Goal: Task Accomplishment & Management: Manage account settings

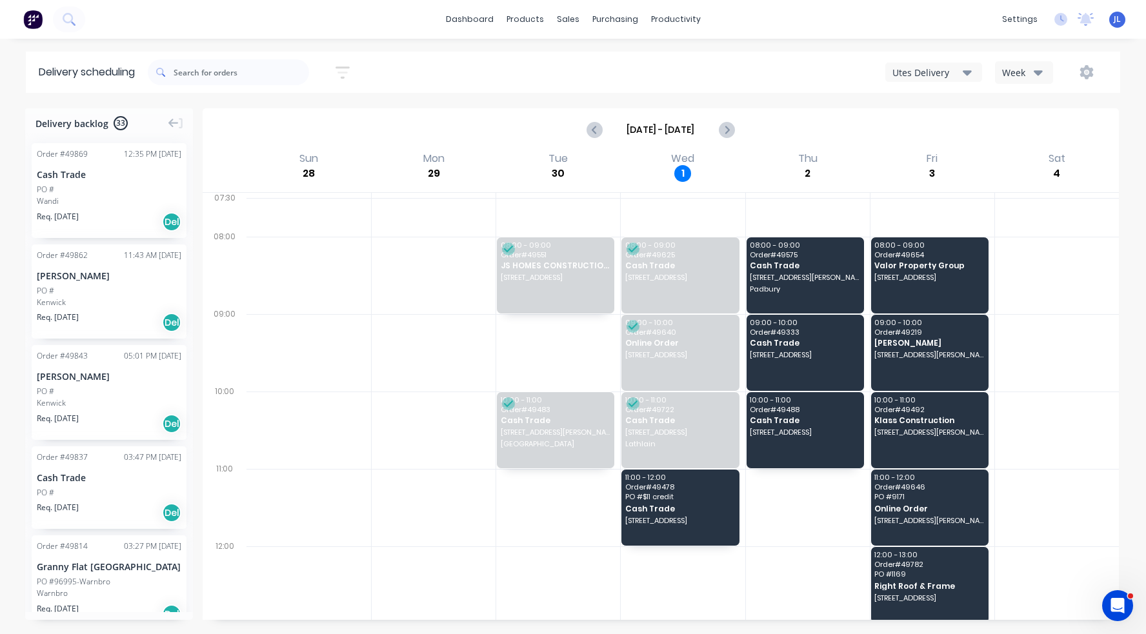
click at [398, 9] on div "dashboard products sales purchasing productivity dashboard products Product Cat…" at bounding box center [573, 19] width 1146 height 39
click at [601, 92] on div "Customers" at bounding box center [612, 88] width 46 height 12
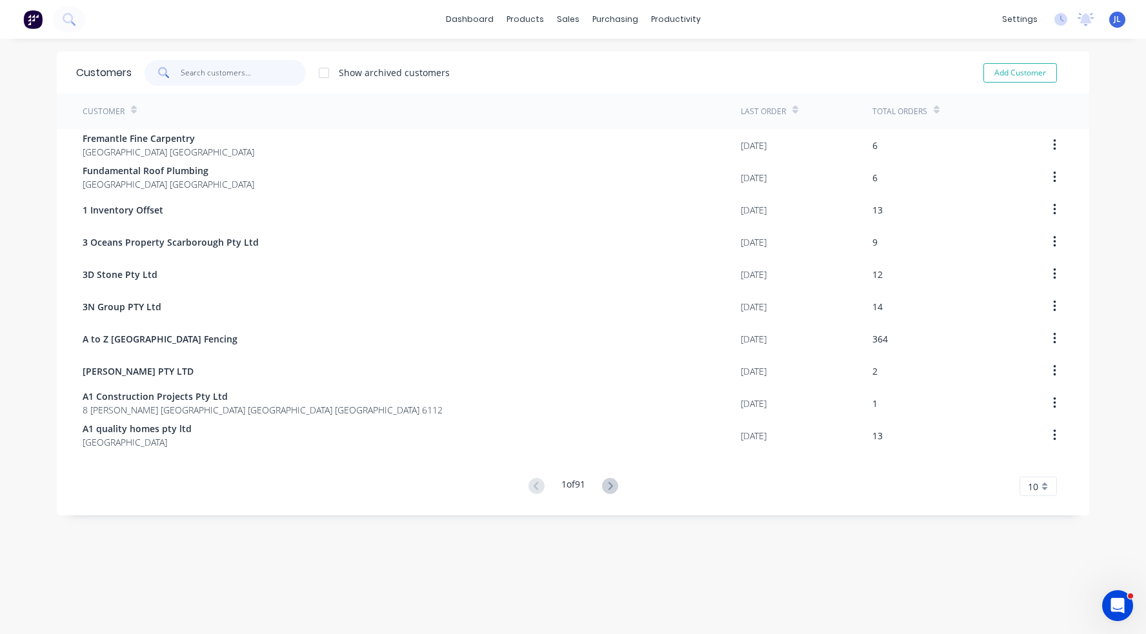
click at [297, 67] on input "text" at bounding box center [244, 73] width 126 height 26
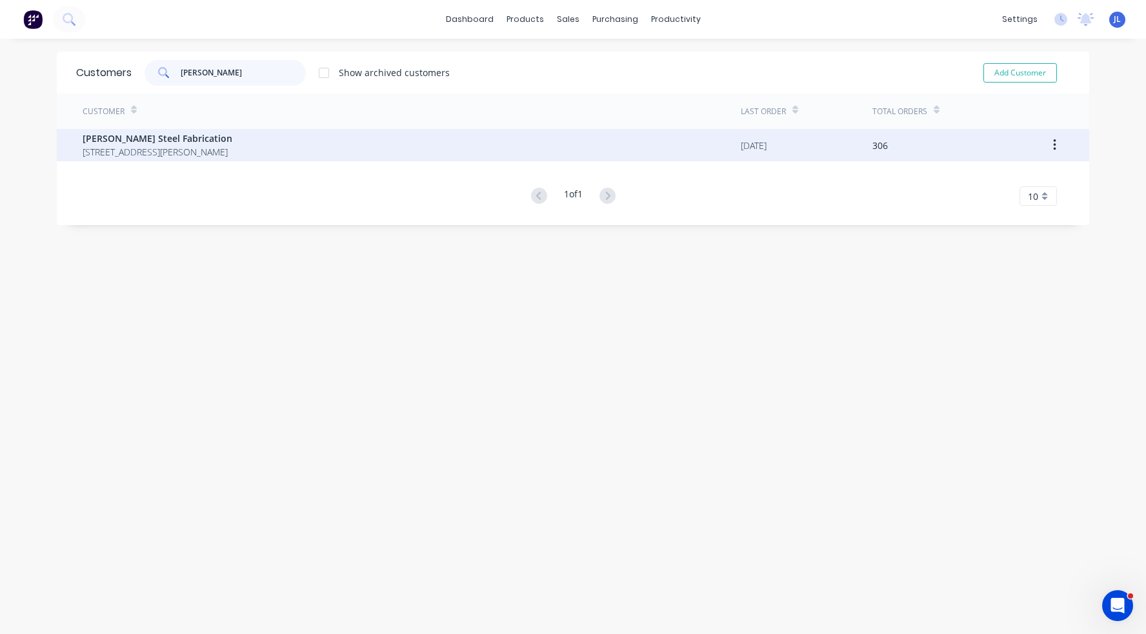
type input "lupica"
click at [232, 144] on span "[PERSON_NAME] Steel Fabrication" at bounding box center [158, 139] width 150 height 14
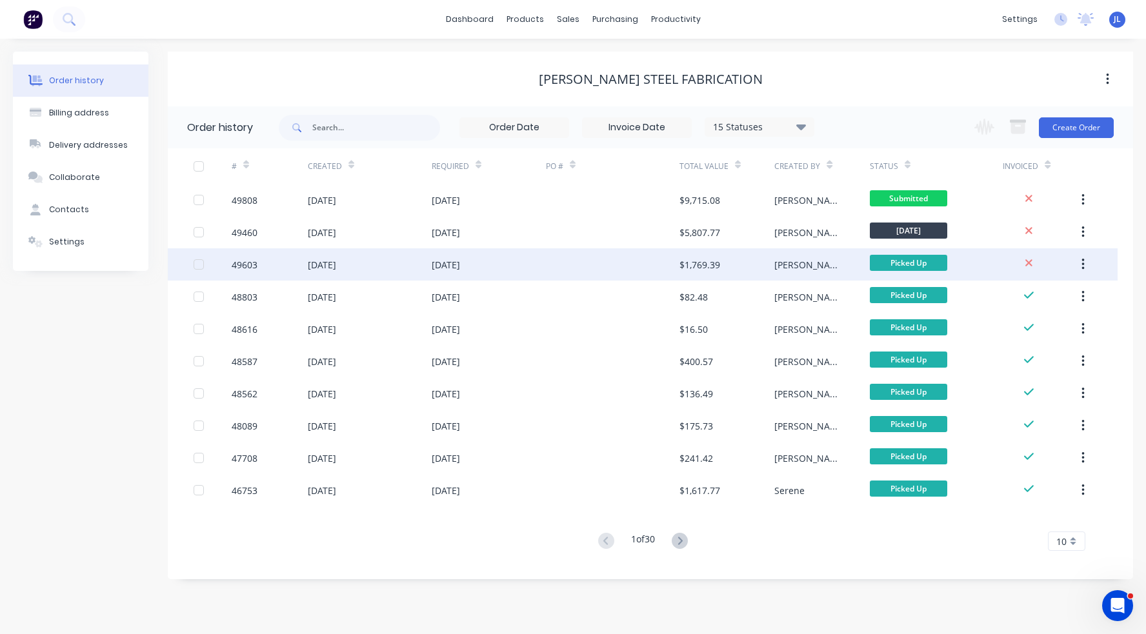
click at [638, 265] on div at bounding box center [613, 264] width 134 height 32
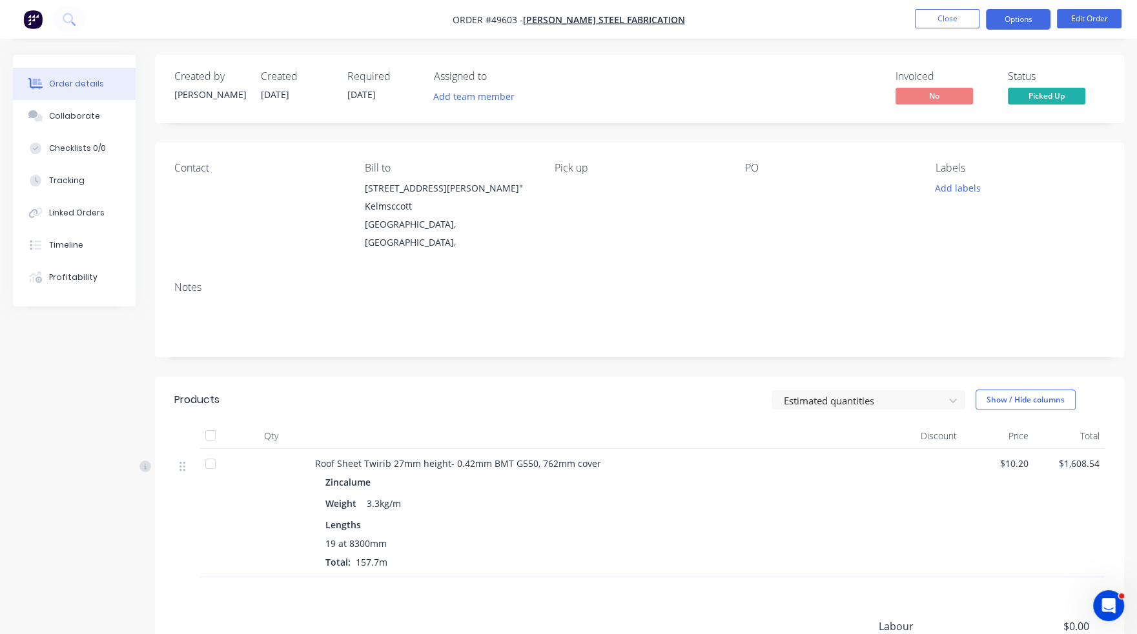
click at [1007, 22] on button "Options" at bounding box center [1018, 19] width 65 height 21
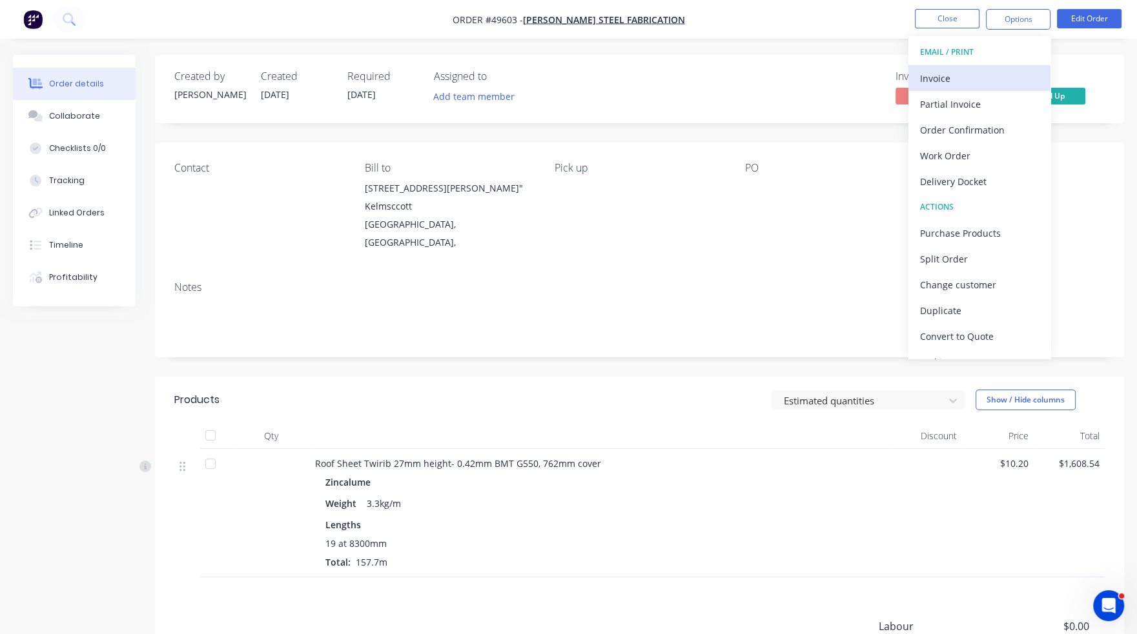
click at [968, 76] on div "Invoice" at bounding box center [979, 78] width 119 height 19
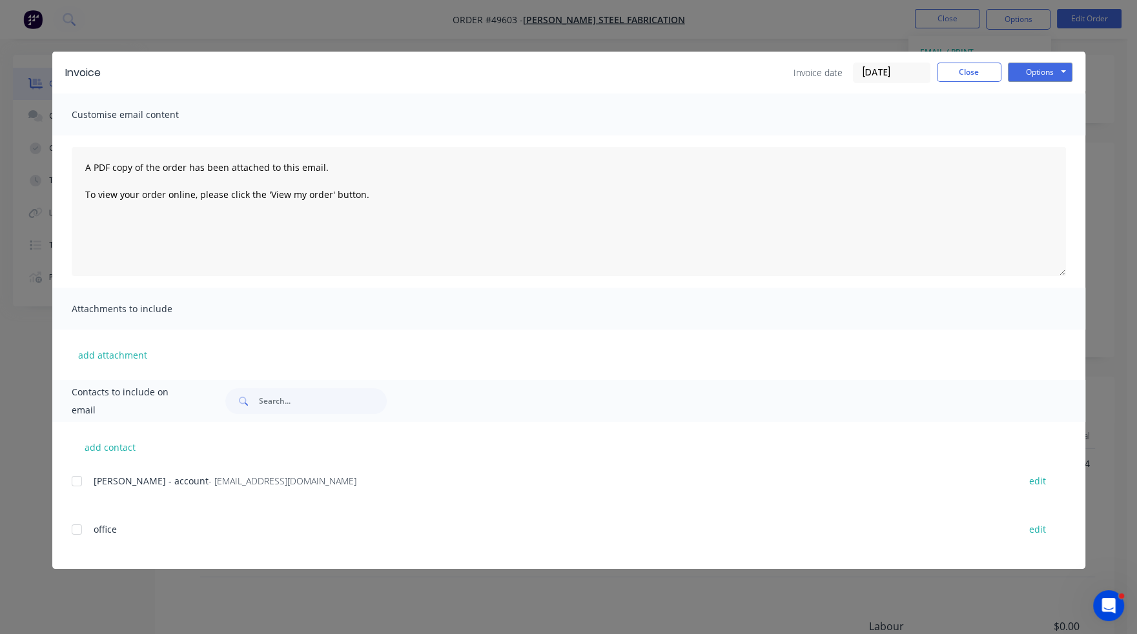
click at [77, 482] on div at bounding box center [77, 482] width 26 height 26
click at [1095, 66] on div "Invoice Invoice date 01/10/25 Close Options Preview Print Email Customise email…" at bounding box center [568, 317] width 1137 height 634
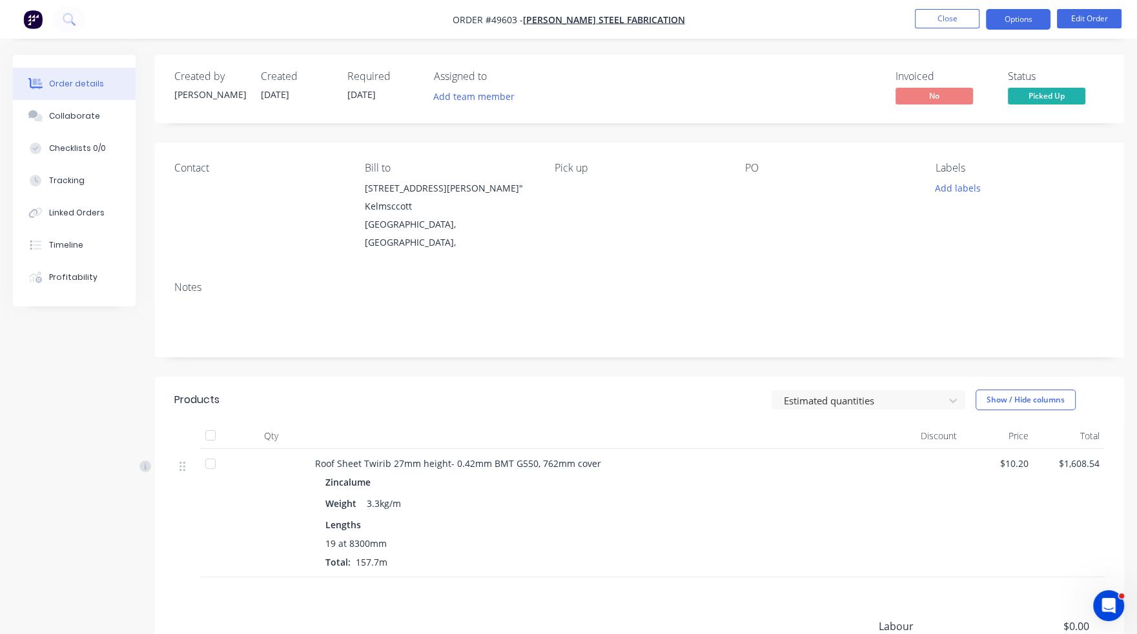
click at [1030, 24] on button "Options" at bounding box center [1018, 19] width 65 height 21
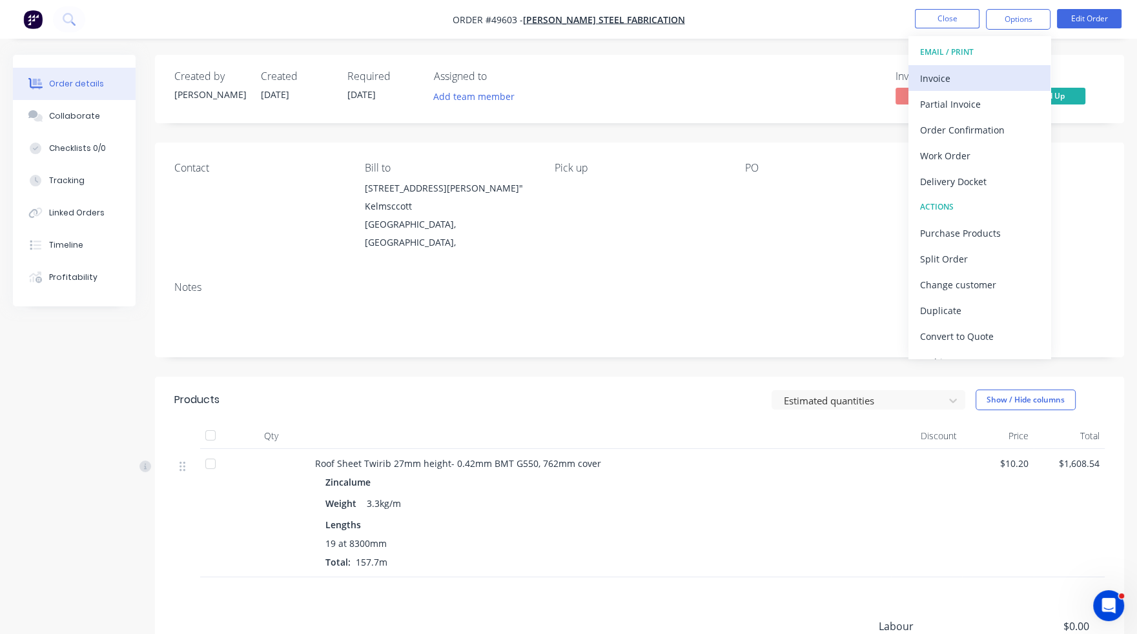
click at [1001, 83] on div "Invoice" at bounding box center [979, 78] width 119 height 19
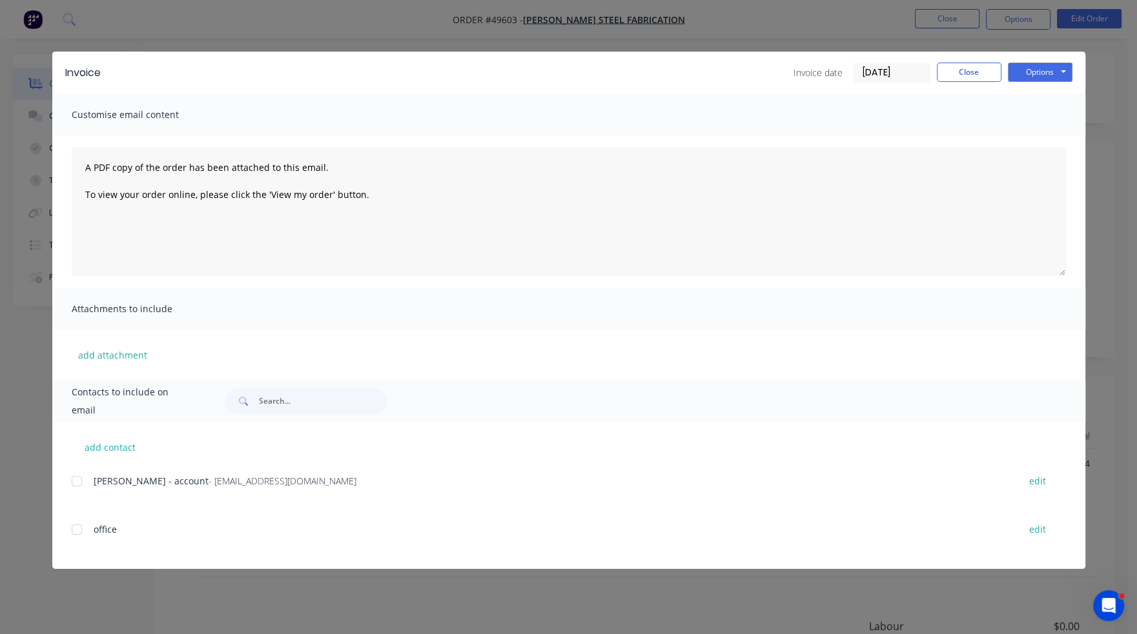
click at [75, 485] on div at bounding box center [77, 482] width 26 height 26
click at [1060, 74] on button "Options" at bounding box center [1039, 72] width 65 height 19
click at [1040, 144] on button "Email" at bounding box center [1048, 137] width 83 height 21
drag, startPoint x: 956, startPoint y: 75, endPoint x: 960, endPoint y: 68, distance: 7.9
click at [958, 73] on button "Close" at bounding box center [969, 72] width 65 height 19
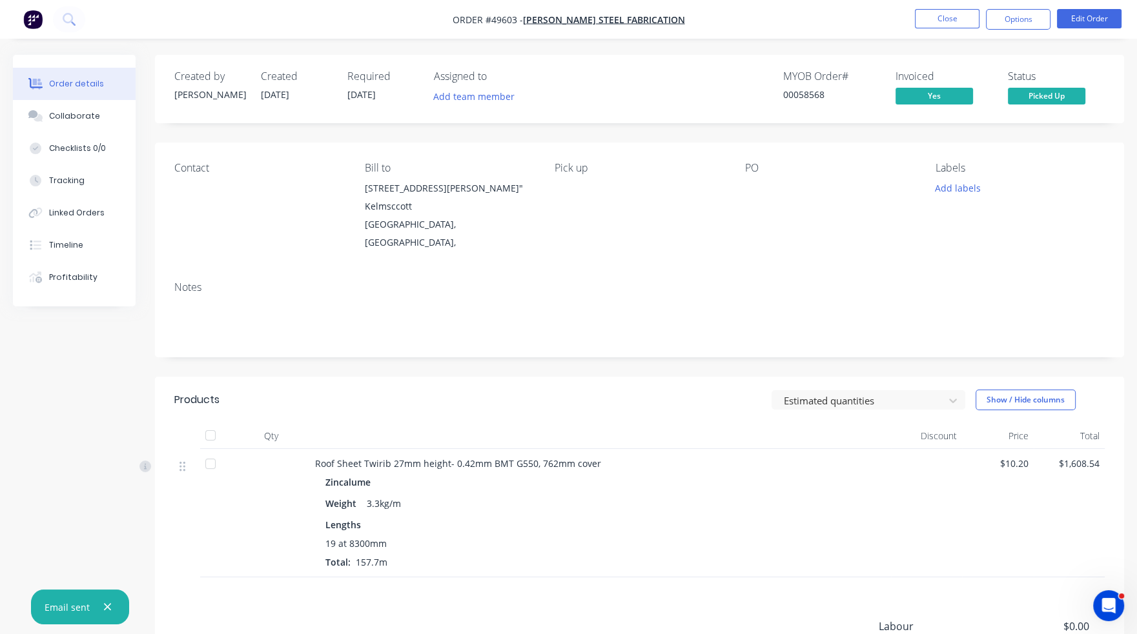
click at [929, 3] on nav "Order #49603 - Lupica Steel Fabrication Close Options Edit Order" at bounding box center [568, 19] width 1137 height 39
click at [937, 25] on button "Close" at bounding box center [947, 18] width 65 height 19
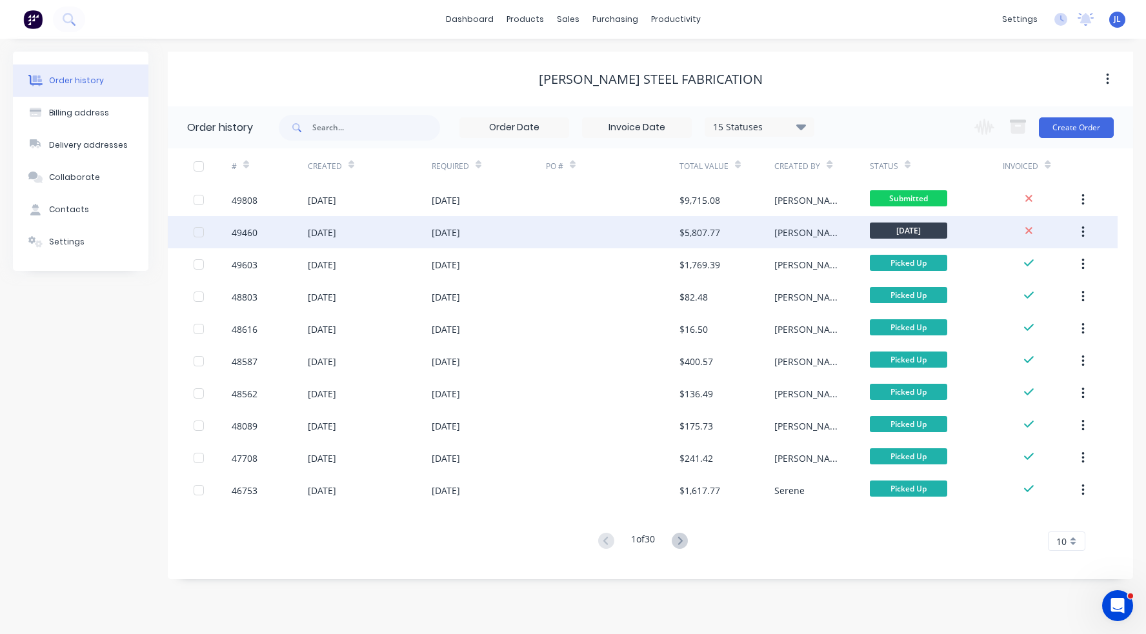
click at [718, 230] on div "$5,807.77" at bounding box center [700, 233] width 41 height 14
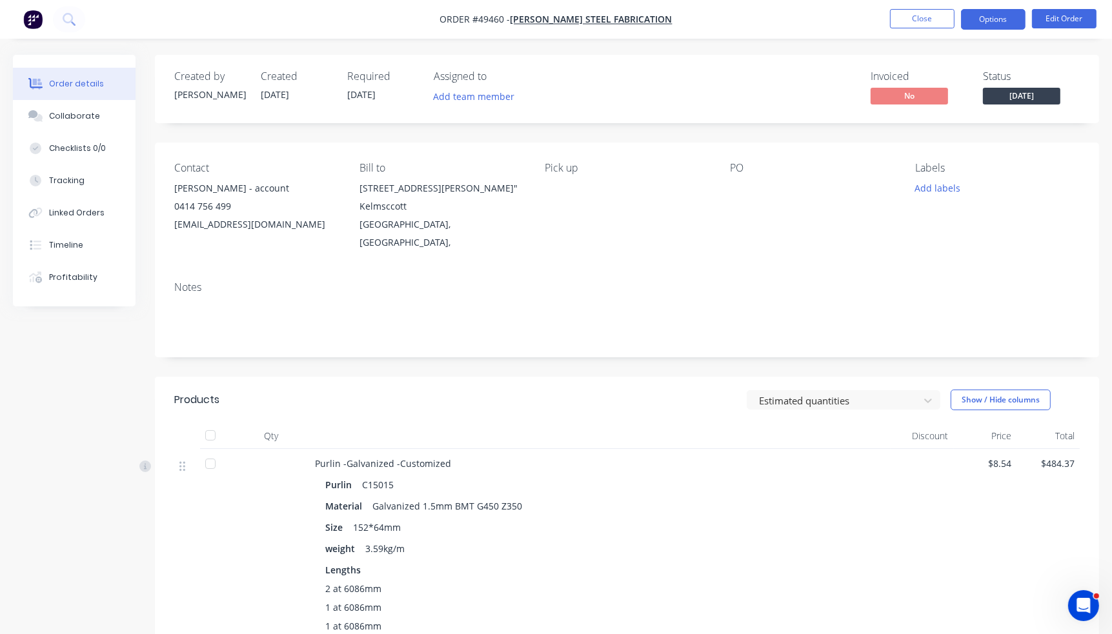
click at [993, 16] on button "Options" at bounding box center [993, 19] width 65 height 21
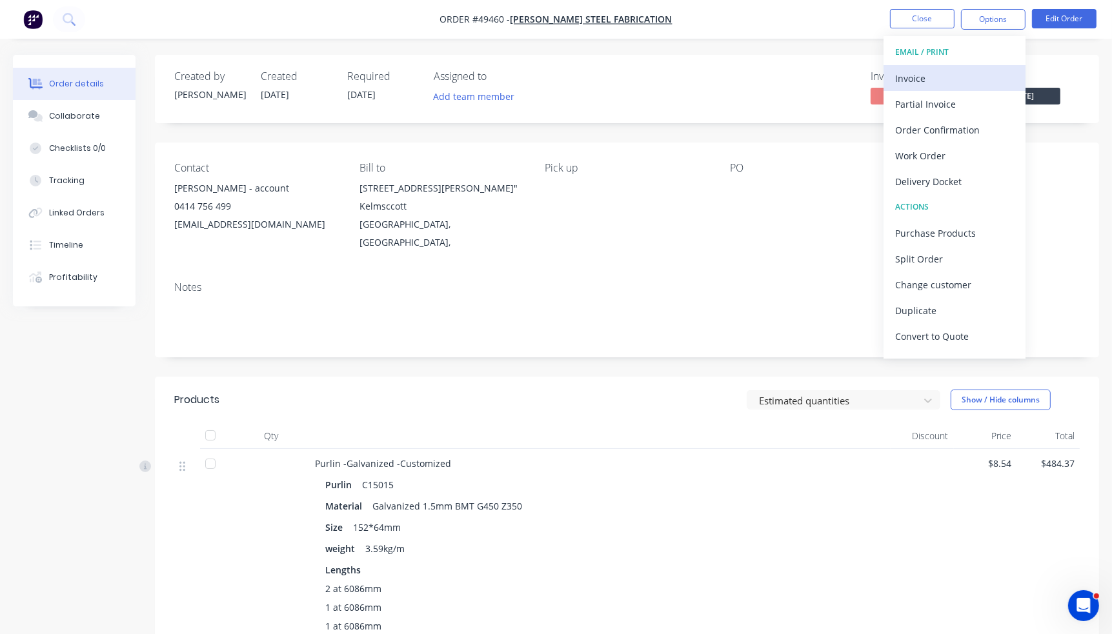
click at [927, 68] on button "Invoice" at bounding box center [955, 78] width 142 height 26
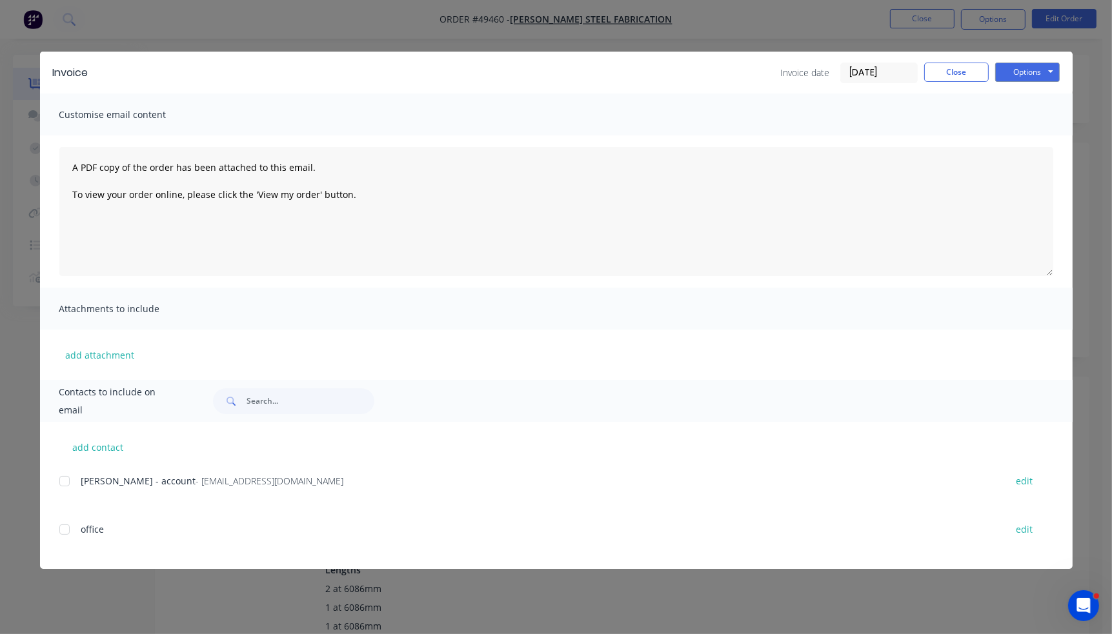
click at [67, 480] on div at bounding box center [65, 482] width 26 height 26
click at [1041, 69] on button "Options" at bounding box center [1027, 72] width 65 height 19
click at [1032, 134] on button "Email" at bounding box center [1036, 137] width 83 height 21
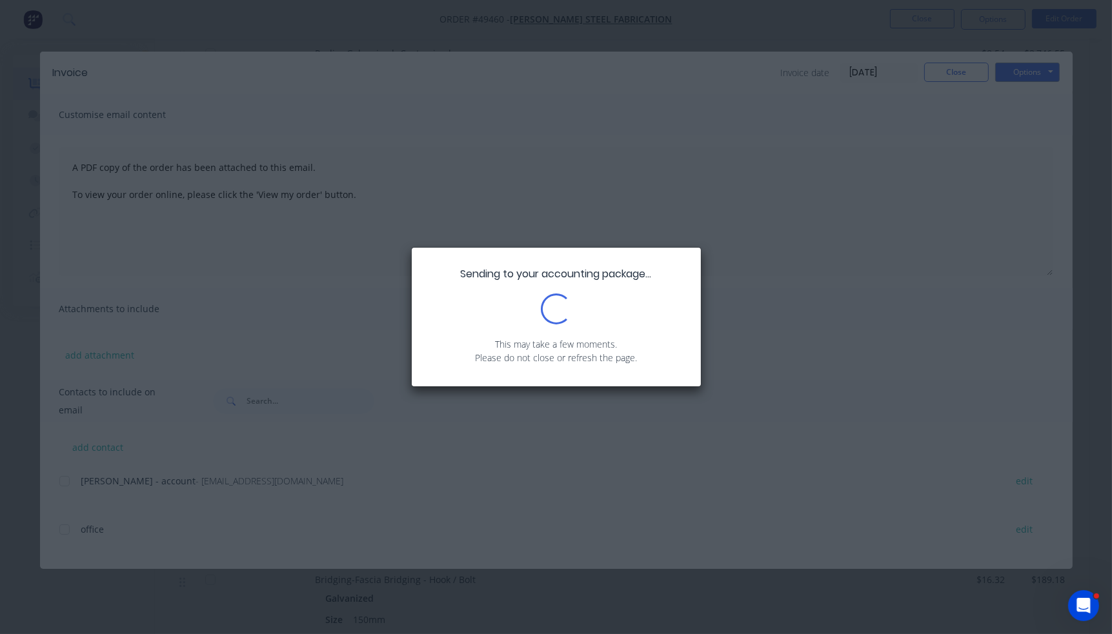
scroll to position [645, 0]
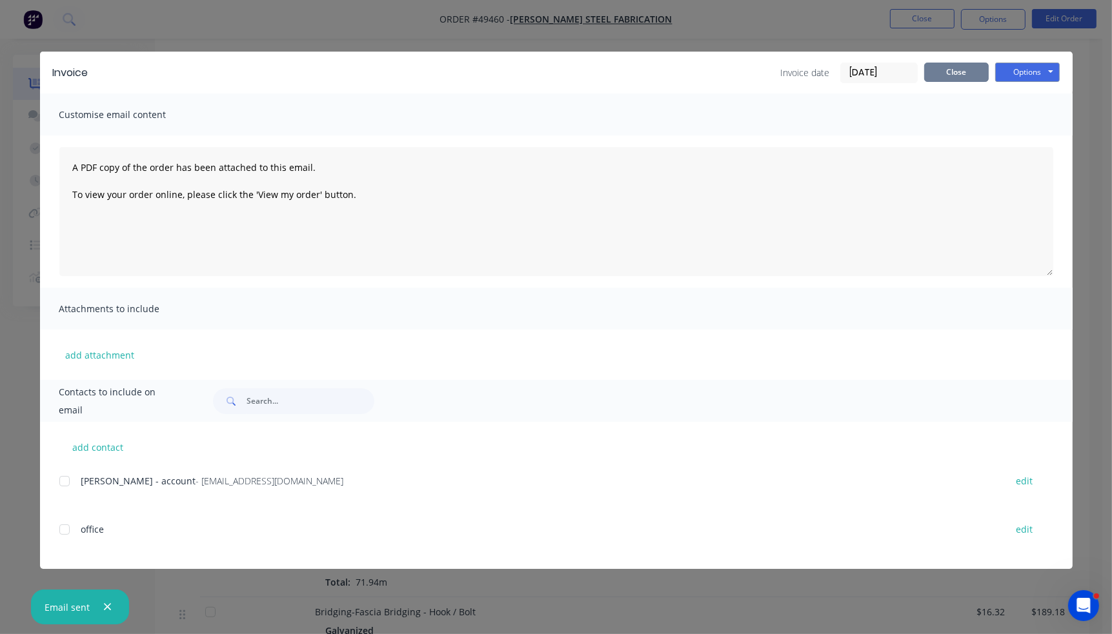
click at [945, 77] on button "Close" at bounding box center [956, 72] width 65 height 19
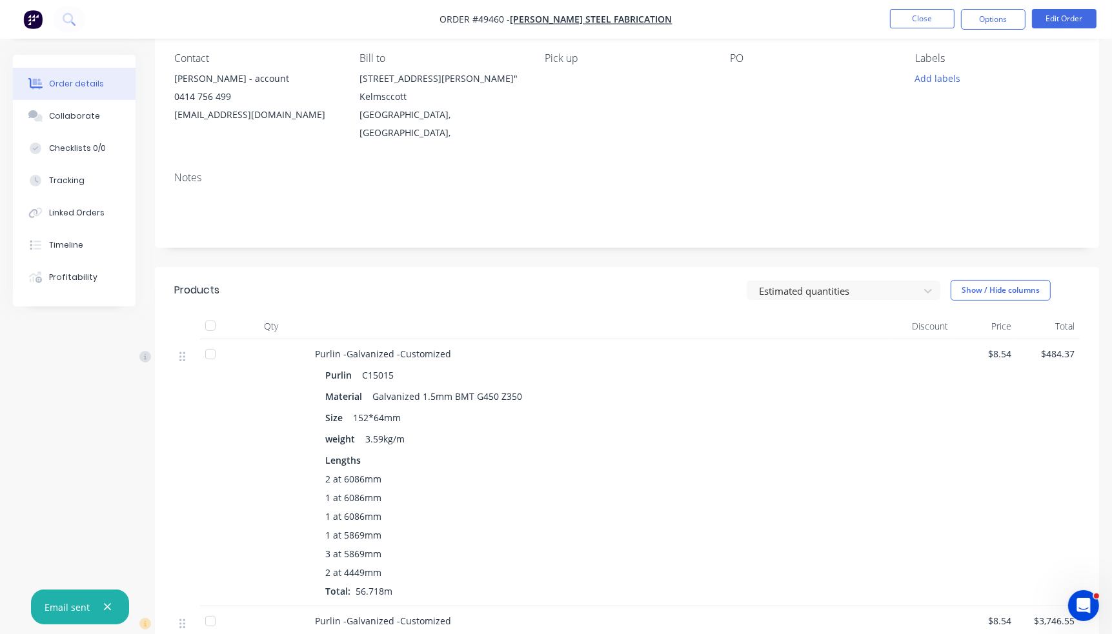
scroll to position [0, 0]
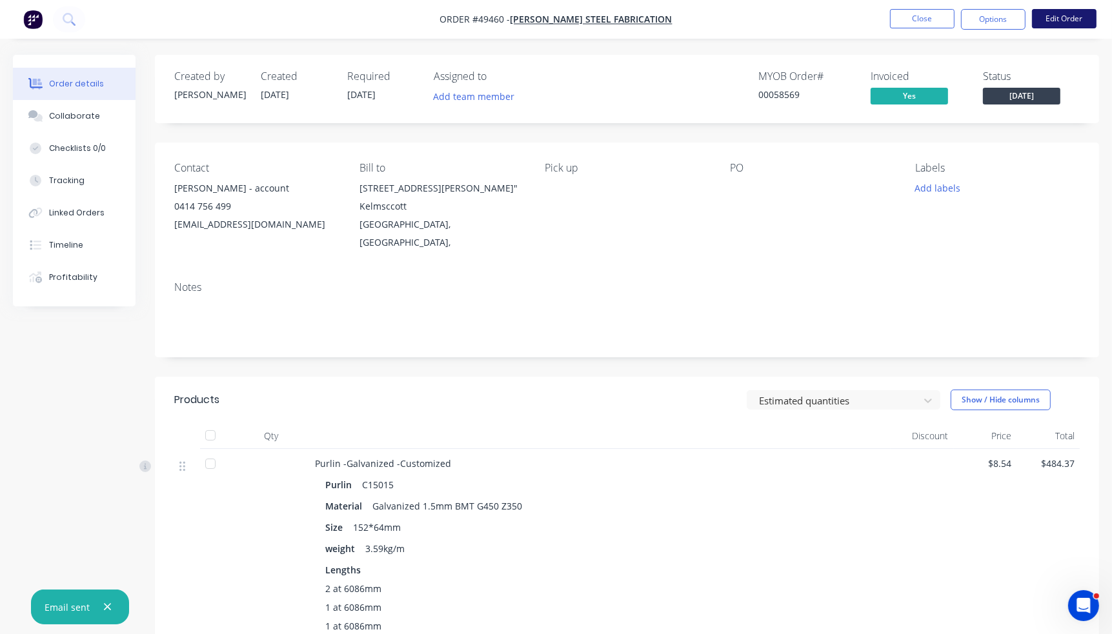
click at [1094, 20] on button "Edit Order" at bounding box center [1064, 18] width 65 height 19
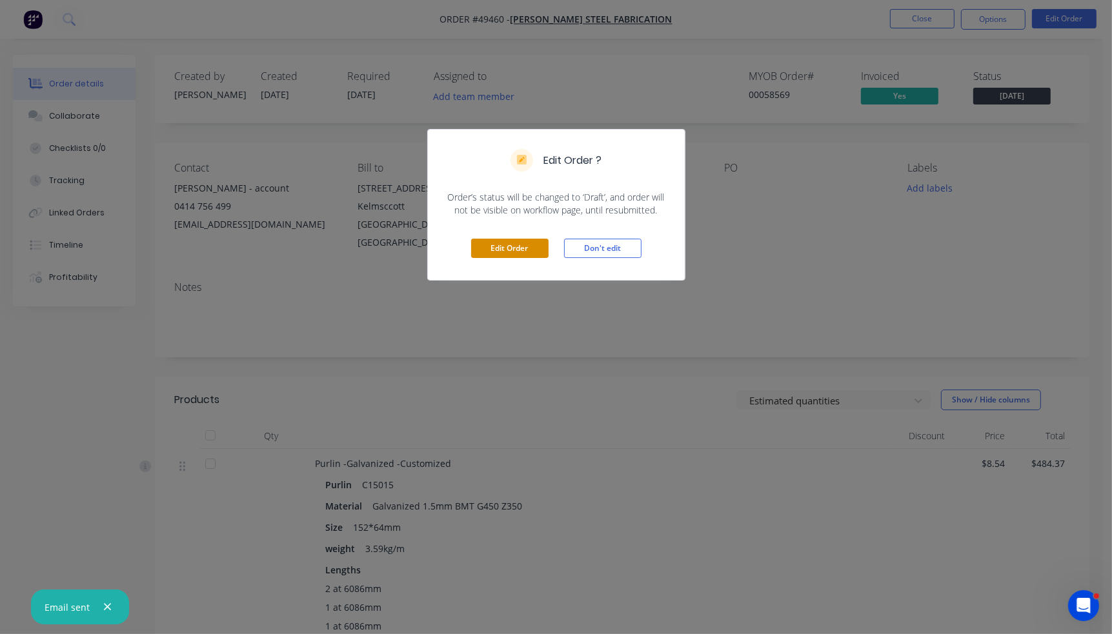
click at [488, 252] on button "Edit Order" at bounding box center [509, 248] width 77 height 19
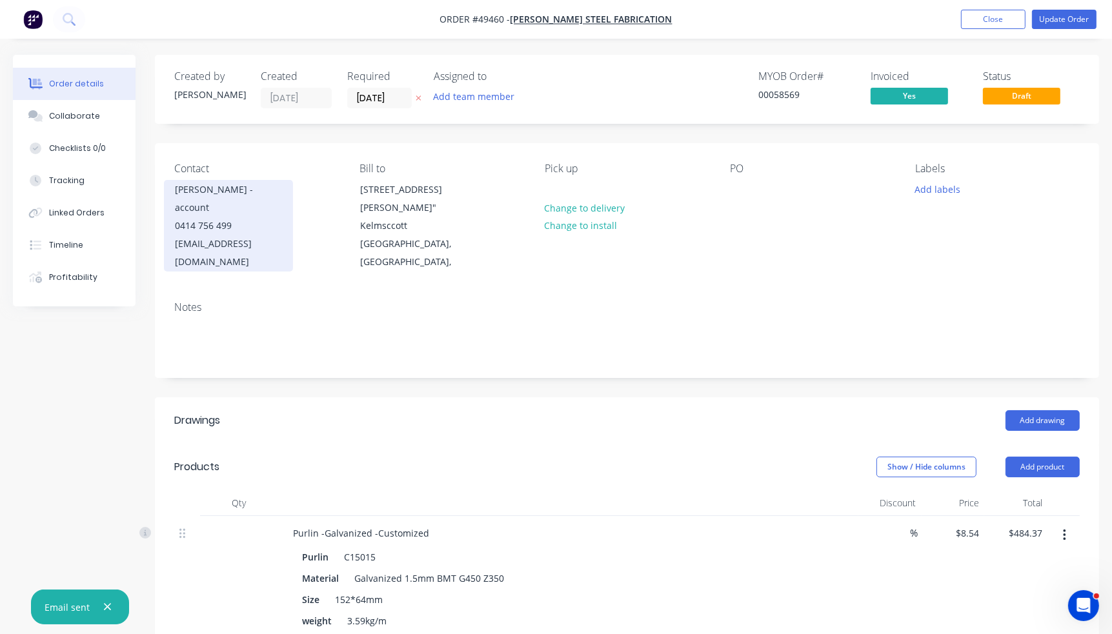
click at [269, 235] on div "lupicasteelfab@bigpond.com" at bounding box center [228, 253] width 107 height 36
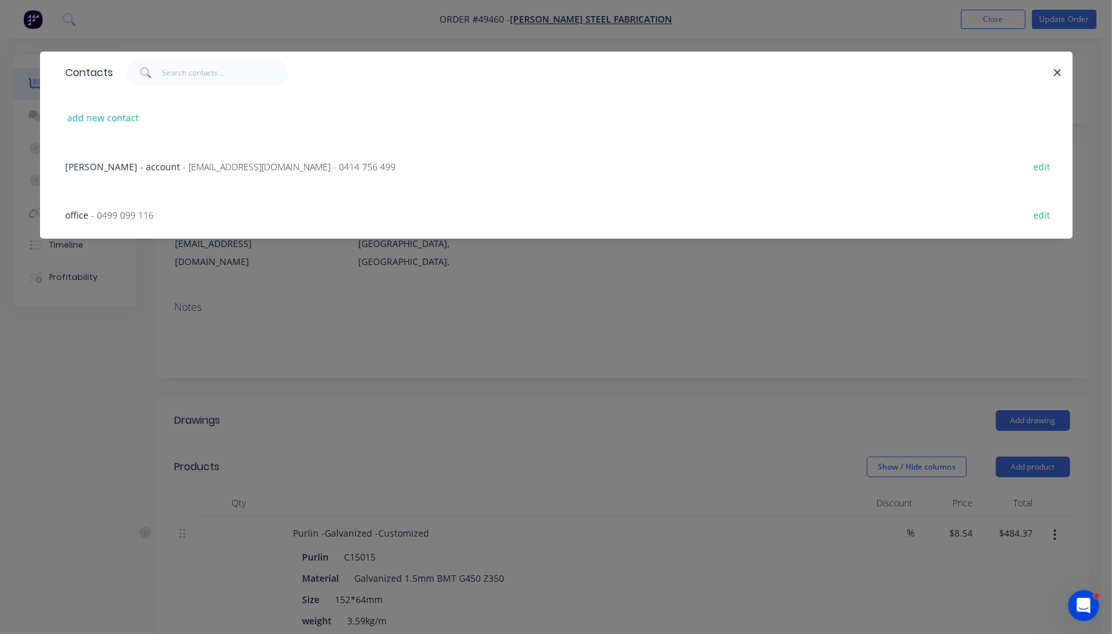
click at [115, 214] on span "- 0499 099 116" at bounding box center [123, 215] width 63 height 12
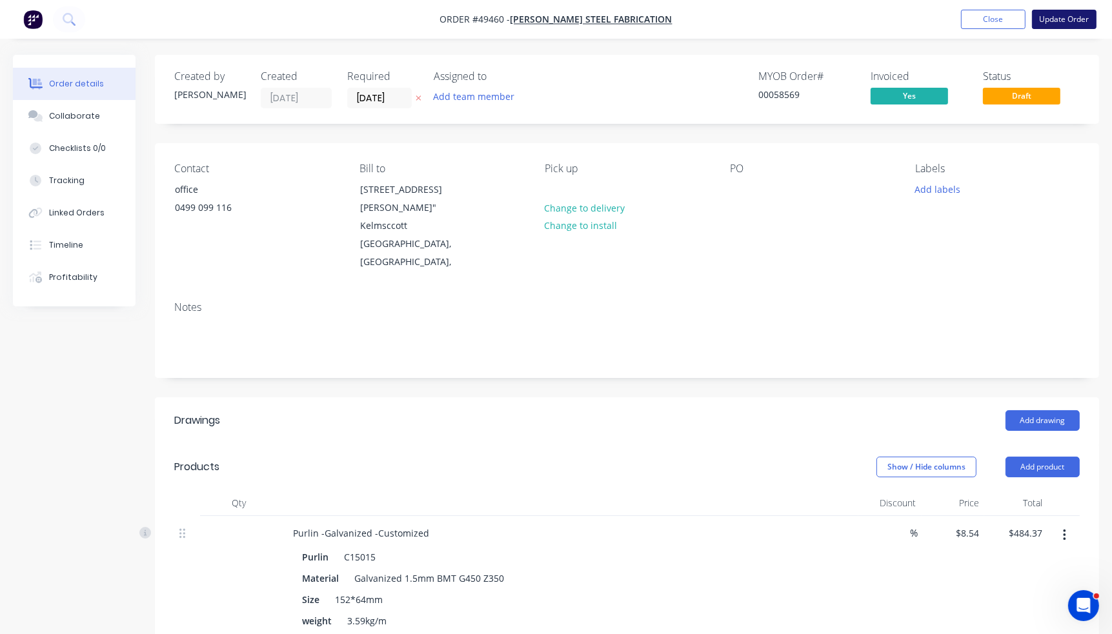
click at [1084, 20] on button "Update Order" at bounding box center [1064, 19] width 65 height 19
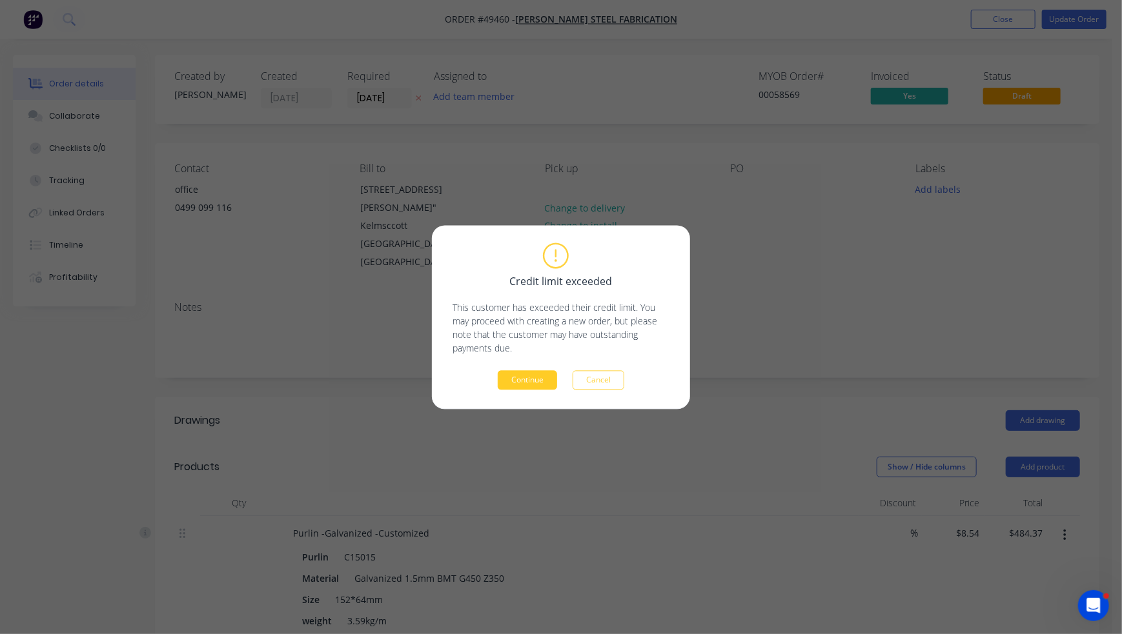
click at [534, 381] on button "Continue" at bounding box center [527, 379] width 59 height 19
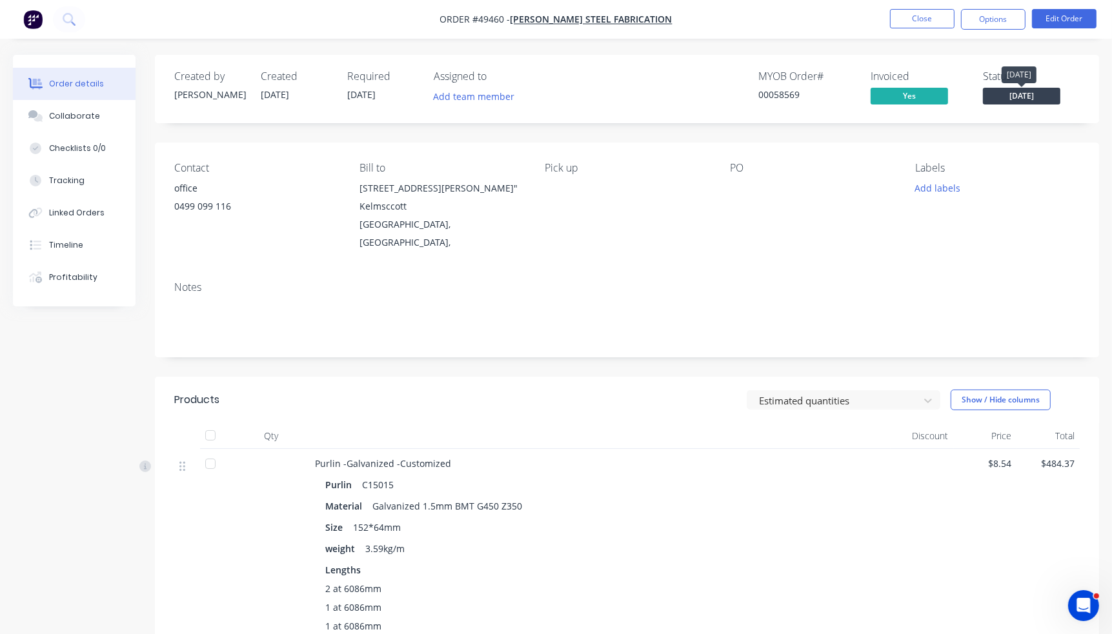
click at [1026, 92] on span "[DATE]" at bounding box center [1021, 96] width 77 height 16
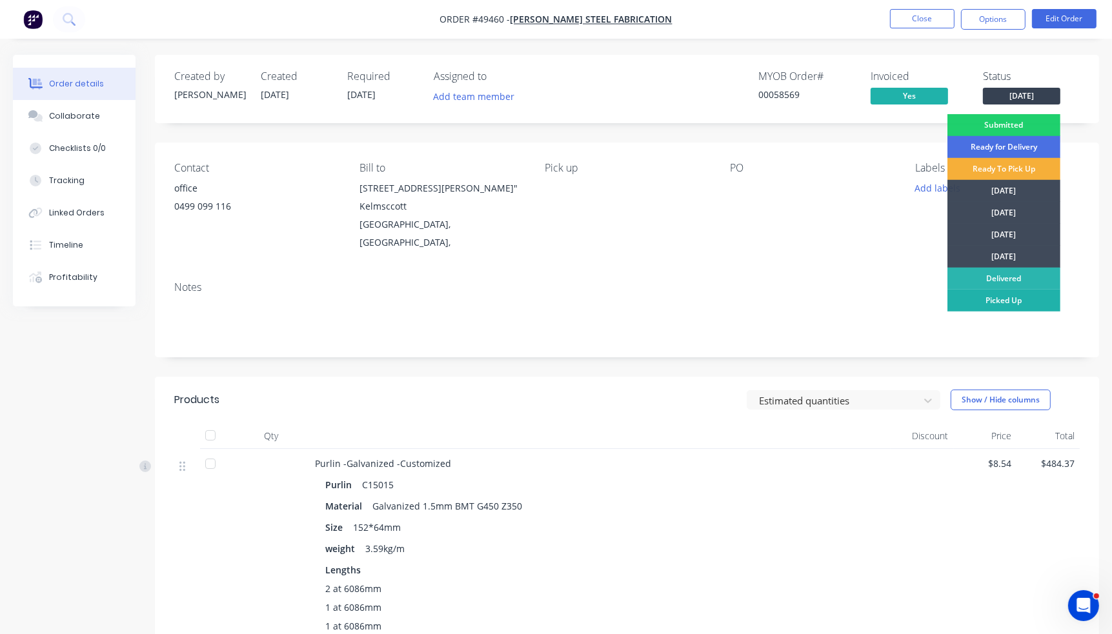
click at [1004, 304] on div "Picked Up" at bounding box center [1003, 301] width 113 height 22
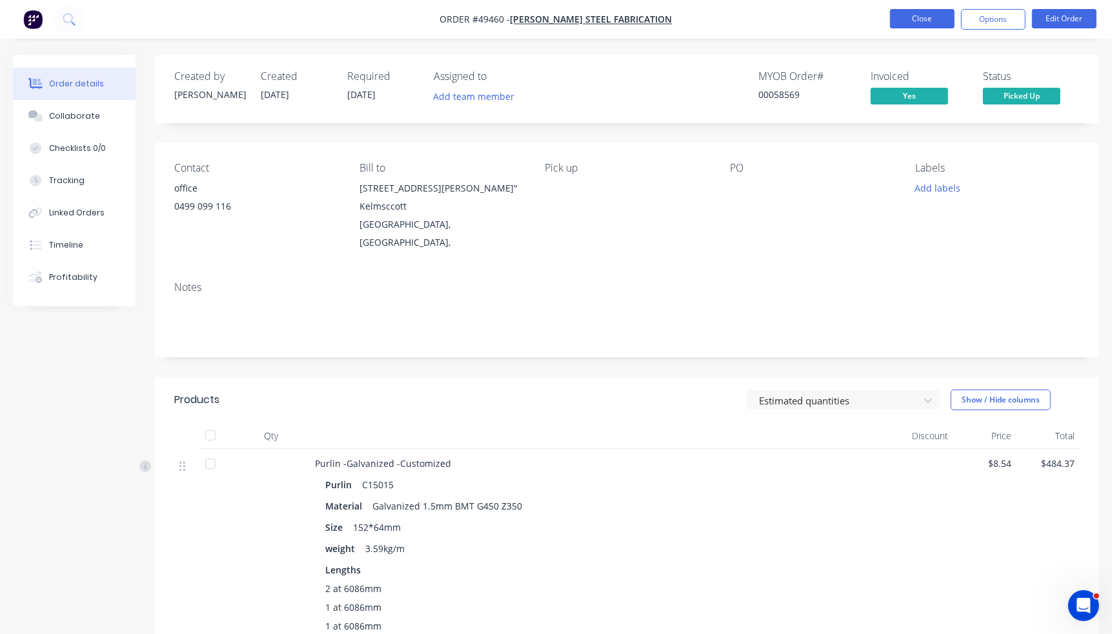
click at [935, 19] on button "Close" at bounding box center [922, 18] width 65 height 19
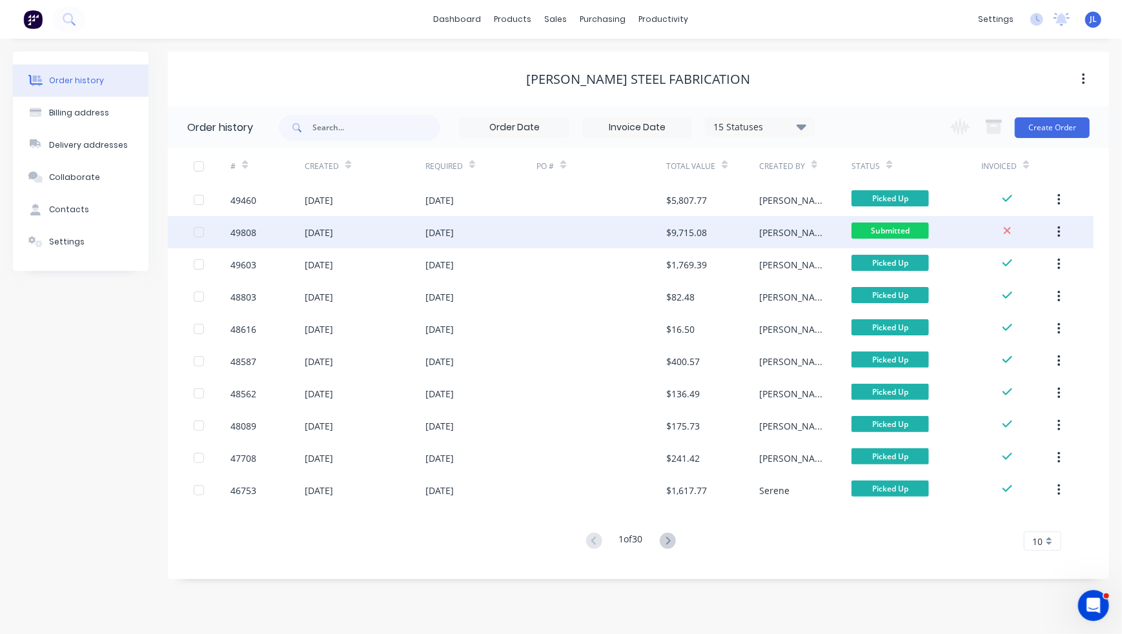
click at [582, 234] on div at bounding box center [601, 232] width 130 height 32
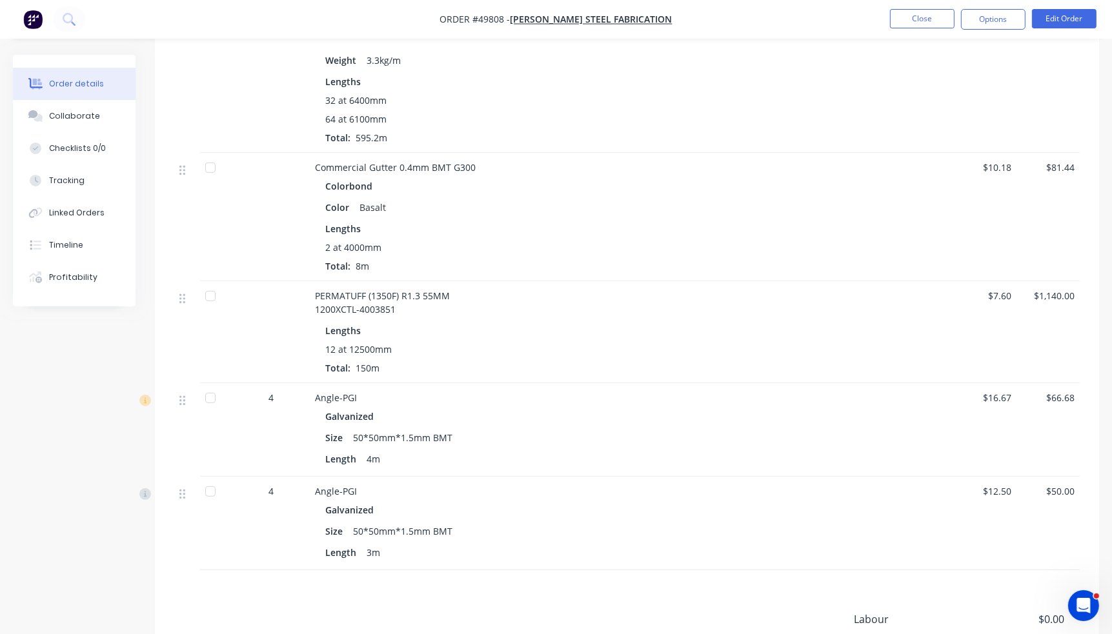
scroll to position [789, 0]
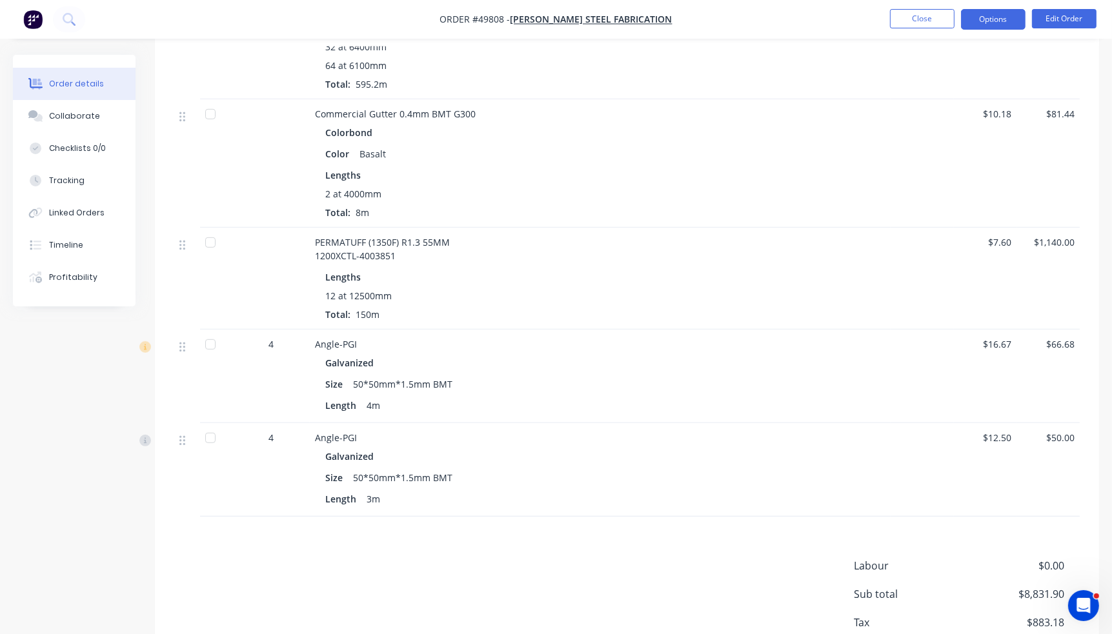
click at [986, 10] on button "Options" at bounding box center [993, 19] width 65 height 21
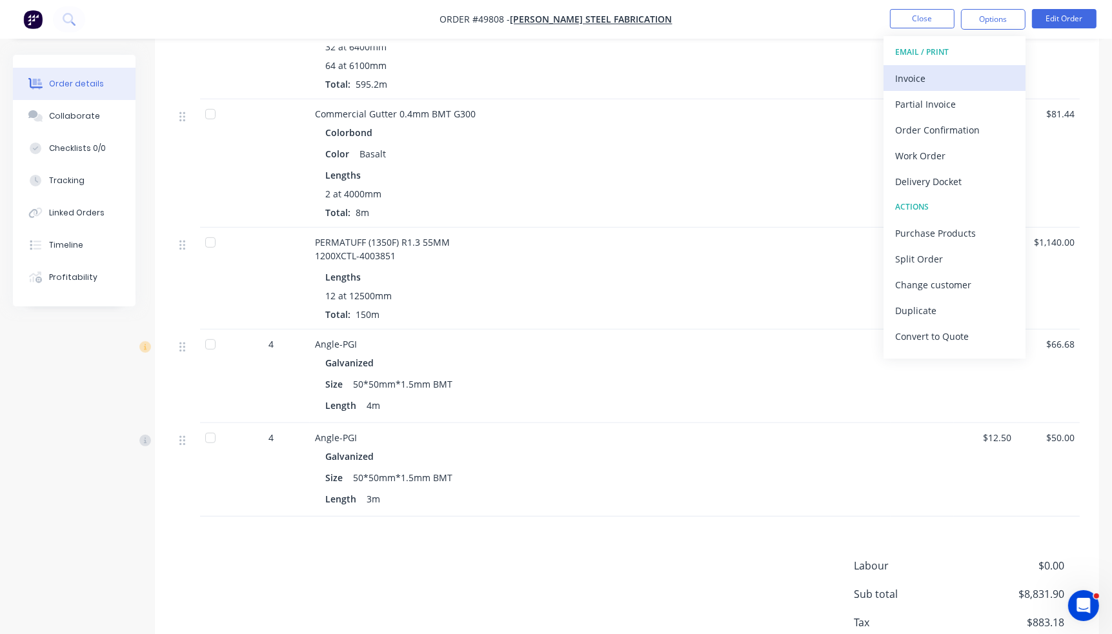
click at [958, 72] on div "Invoice" at bounding box center [954, 78] width 119 height 19
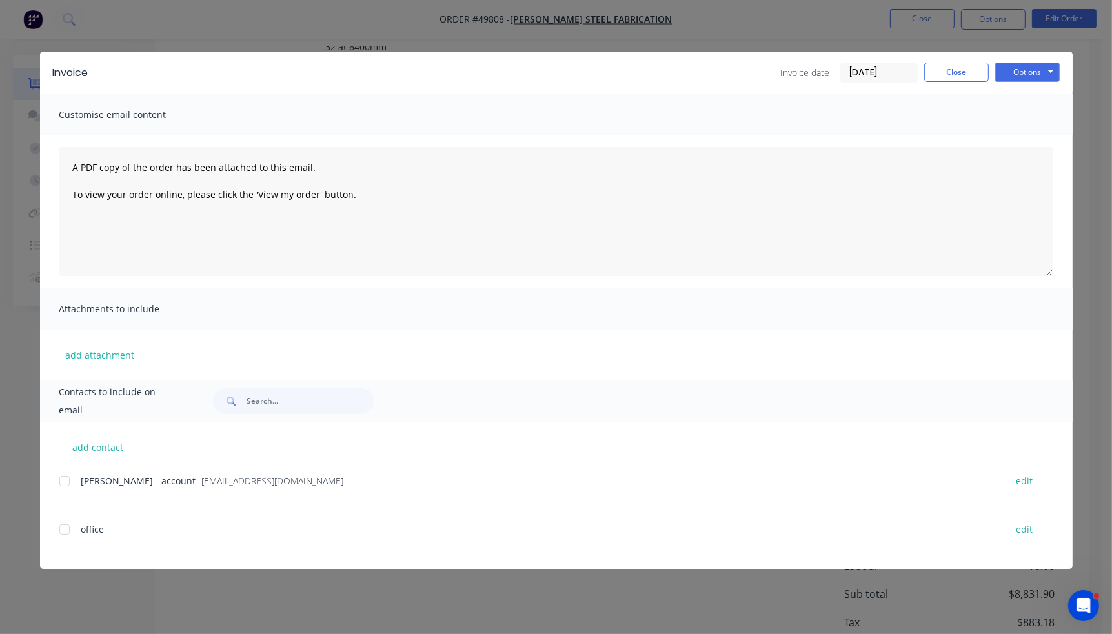
click at [72, 478] on div at bounding box center [65, 482] width 26 height 26
click at [1050, 71] on button "Options" at bounding box center [1027, 72] width 65 height 19
click at [1040, 142] on button "Email" at bounding box center [1036, 137] width 83 height 21
click at [944, 71] on button "Close" at bounding box center [956, 72] width 65 height 19
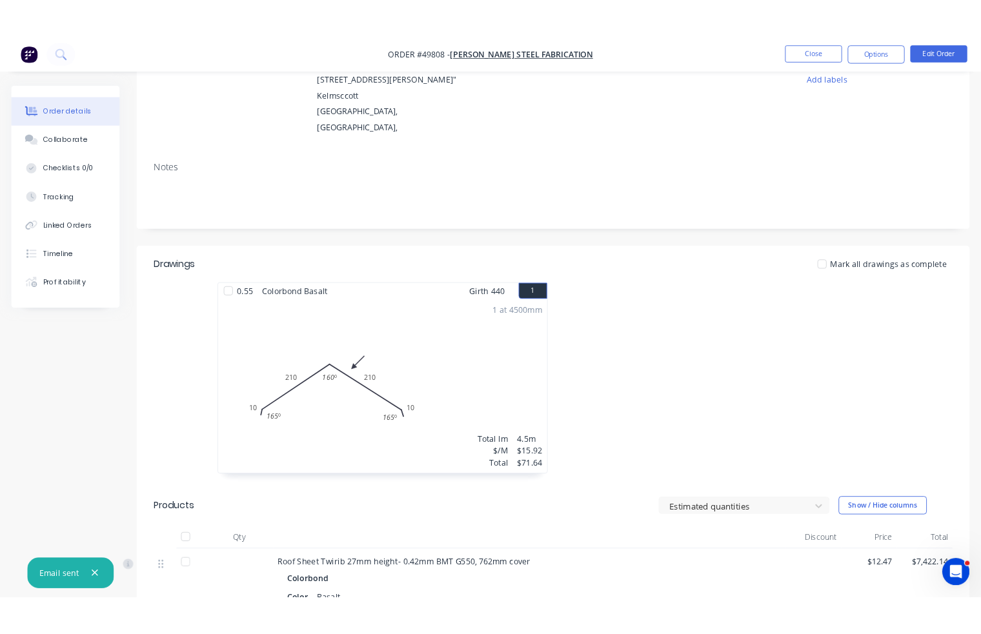
scroll to position [0, 0]
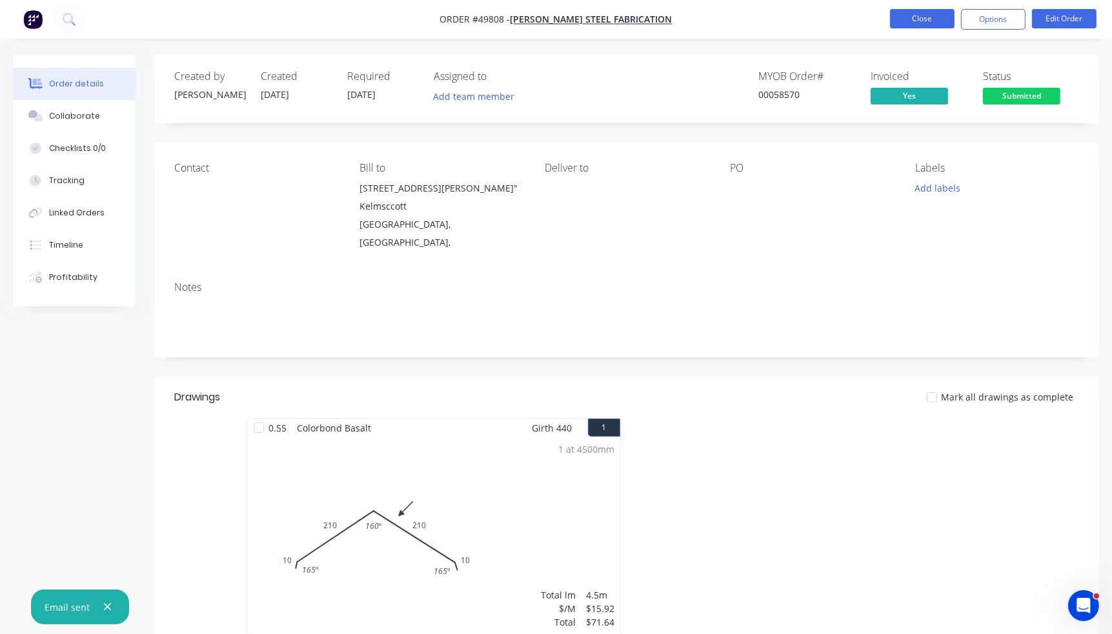
click at [935, 14] on button "Close" at bounding box center [922, 18] width 65 height 19
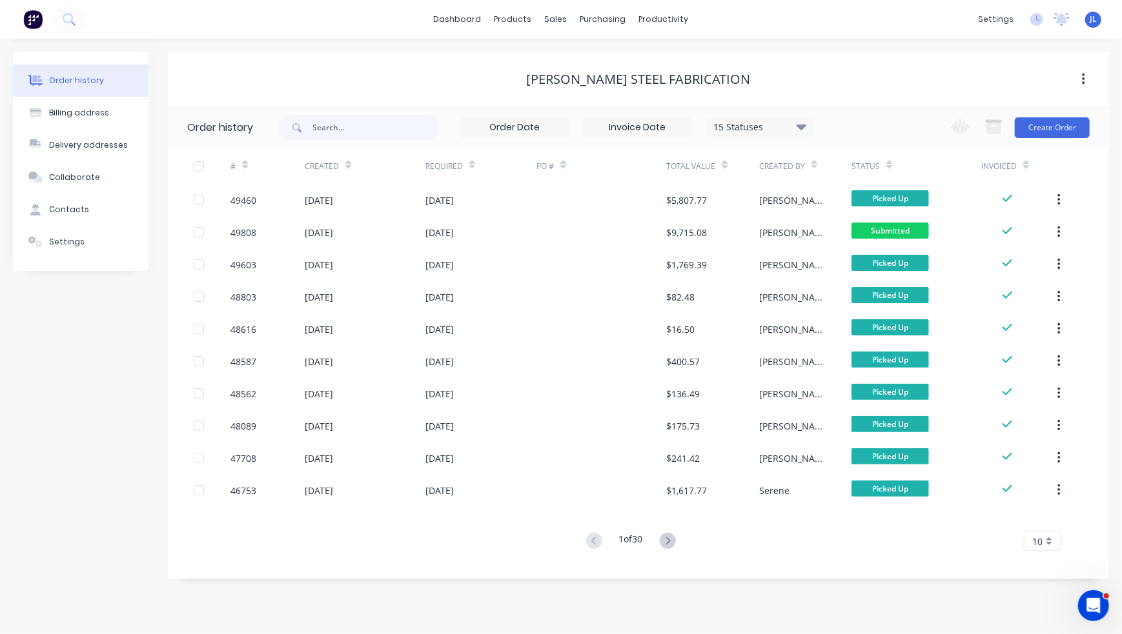
click at [387, 37] on div "dashboard products sales purchasing productivity dashboard products Product Cat…" at bounding box center [561, 19] width 1122 height 39
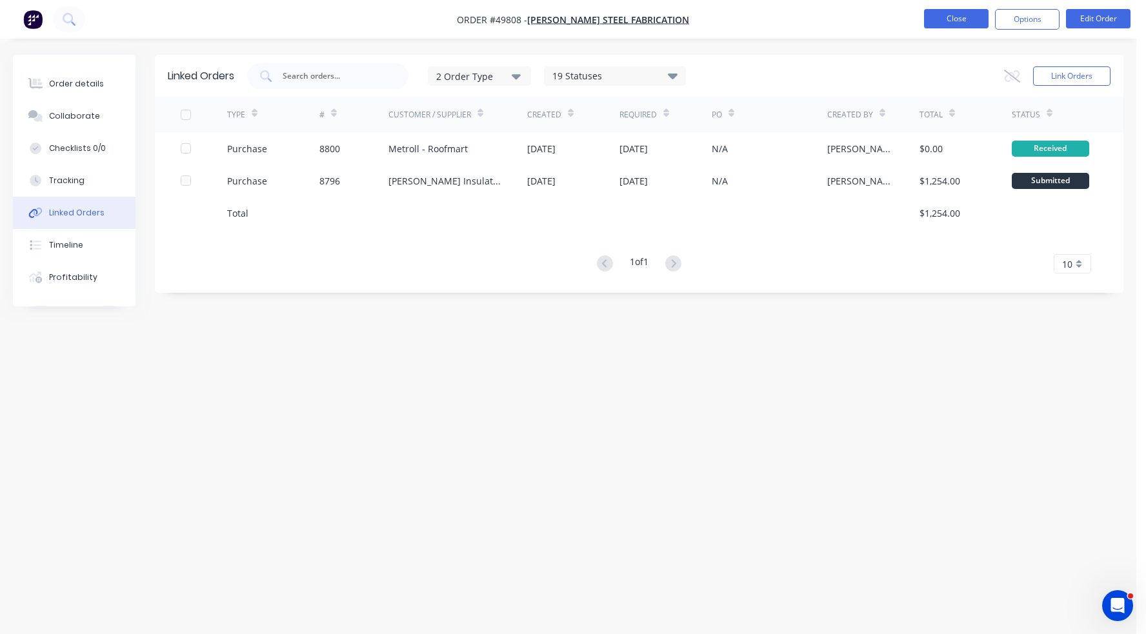
click at [950, 17] on button "Close" at bounding box center [956, 18] width 65 height 19
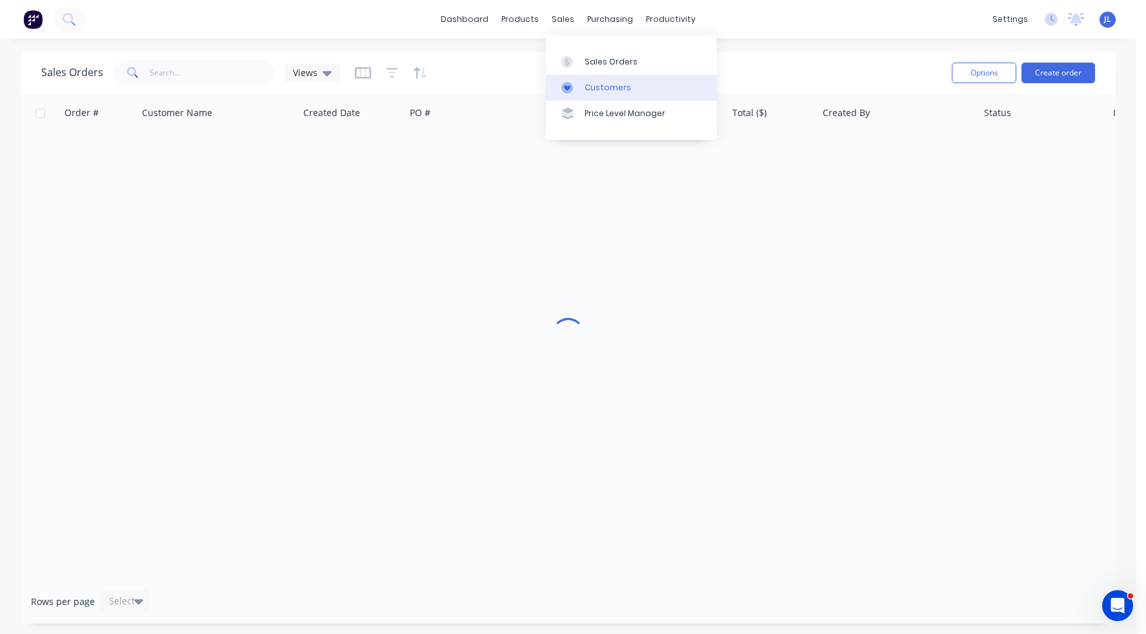
click at [591, 92] on div "Customers" at bounding box center [608, 88] width 46 height 12
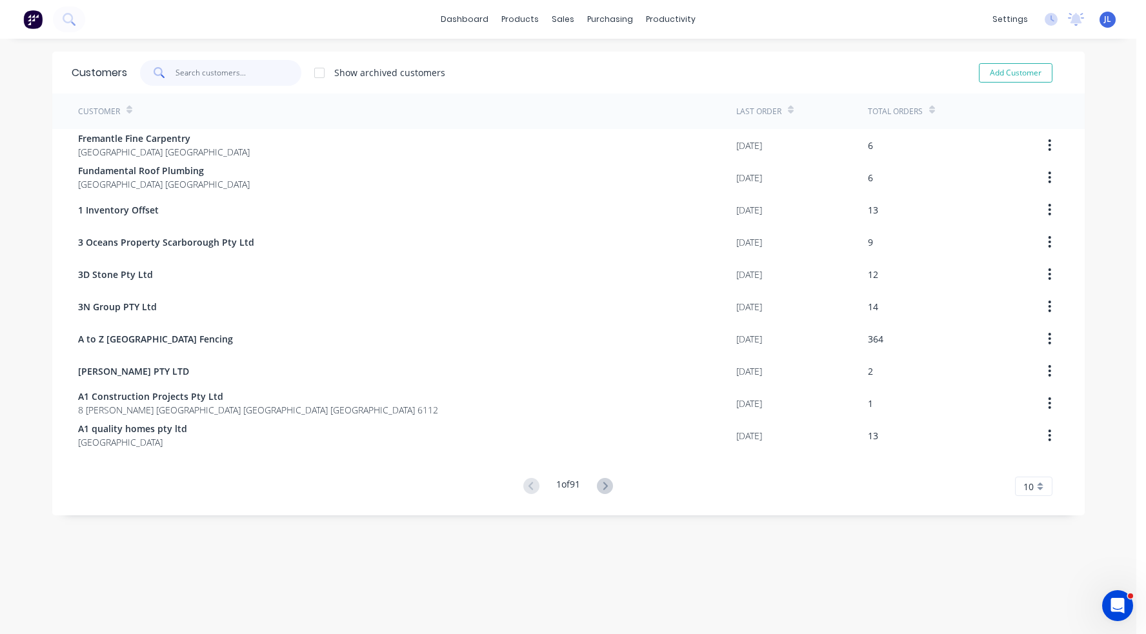
click at [232, 73] on input "text" at bounding box center [239, 73] width 126 height 26
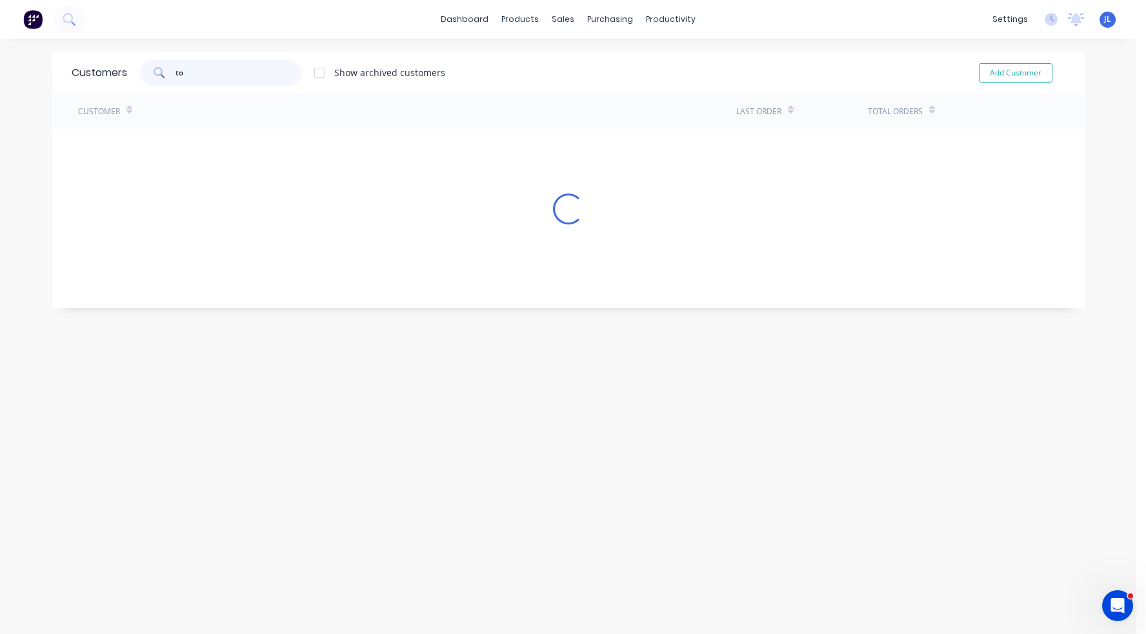
type input "t"
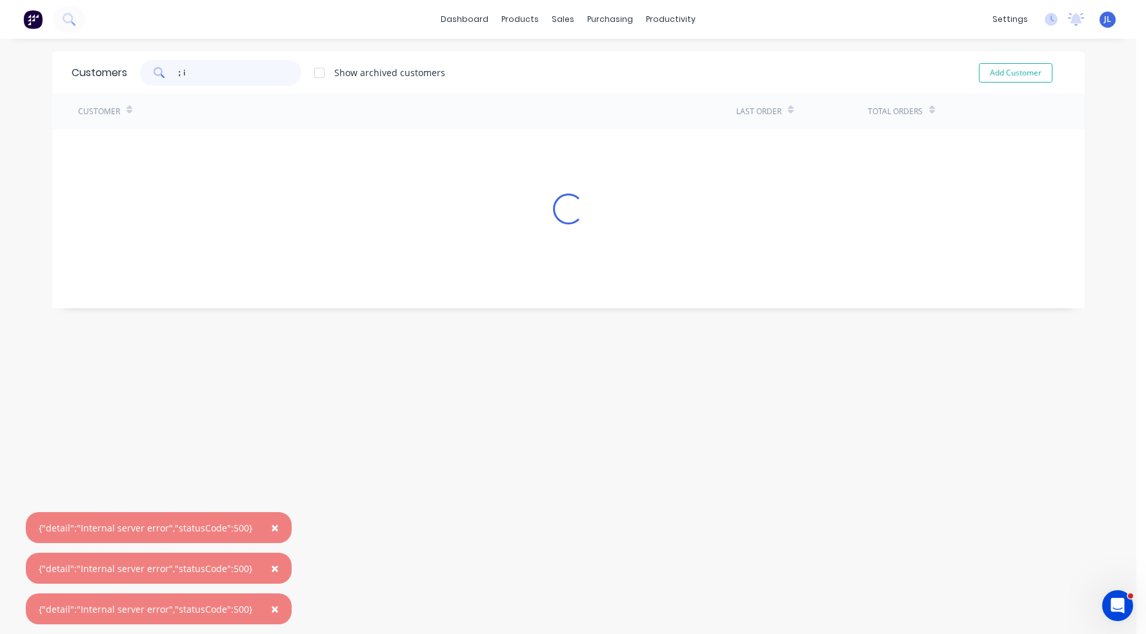
type input "；"
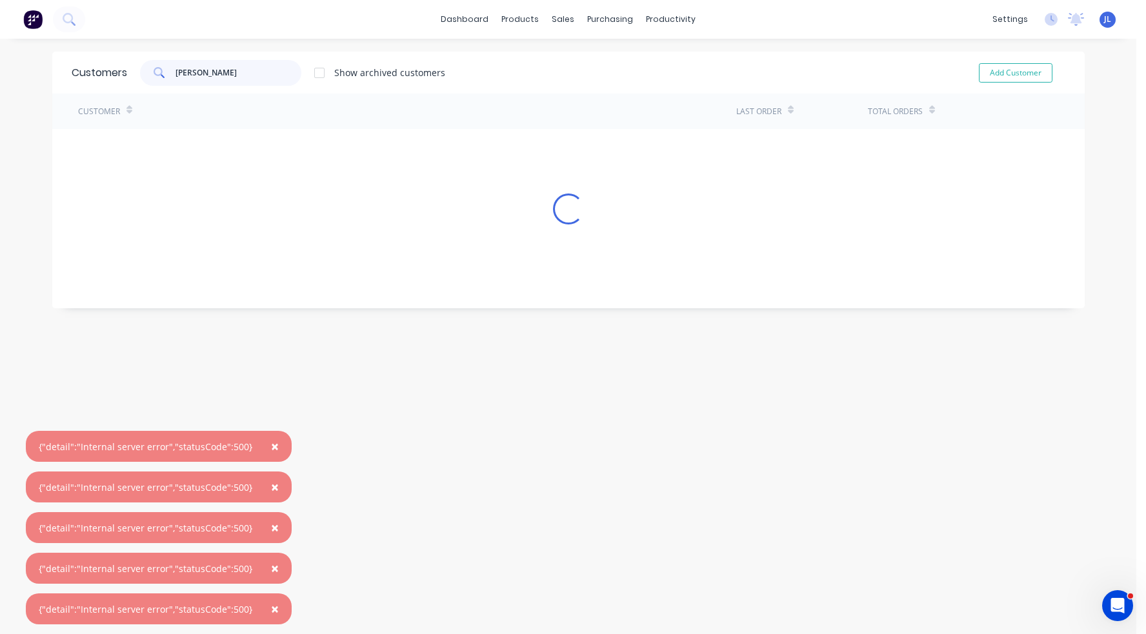
type input "lupica"
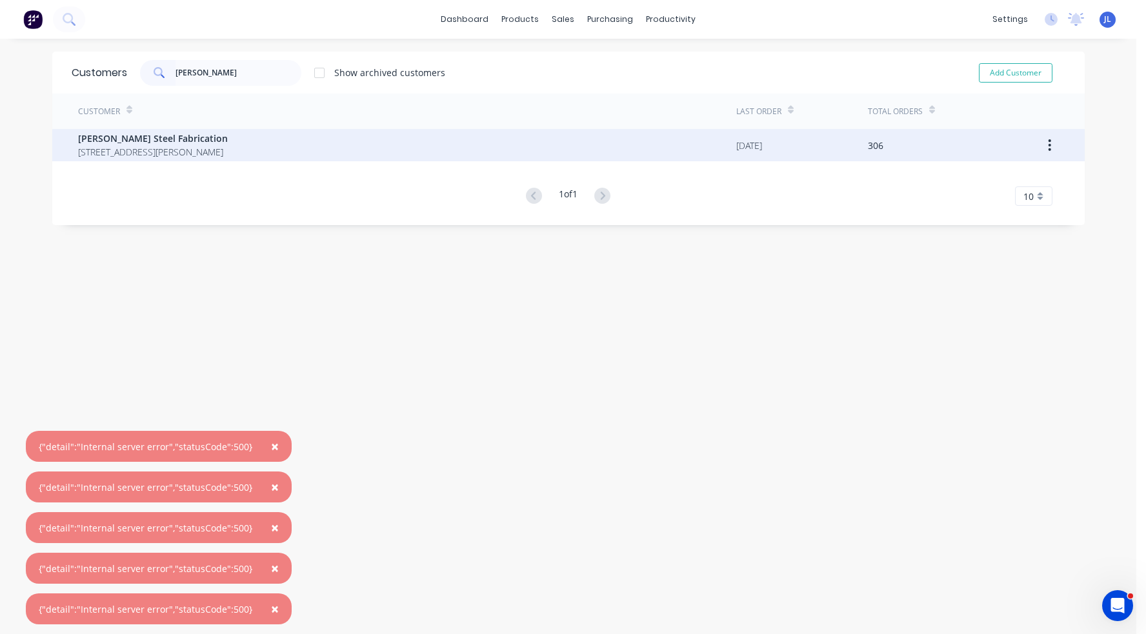
click at [226, 141] on span "Lupica Steel Fabrication" at bounding box center [153, 139] width 150 height 14
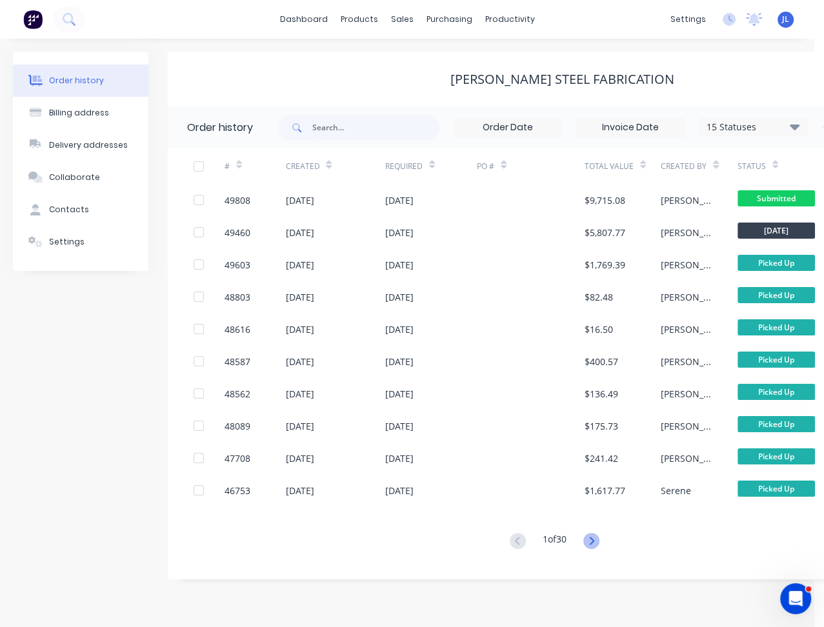
click at [593, 542] on icon at bounding box center [591, 541] width 16 height 16
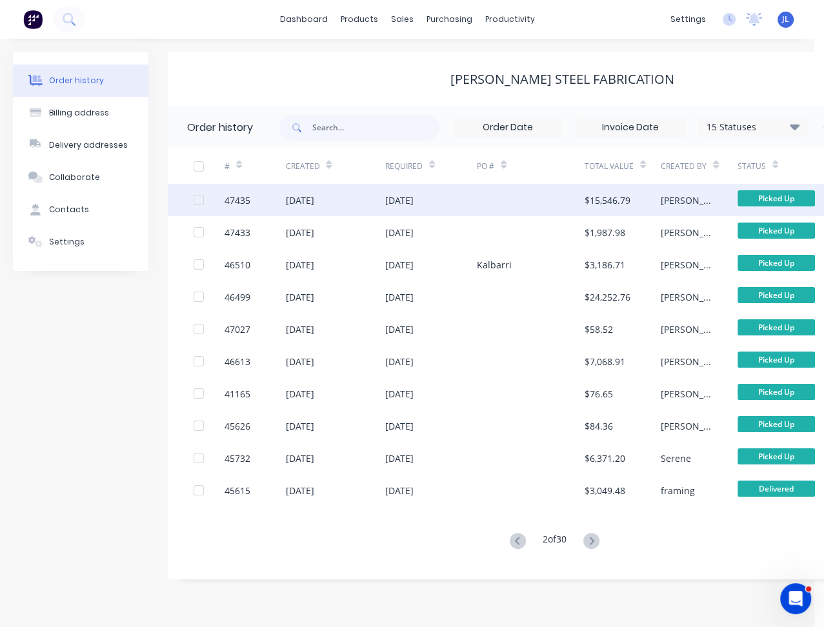
click at [542, 204] on div at bounding box center [530, 200] width 107 height 32
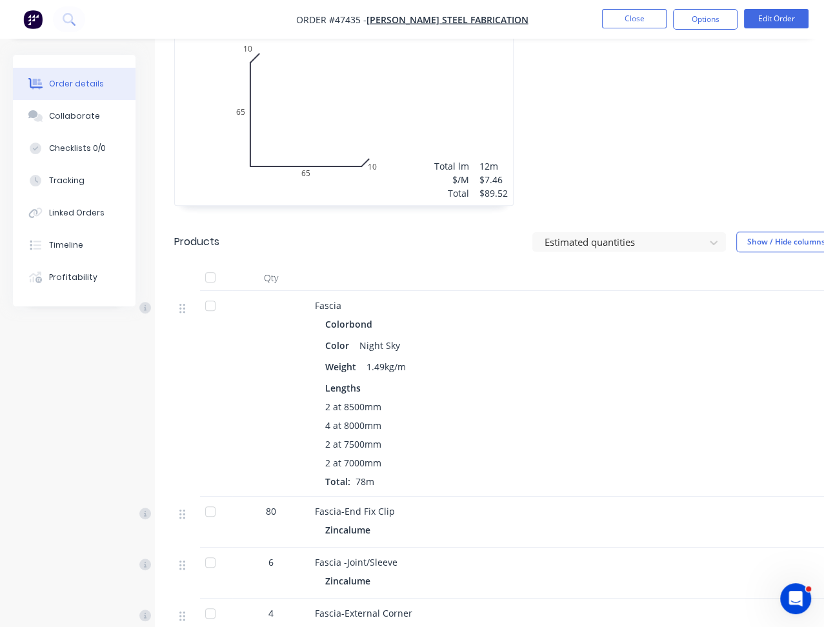
scroll to position [516, 0]
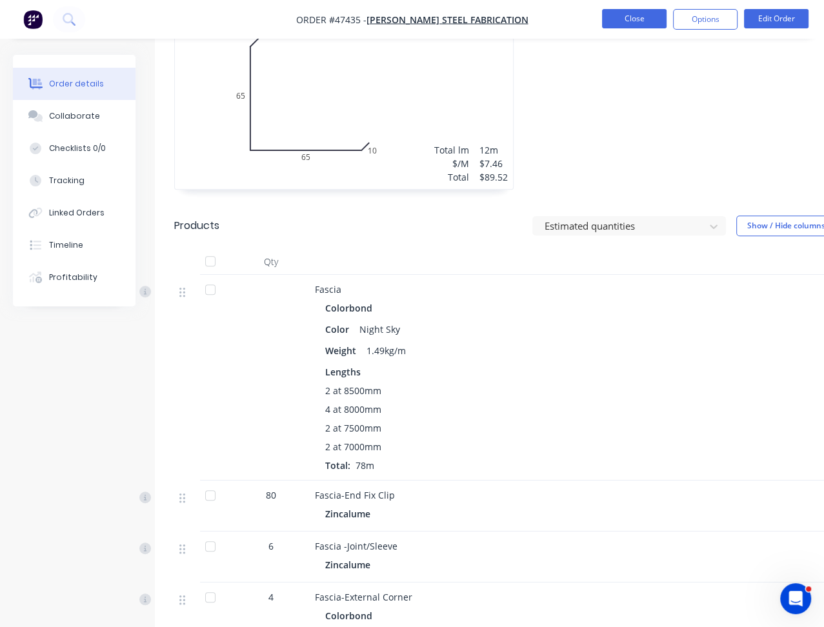
click at [645, 25] on button "Close" at bounding box center [634, 18] width 65 height 19
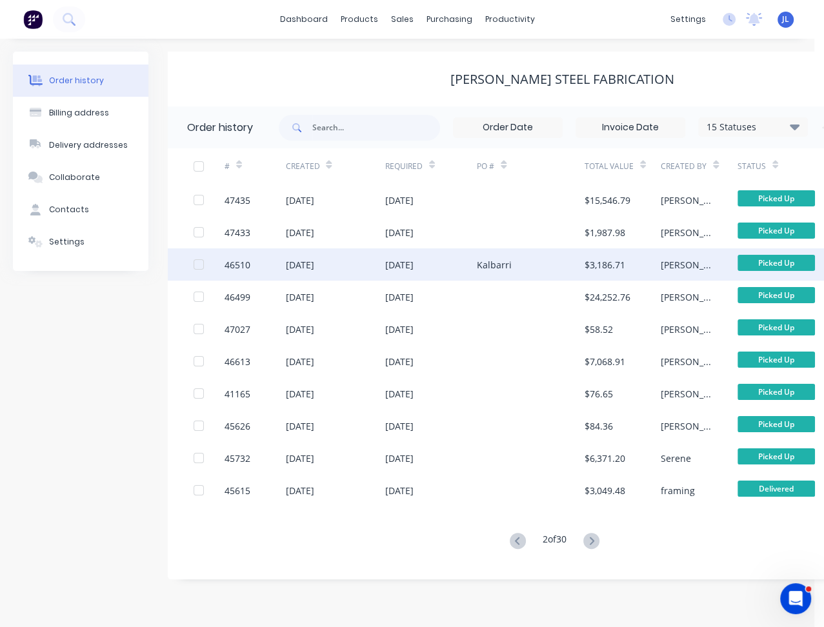
click at [602, 265] on div "$3,186.71" at bounding box center [605, 265] width 41 height 14
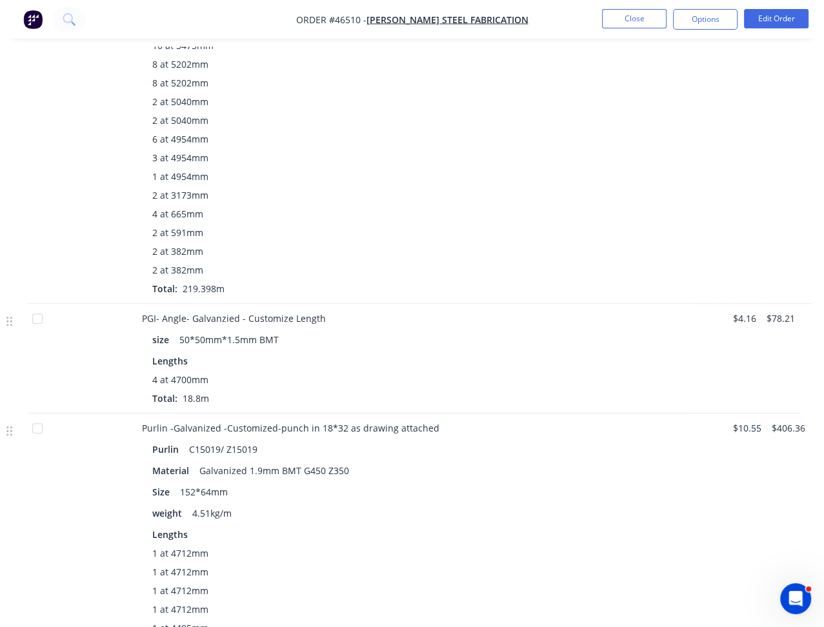
scroll to position [645, 173]
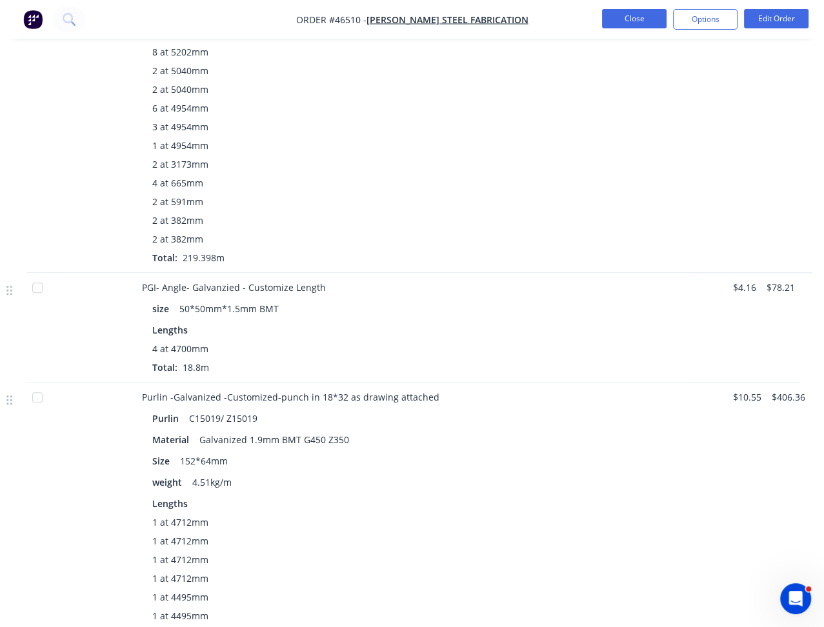
click at [635, 16] on button "Close" at bounding box center [634, 18] width 65 height 19
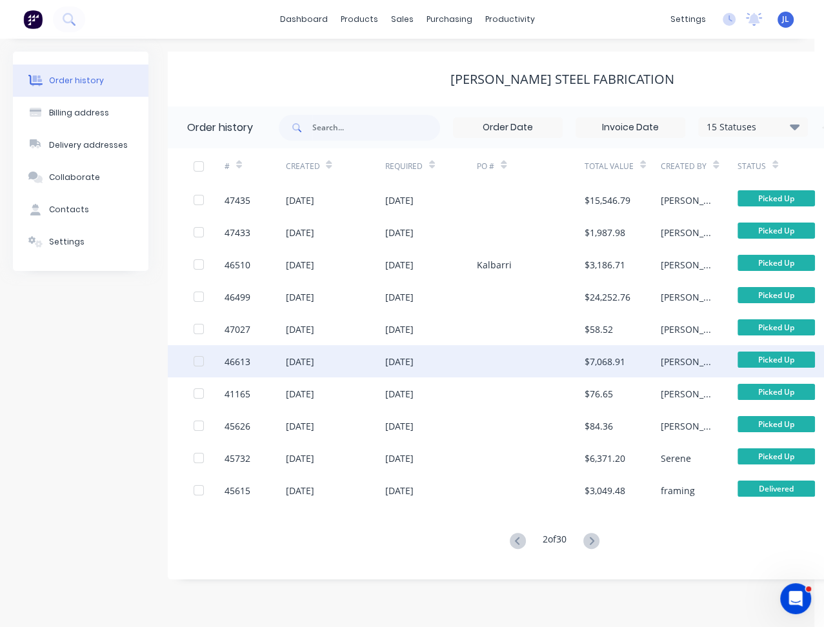
click at [509, 367] on div at bounding box center [530, 361] width 107 height 32
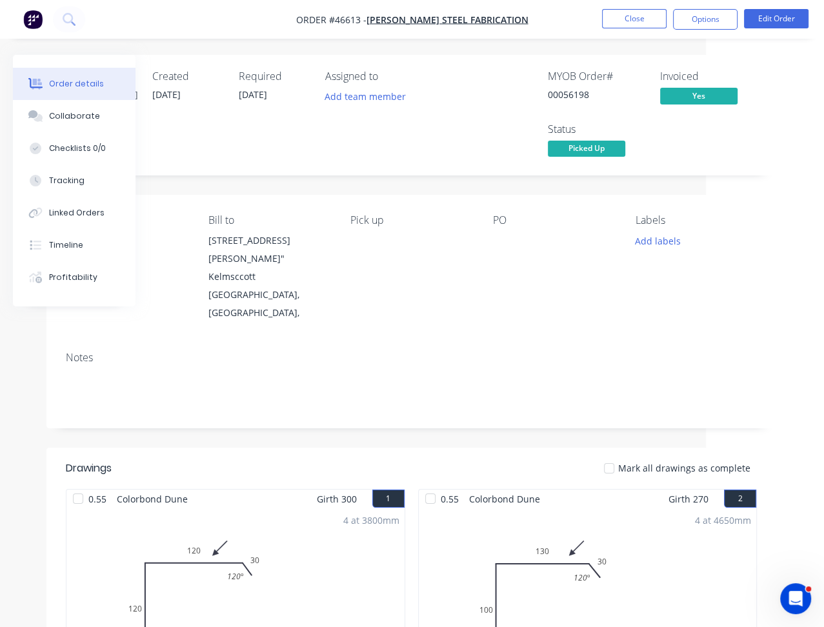
scroll to position [0, 149]
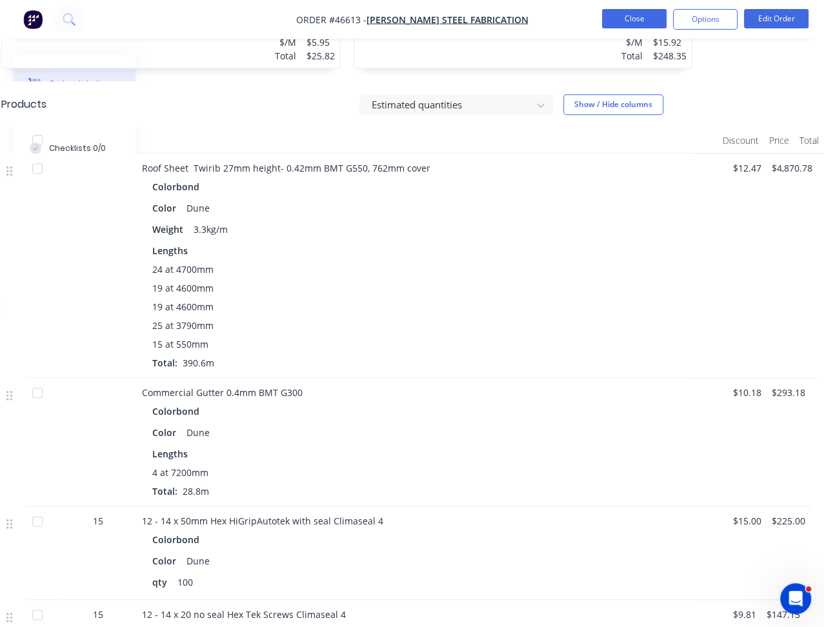
click at [649, 18] on button "Close" at bounding box center [634, 18] width 65 height 19
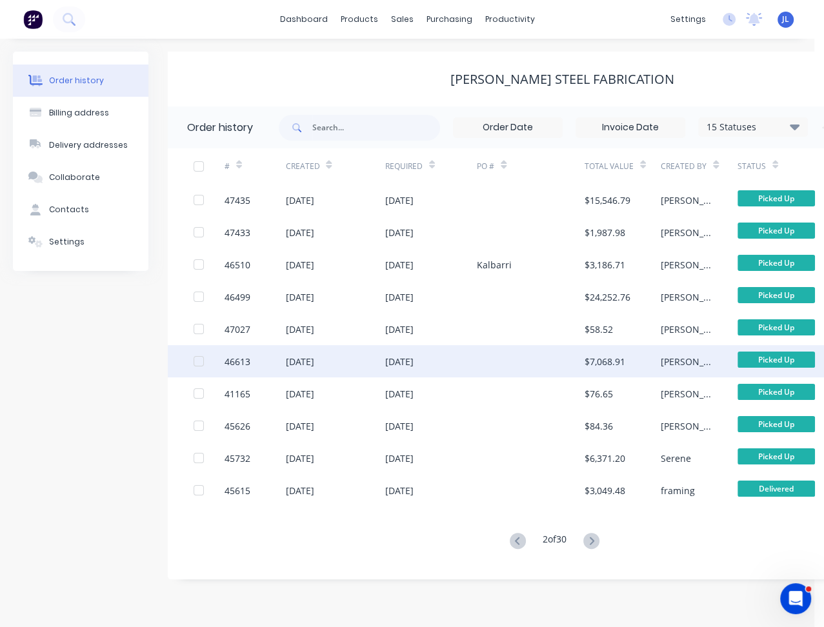
click at [511, 360] on div at bounding box center [530, 361] width 107 height 32
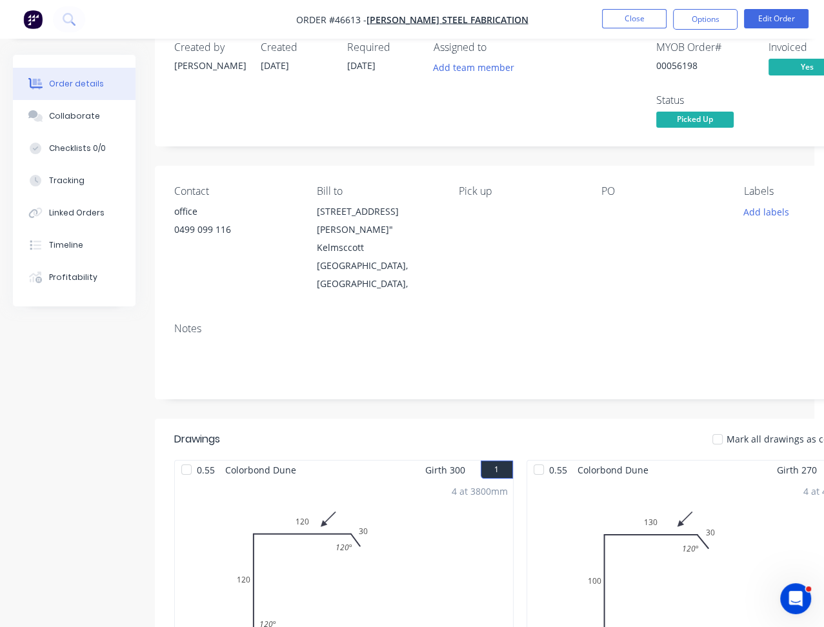
scroll to position [65, 0]
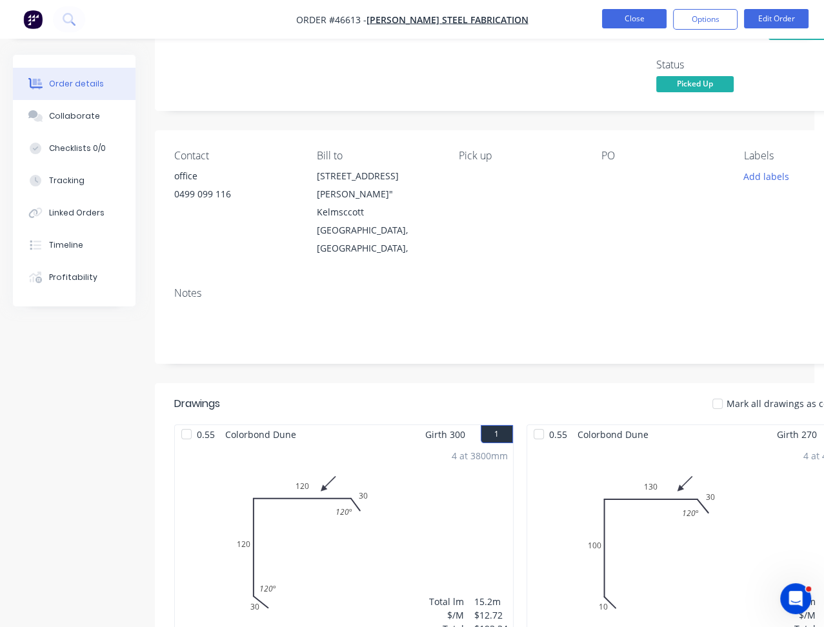
click at [651, 26] on button "Close" at bounding box center [634, 18] width 65 height 19
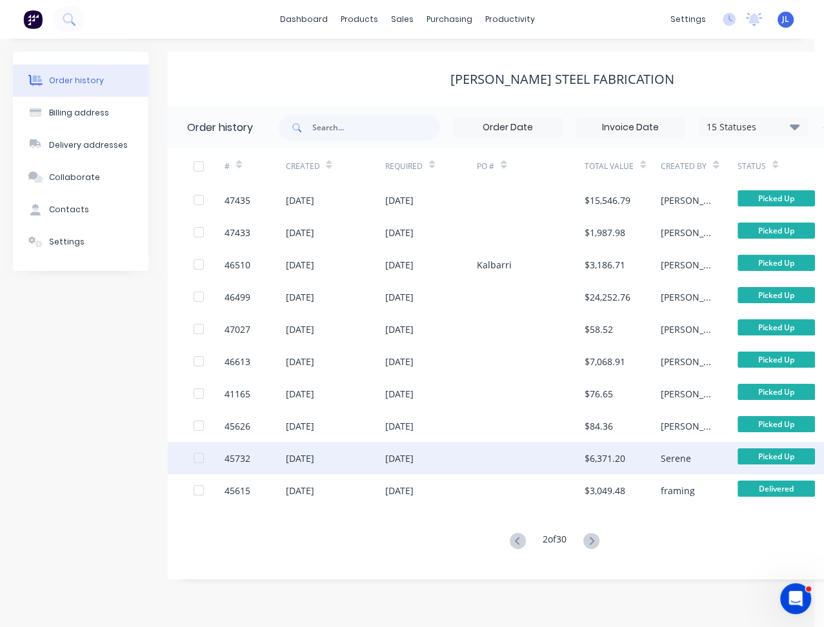
click at [530, 467] on div at bounding box center [530, 458] width 107 height 32
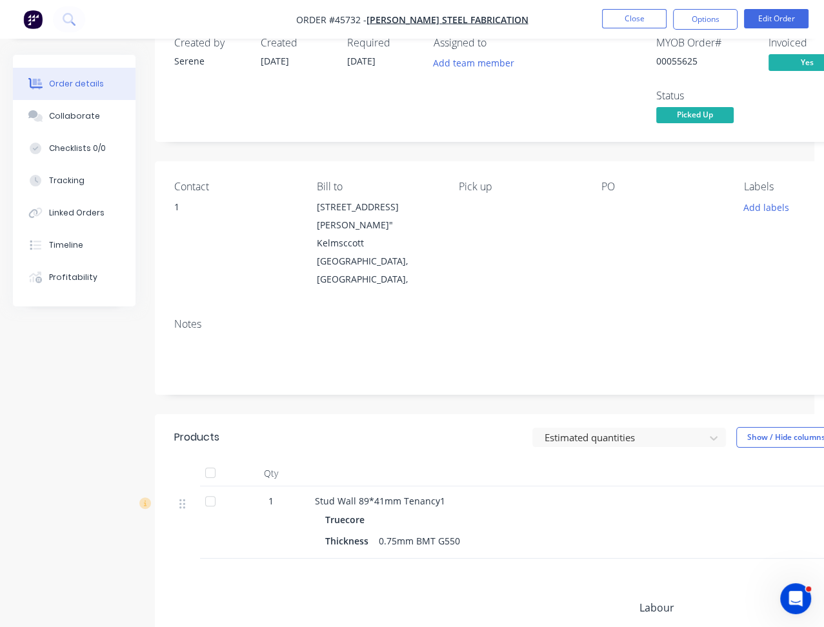
scroll to position [65, 0]
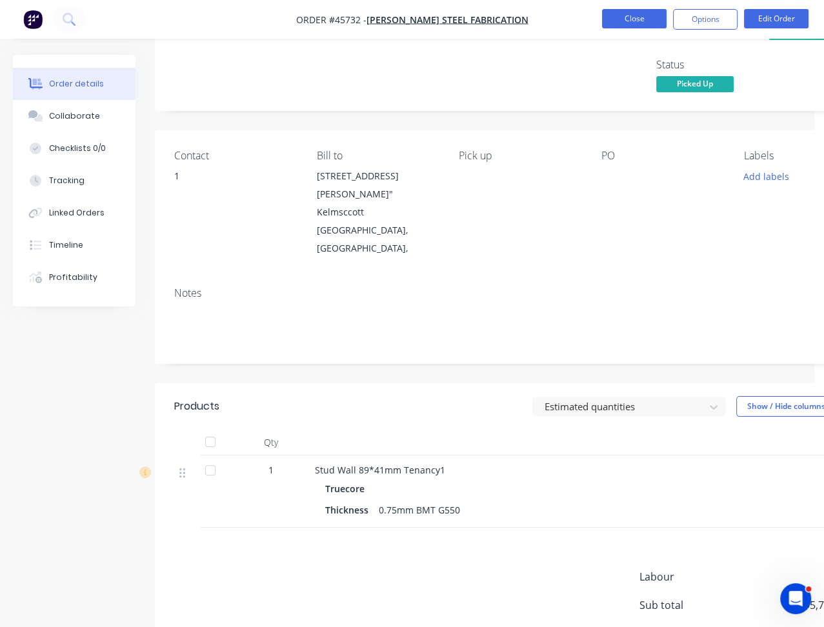
click at [640, 23] on button "Close" at bounding box center [634, 18] width 65 height 19
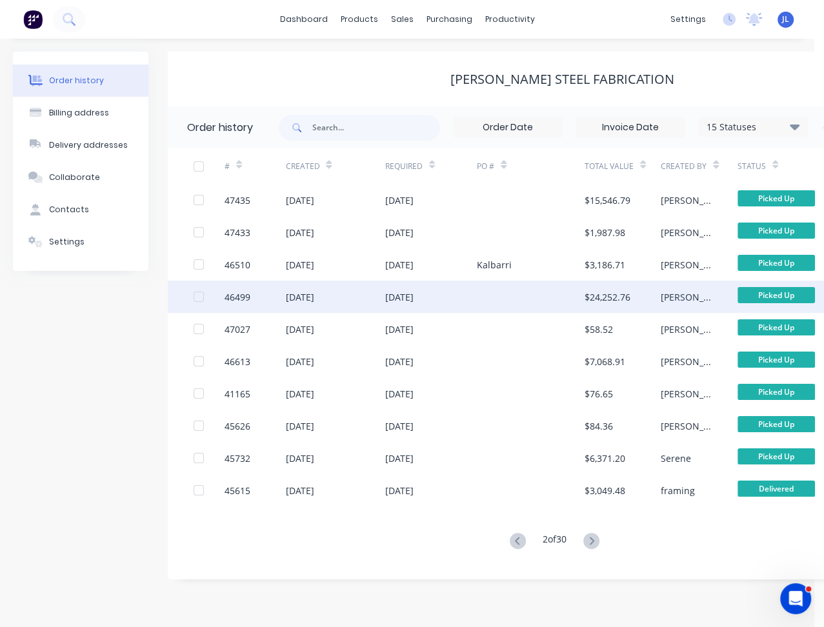
scroll to position [10, 0]
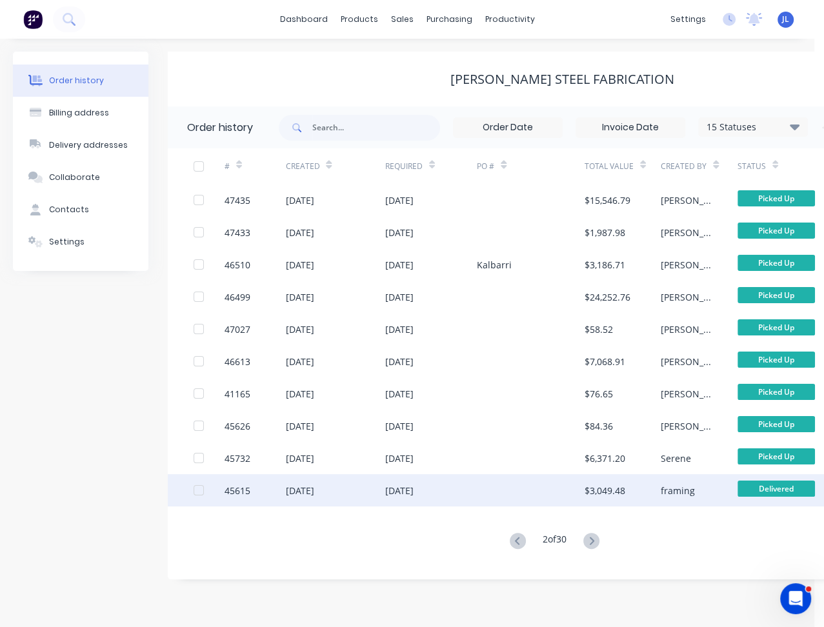
click at [496, 486] on div at bounding box center [530, 490] width 107 height 32
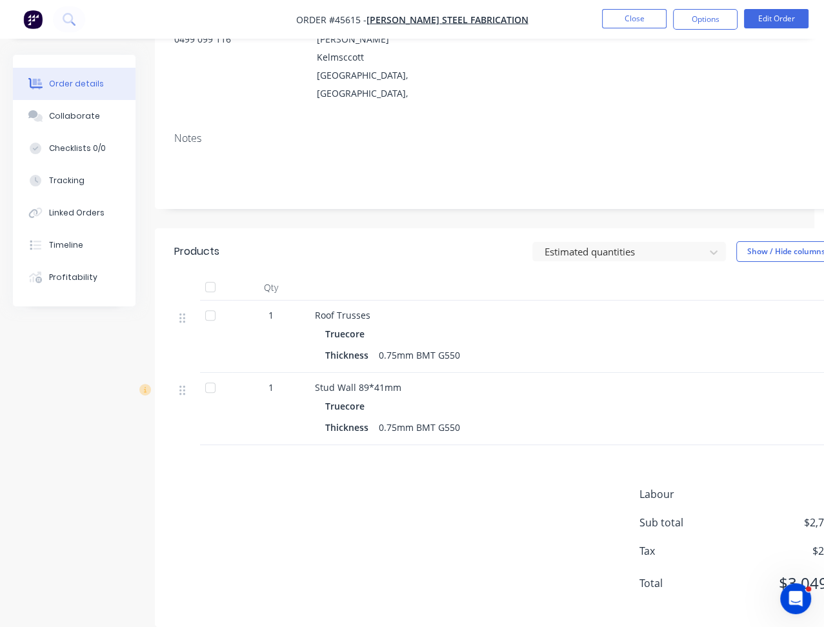
scroll to position [220, 0]
click at [620, 23] on button "Close" at bounding box center [634, 18] width 65 height 19
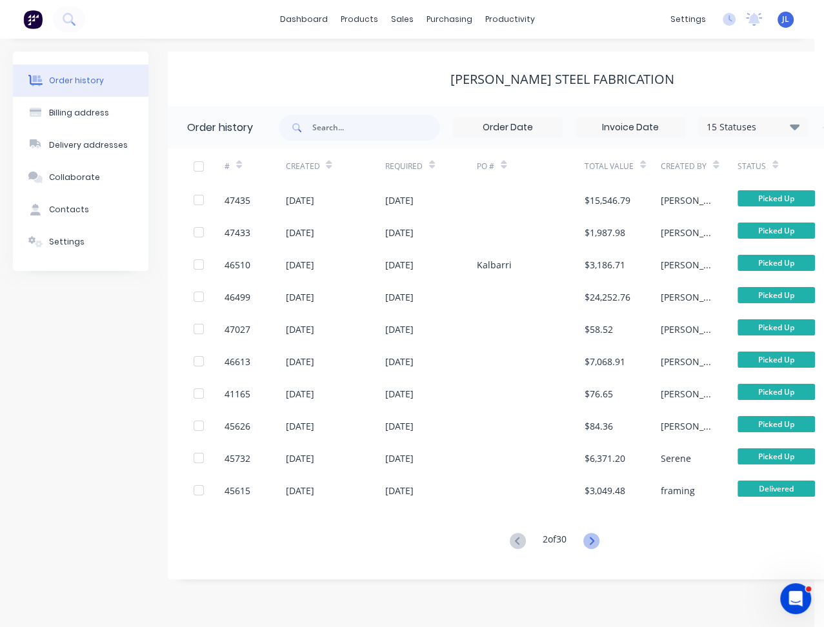
click at [592, 542] on icon at bounding box center [591, 541] width 16 height 16
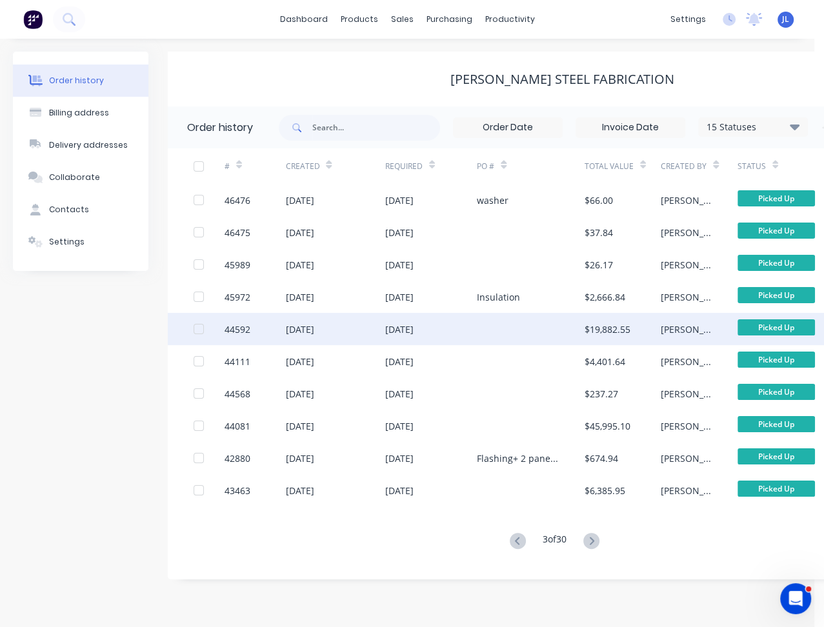
click at [537, 327] on div at bounding box center [530, 329] width 107 height 32
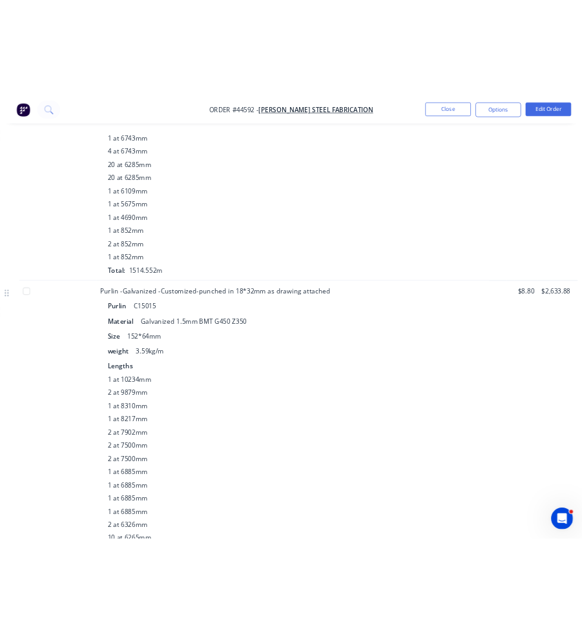
scroll to position [1872, 0]
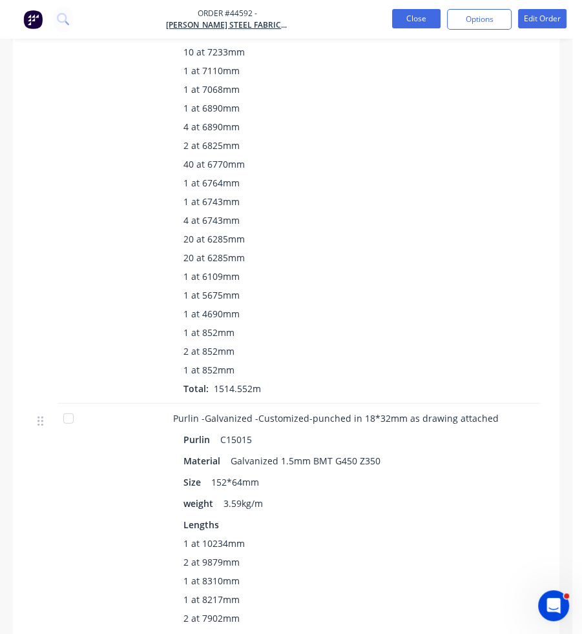
click at [413, 17] on button "Close" at bounding box center [416, 18] width 48 height 19
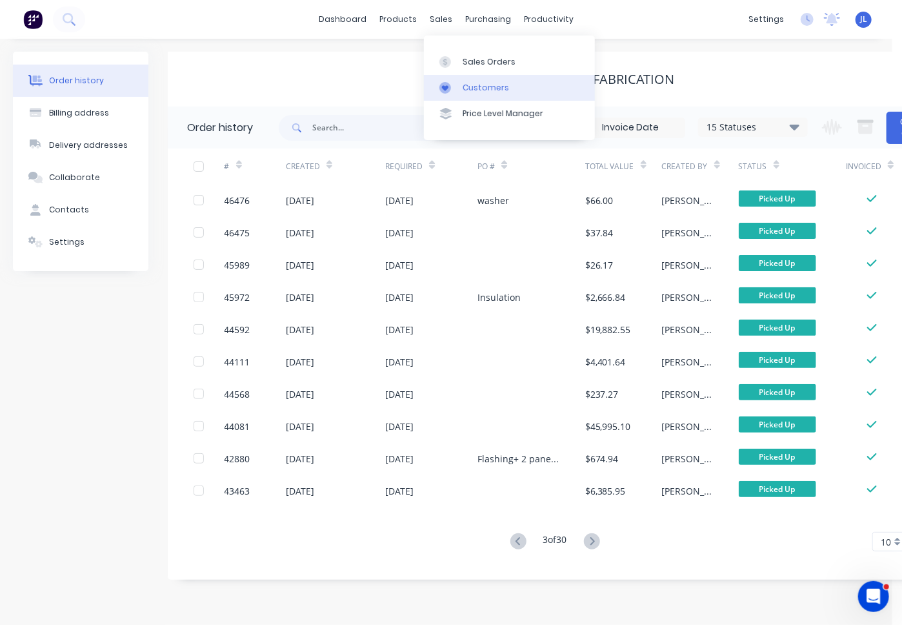
click at [485, 87] on div "Customers" at bounding box center [486, 88] width 46 height 12
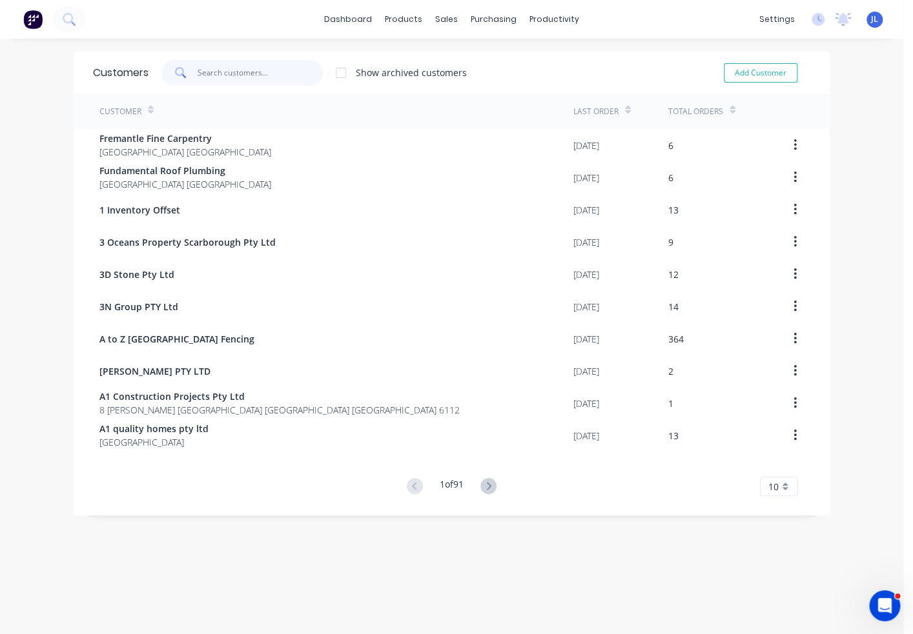
drag, startPoint x: 201, startPoint y: 66, endPoint x: 203, endPoint y: 75, distance: 8.5
click at [202, 72] on input "text" at bounding box center [260, 73] width 126 height 26
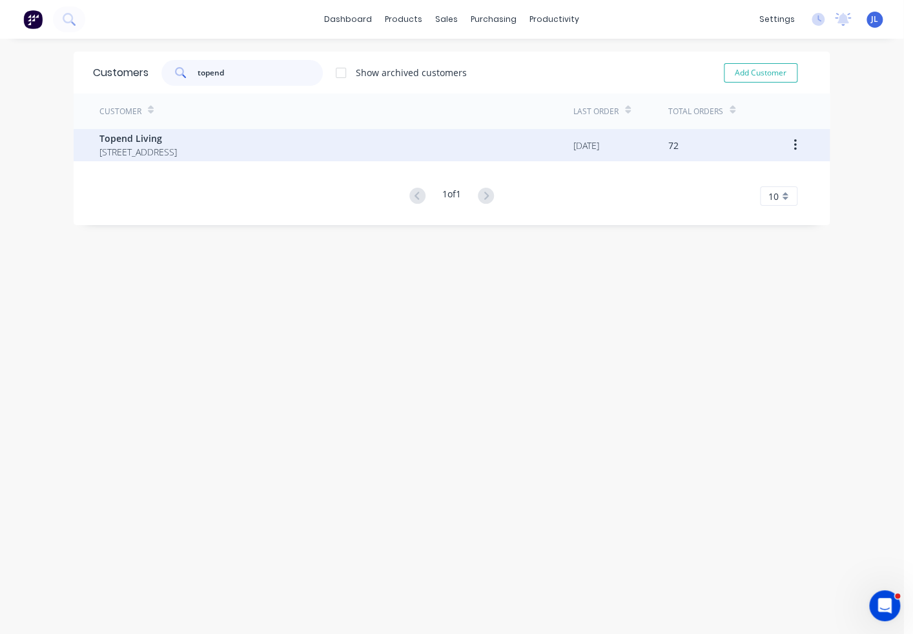
type input "topend"
click at [177, 154] on span "[STREET_ADDRESS]" at bounding box center [137, 152] width 77 height 14
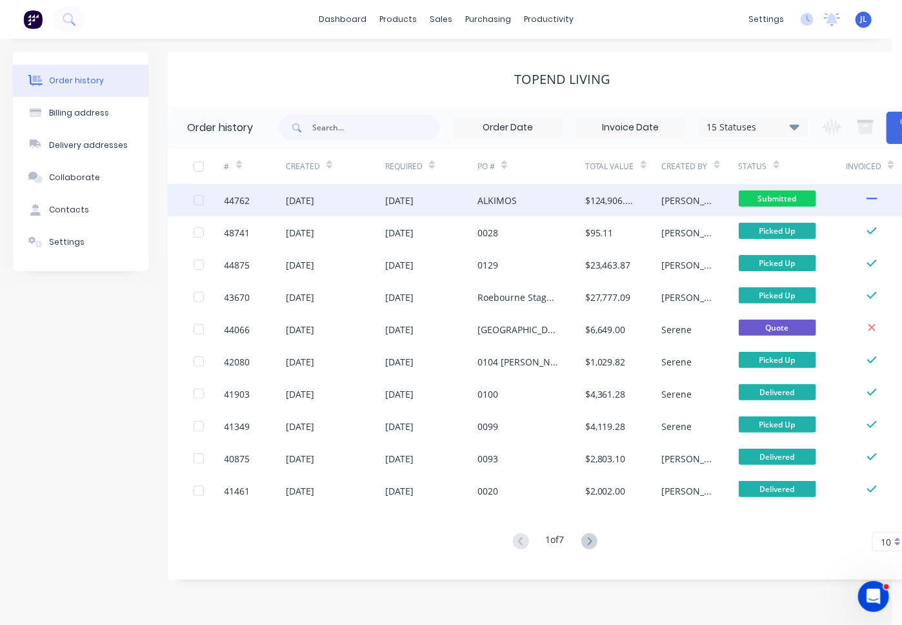
click at [469, 201] on div "[DATE]" at bounding box center [431, 200] width 92 height 32
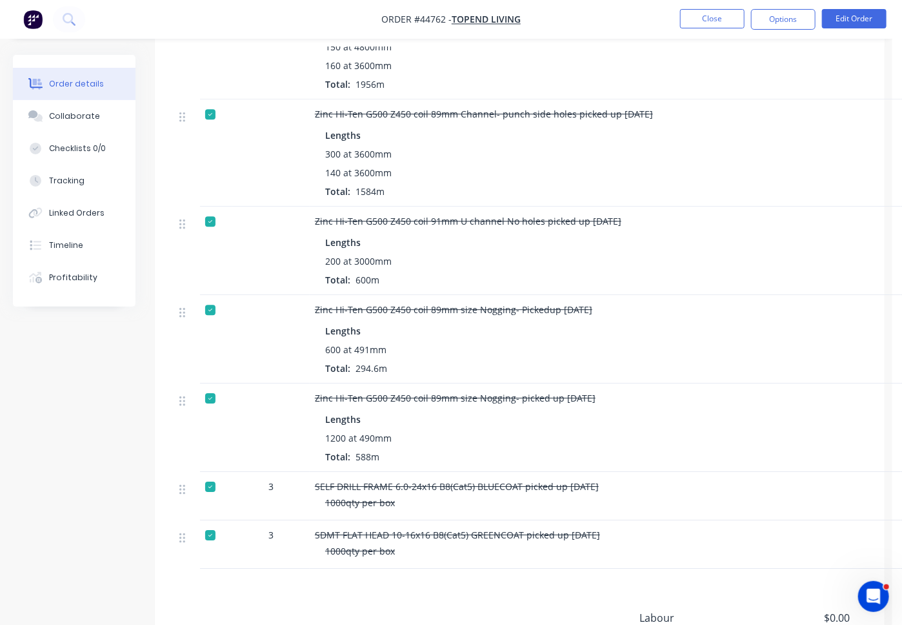
scroll to position [1678, 0]
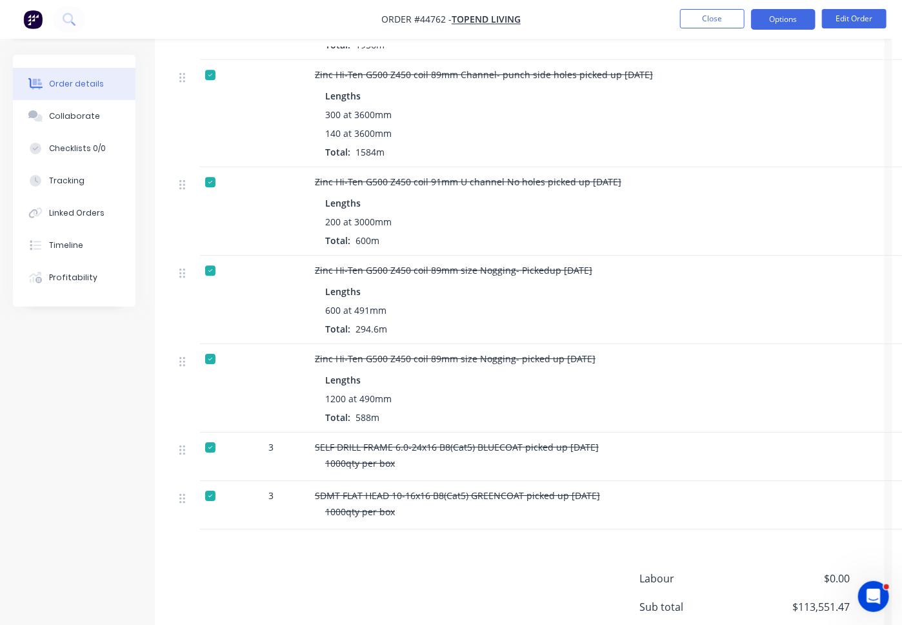
click at [791, 16] on button "Options" at bounding box center [783, 19] width 65 height 21
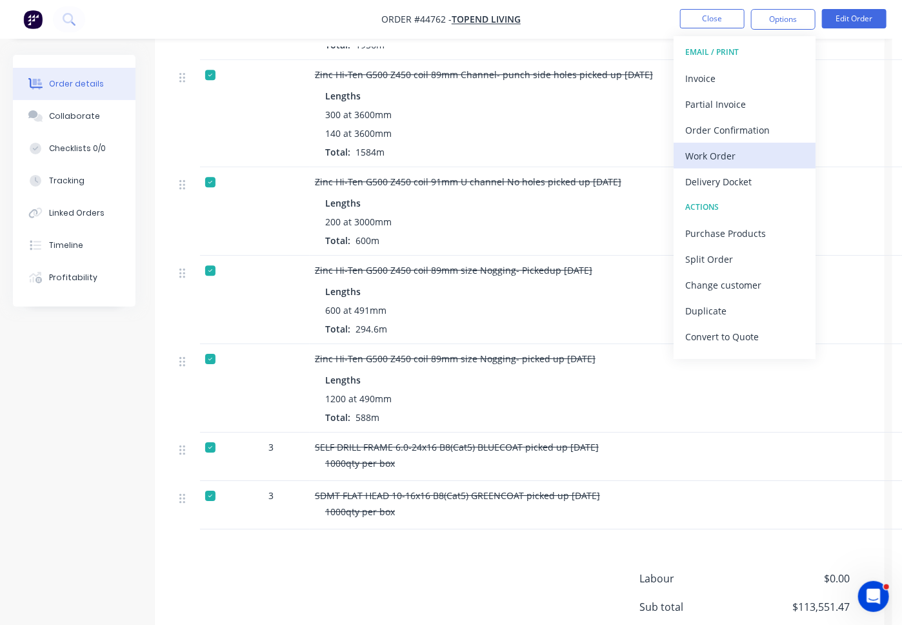
click at [747, 154] on div "Work Order" at bounding box center [744, 156] width 119 height 19
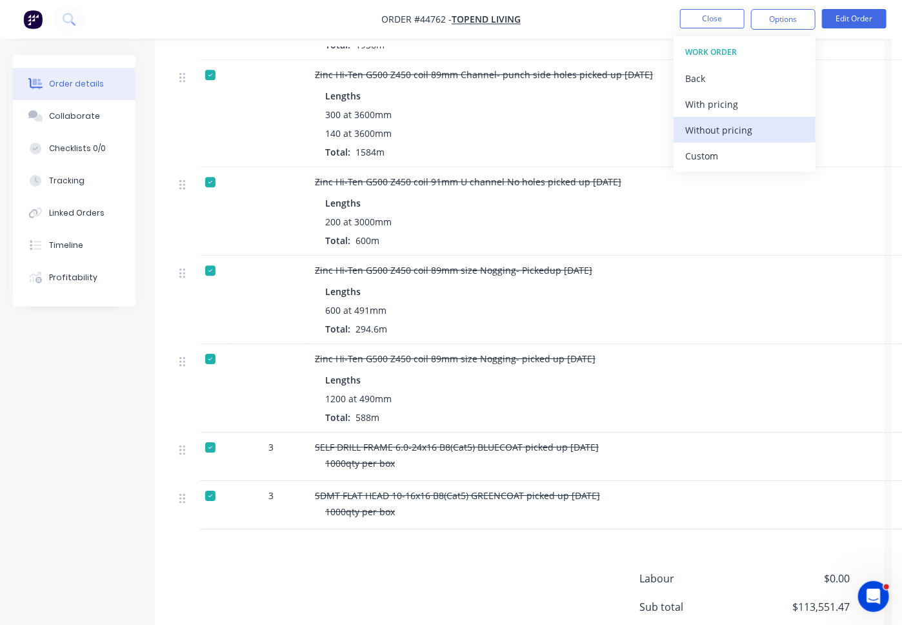
drag, startPoint x: 731, startPoint y: 161, endPoint x: 729, endPoint y: 139, distance: 22.0
click at [730, 159] on div "Custom" at bounding box center [744, 156] width 119 height 19
click at [729, 137] on div "Without pricing" at bounding box center [744, 130] width 119 height 19
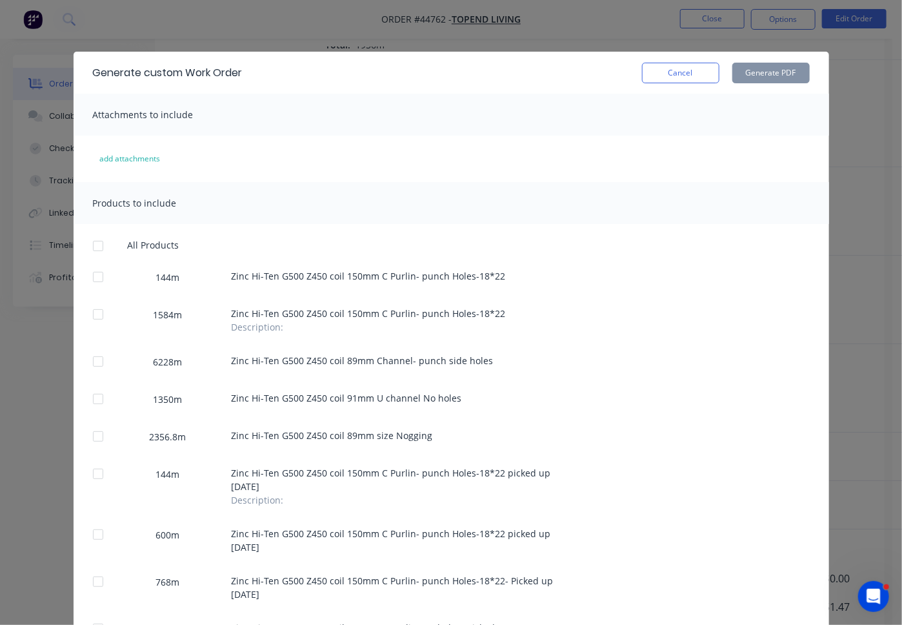
click at [97, 398] on div at bounding box center [98, 399] width 26 height 26
click at [89, 363] on div at bounding box center [98, 362] width 26 height 26
click at [764, 73] on button "Generate PDF" at bounding box center [771, 73] width 77 height 21
click at [93, 394] on div at bounding box center [98, 399] width 26 height 26
click at [772, 79] on button "Generate PDF" at bounding box center [771, 73] width 77 height 21
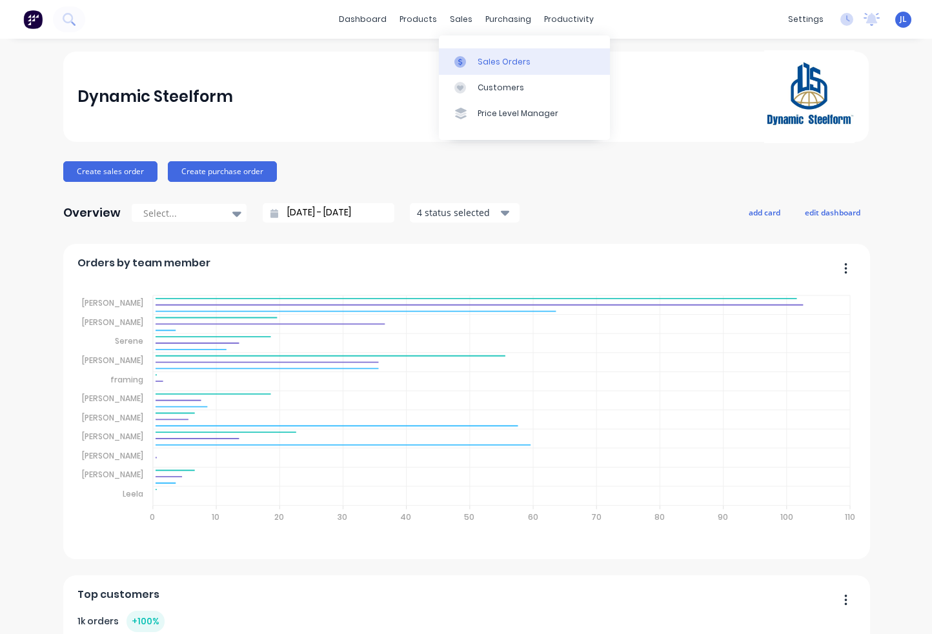
click at [505, 57] on div "Sales Orders" at bounding box center [504, 62] width 53 height 12
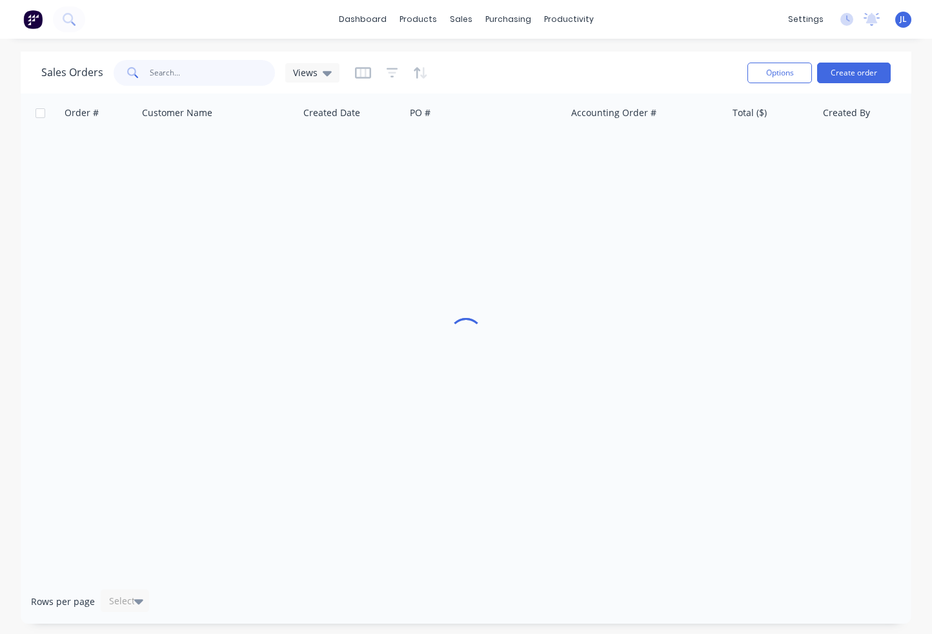
click at [214, 70] on input "text" at bounding box center [213, 73] width 126 height 26
click at [444, 61] on div "Product Catalogue" at bounding box center [475, 62] width 80 height 12
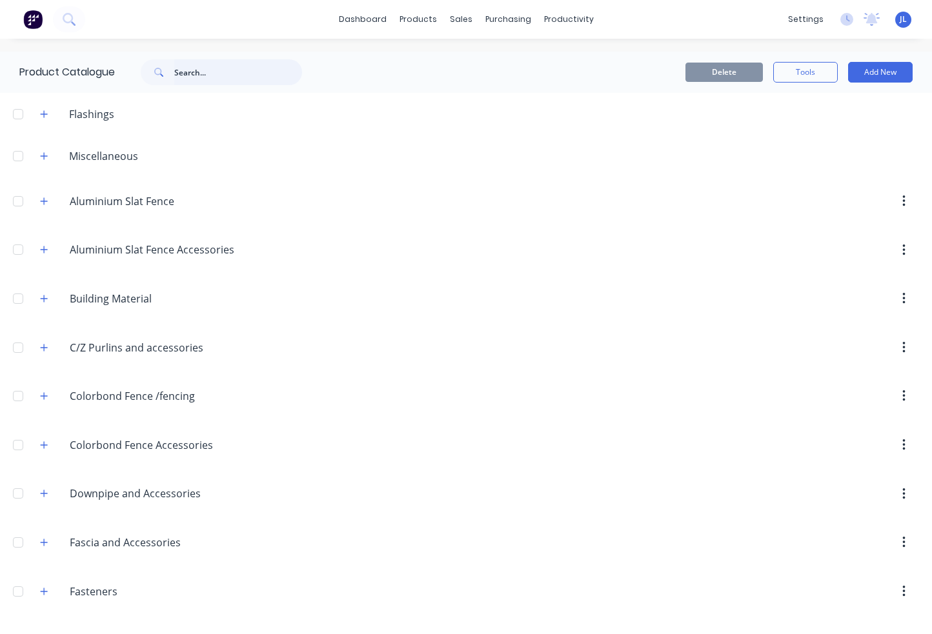
click at [240, 74] on input "text" at bounding box center [238, 72] width 128 height 26
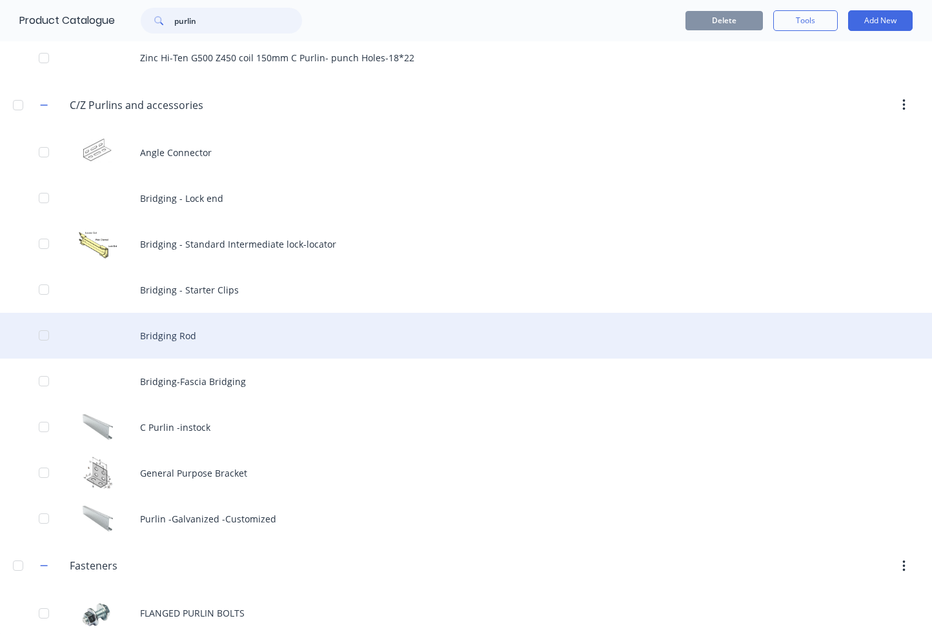
scroll to position [114, 0]
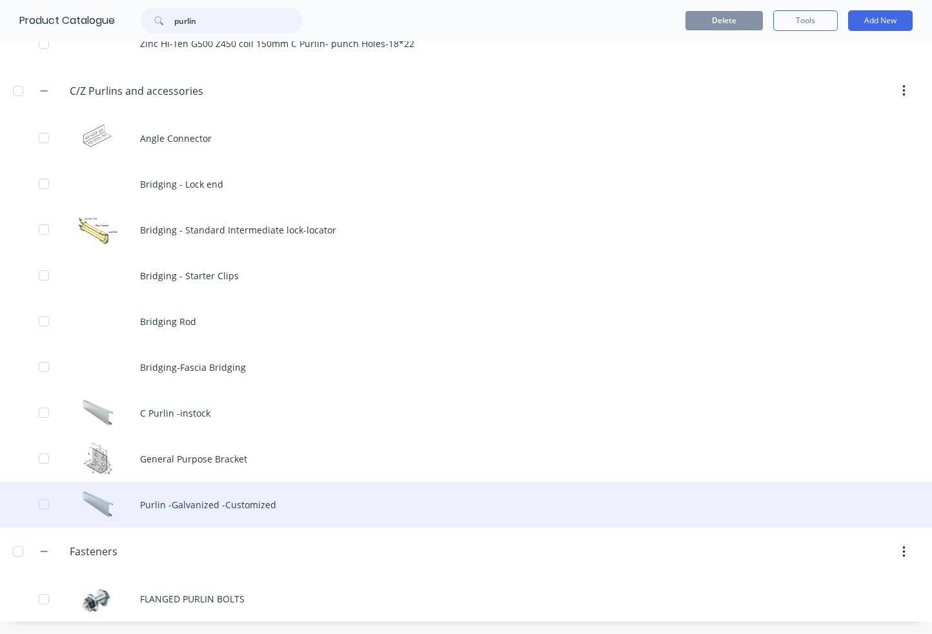
type input "purlin"
click at [214, 502] on div "Purlin -Galvanized -Customized" at bounding box center [466, 505] width 932 height 46
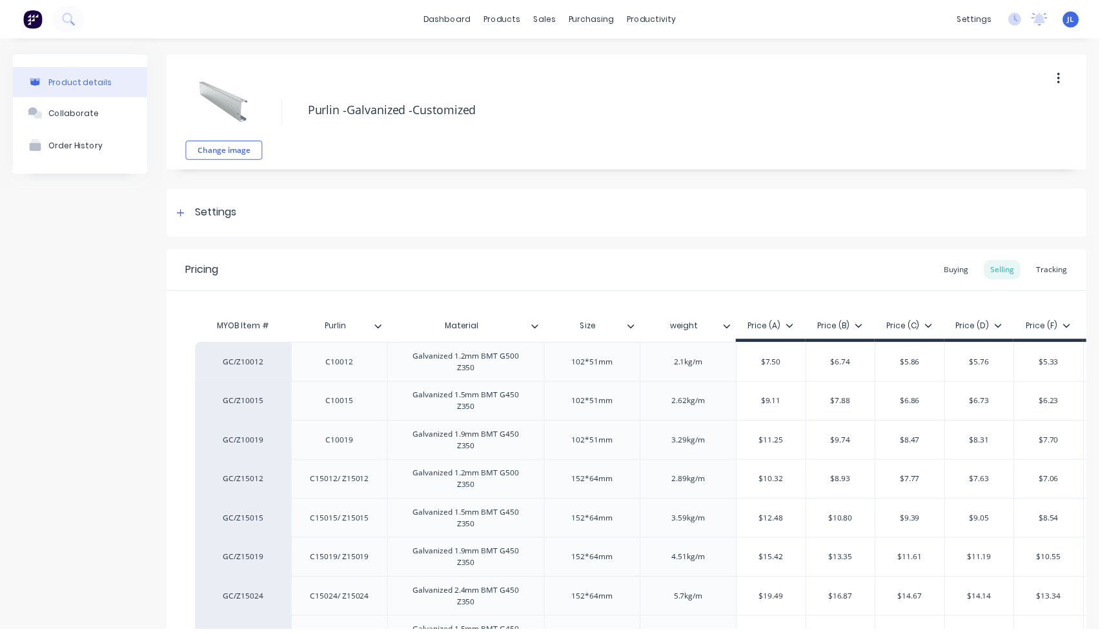
type textarea "x"
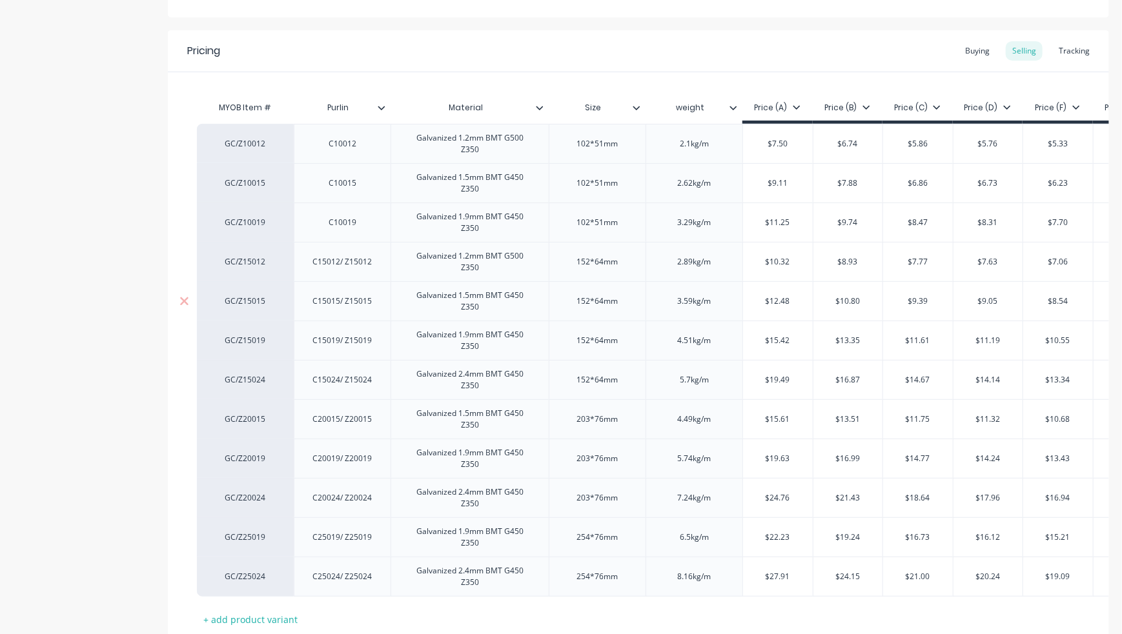
scroll to position [177, 0]
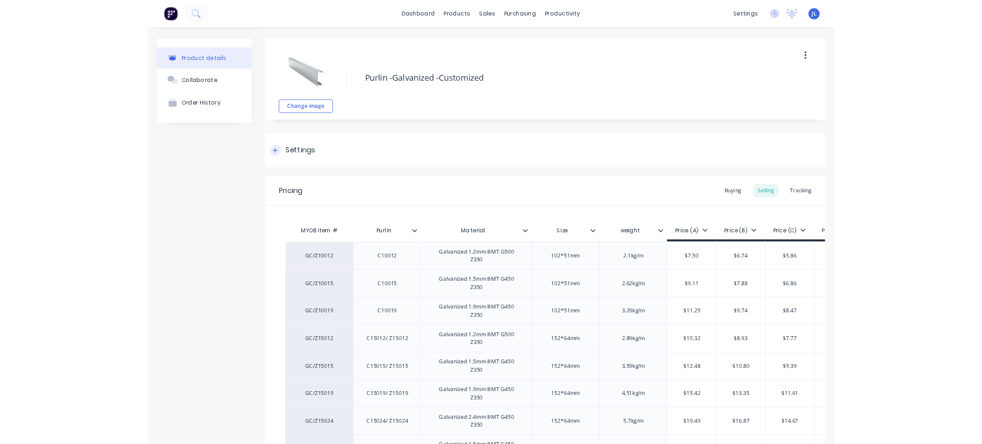
scroll to position [177, 0]
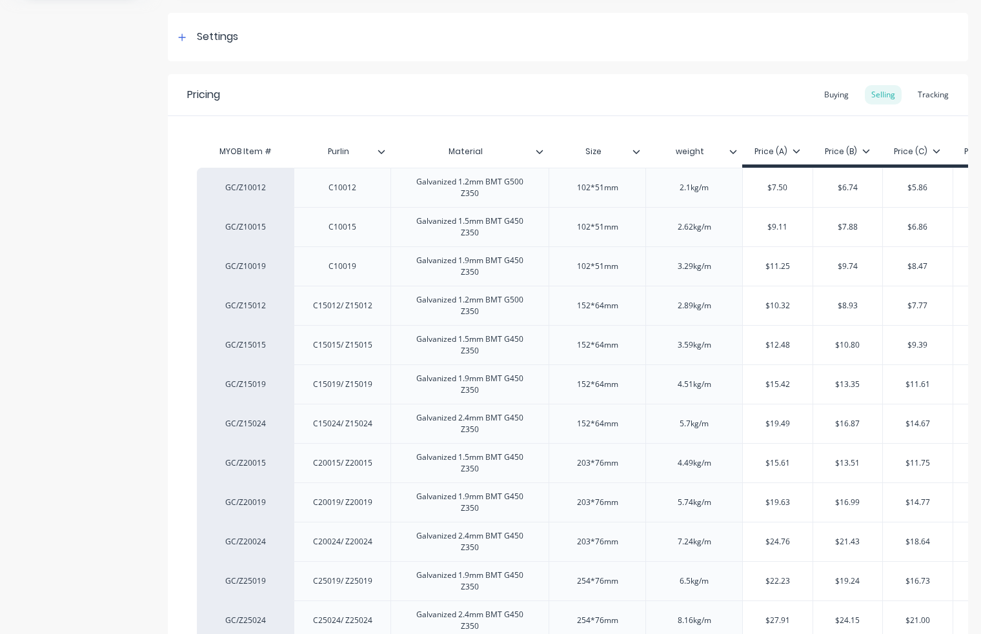
type textarea "x"
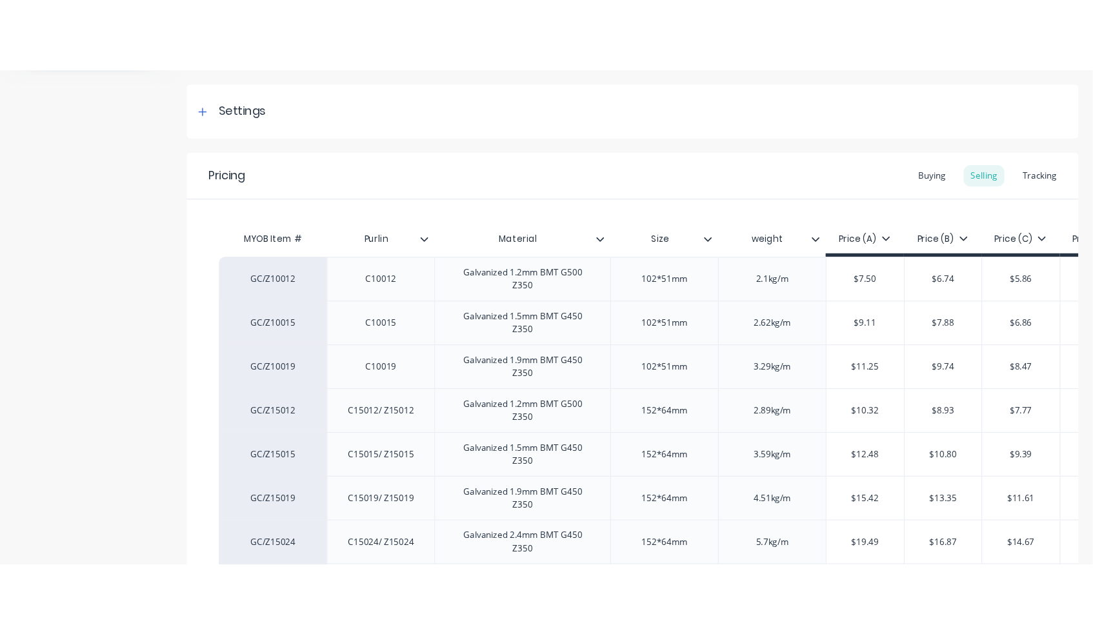
scroll to position [0, 0]
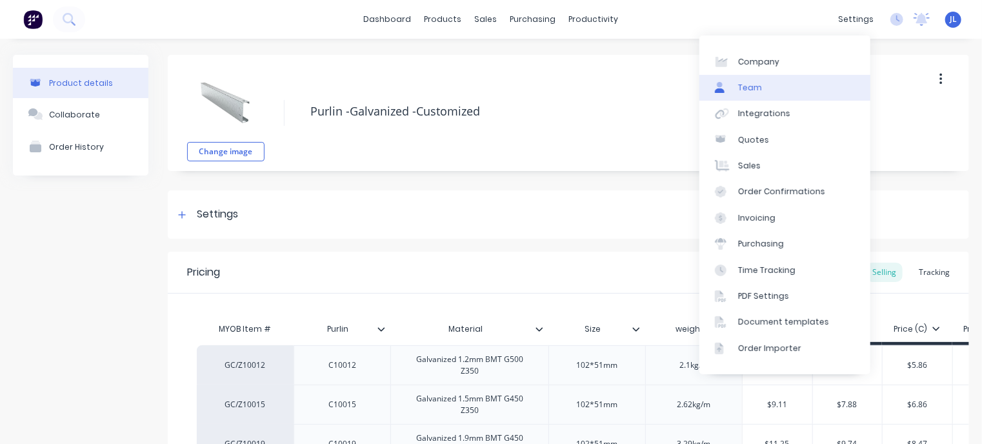
click at [756, 88] on div "Team" at bounding box center [750, 88] width 24 height 12
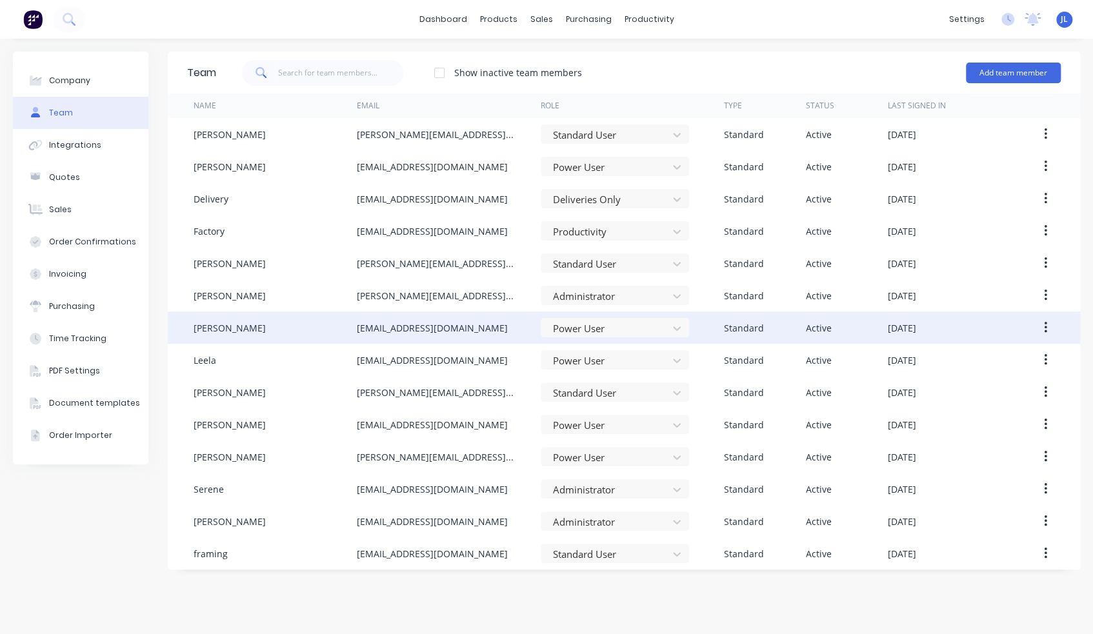
click at [980, 330] on button "button" at bounding box center [1046, 327] width 30 height 23
click at [978, 359] on div "Edit" at bounding box center [999, 361] width 99 height 19
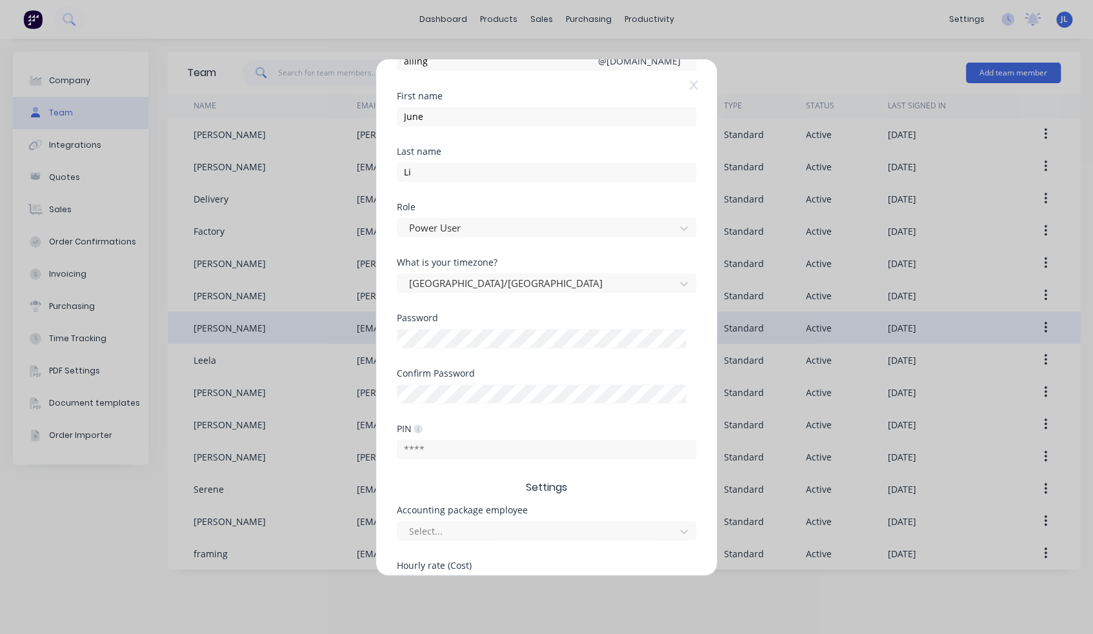
scroll to position [74, 0]
click at [475, 353] on div "Password" at bounding box center [546, 345] width 299 height 56
click at [691, 82] on icon at bounding box center [694, 84] width 8 height 9
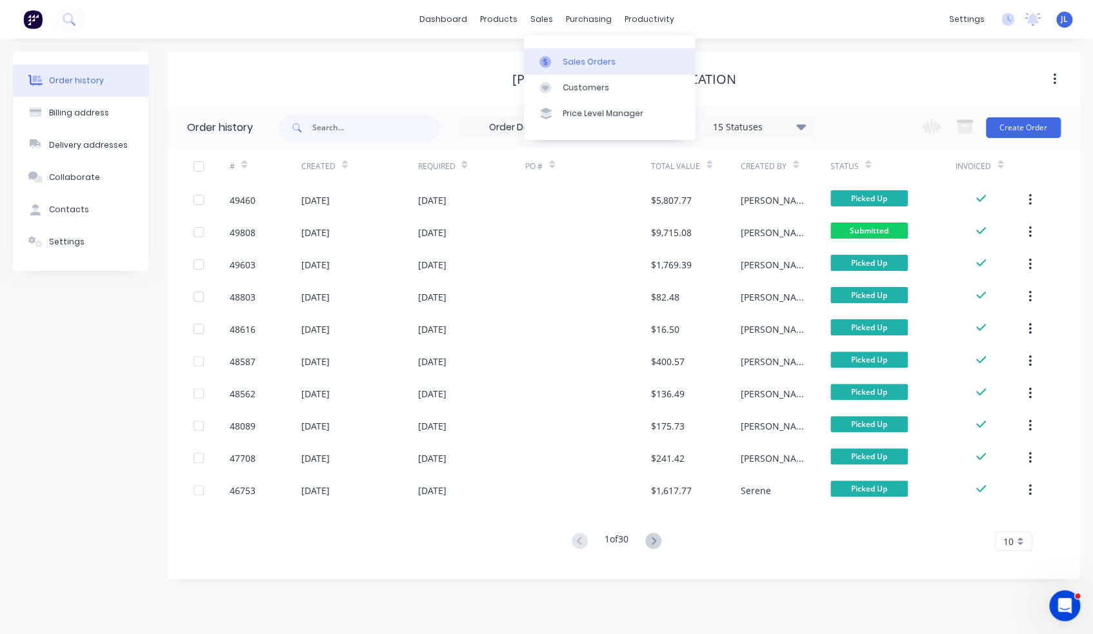
drag, startPoint x: 578, startPoint y: 60, endPoint x: 566, endPoint y: 58, distance: 12.4
click at [578, 60] on div "Sales Orders" at bounding box center [589, 62] width 53 height 12
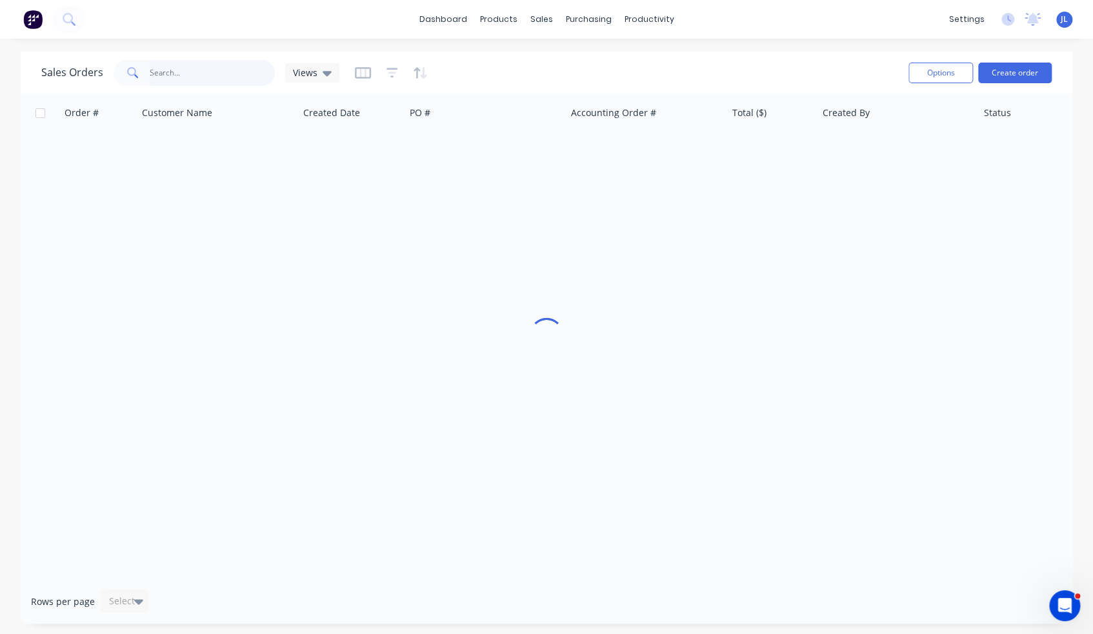
click at [154, 74] on input "text" at bounding box center [213, 73] width 126 height 26
type input "475063563"
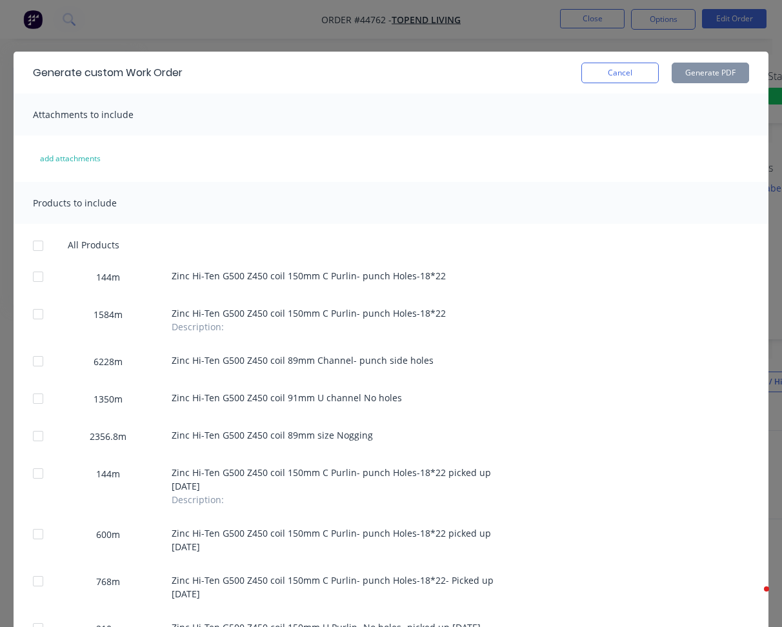
click at [614, 71] on button "Cancel" at bounding box center [620, 73] width 77 height 21
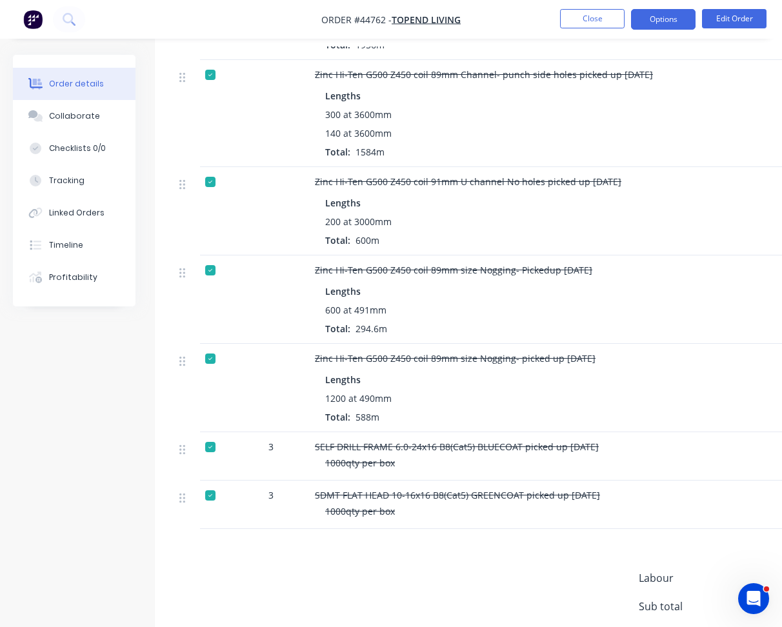
click at [663, 13] on button "Options" at bounding box center [663, 19] width 65 height 21
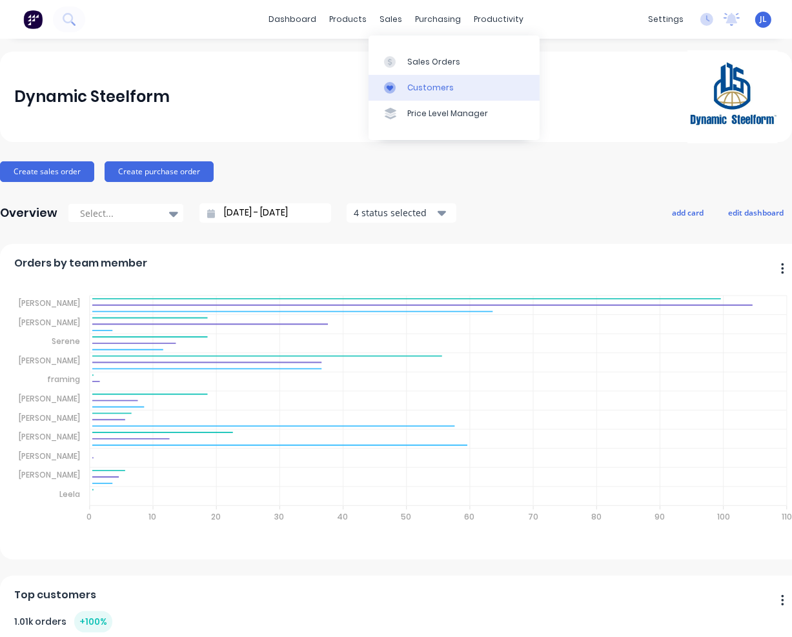
click at [423, 90] on div "Customers" at bounding box center [430, 88] width 46 height 12
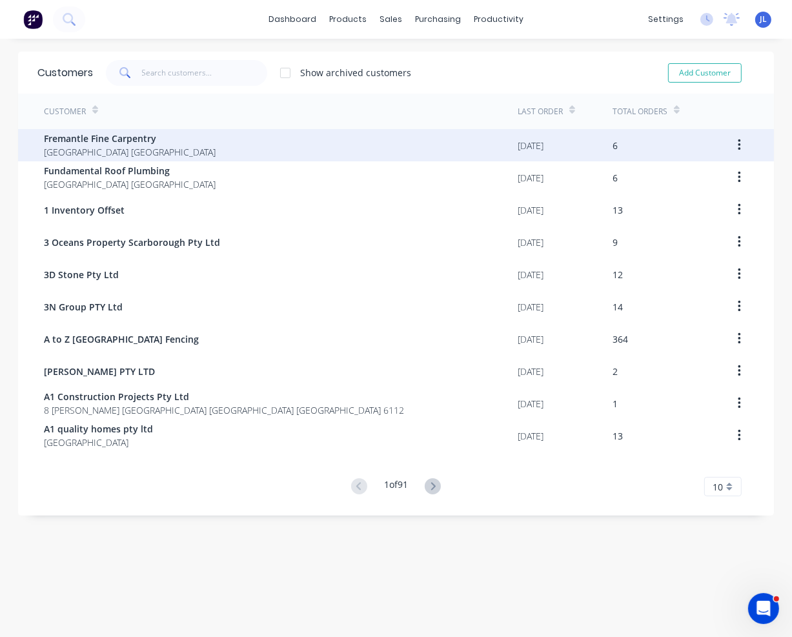
click at [108, 134] on span "Fremantle Fine Carpentry" at bounding box center [130, 139] width 172 height 14
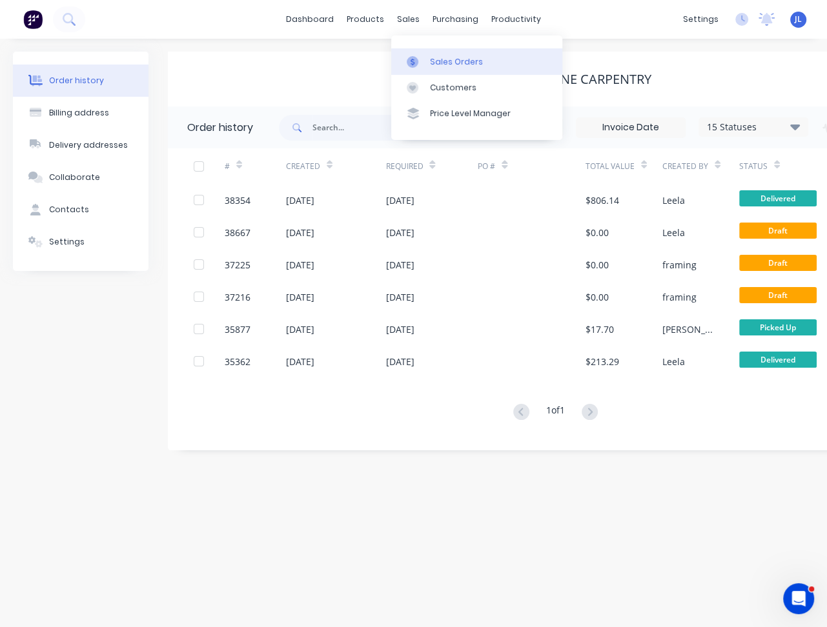
click at [440, 64] on div "Sales Orders" at bounding box center [456, 62] width 53 height 12
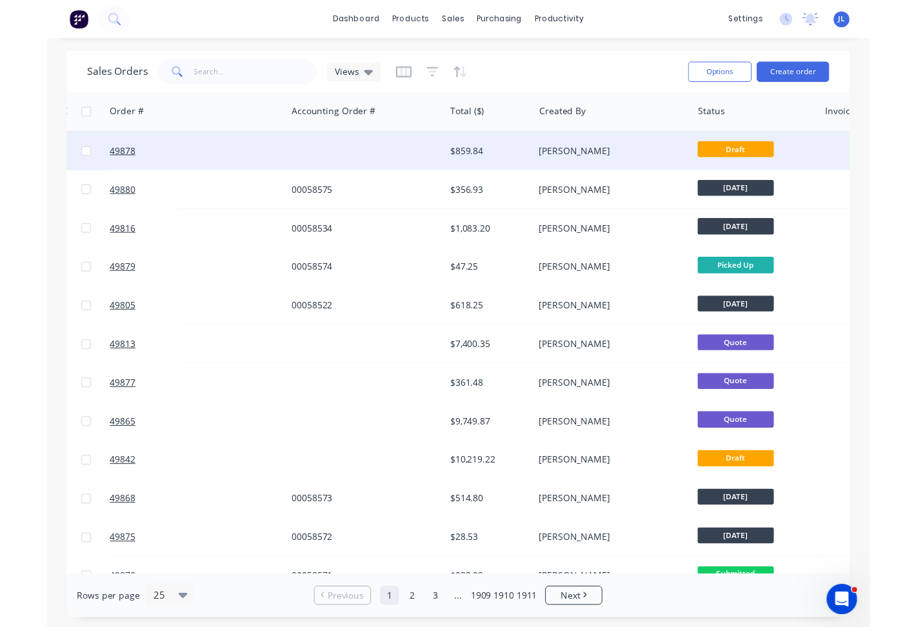
scroll to position [0, 323]
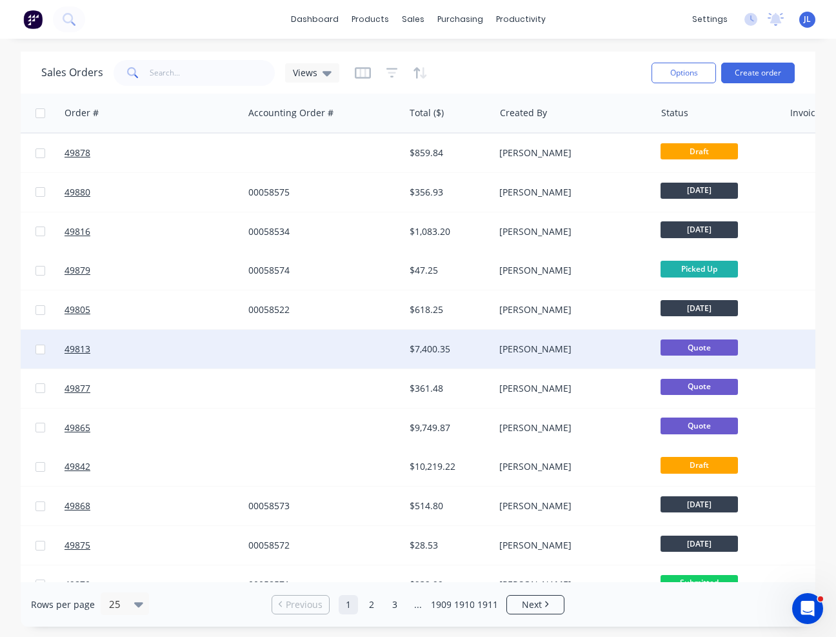
click at [393, 345] on div at bounding box center [323, 349] width 161 height 39
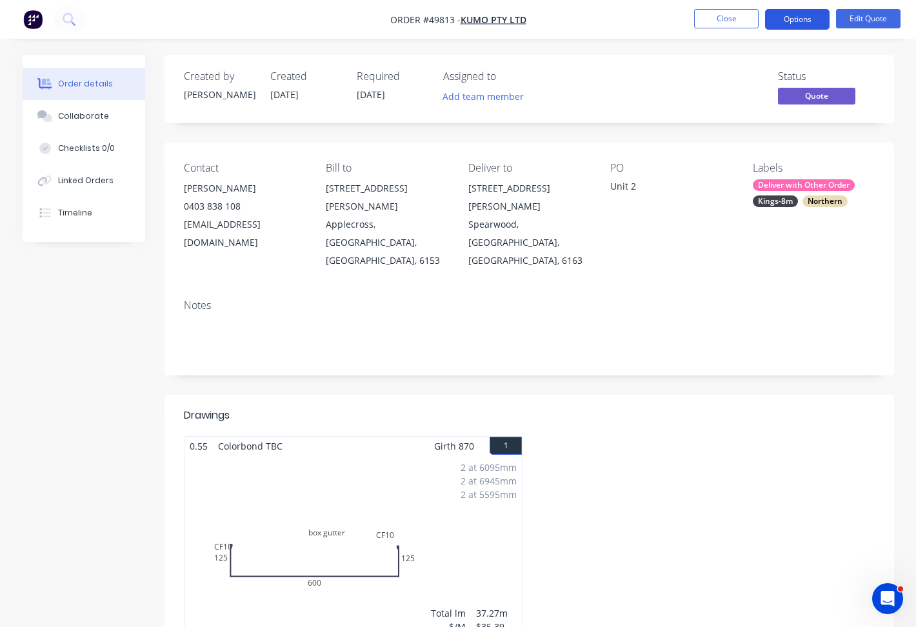
click at [791, 19] on button "Options" at bounding box center [797, 19] width 65 height 21
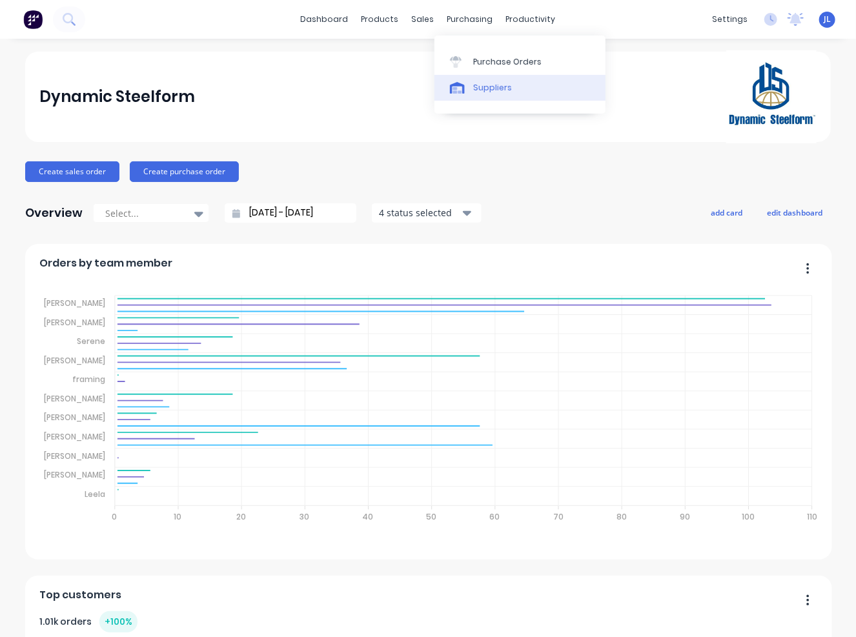
click at [480, 92] on div "Suppliers" at bounding box center [492, 88] width 39 height 12
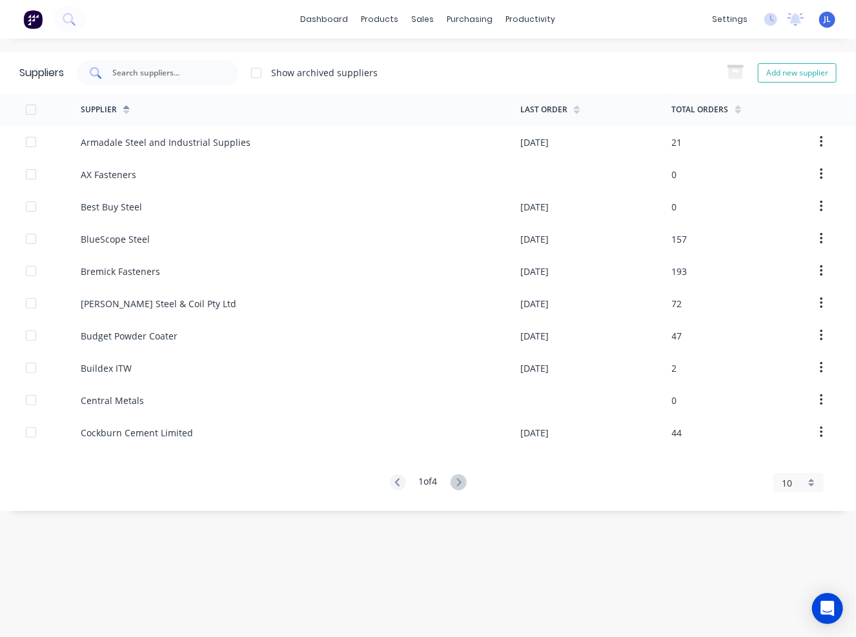
click at [164, 70] on input "text" at bounding box center [164, 72] width 107 height 13
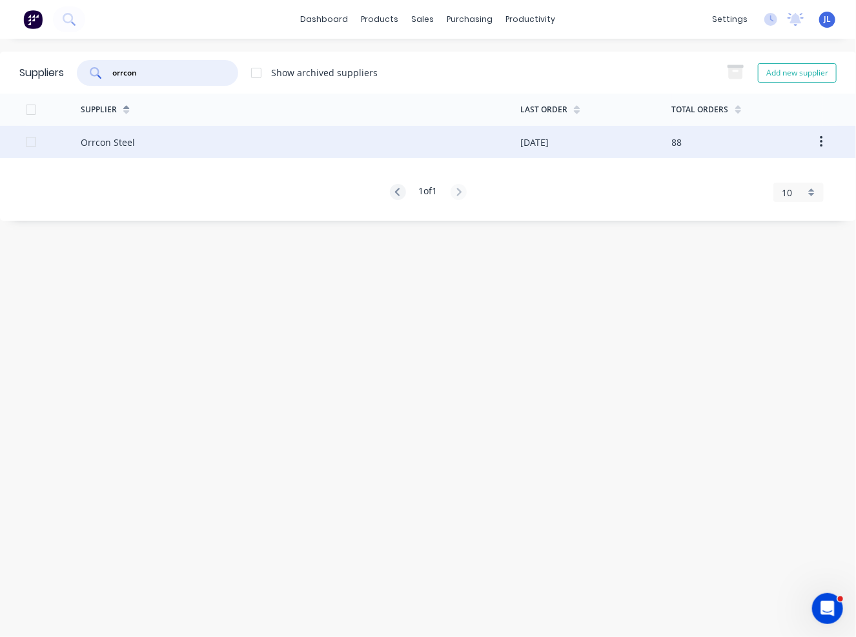
type input "orrcon"
click at [141, 136] on div "Orrcon Steel" at bounding box center [301, 142] width 440 height 32
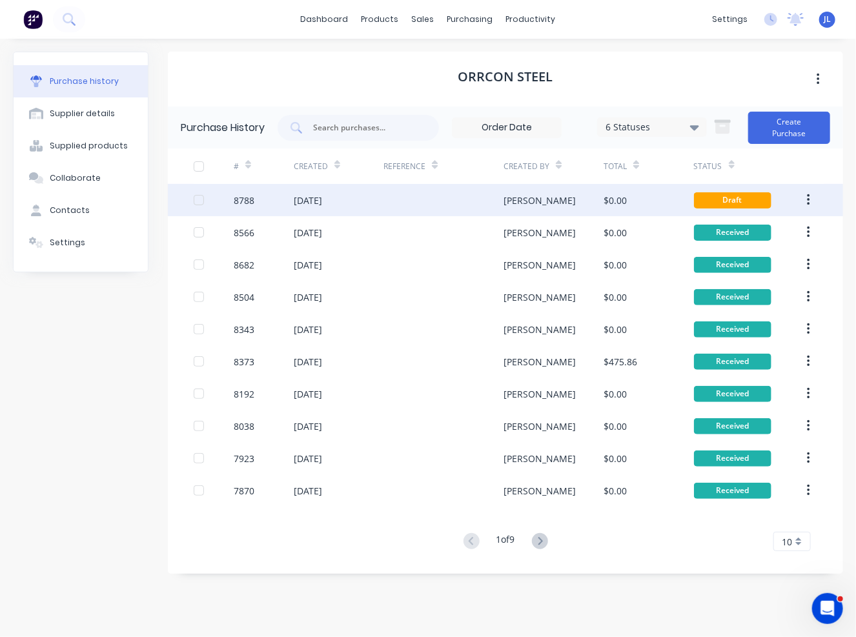
click at [616, 188] on div "$0.00" at bounding box center [648, 200] width 90 height 32
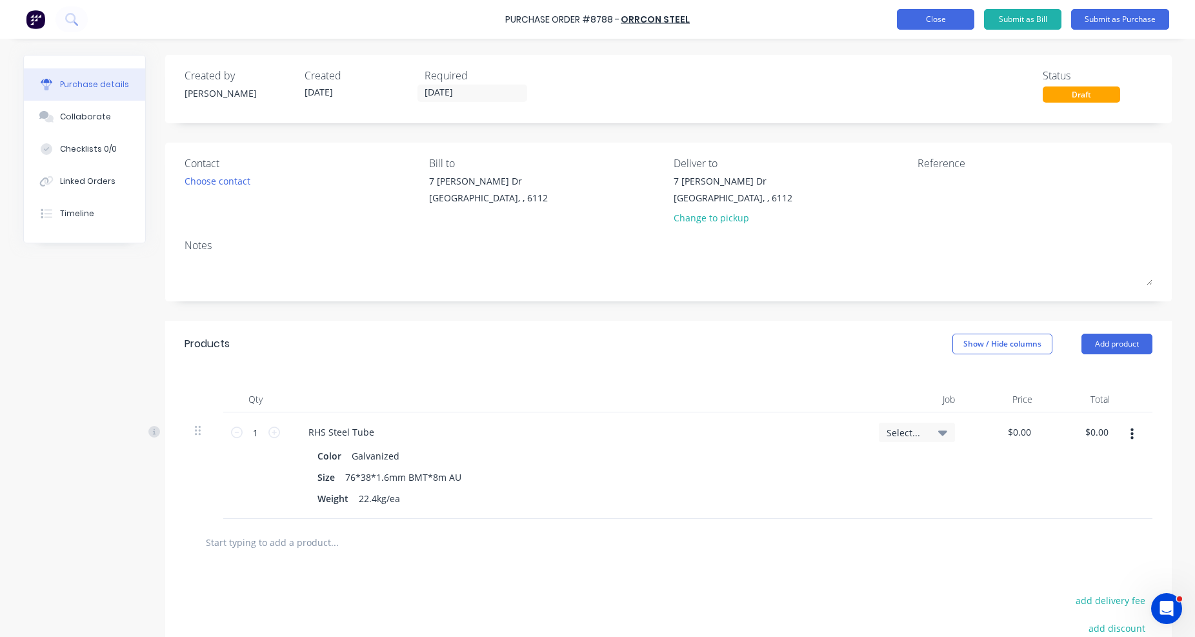
click at [855, 21] on button "Close" at bounding box center [935, 19] width 77 height 21
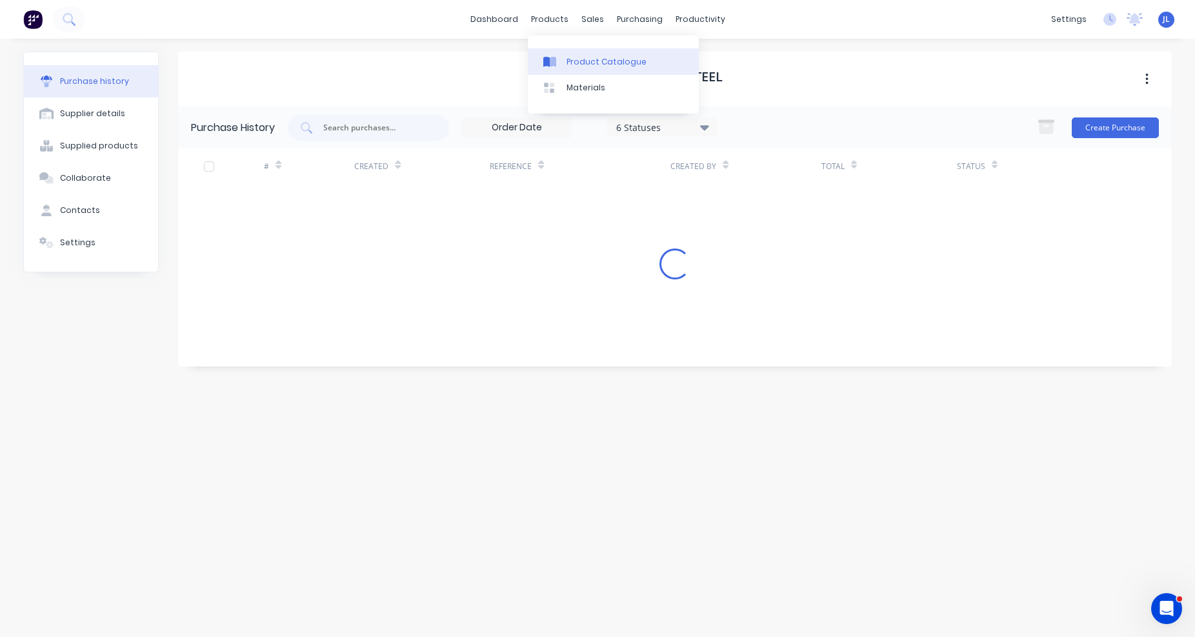
click at [582, 59] on div "Product Catalogue" at bounding box center [607, 62] width 80 height 12
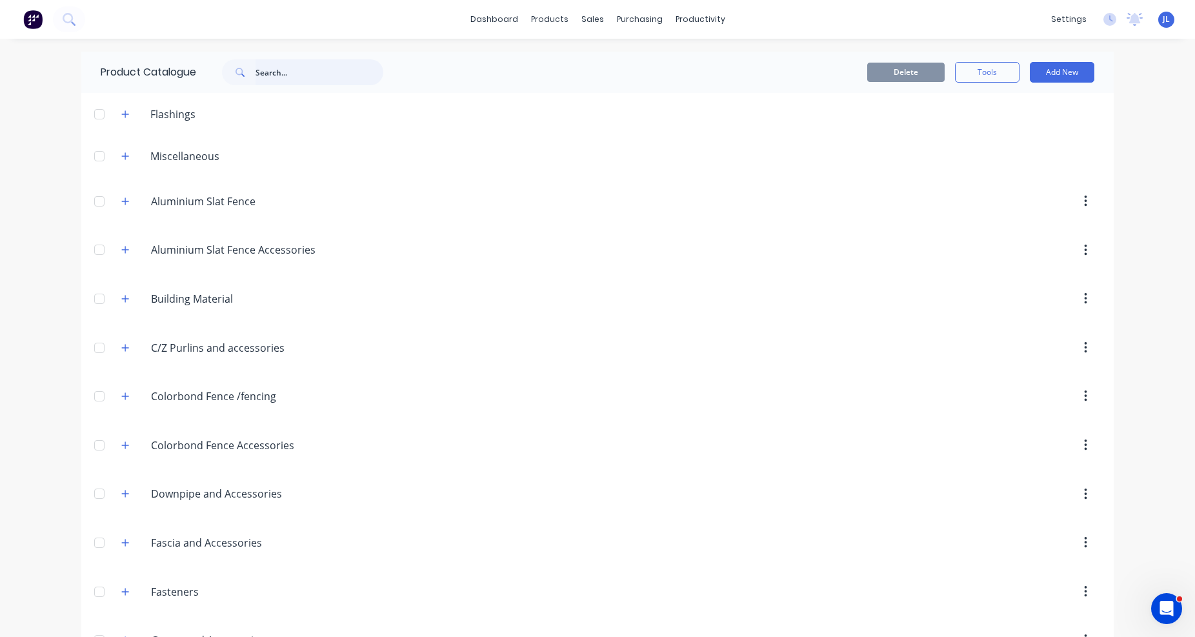
click at [278, 66] on input "text" at bounding box center [320, 72] width 128 height 26
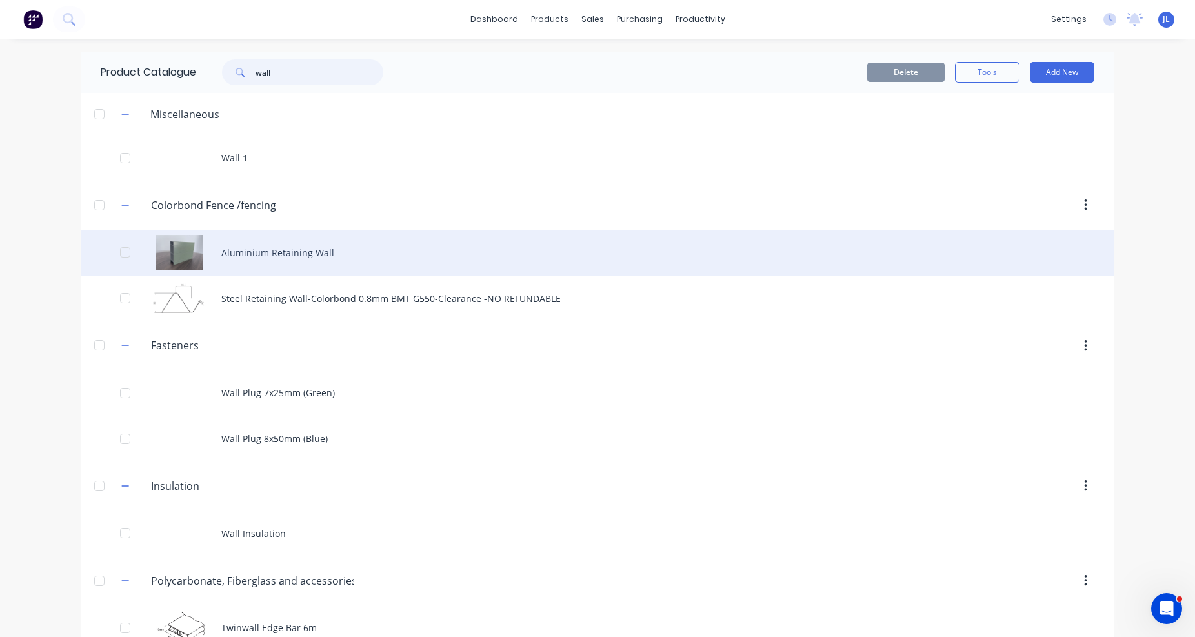
type input "wall"
click at [219, 250] on div "Aluminium Retaining Wall" at bounding box center [597, 253] width 1033 height 46
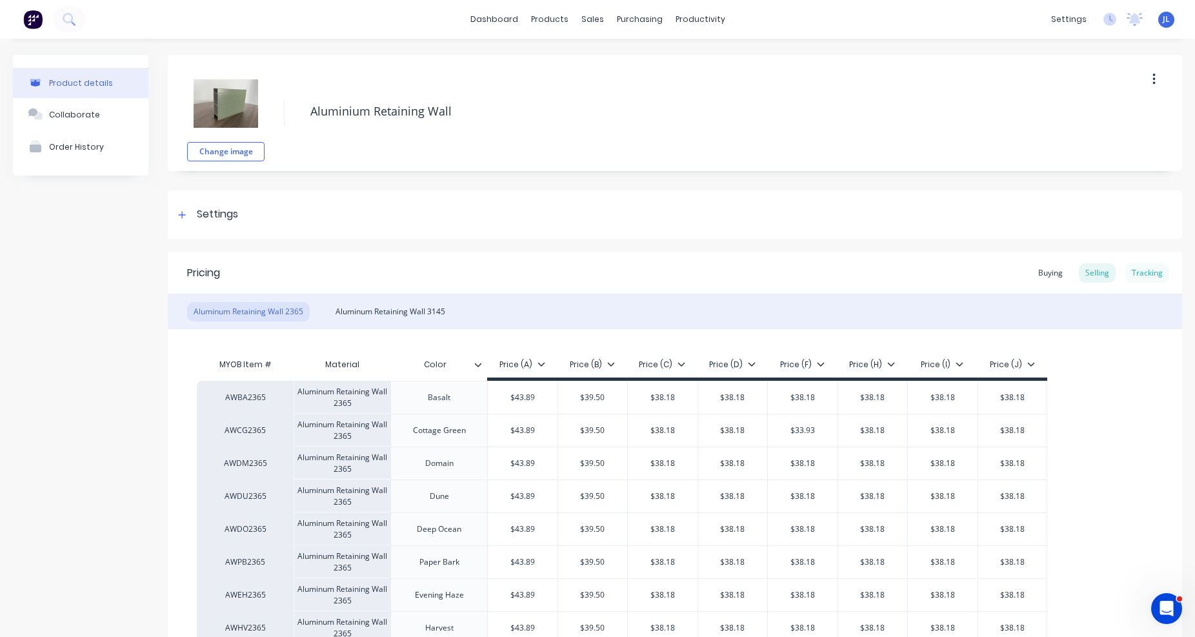
click at [855, 269] on div "Tracking" at bounding box center [1148, 272] width 44 height 19
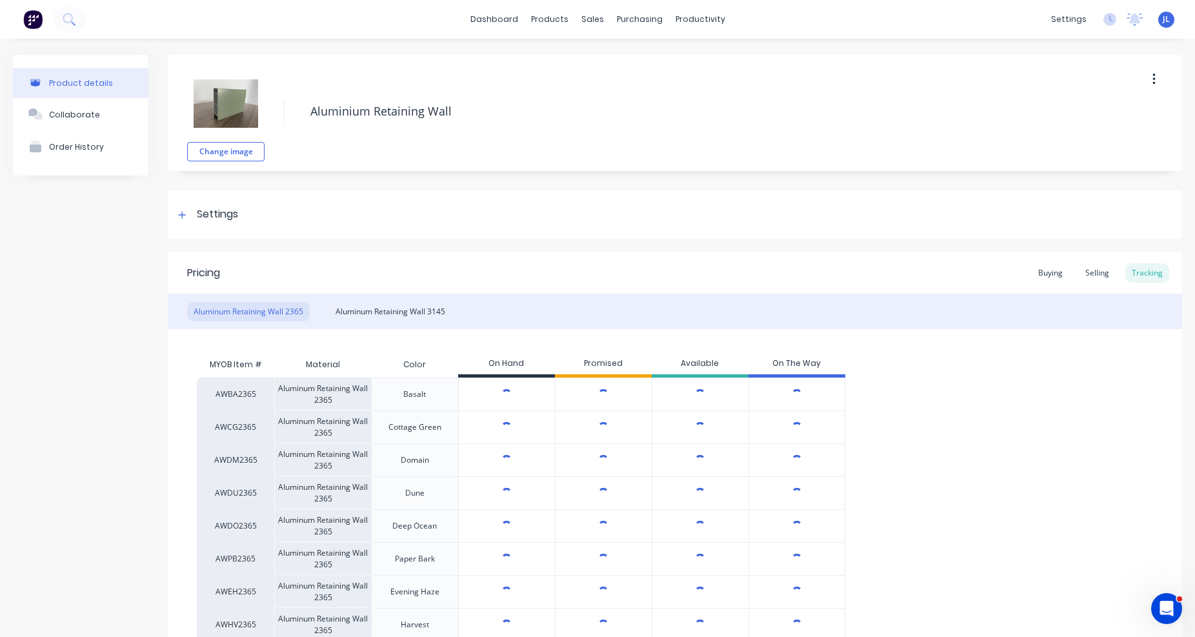
type textarea "x"
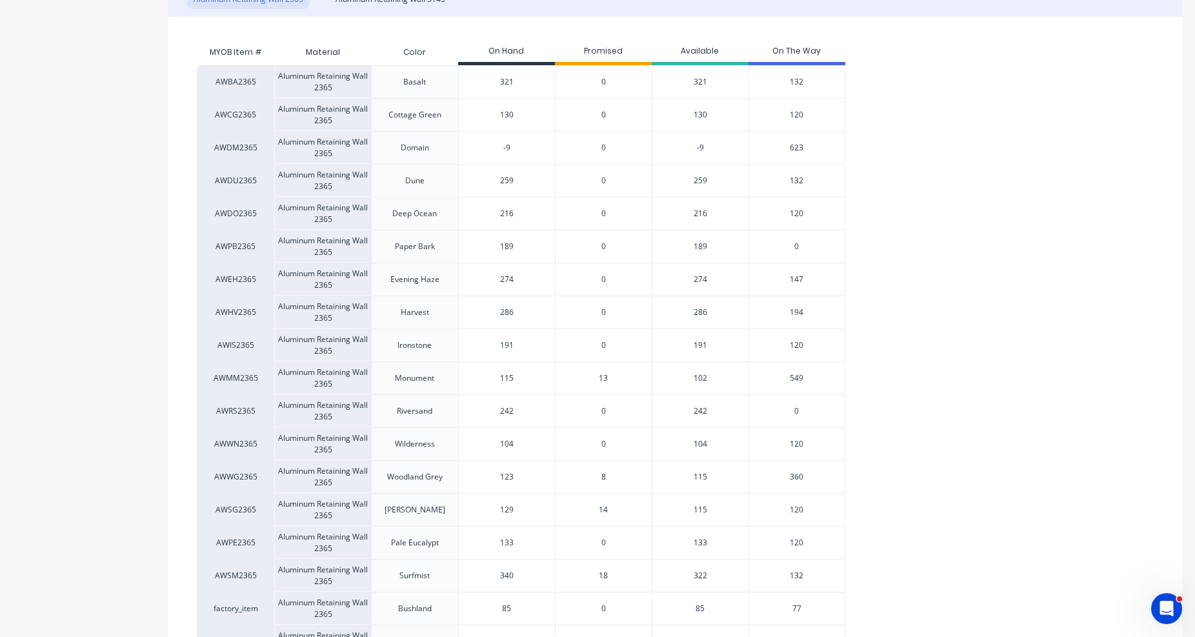
scroll to position [323, 0]
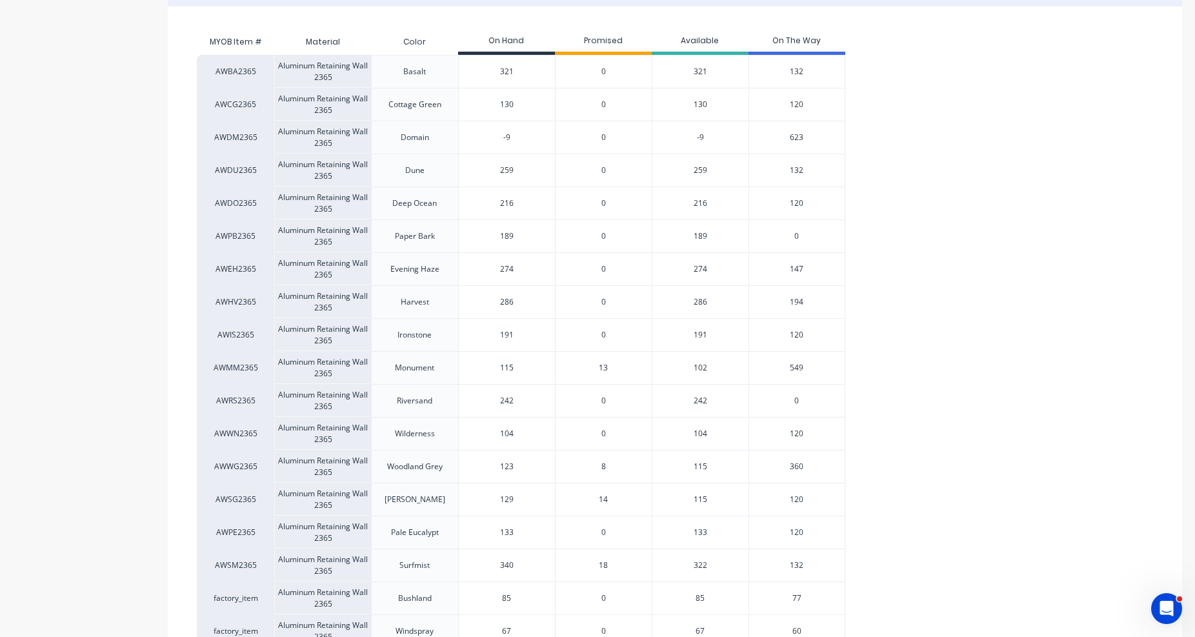
click at [449, 134] on div "AWDM2365 Aluminum Retaining Wall 2365 Domain -9 -9 0 -9 623" at bounding box center [521, 137] width 649 height 33
type input "92"
type textarea "x"
type input "92"
drag, startPoint x: 536, startPoint y: 467, endPoint x: 474, endPoint y: 465, distance: 61.3
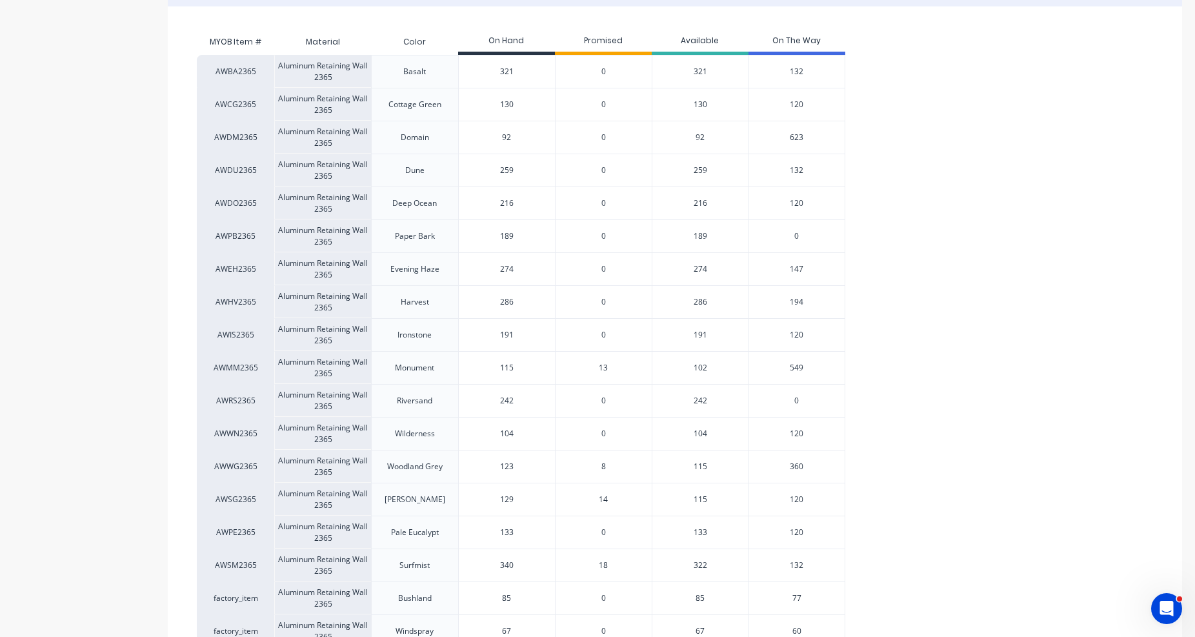
click at [474, 465] on input "123" at bounding box center [507, 467] width 96 height 12
type input "183"
type textarea "x"
type input "183"
click at [855, 392] on div "AWBA2365 Aluminum Retaining Wall 2365 Basalt 321 0 321 132 AWCG2365 Aluminum Re…" at bounding box center [675, 368] width 957 height 626
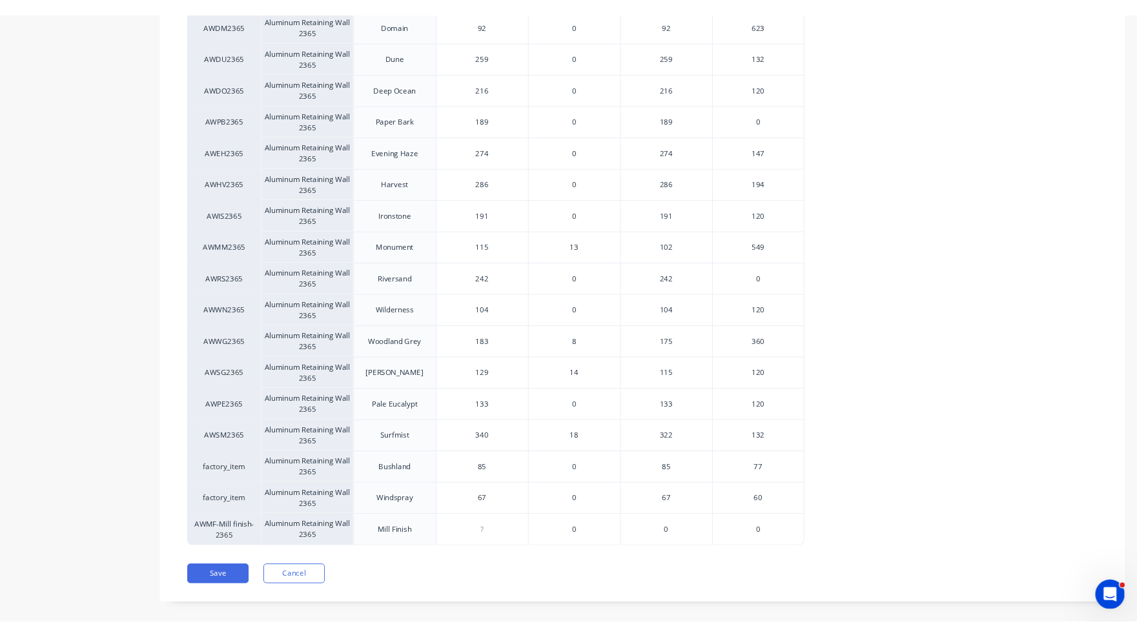
scroll to position [458, 0]
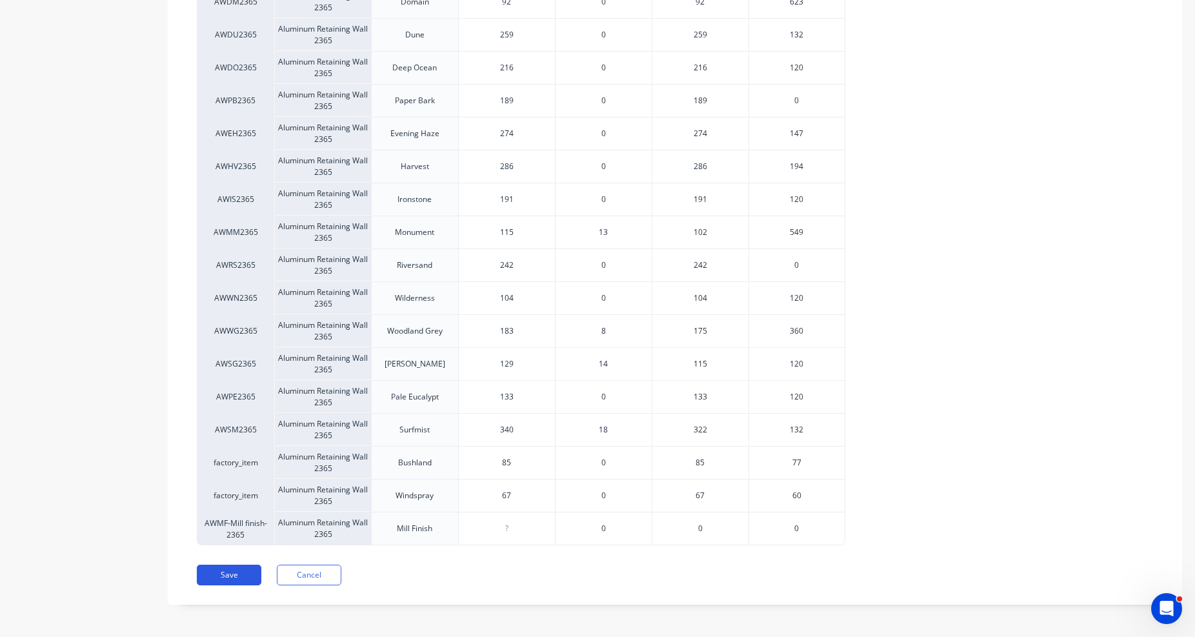
click at [238, 567] on button "Save" at bounding box center [229, 575] width 65 height 21
type textarea "x"
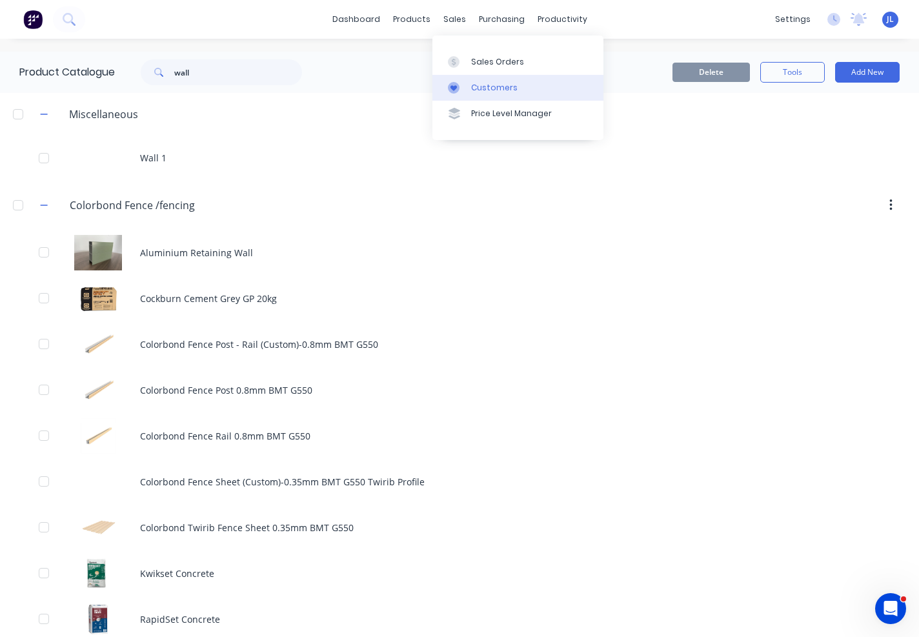
click at [498, 86] on div "Customers" at bounding box center [494, 88] width 46 height 12
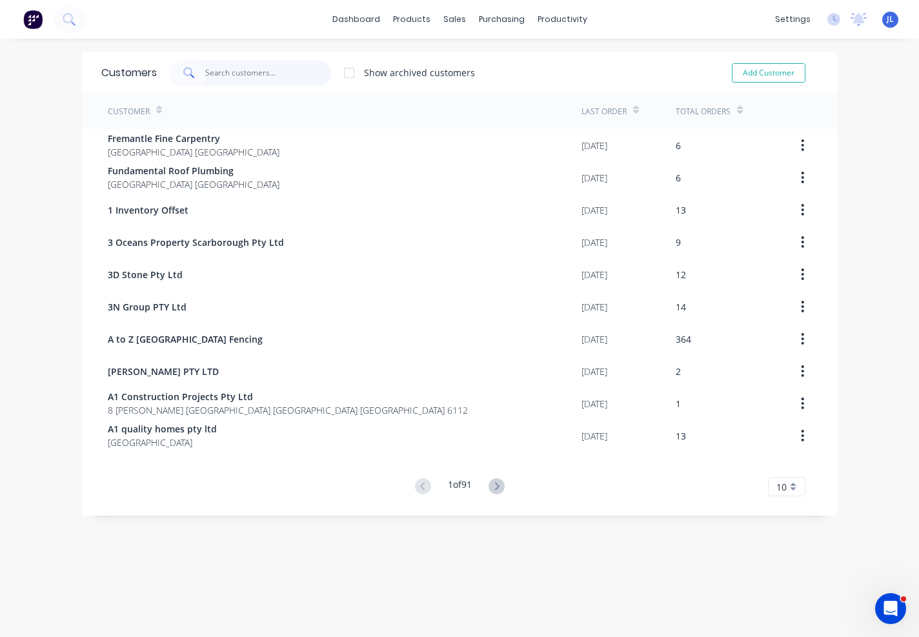
drag, startPoint x: 239, startPoint y: 72, endPoint x: 233, endPoint y: 65, distance: 9.6
click at [240, 72] on input "text" at bounding box center [268, 73] width 126 height 26
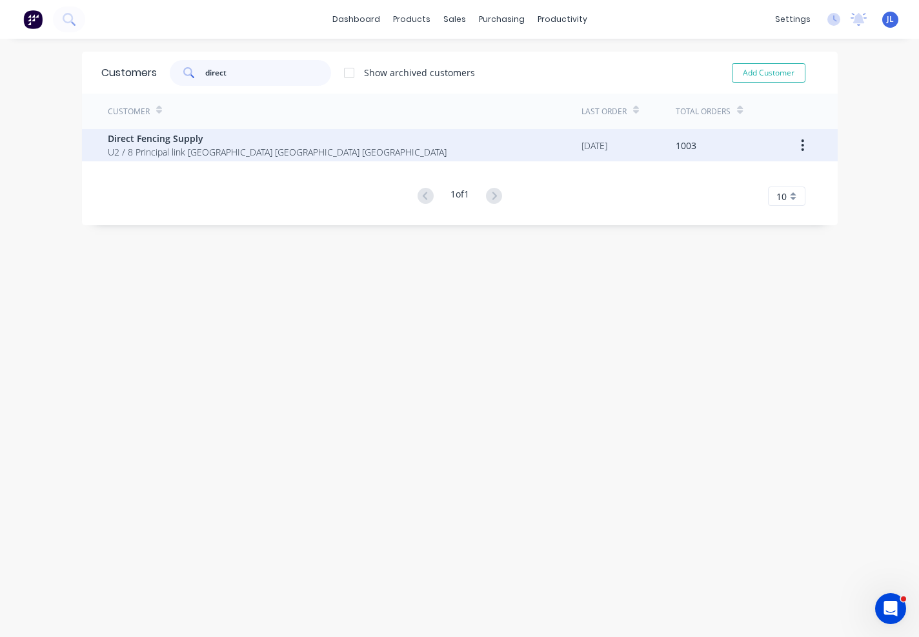
type input "direct"
click at [243, 141] on span "Direct Fencing Supply" at bounding box center [277, 139] width 339 height 14
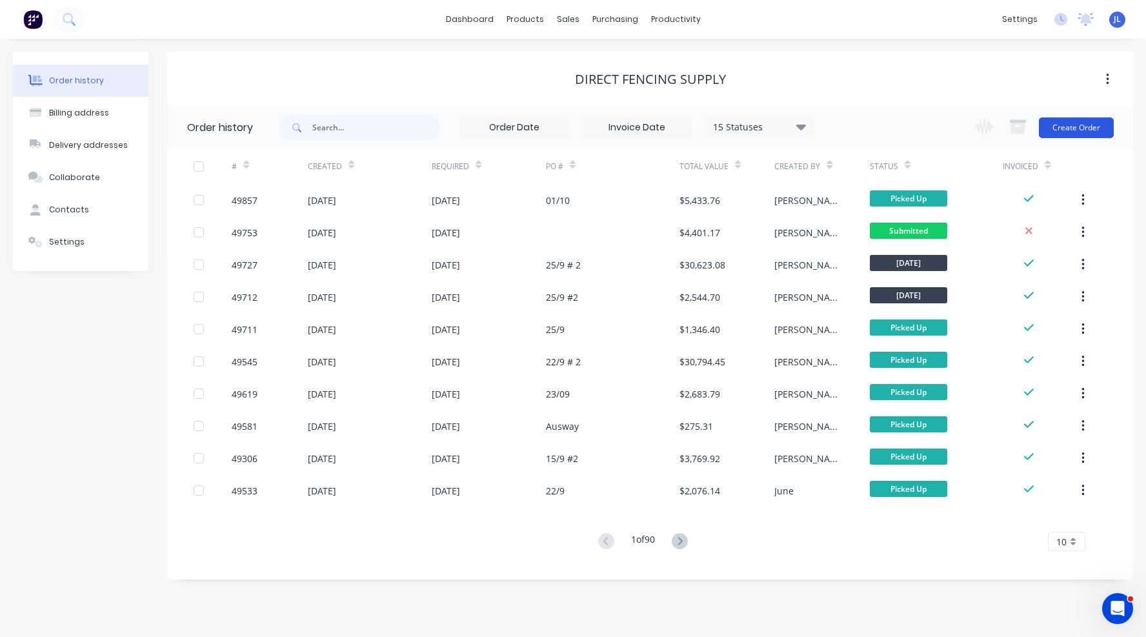
click at [855, 125] on button "Create Order" at bounding box center [1076, 127] width 75 height 21
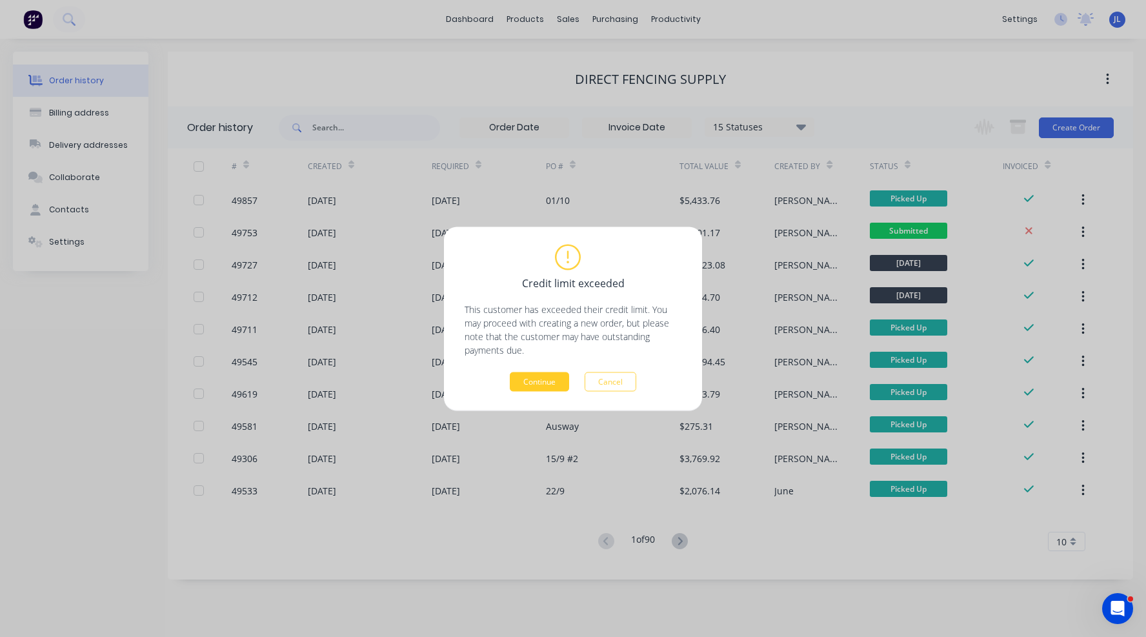
click at [563, 385] on button "Continue" at bounding box center [539, 381] width 59 height 19
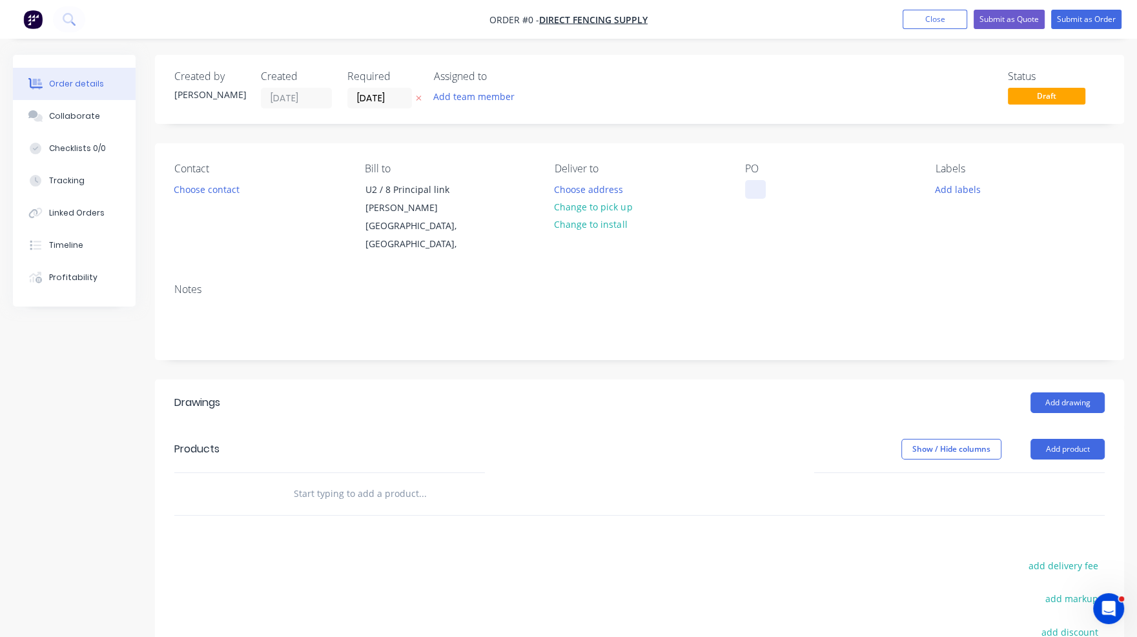
click at [758, 190] on div at bounding box center [755, 189] width 21 height 19
click at [855, 449] on div "Order details Collaborate Checklists 0/0 Tracking Linked Orders Timeline Profit…" at bounding box center [568, 436] width 1137 height 762
click at [855, 451] on button "Add product" at bounding box center [1067, 449] width 74 height 21
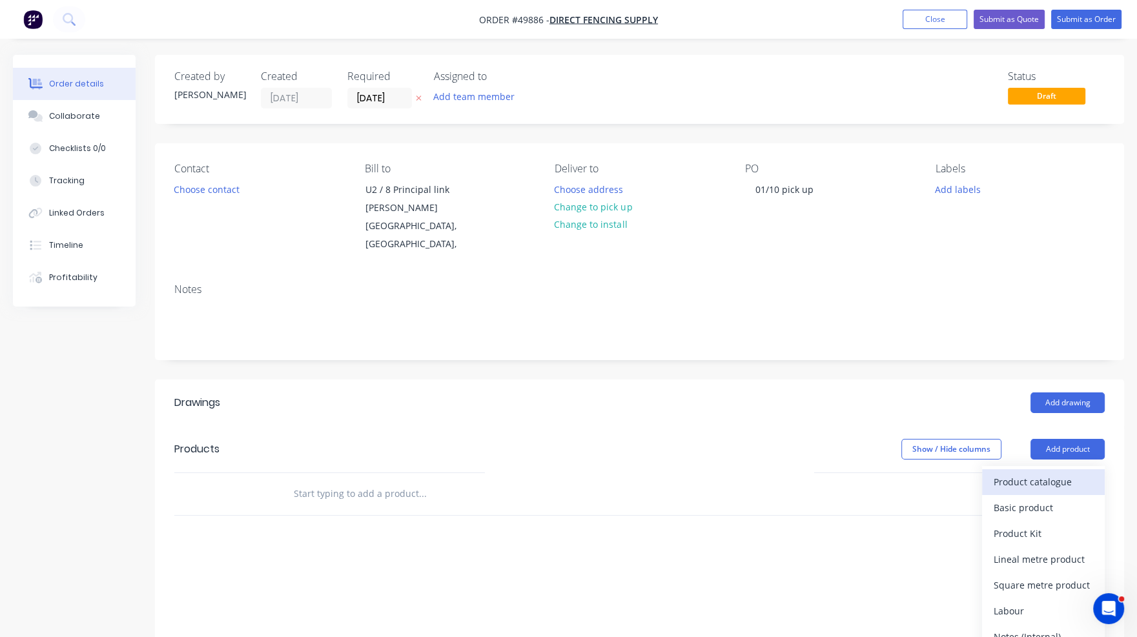
drag, startPoint x: 1068, startPoint y: 451, endPoint x: 1055, endPoint y: 474, distance: 26.3
click at [855, 474] on div "Product catalogue" at bounding box center [1042, 481] width 99 height 19
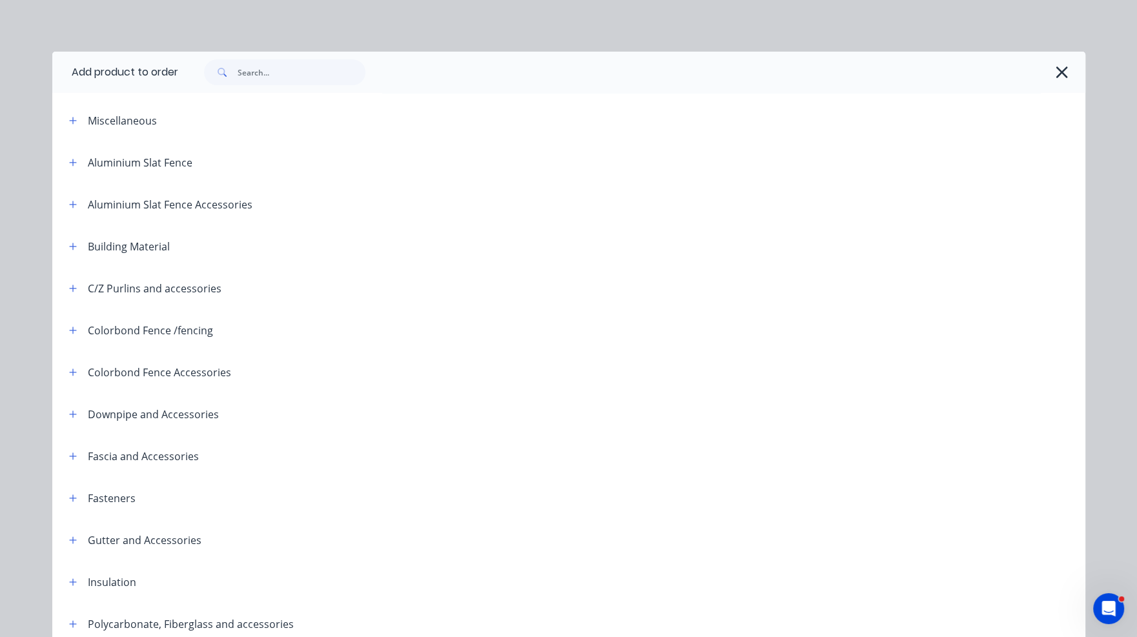
click at [254, 86] on div at bounding box center [631, 72] width 907 height 41
click at [263, 74] on input "text" at bounding box center [302, 72] width 128 height 26
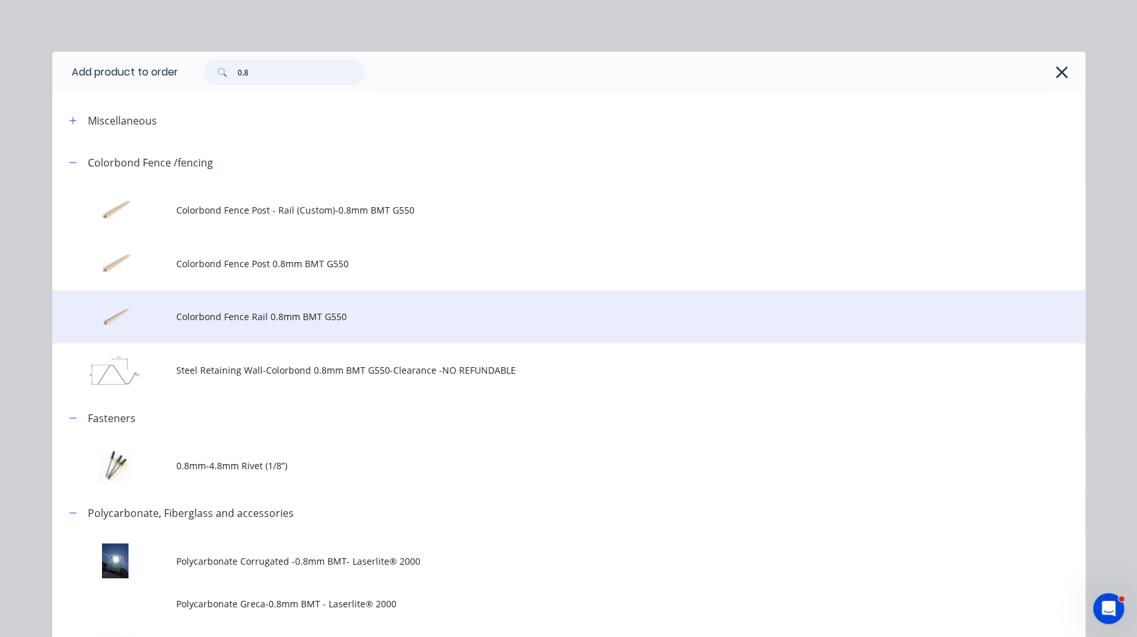
type input "0.8"
click at [253, 314] on span "Colorbond Fence Rail 0.8mm BMT G550" at bounding box center [539, 317] width 727 height 14
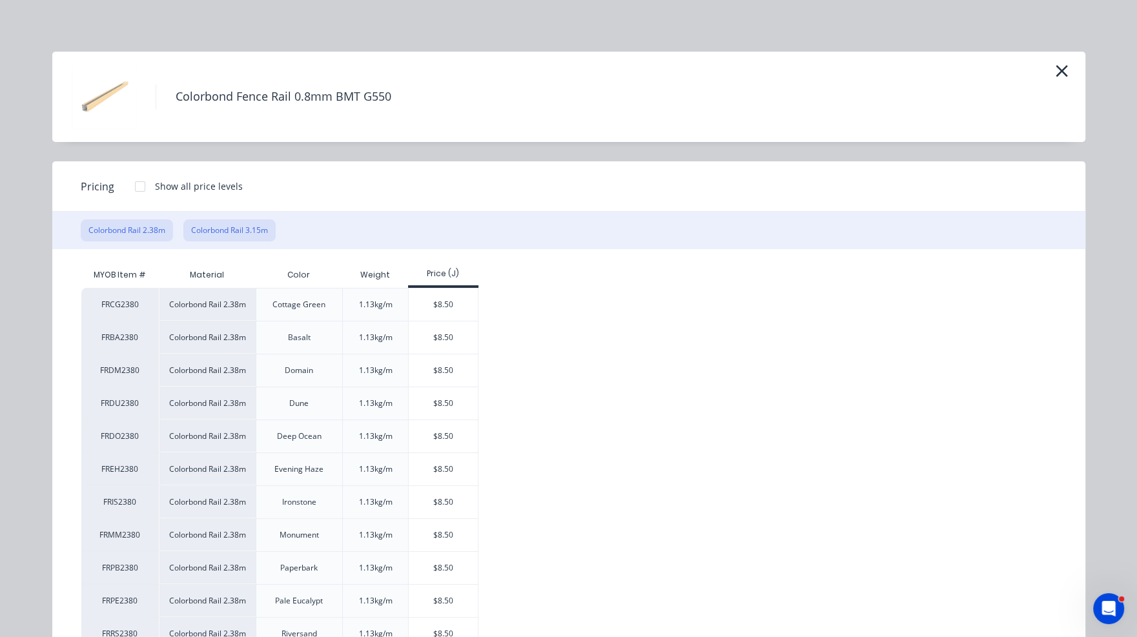
click at [226, 227] on button "Colorbond Rail 3.15m" at bounding box center [229, 230] width 92 height 22
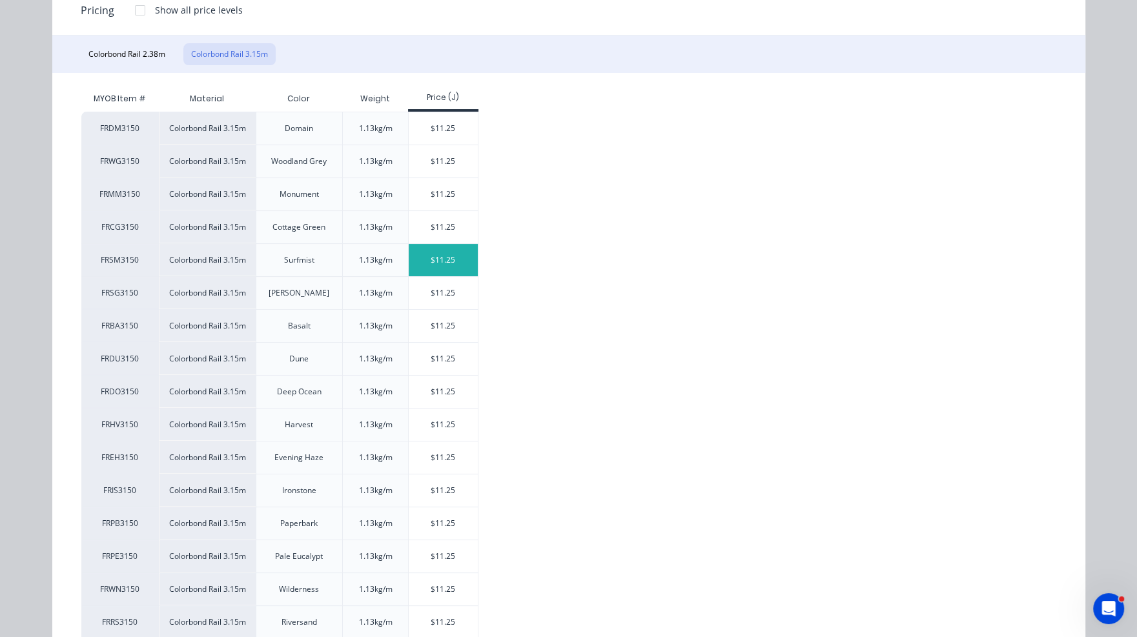
scroll to position [258, 0]
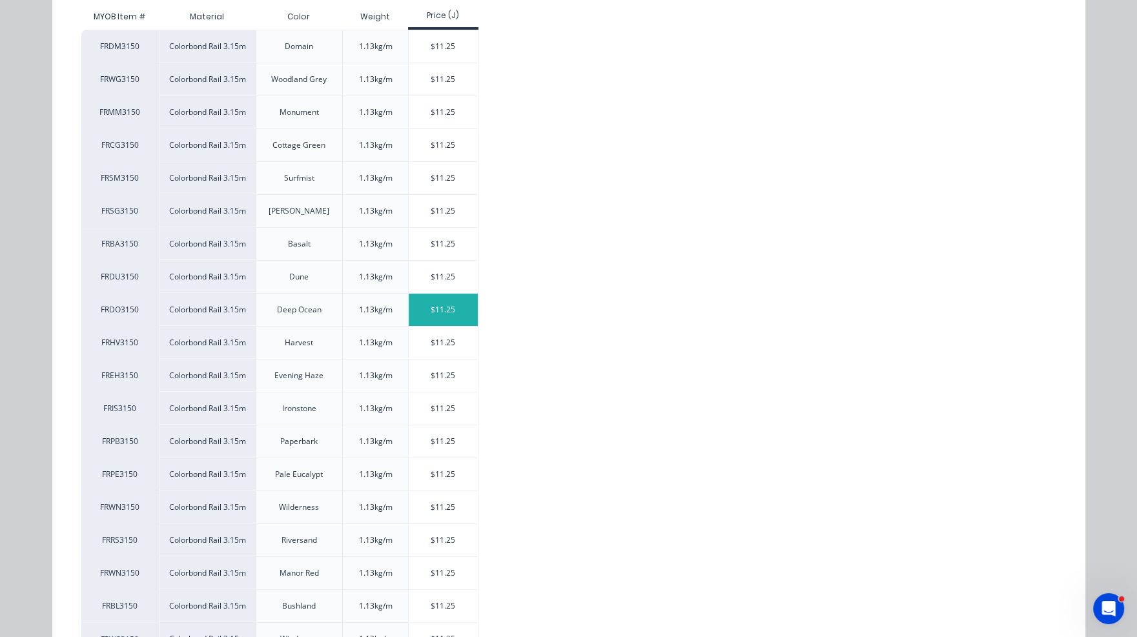
click at [427, 307] on div "$11.25" at bounding box center [443, 310] width 69 height 32
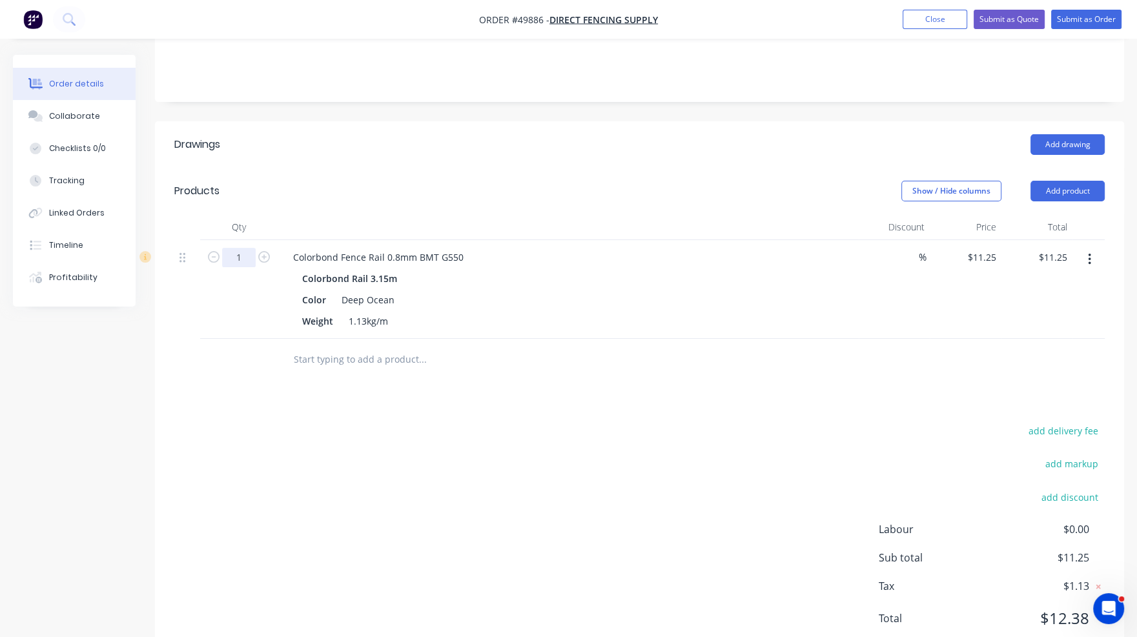
click at [238, 258] on input "1" at bounding box center [239, 257] width 34 height 19
type input "8"
type input "$90.00"
click at [493, 183] on div "Show / Hide columns Add product" at bounding box center [738, 191] width 733 height 21
click at [855, 185] on button "Add product" at bounding box center [1067, 191] width 74 height 21
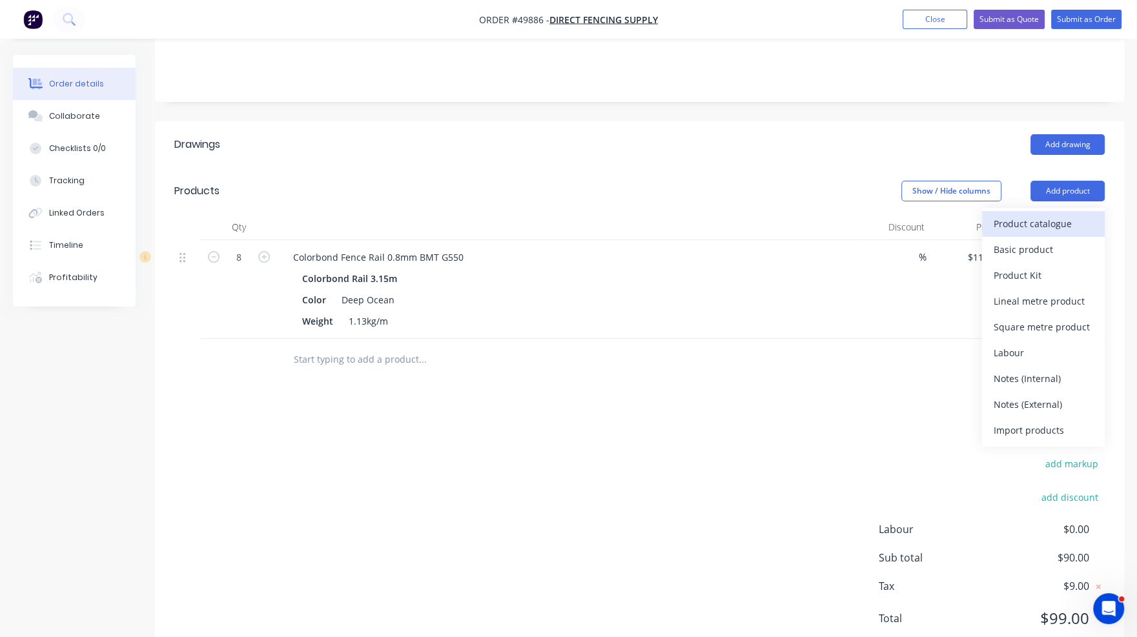
click at [855, 216] on div "Product catalogue" at bounding box center [1042, 223] width 99 height 19
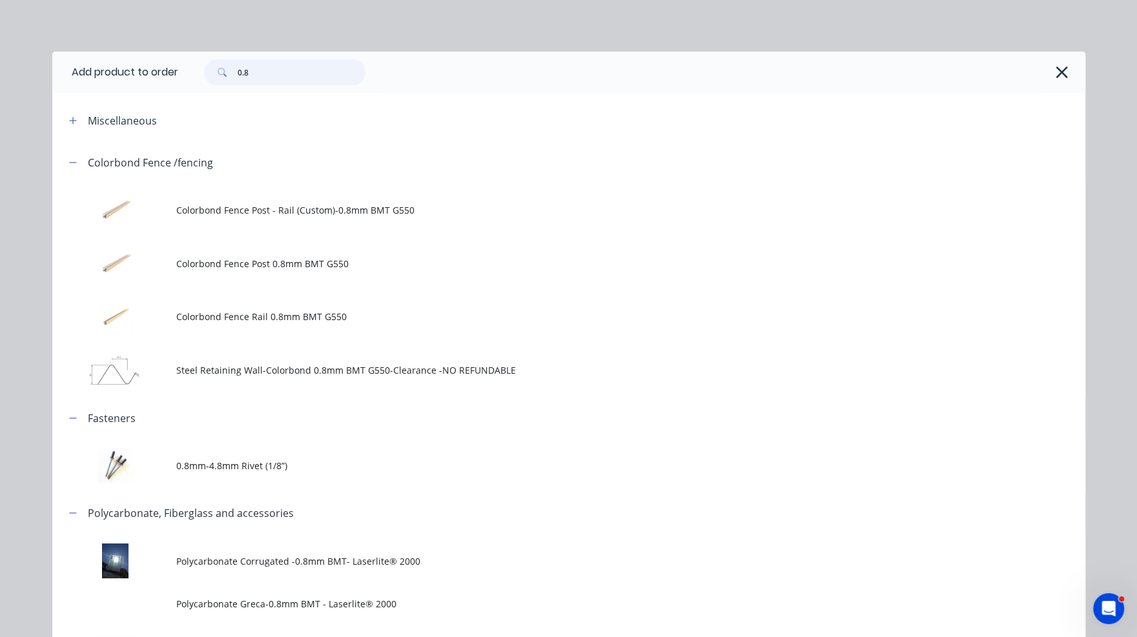
drag, startPoint x: 307, startPoint y: 79, endPoint x: 201, endPoint y: 76, distance: 105.2
click at [204, 76] on div "0.8" at bounding box center [284, 72] width 161 height 26
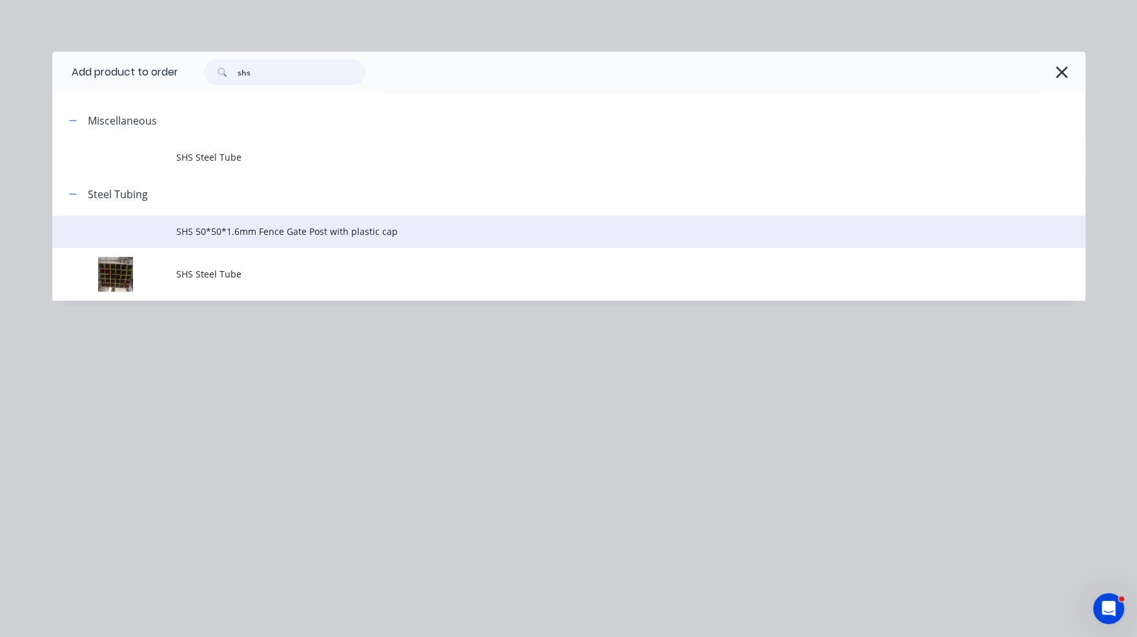
type input "shs"
click at [245, 226] on span "SHS 50*50*1.6mm Fence Gate Post with plastic cap" at bounding box center [539, 232] width 727 height 14
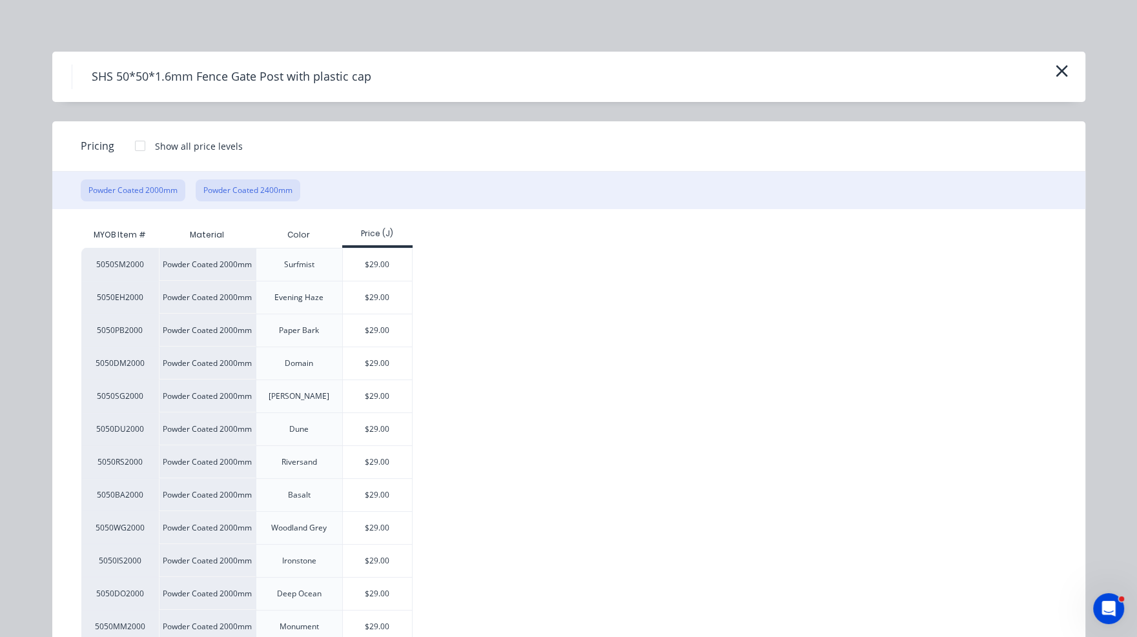
click at [251, 183] on button "Powder Coated 2400mm" at bounding box center [248, 190] width 105 height 22
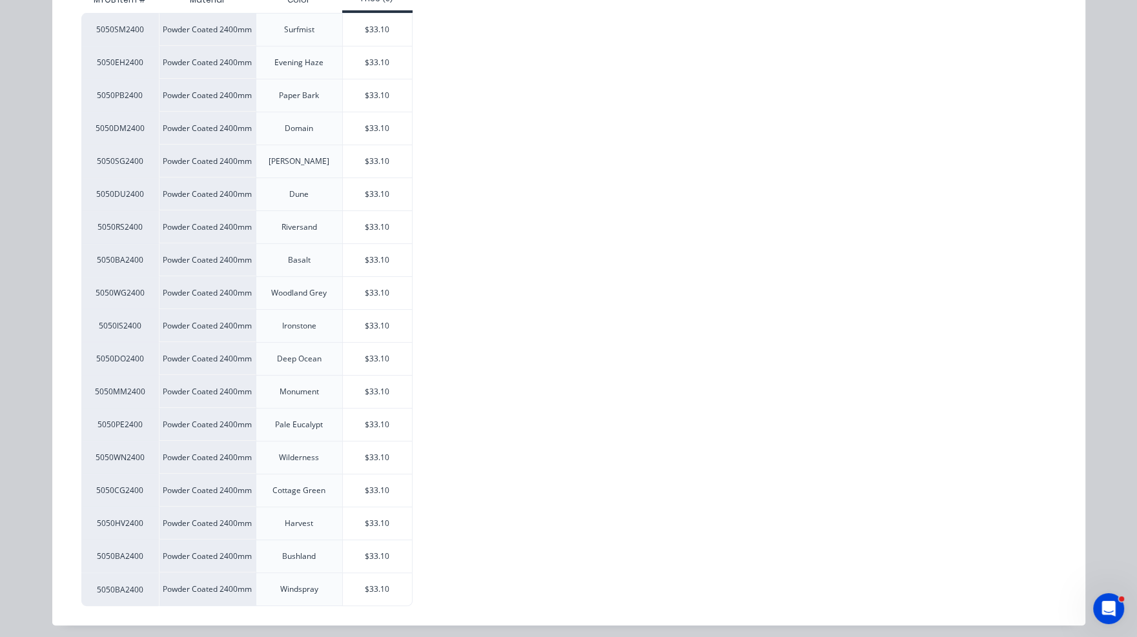
scroll to position [238, 0]
click at [381, 358] on div "$33.10" at bounding box center [377, 356] width 69 height 32
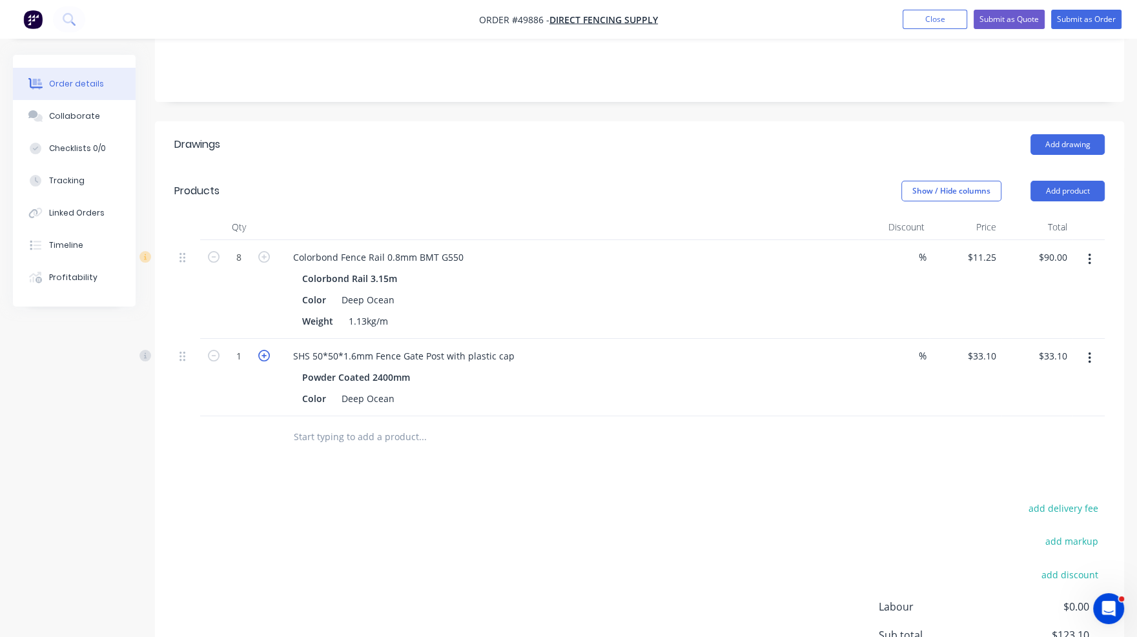
click at [263, 355] on icon "button" at bounding box center [264, 356] width 12 height 12
type input "2"
type input "$66.20"
click at [631, 193] on div "Show / Hide columns Add product" at bounding box center [738, 191] width 733 height 21
click at [855, 190] on button "Add product" at bounding box center [1067, 191] width 74 height 21
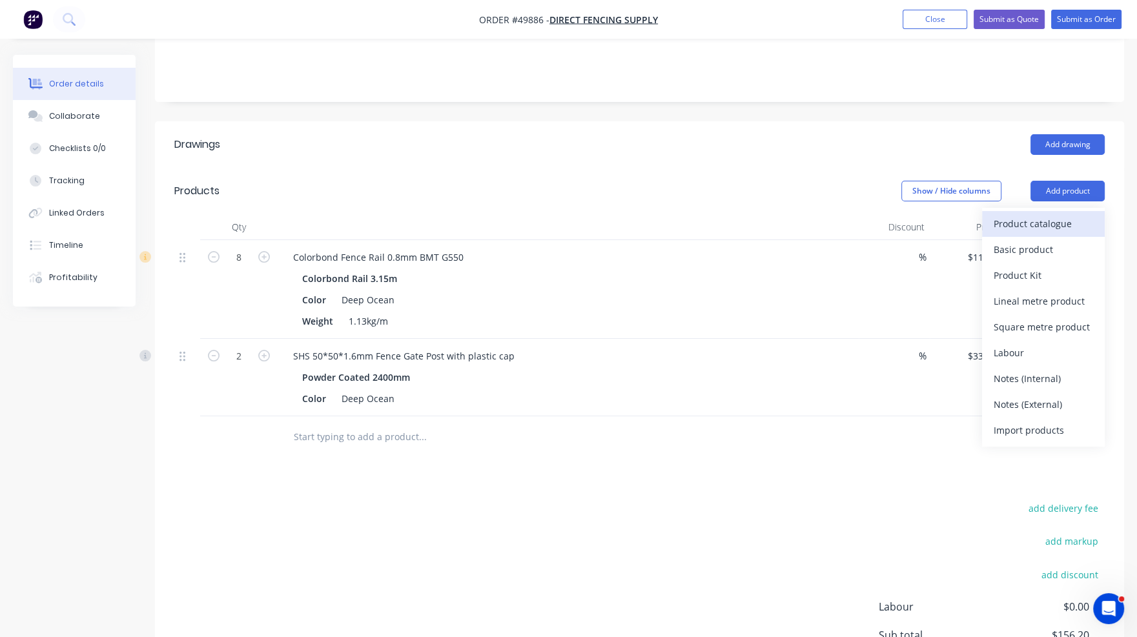
click at [855, 224] on div "Product catalogue" at bounding box center [1042, 223] width 99 height 19
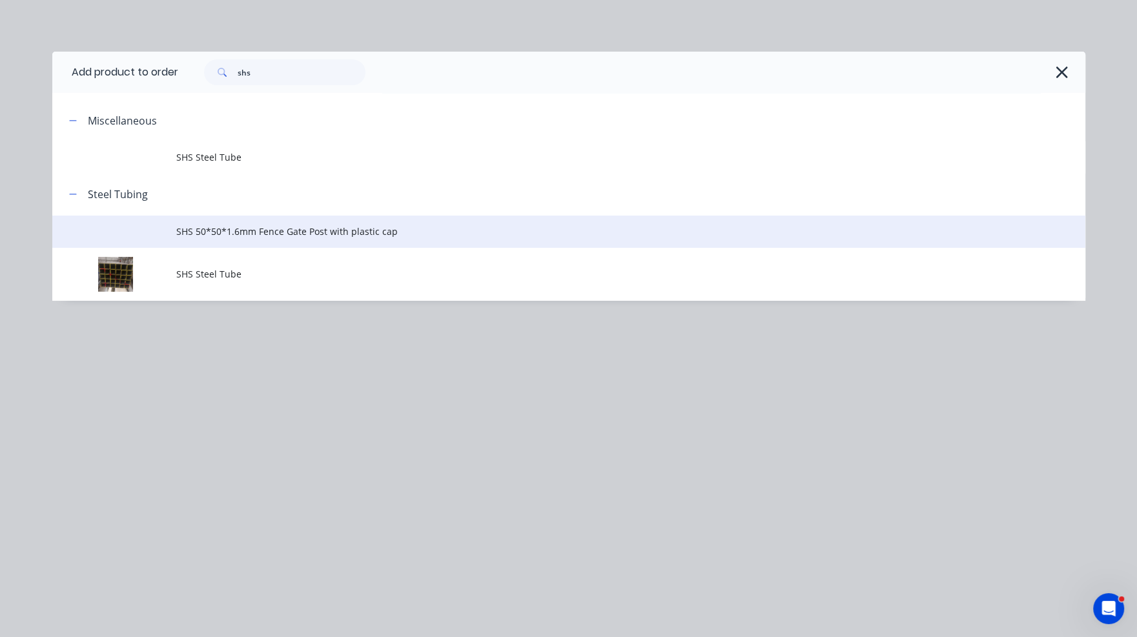
click at [230, 237] on span "SHS 50*50*1.6mm Fence Gate Post with plastic cap" at bounding box center [539, 232] width 727 height 14
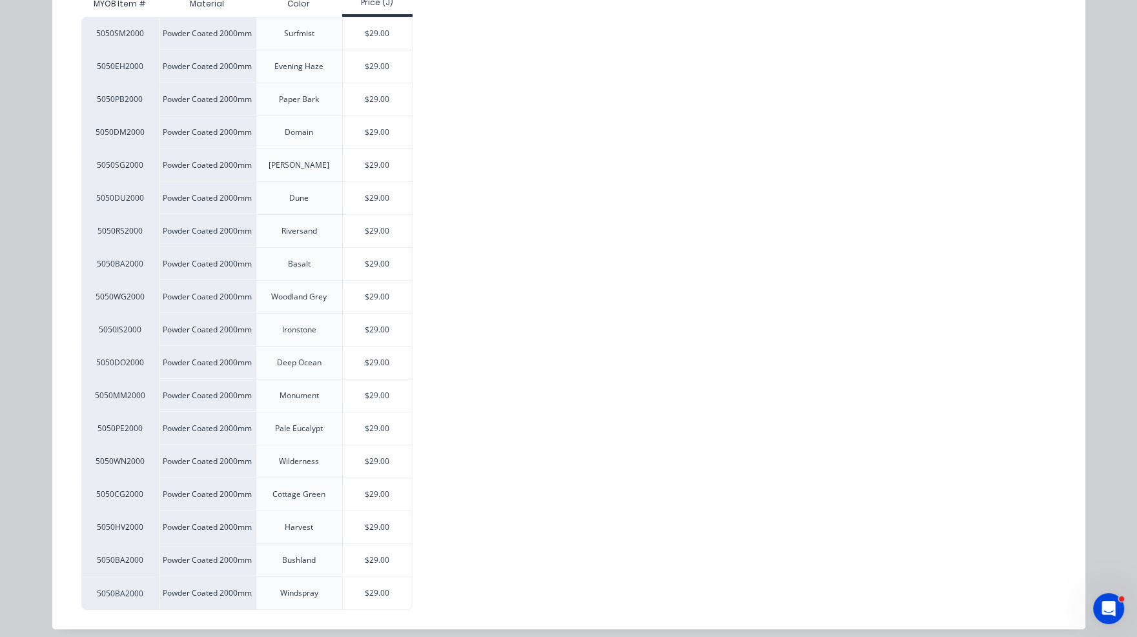
scroll to position [238, 0]
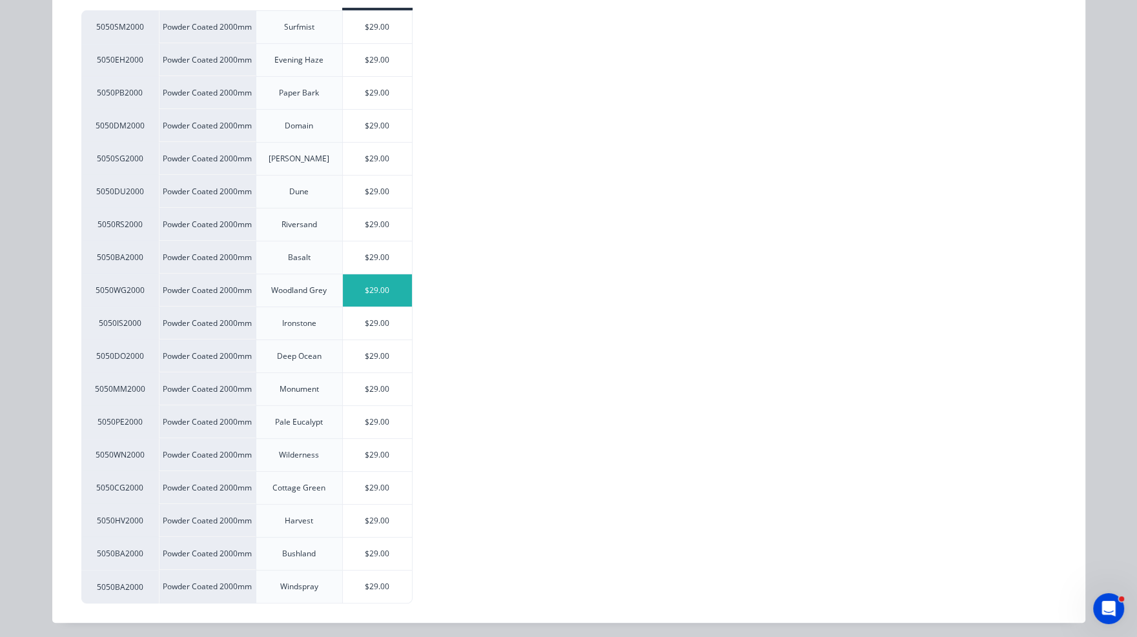
click at [392, 293] on div "$29.00" at bounding box center [377, 290] width 69 height 32
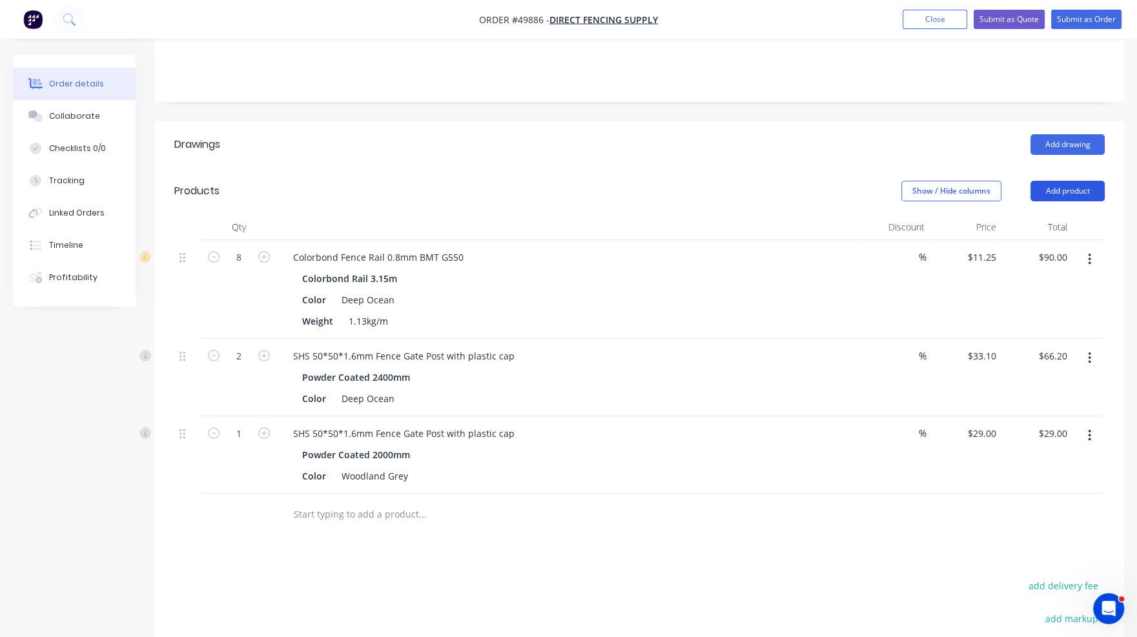
click at [855, 193] on button "Add product" at bounding box center [1067, 191] width 74 height 21
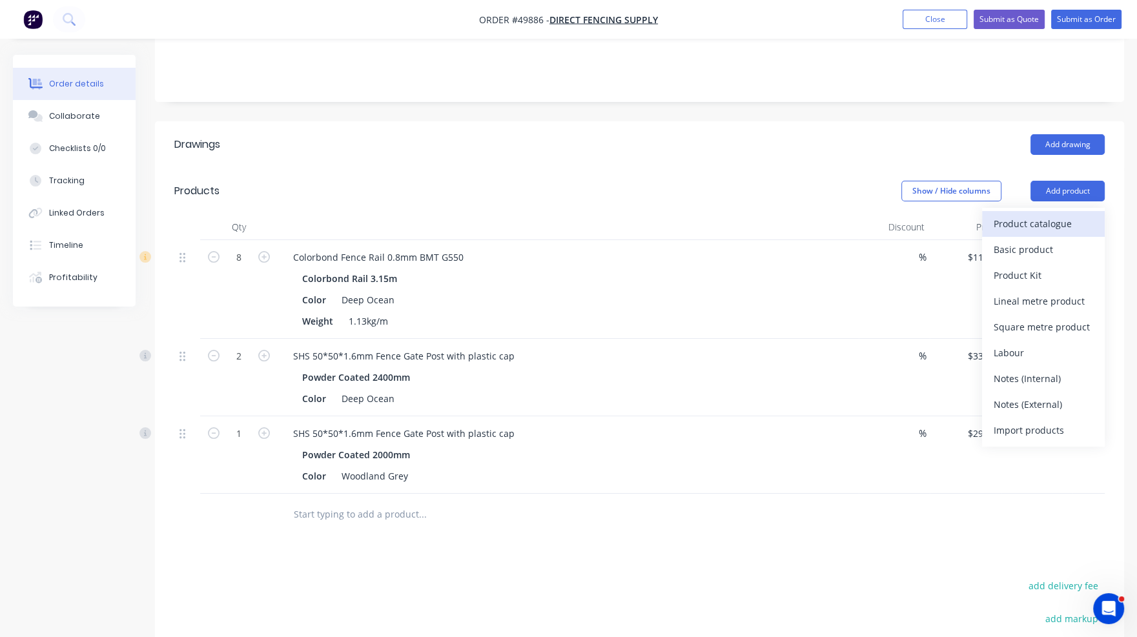
click at [855, 218] on div "Product catalogue" at bounding box center [1042, 223] width 99 height 19
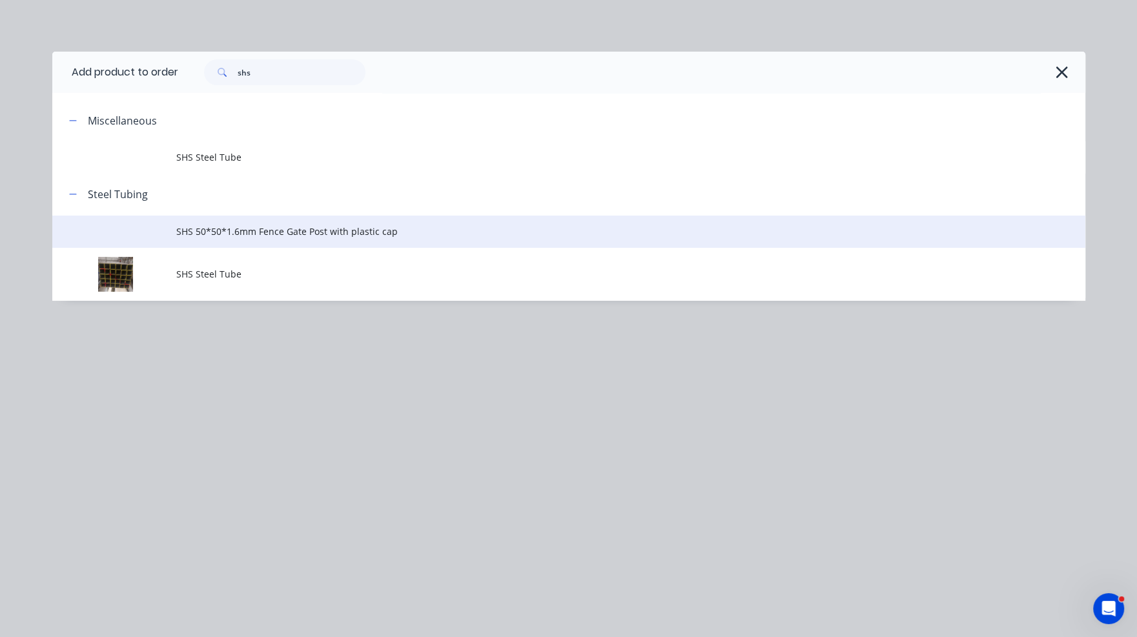
click at [303, 230] on span "SHS 50*50*1.6mm Fence Gate Post with plastic cap" at bounding box center [539, 232] width 727 height 14
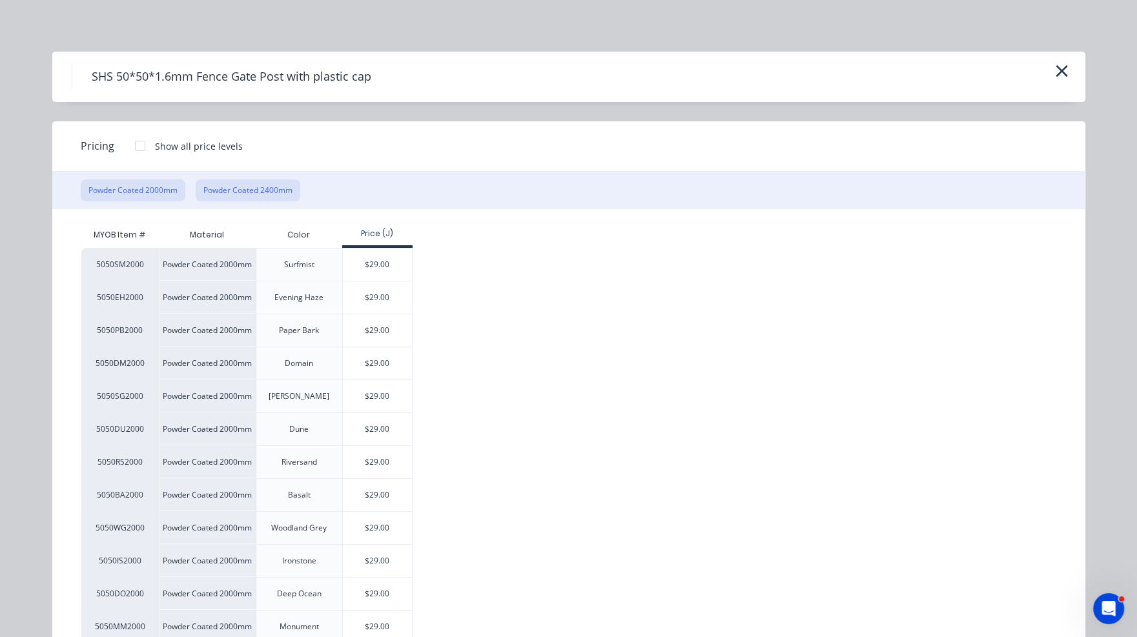
click at [222, 195] on button "Powder Coated 2400mm" at bounding box center [248, 190] width 105 height 22
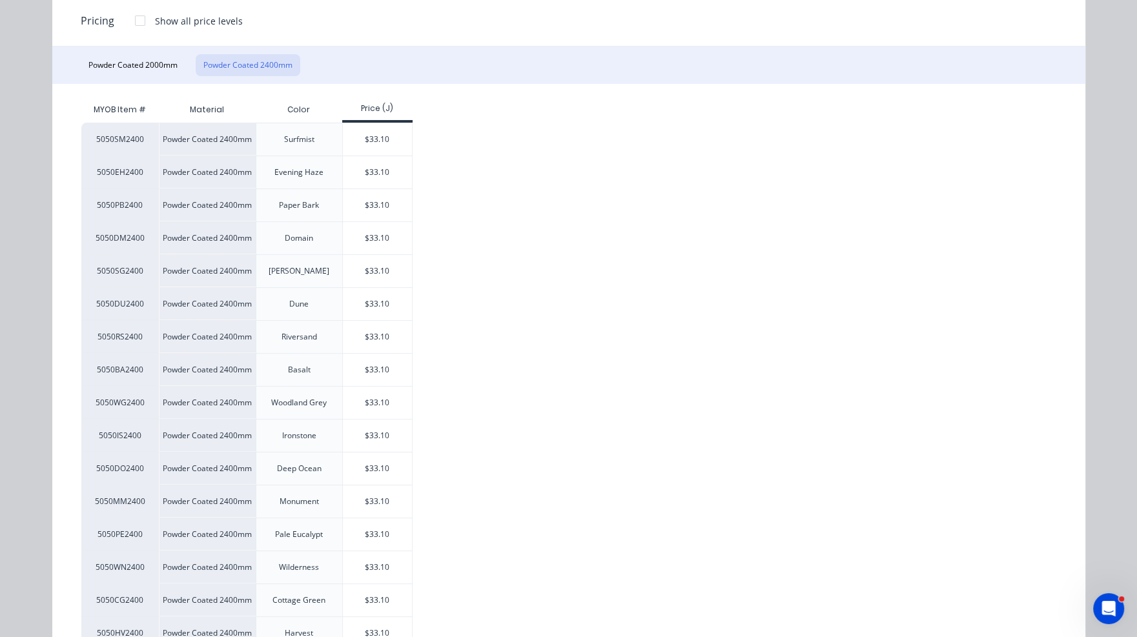
scroll to position [194, 0]
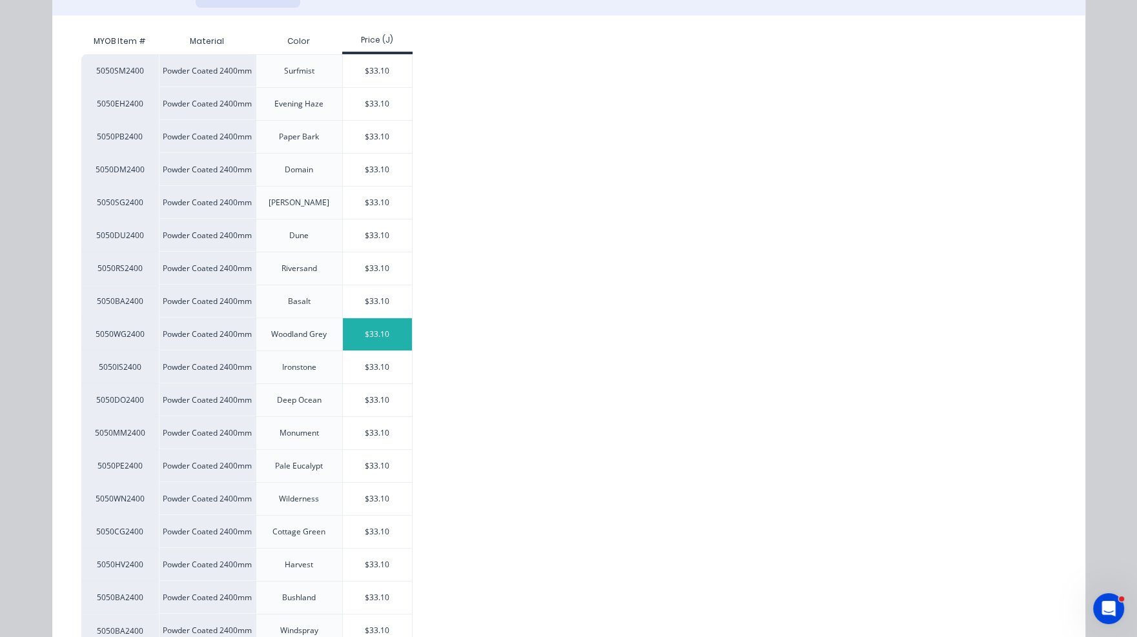
click at [392, 331] on div "$33.10" at bounding box center [377, 334] width 69 height 32
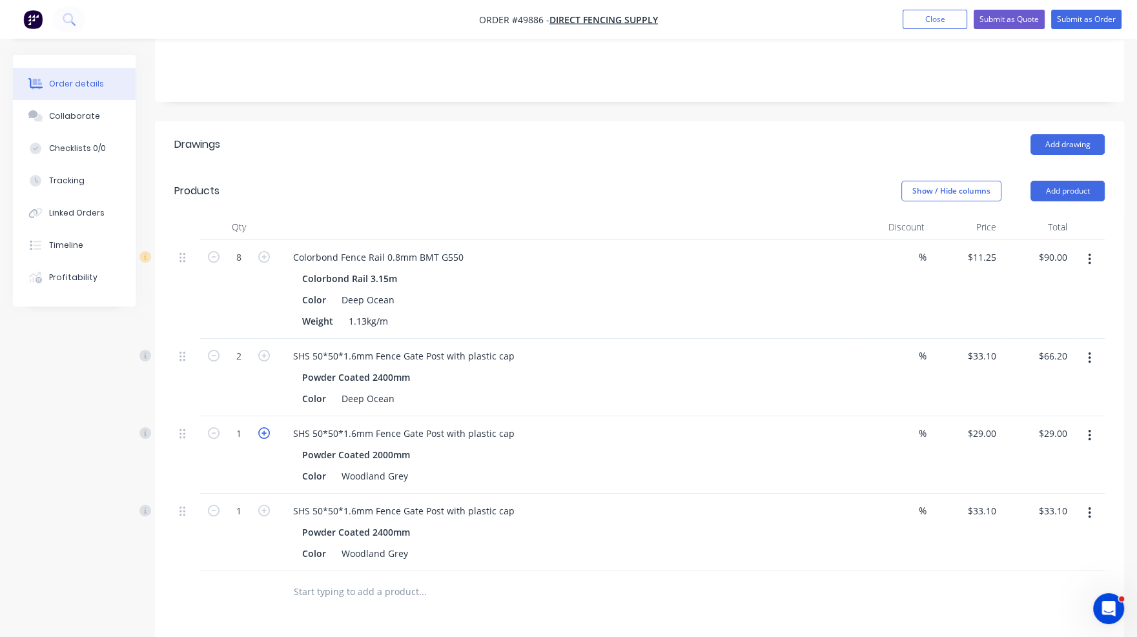
click at [263, 434] on icon "button" at bounding box center [264, 433] width 12 height 12
type input "2"
type input "$58.00"
click at [265, 507] on icon "button" at bounding box center [264, 511] width 12 height 12
type input "2"
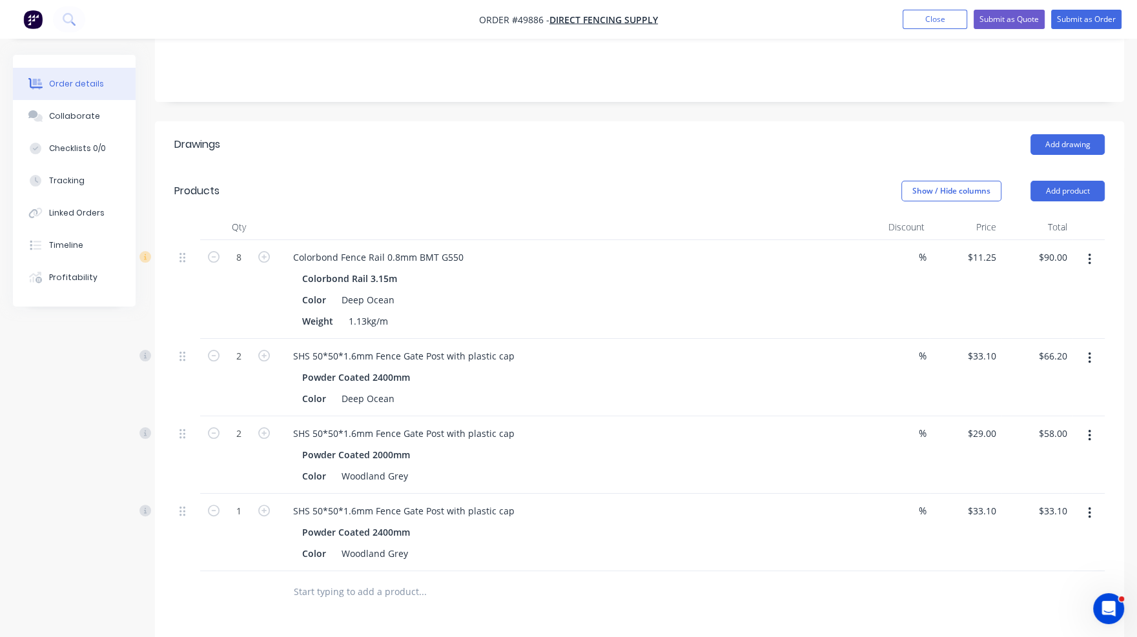
type input "$66.20"
click at [614, 170] on header "Products Show / Hide columns Add product" at bounding box center [639, 191] width 969 height 46
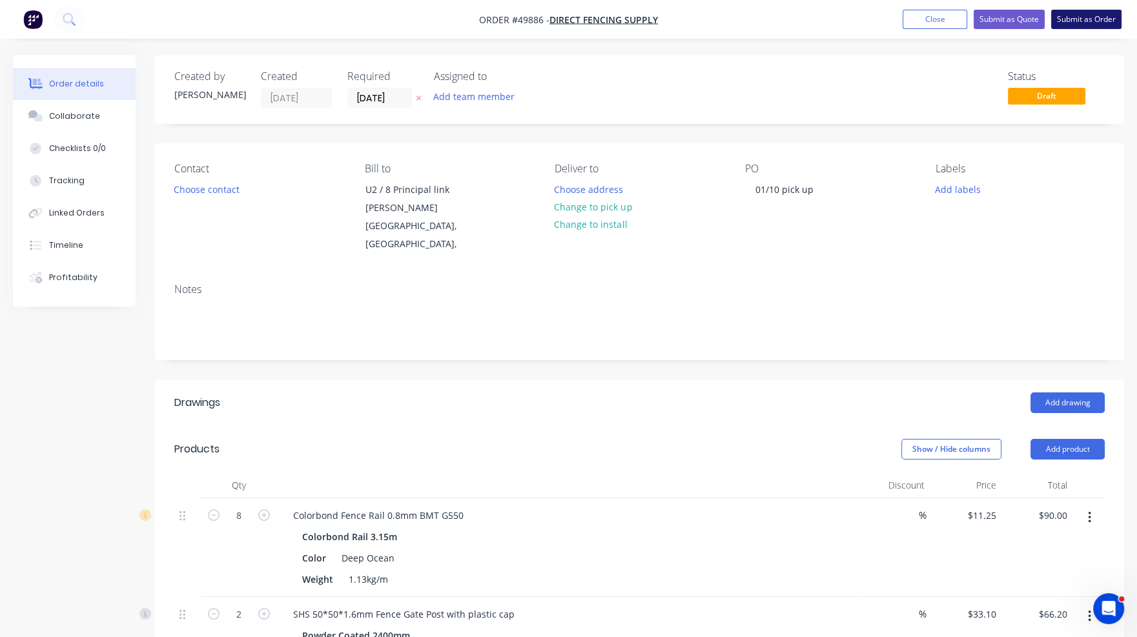
click at [855, 20] on button "Submit as Order" at bounding box center [1086, 19] width 70 height 19
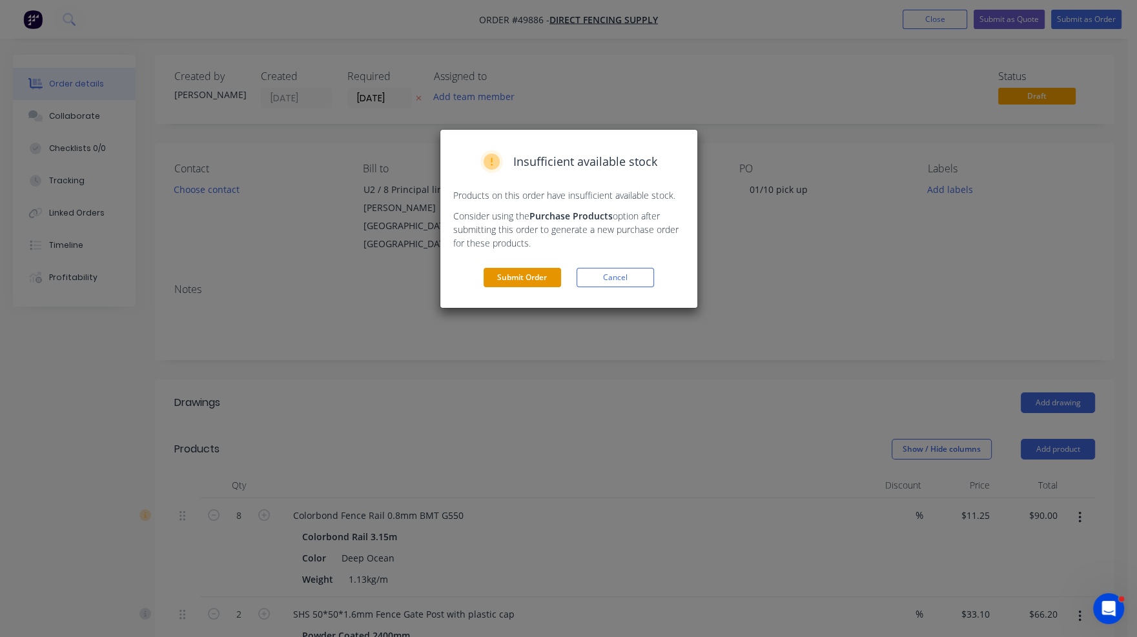
click at [537, 283] on button "Submit Order" at bounding box center [521, 277] width 77 height 19
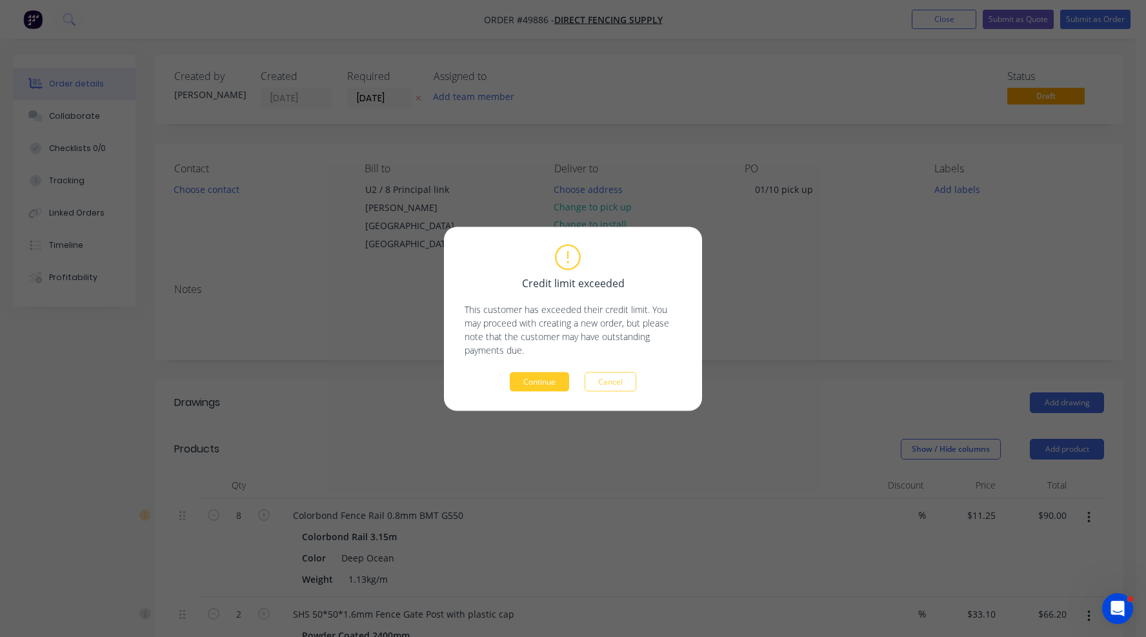
click at [534, 382] on button "Continue" at bounding box center [539, 381] width 59 height 19
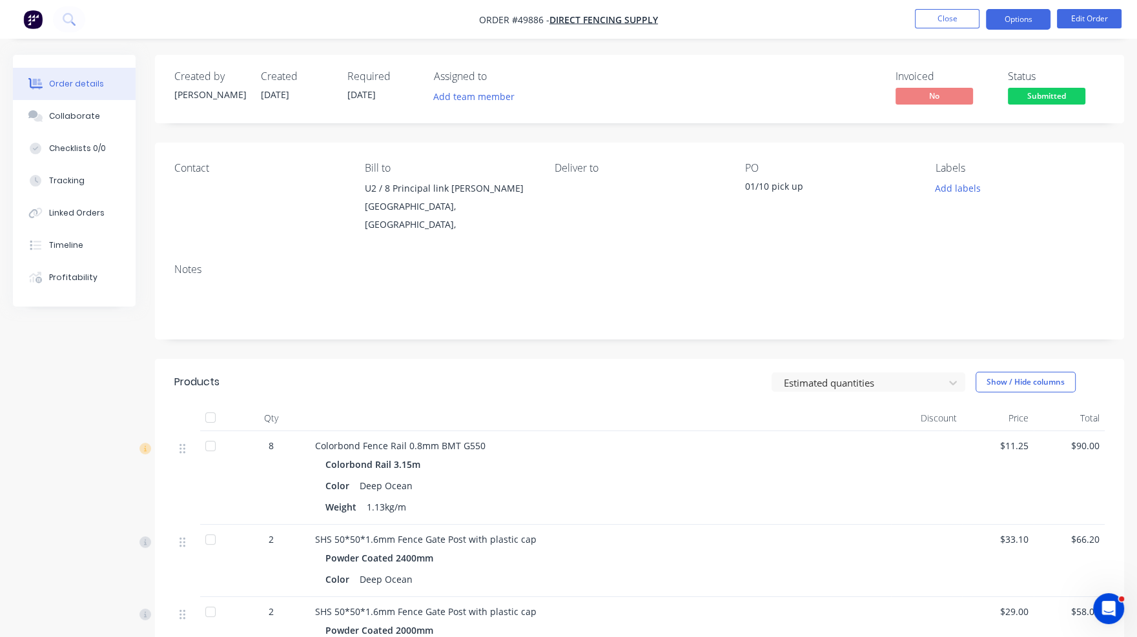
click at [855, 25] on button "Options" at bounding box center [1018, 19] width 65 height 21
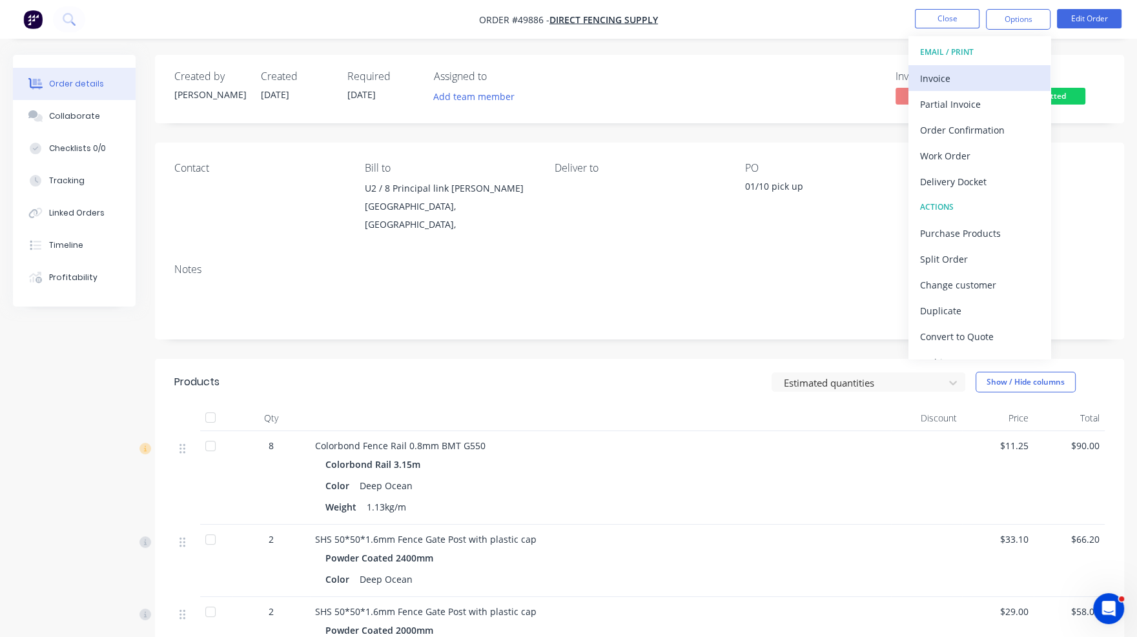
click at [855, 66] on button "Invoice" at bounding box center [979, 78] width 142 height 26
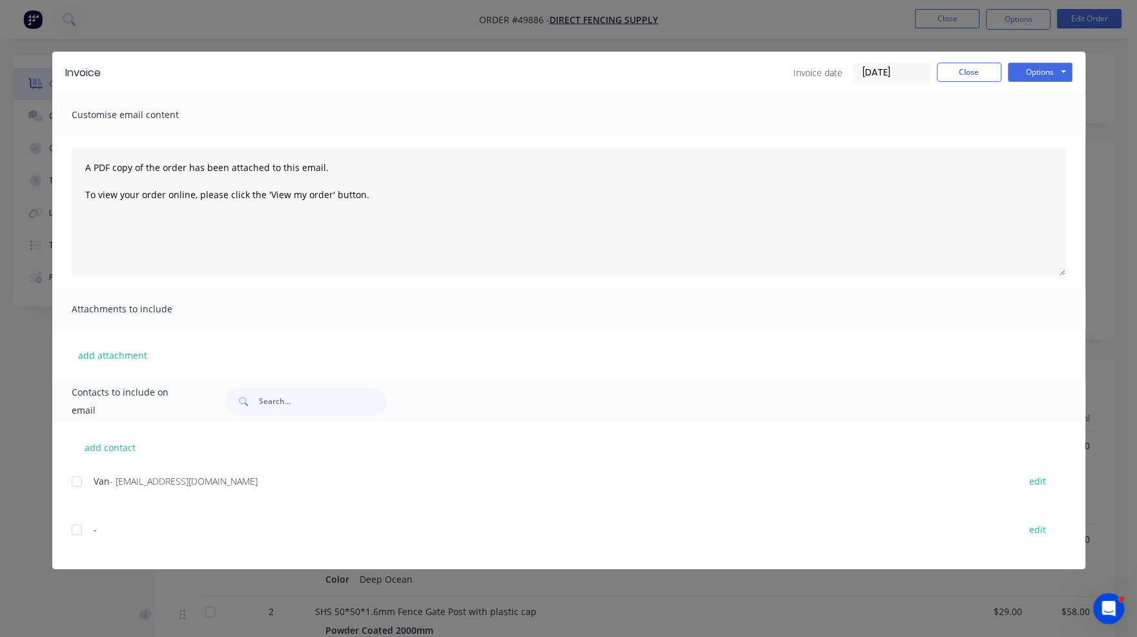
click at [74, 480] on div at bounding box center [77, 482] width 26 height 26
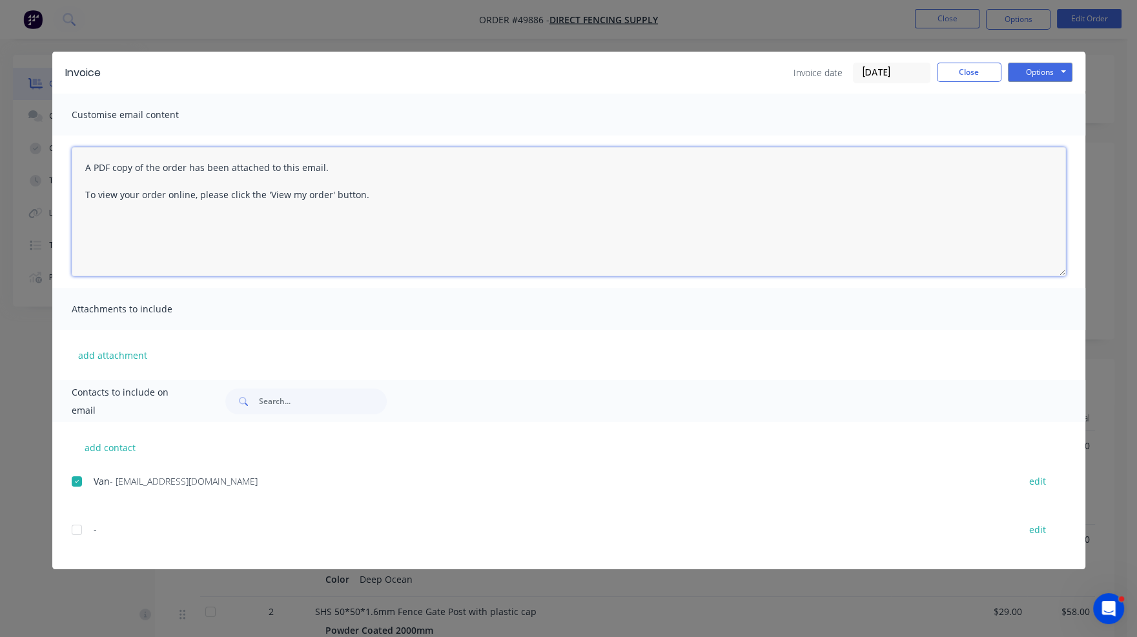
drag, startPoint x: 456, startPoint y: 208, endPoint x: -10, endPoint y: 152, distance: 469.4
click at [0, 152] on html "Order #49886 - Direct Fencing Supply Close Options Edit Order Order details Col…" at bounding box center [568, 471] width 1137 height 943
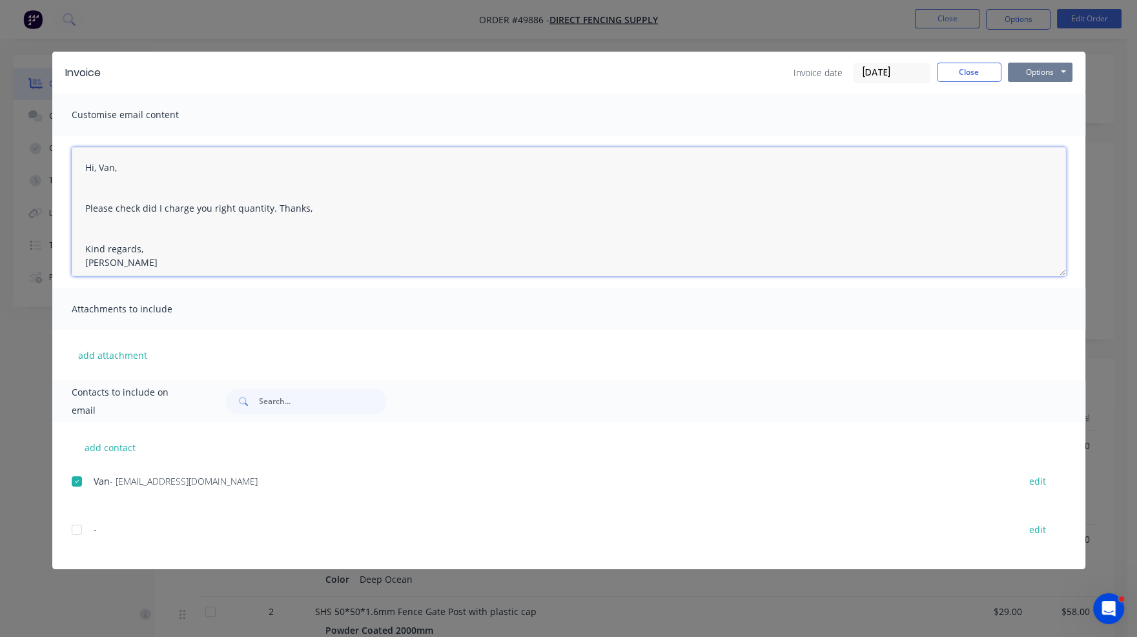
type textarea "Hi, Van, Please check did I charge you right quantity. Thanks, Kind regards, Ju…"
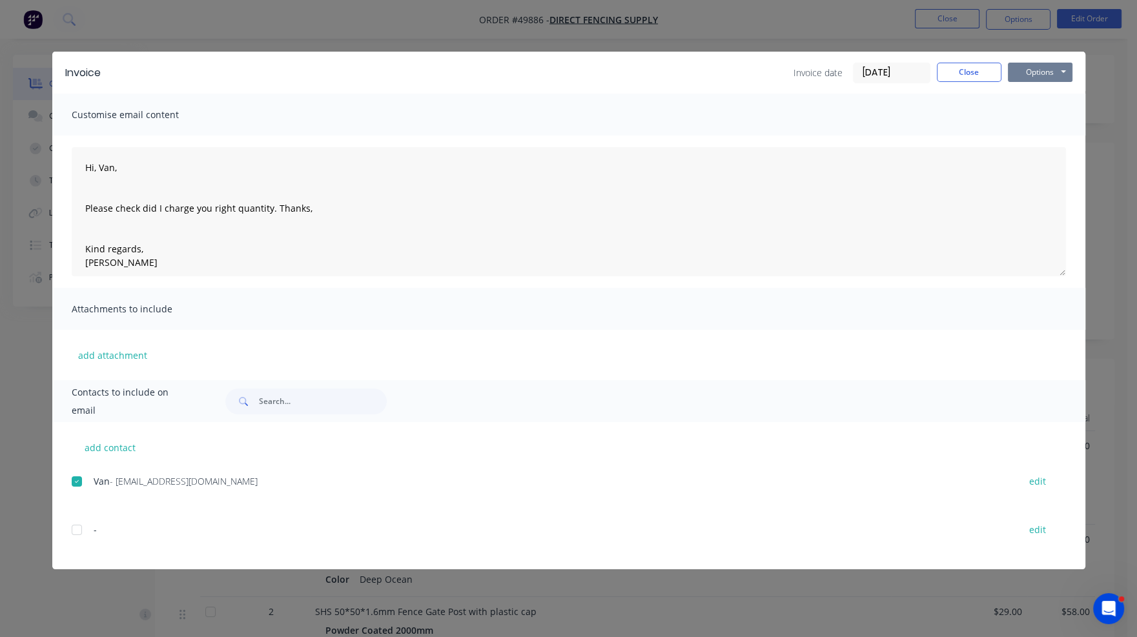
click at [855, 70] on button "Options" at bounding box center [1039, 72] width 65 height 19
click at [855, 145] on button "Email" at bounding box center [1048, 137] width 83 height 21
click at [855, 72] on button "Close" at bounding box center [969, 72] width 65 height 19
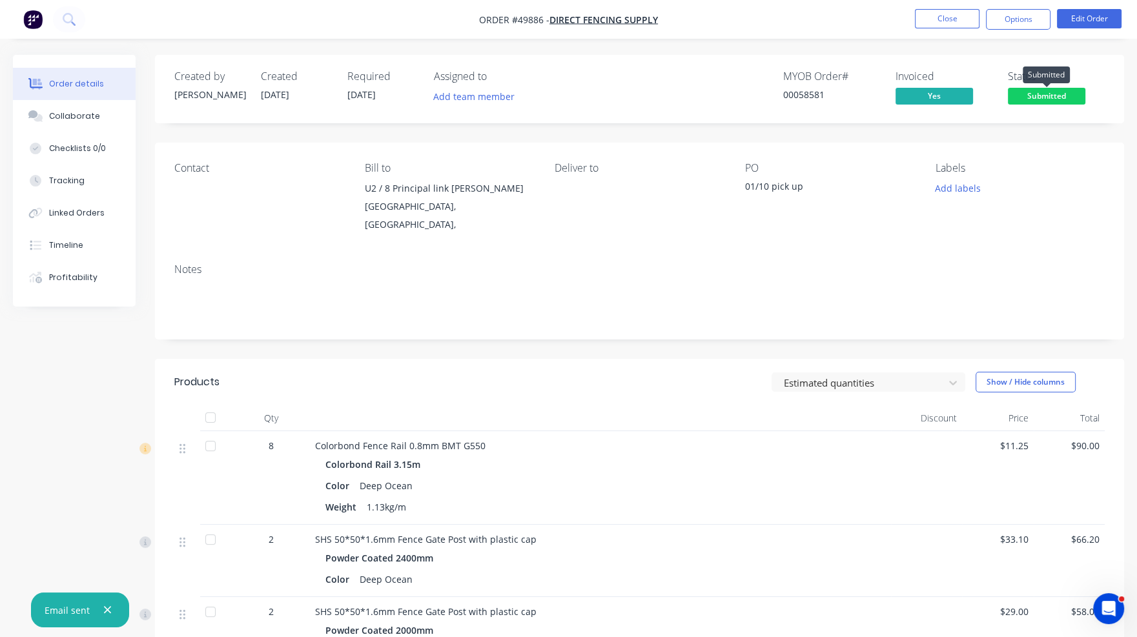
click at [855, 93] on span "Submitted" at bounding box center [1045, 96] width 77 height 16
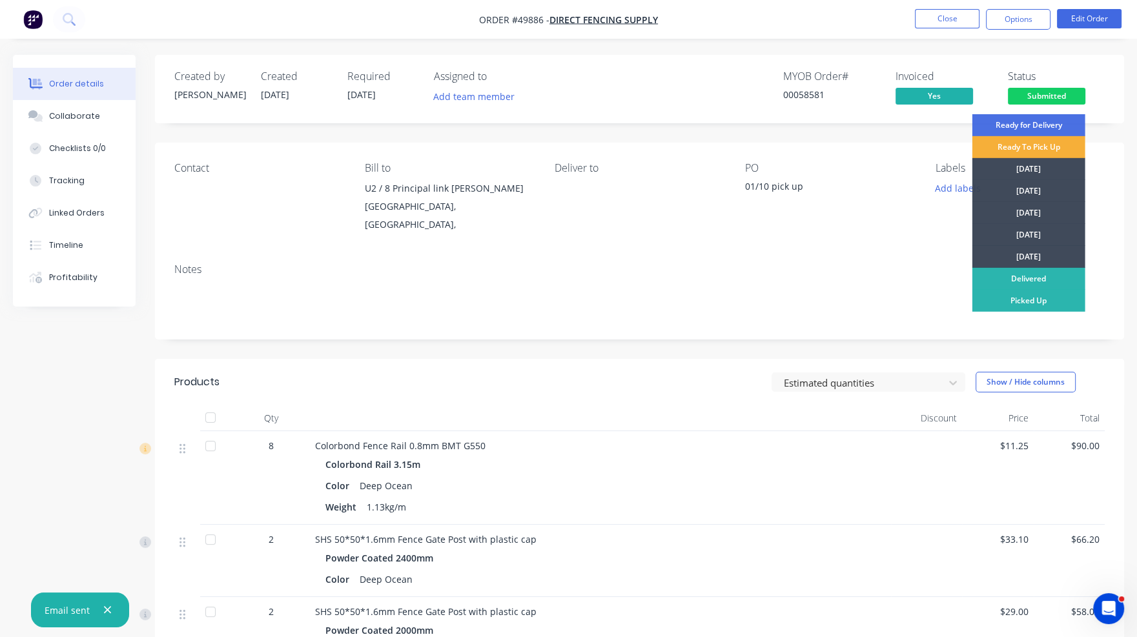
drag, startPoint x: 1035, startPoint y: 299, endPoint x: 1038, endPoint y: 263, distance: 36.2
click at [855, 299] on div "Picked Up" at bounding box center [1028, 301] width 113 height 22
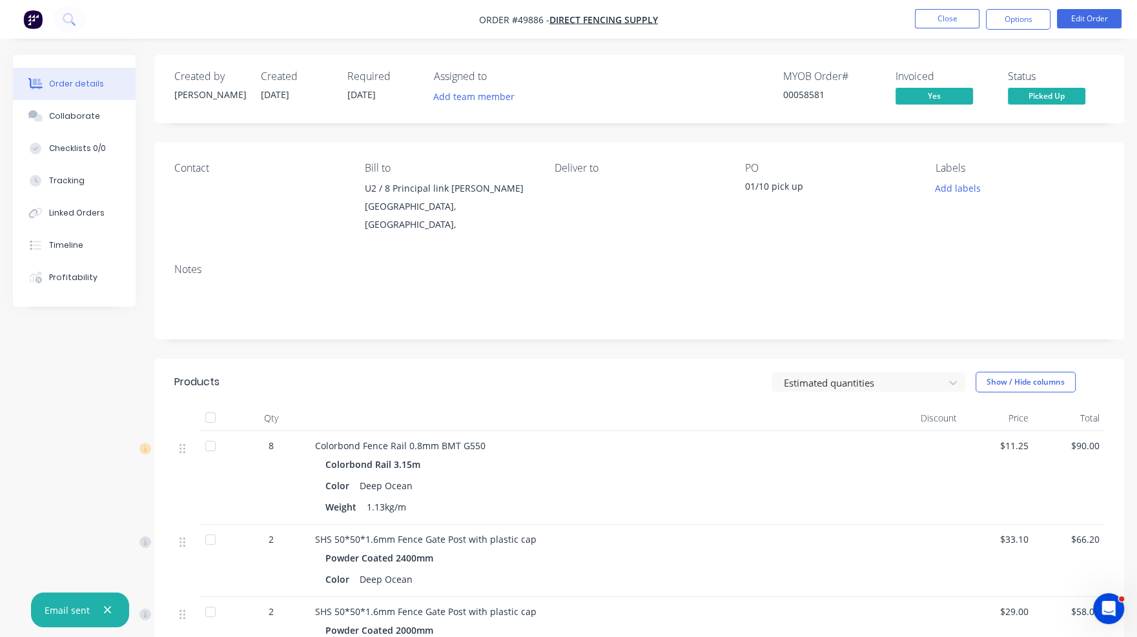
click at [855, 43] on div "Order details Collaborate Checklists 0/0 Tracking Linked Orders Timeline Profit…" at bounding box center [568, 471] width 1137 height 943
click at [855, 19] on button "Close" at bounding box center [947, 18] width 65 height 19
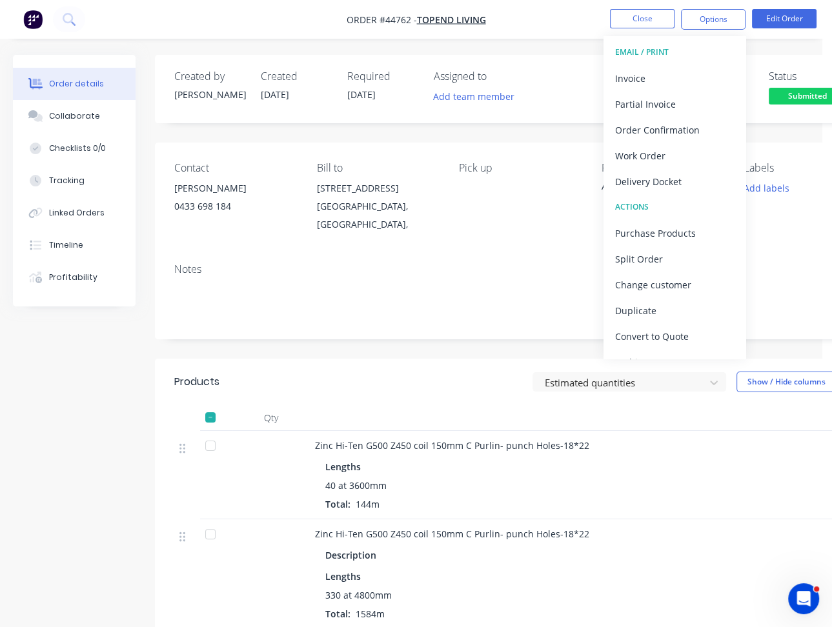
click at [651, 23] on button "Close" at bounding box center [642, 18] width 65 height 19
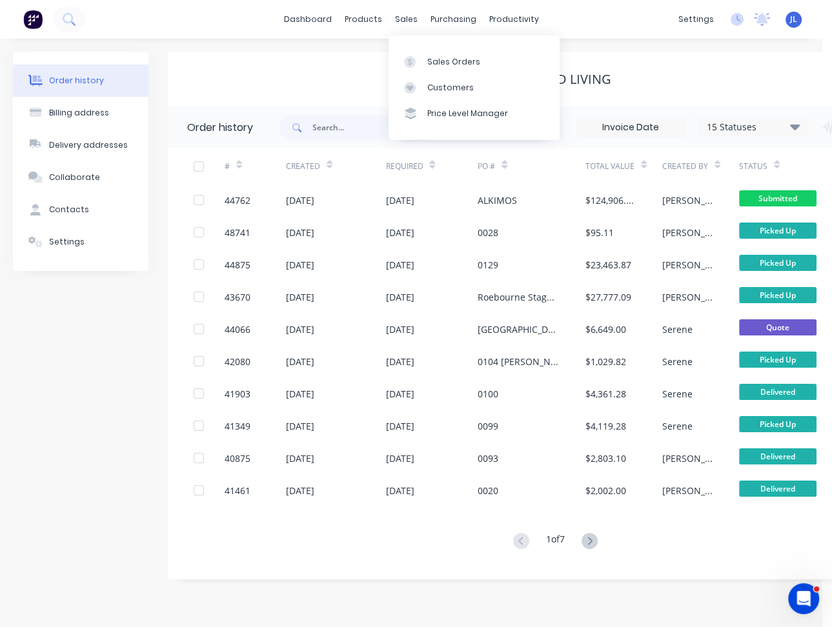
drag, startPoint x: 405, startPoint y: 19, endPoint x: 420, endPoint y: 33, distance: 20.5
click at [405, 21] on div "sales" at bounding box center [406, 19] width 35 height 19
click at [449, 87] on div "Customers" at bounding box center [450, 88] width 46 height 12
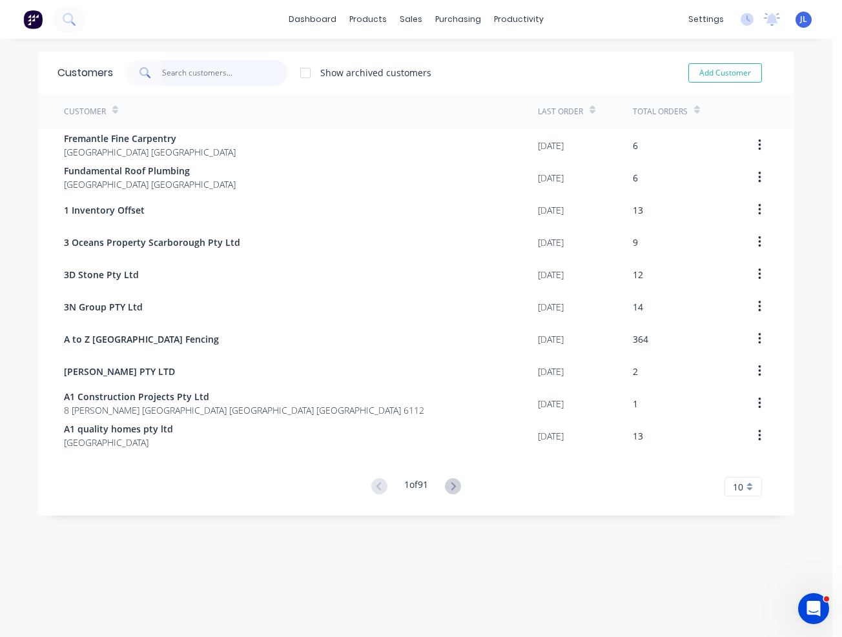
click at [248, 82] on input "text" at bounding box center [225, 73] width 126 height 26
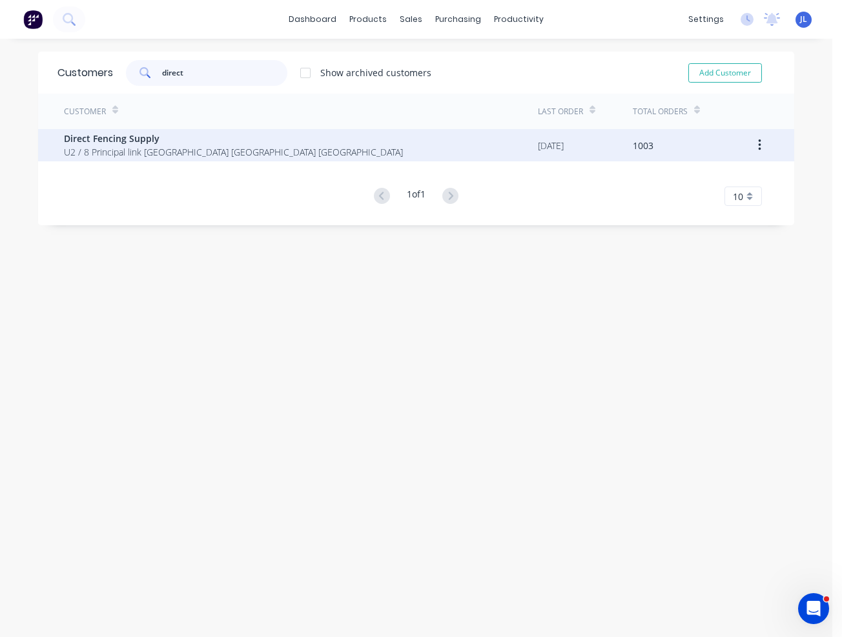
type input "direct"
click at [262, 150] on span "U2 / 8 Principal link [GEOGRAPHIC_DATA] [GEOGRAPHIC_DATA] [GEOGRAPHIC_DATA]" at bounding box center [233, 152] width 339 height 14
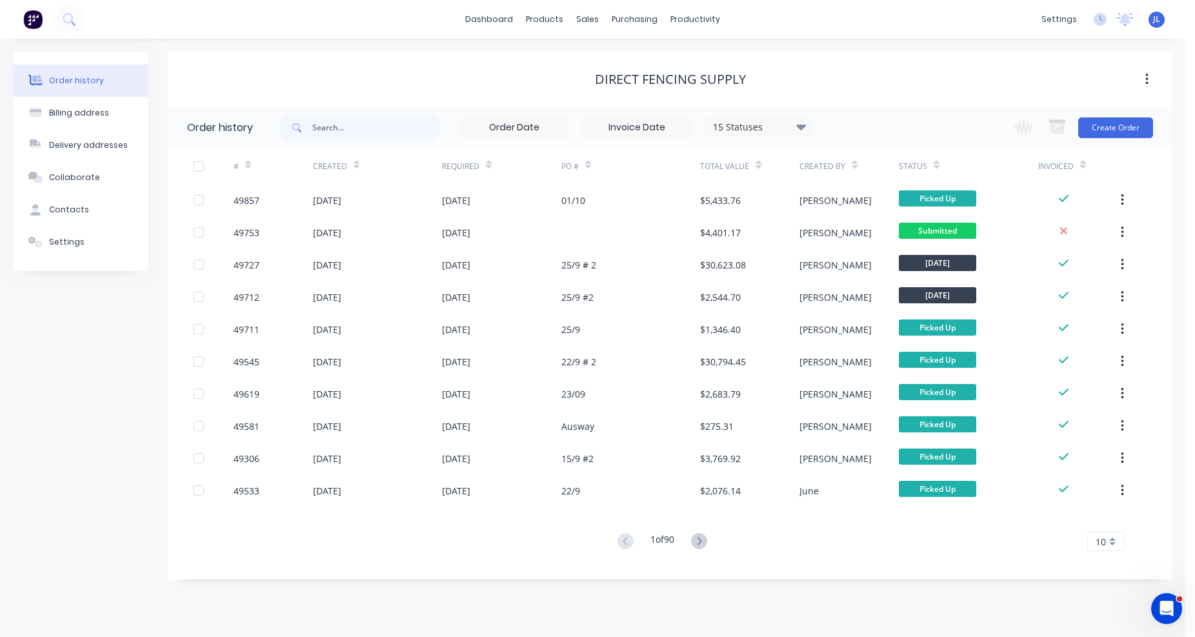
click at [221, 54] on div "Direct Fencing Supply" at bounding box center [670, 79] width 1005 height 55
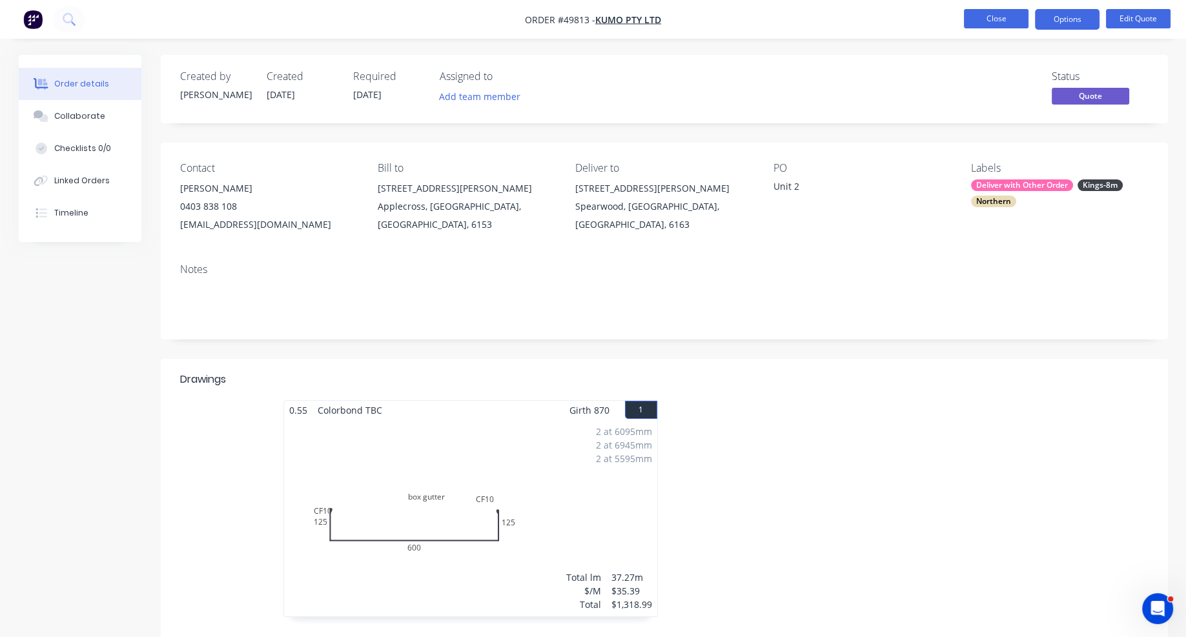
click at [1009, 15] on button "Close" at bounding box center [996, 18] width 65 height 19
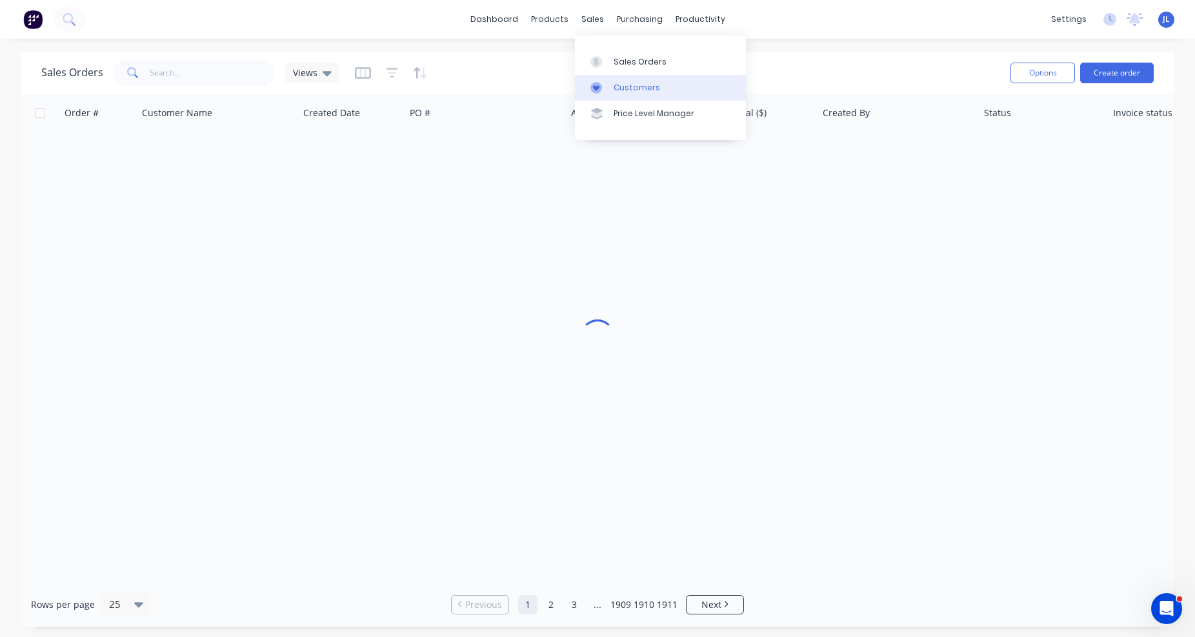
click at [620, 92] on div "Customers" at bounding box center [637, 88] width 46 height 12
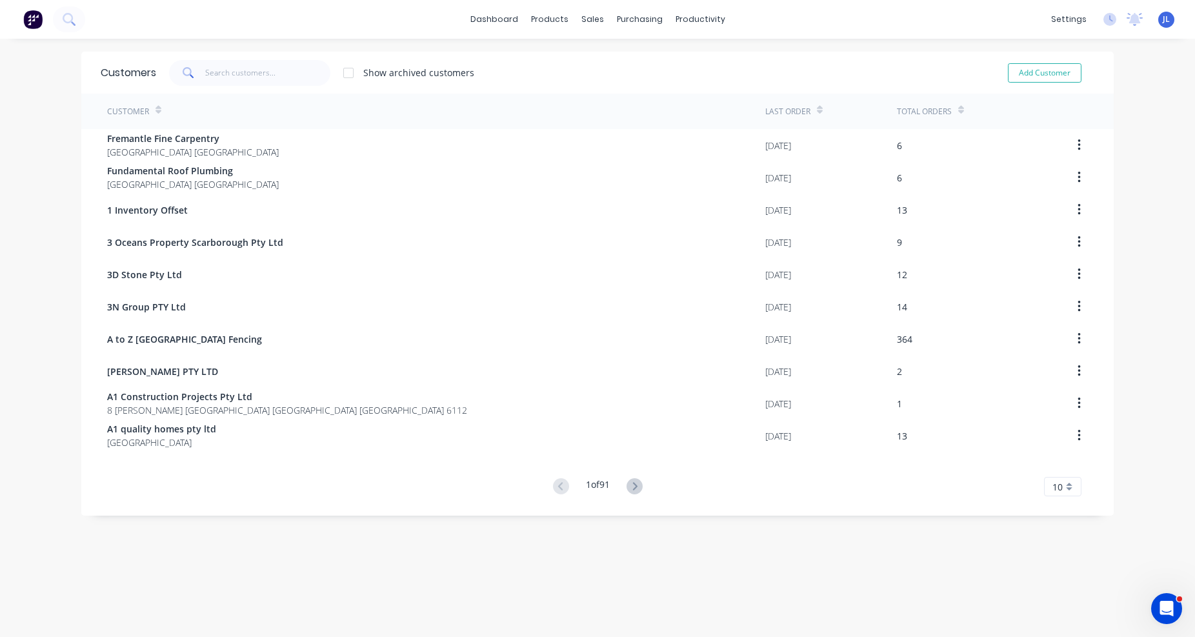
drag, startPoint x: 188, startPoint y: 59, endPoint x: 252, endPoint y: 59, distance: 64.5
click at [189, 59] on div "Customers Show archived customers Add Customer" at bounding box center [597, 73] width 1033 height 42
click at [252, 59] on div "Customers Show archived customers Add Customer" at bounding box center [597, 73] width 1033 height 42
click at [248, 74] on input "text" at bounding box center [268, 73] width 126 height 26
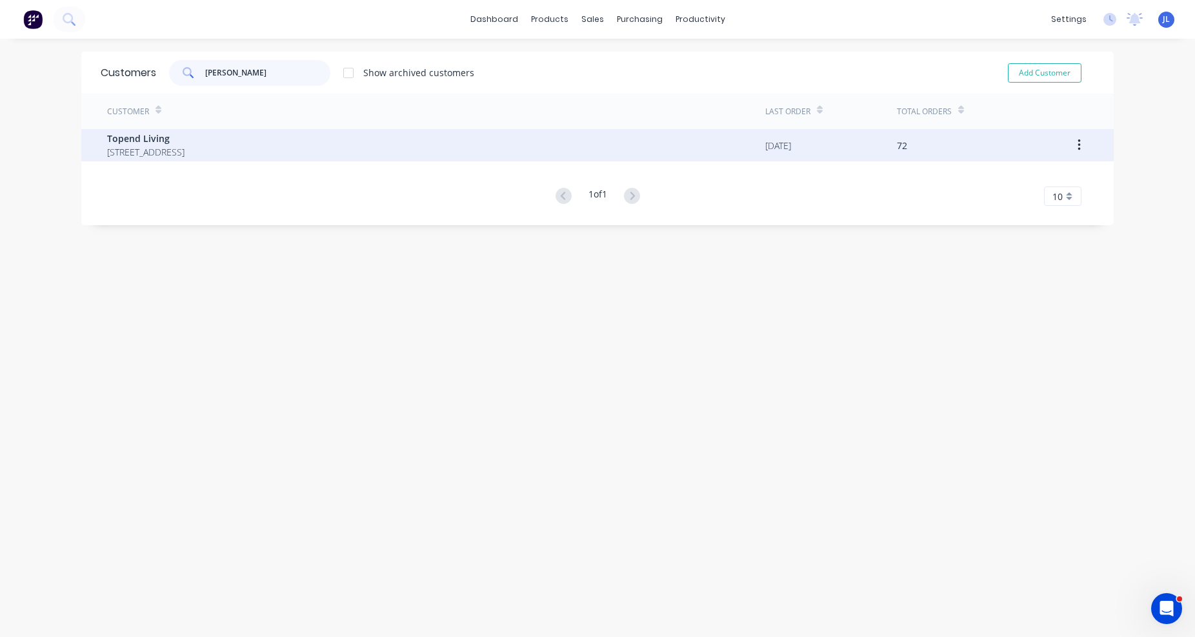
type input "[PERSON_NAME]"
click at [185, 147] on span "[STREET_ADDRESS]" at bounding box center [145, 152] width 77 height 14
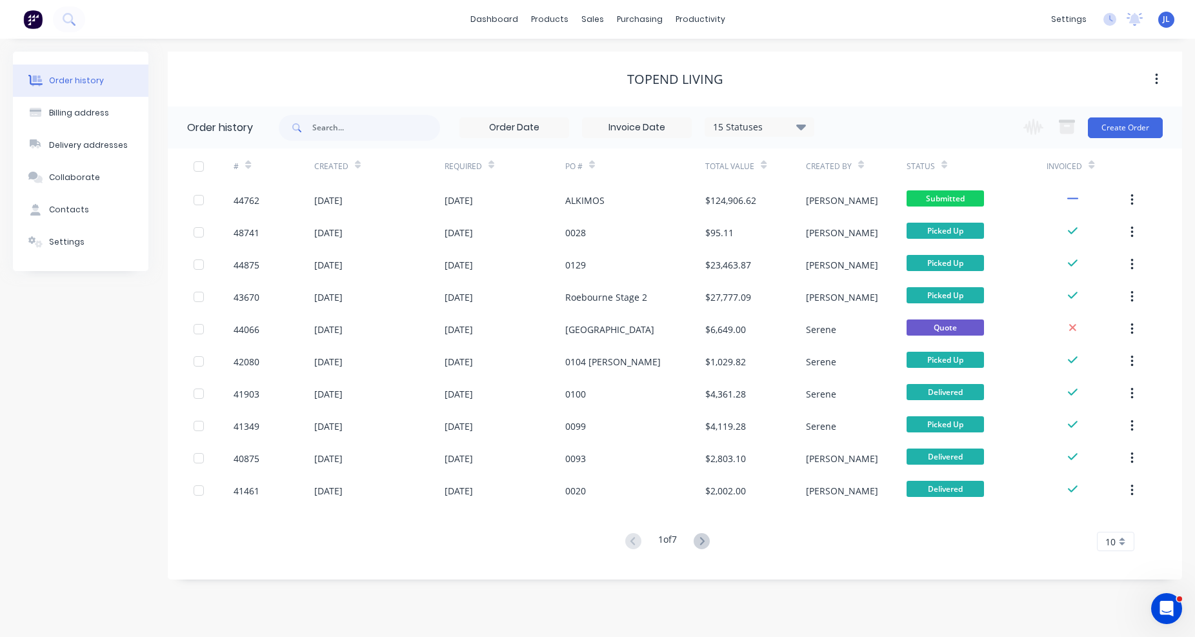
click at [738, 183] on div "Total Value" at bounding box center [755, 165] width 101 height 35
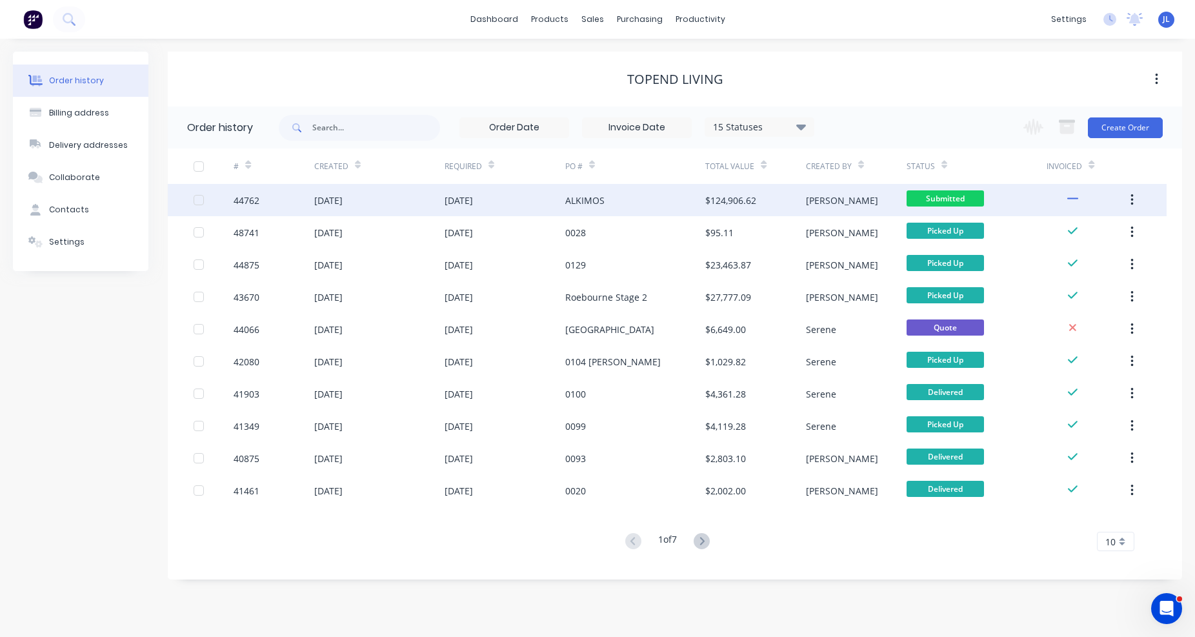
click at [738, 196] on div "$124,906.62" at bounding box center [730, 201] width 51 height 14
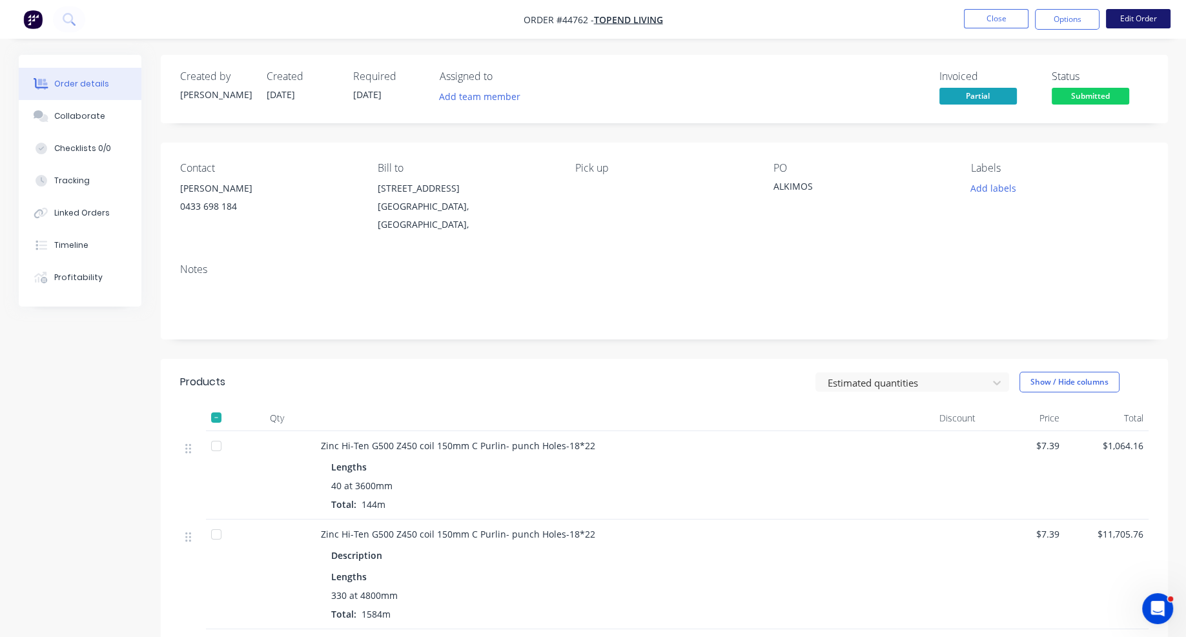
click at [1155, 20] on button "Edit Order" at bounding box center [1138, 18] width 65 height 19
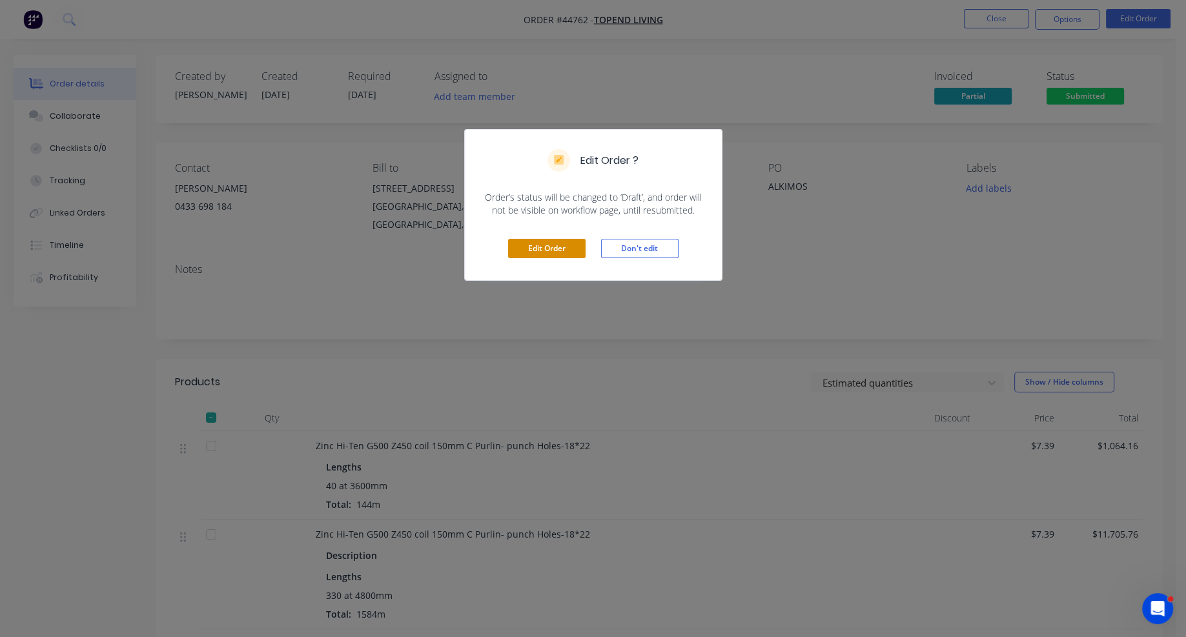
click at [552, 242] on button "Edit Order" at bounding box center [546, 248] width 77 height 19
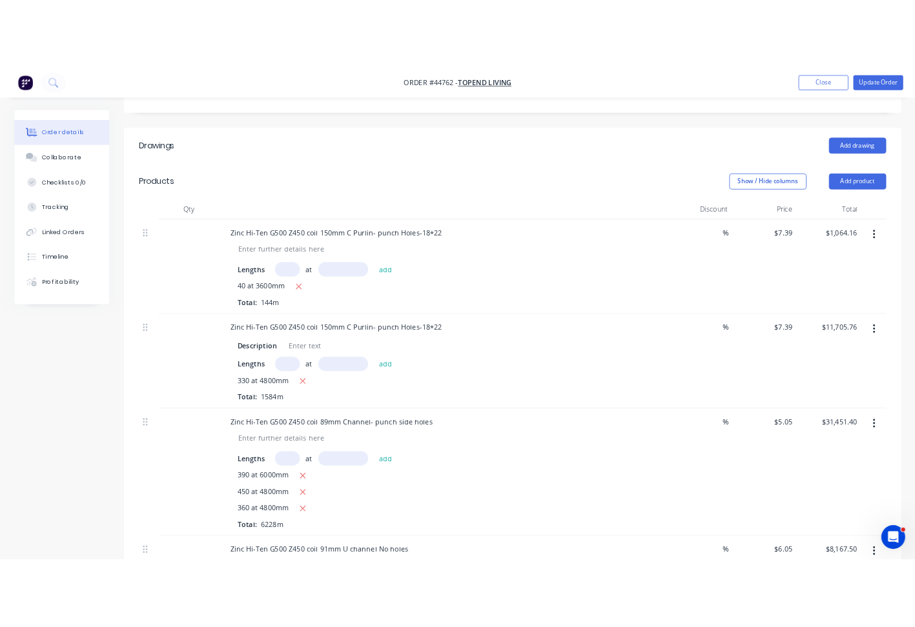
scroll to position [323, 0]
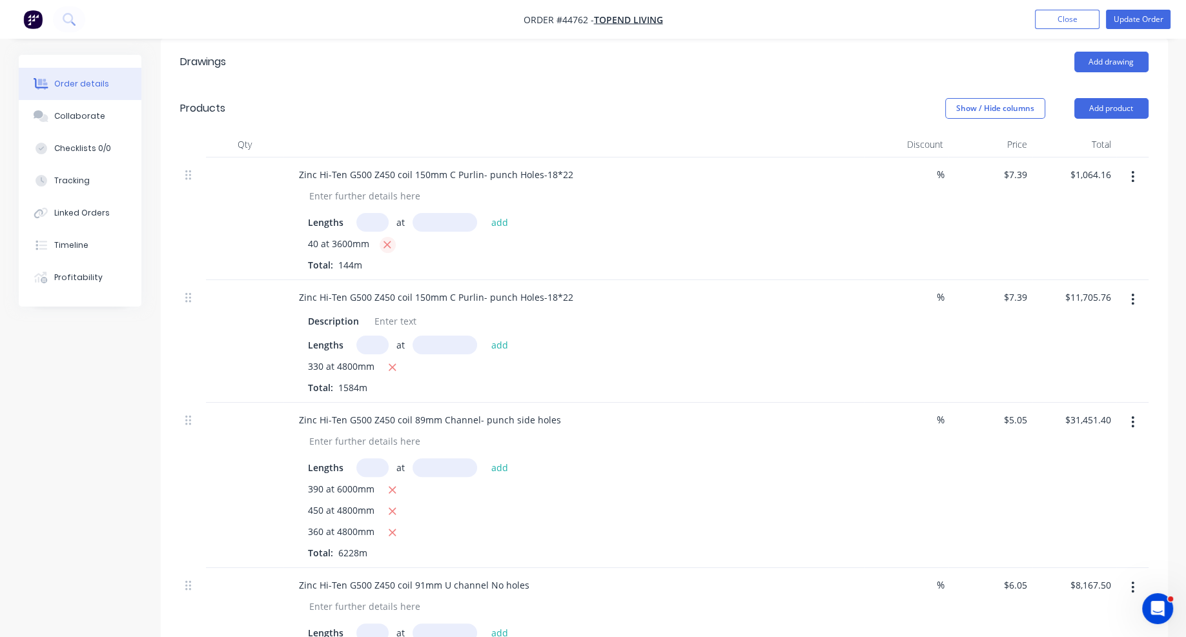
click at [390, 250] on icon "button" at bounding box center [387, 245] width 8 height 12
type input "$0.00"
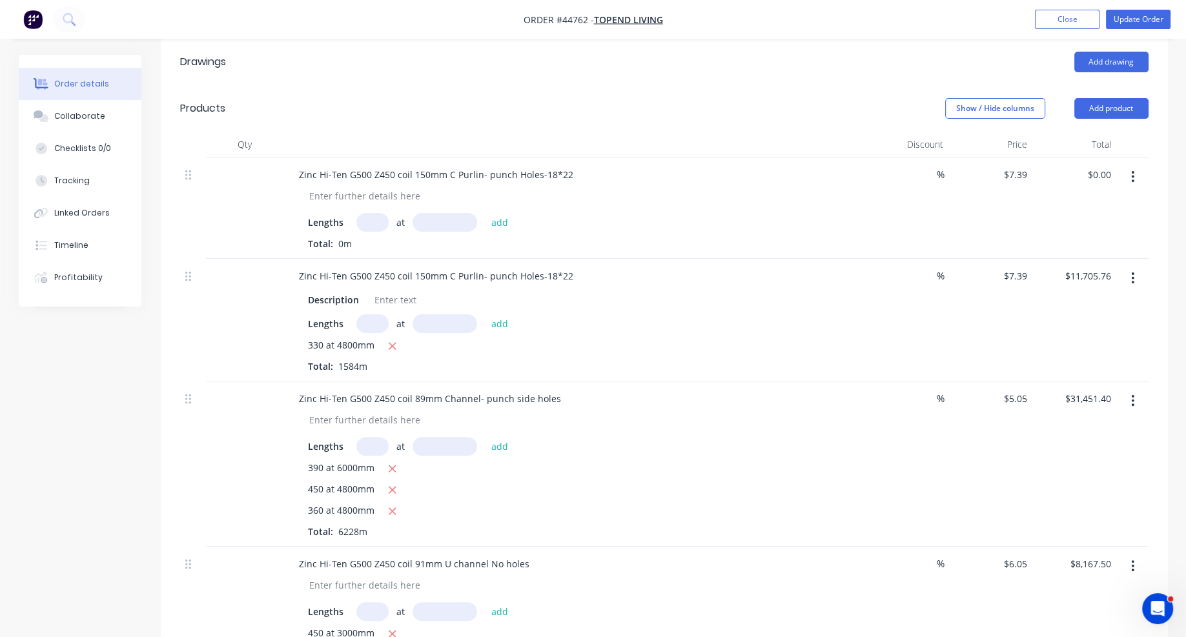
click at [585, 117] on div "Show / Hide columns Add product" at bounding box center [766, 108] width 762 height 21
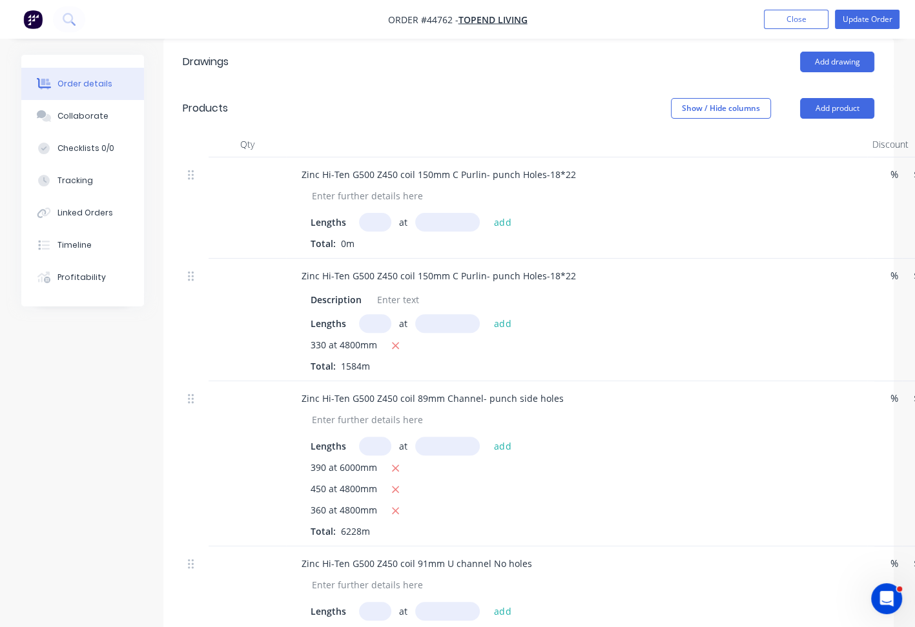
click at [365, 232] on input "text" at bounding box center [375, 222] width 32 height 19
type input "40"
type input "6000"
click at [487, 213] on button "add" at bounding box center [502, 221] width 30 height 17
type input "$1,773.60"
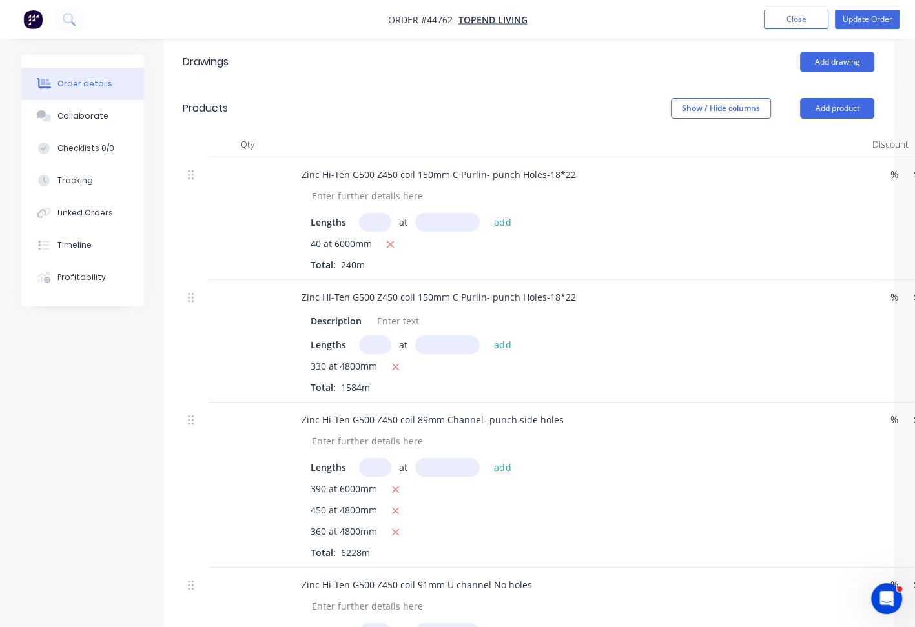
click at [377, 119] on div "Show / Hide columns Add product" at bounding box center [602, 108] width 544 height 21
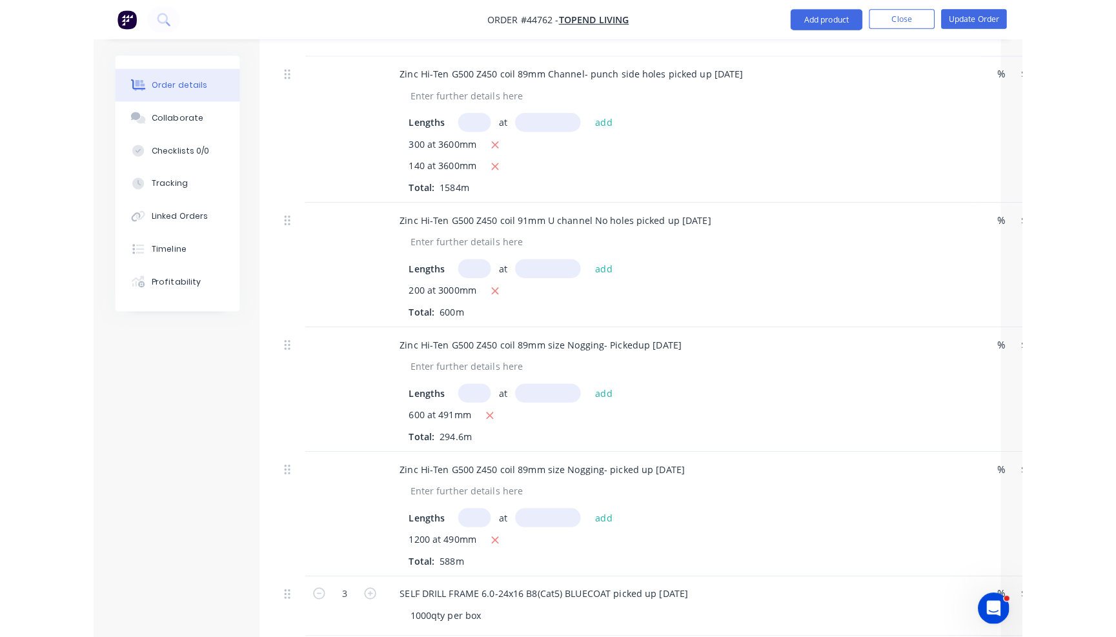
scroll to position [2089, 0]
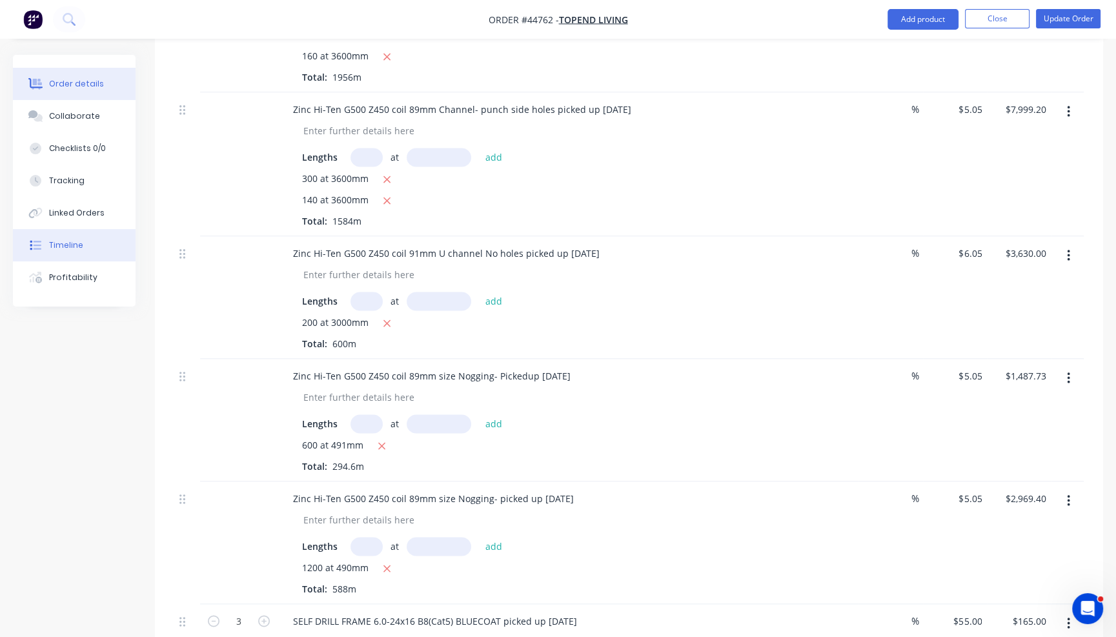
click at [66, 247] on div "Timeline" at bounding box center [66, 245] width 34 height 12
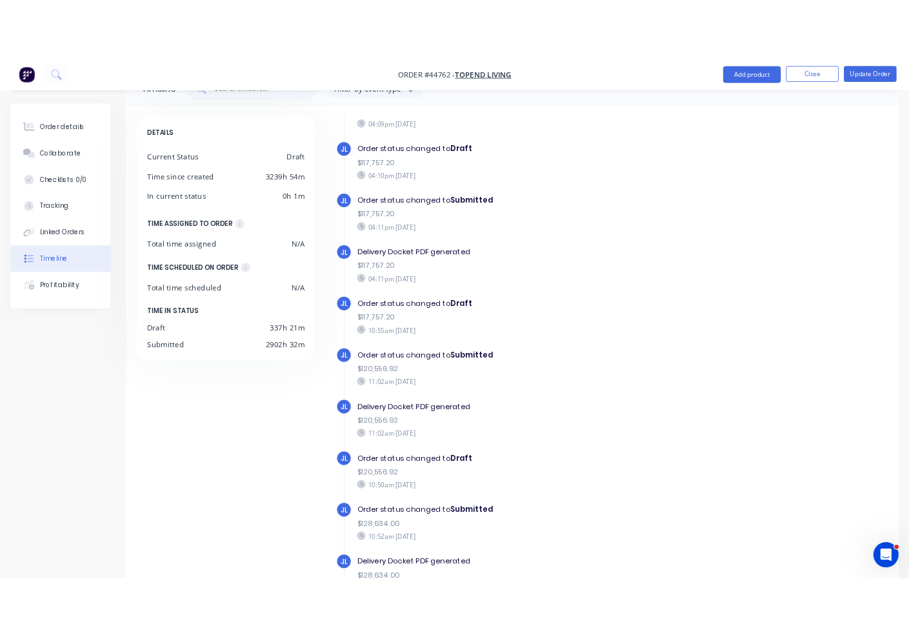
scroll to position [65, 0]
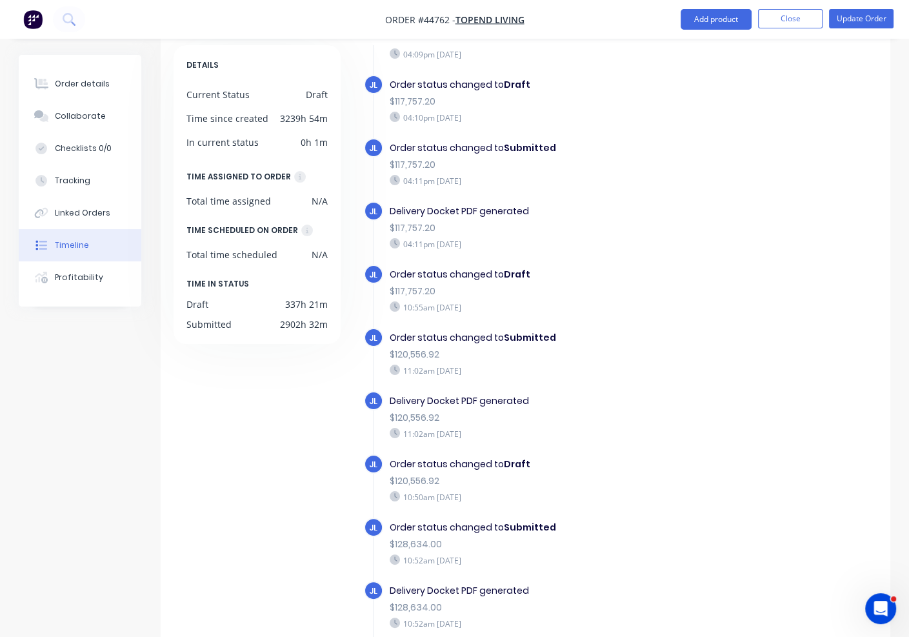
click at [290, 34] on nav "Order #44762 - Topend Living Add product Close Update Order" at bounding box center [454, 19] width 909 height 39
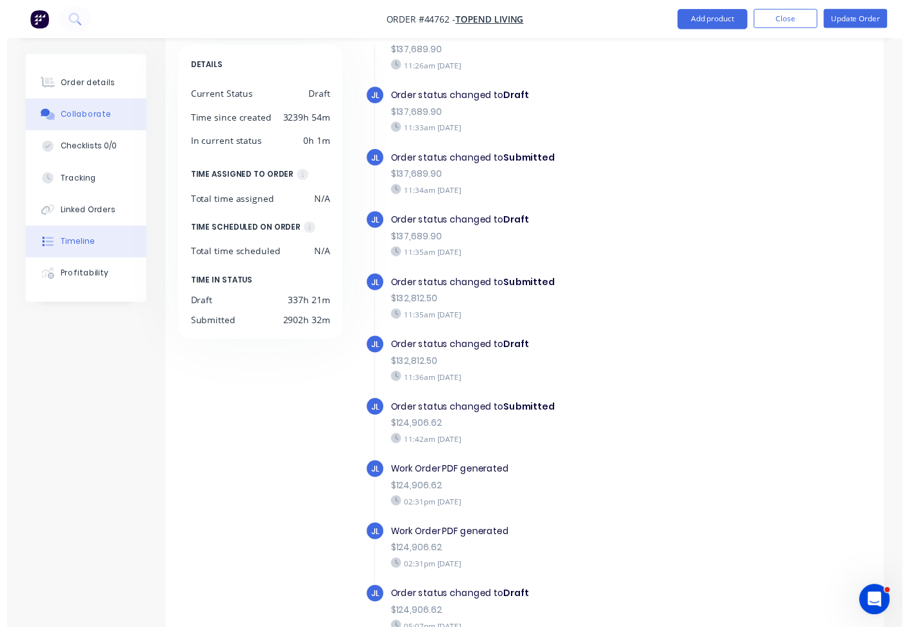
scroll to position [97, 0]
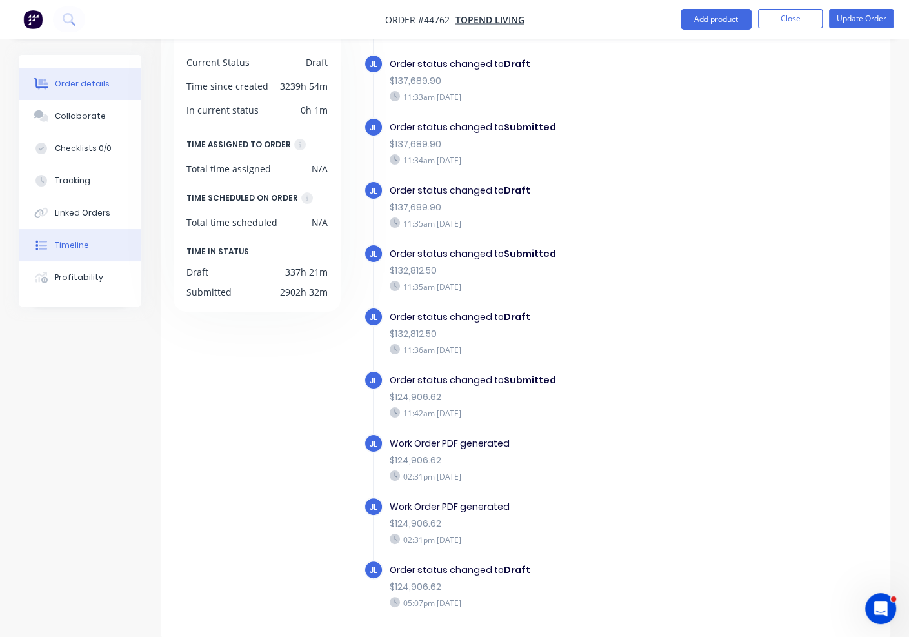
click at [65, 77] on button "Order details" at bounding box center [80, 84] width 123 height 32
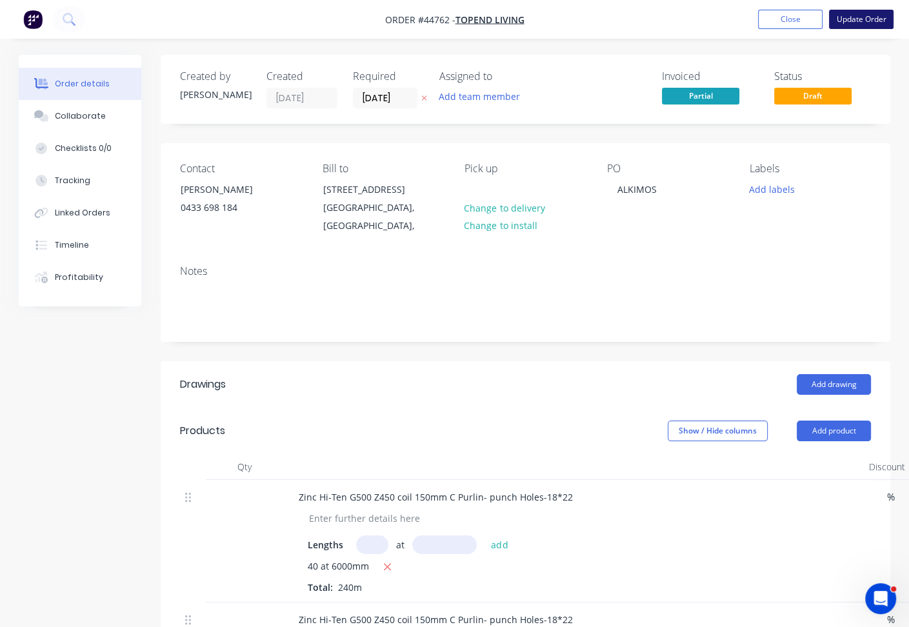
click at [889, 24] on button "Update Order" at bounding box center [861, 19] width 65 height 19
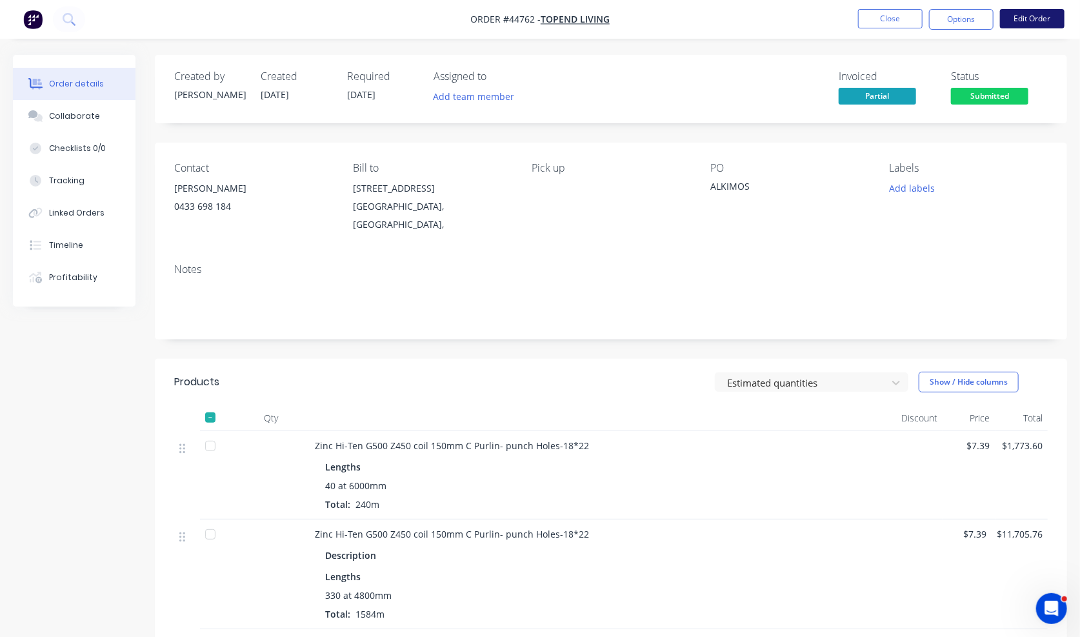
click at [1036, 19] on button "Edit Order" at bounding box center [1032, 18] width 65 height 19
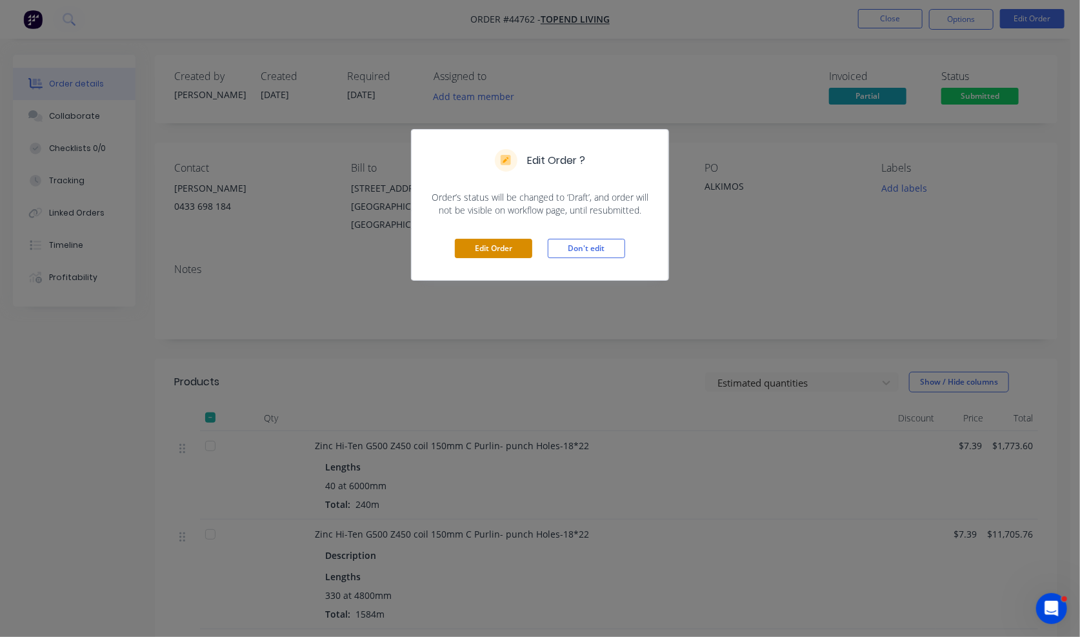
click at [503, 245] on button "Edit Order" at bounding box center [493, 248] width 77 height 19
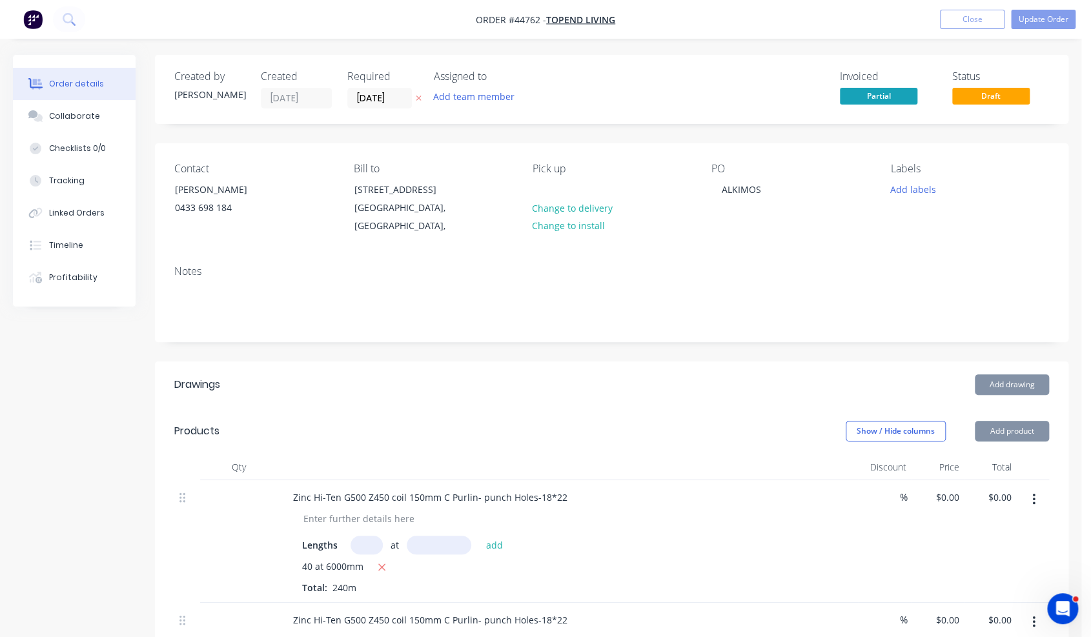
type input "$7.39"
type input "$1,773.60"
type input "$7.39"
type input "$11,705.76"
type input "$5.05"
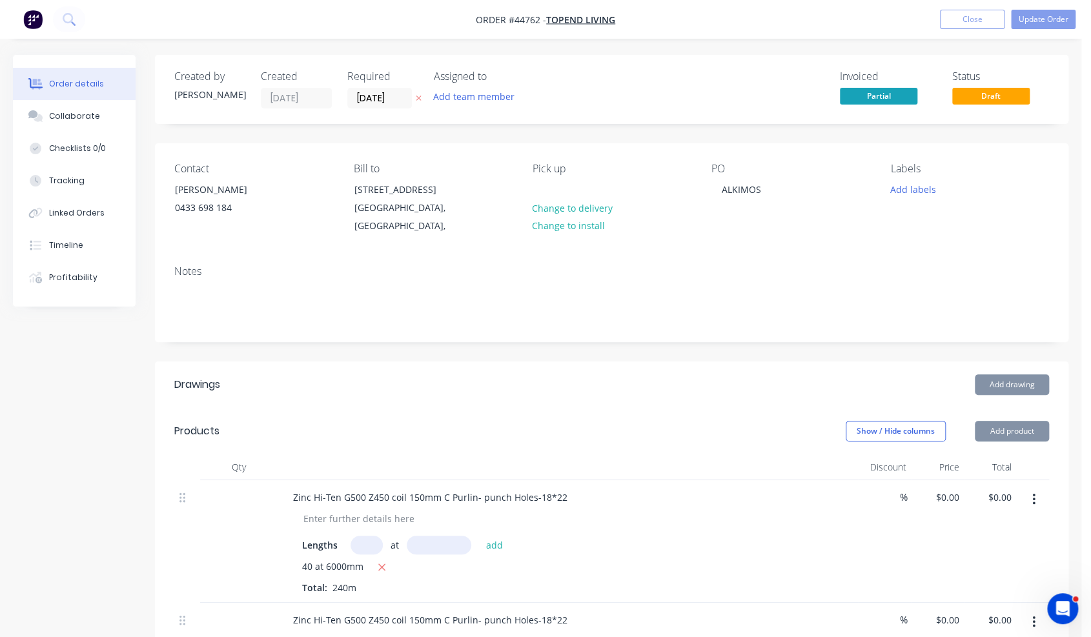
type input "$31,451.40"
type input "$6.05"
type input "$8,167.50"
type input "$5.05"
type input "$11,901.84"
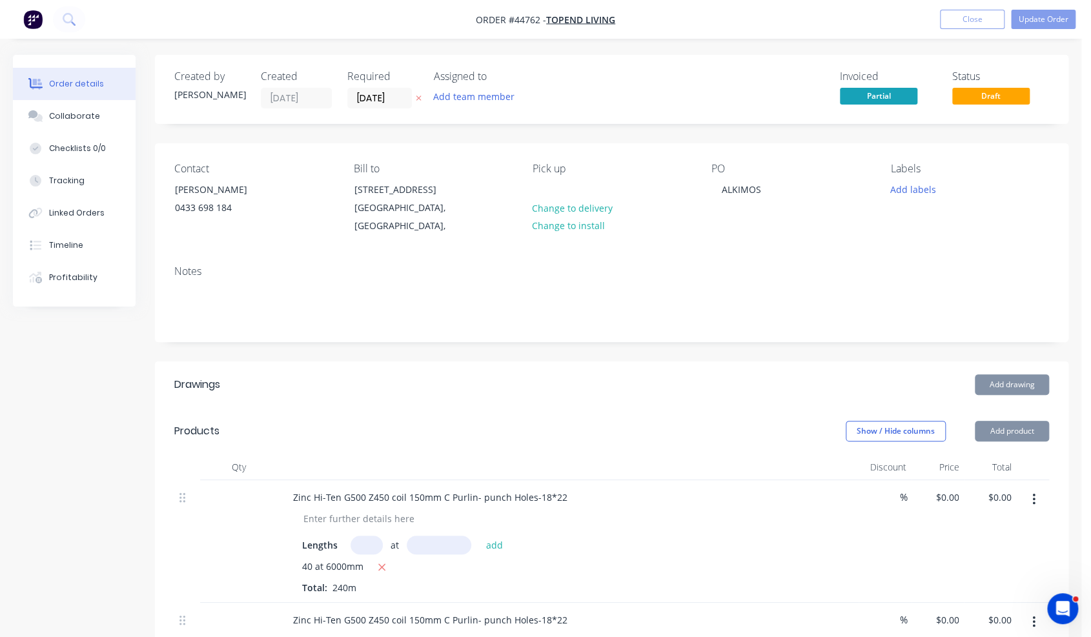
type input "$7.39"
type input "$1,064.16"
type input "$7.39"
type input "$4,434.00"
type input "$7.39"
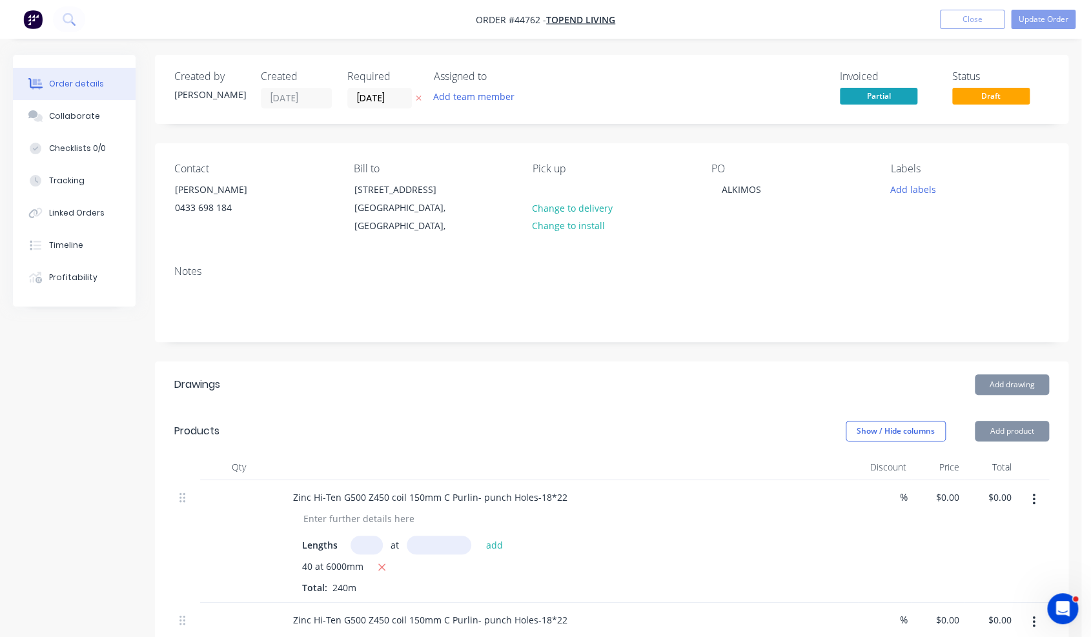
type input "$5,675.52"
type input "$8.39"
type input "$1,761.90"
type input "$8.39"
type input "$3,775.50"
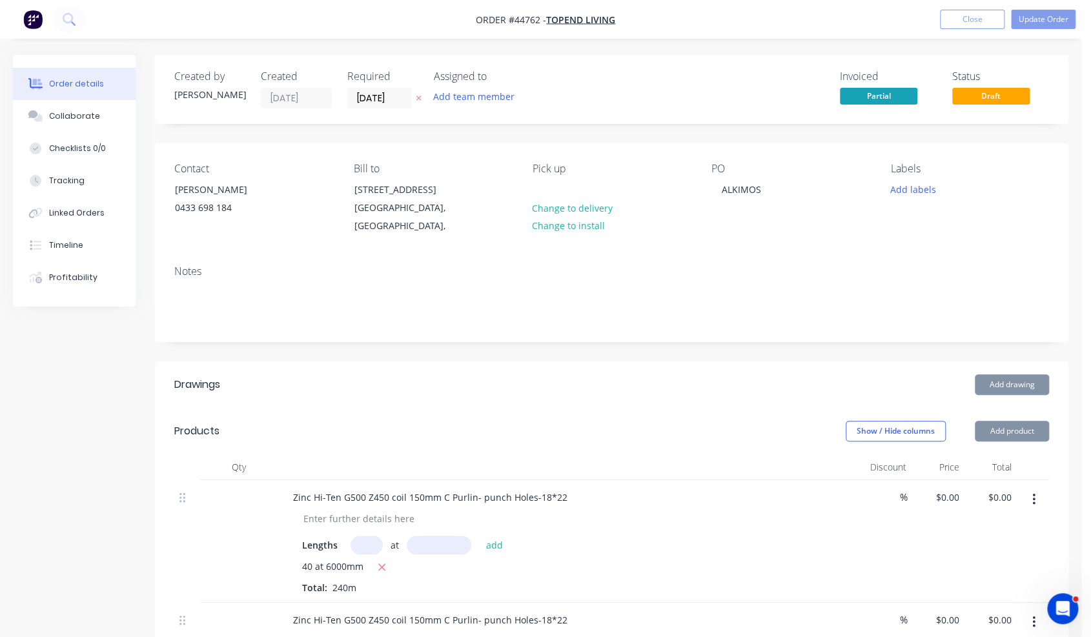
type input "$8.39"
type input "$2,013.60"
type input "$11.95"
type input "$4,302.00"
type input "$5.05"
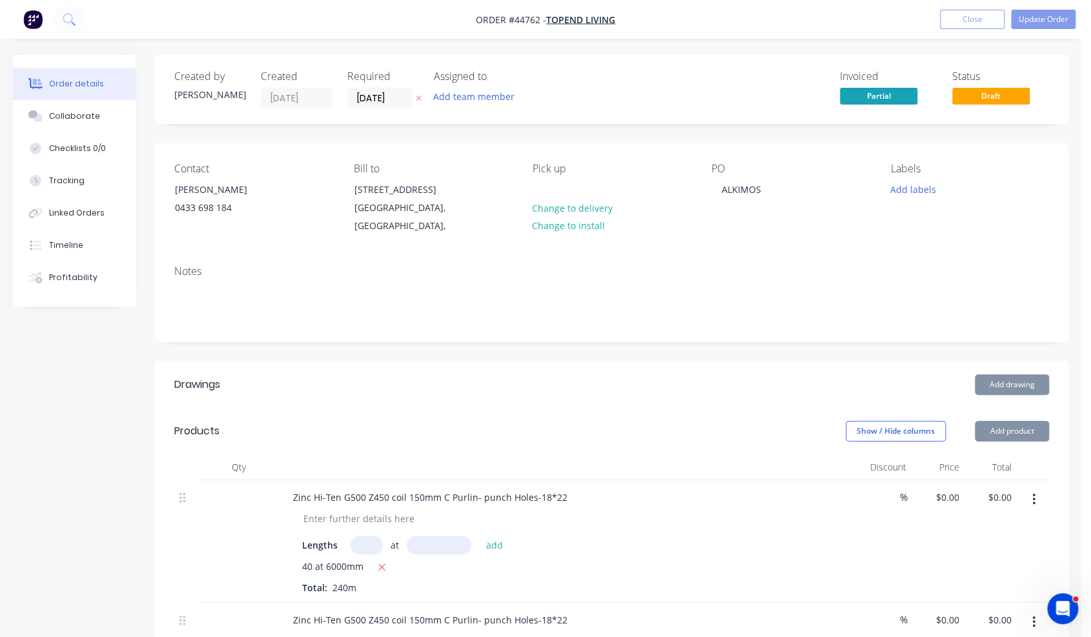
type input "$9,877.80"
type input "$5.05"
type input "$7,999.20"
type input "$6.05"
type input "$3,630.00"
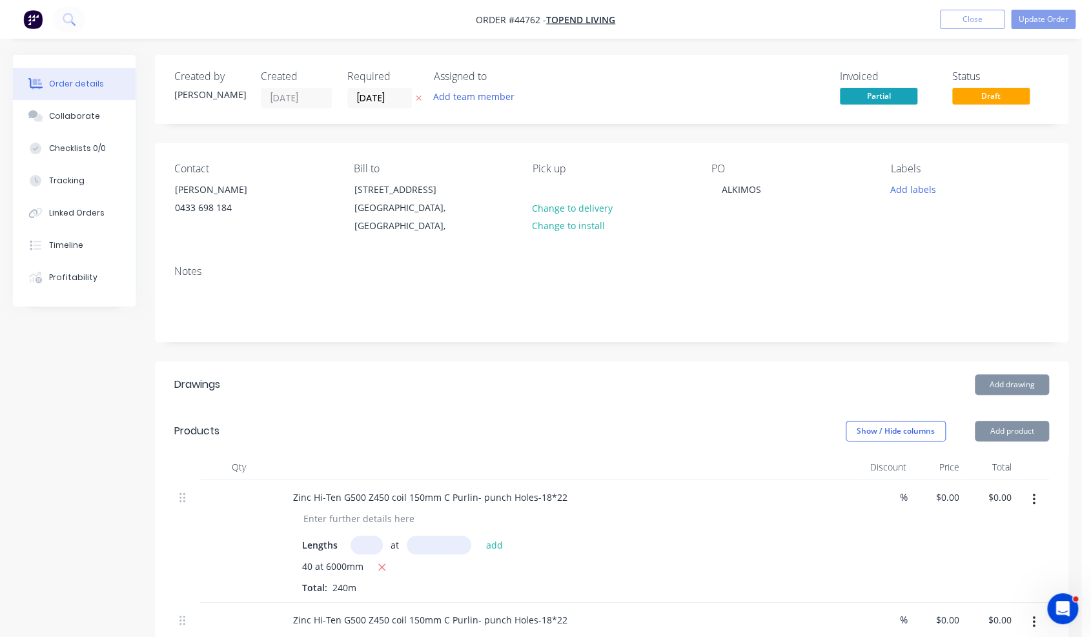
type input "$5.05"
type input "$1,487.73"
type input "$5.05"
type input "$2,969.40"
type input "$55.00"
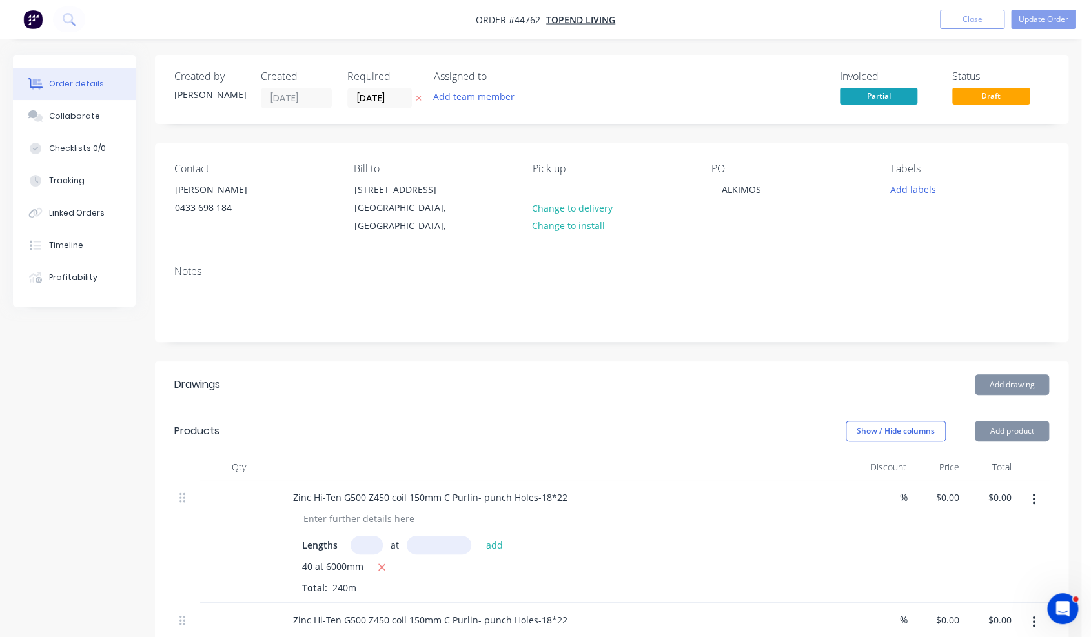
type input "$165.00"
type input "$35.00"
type input "$105.00"
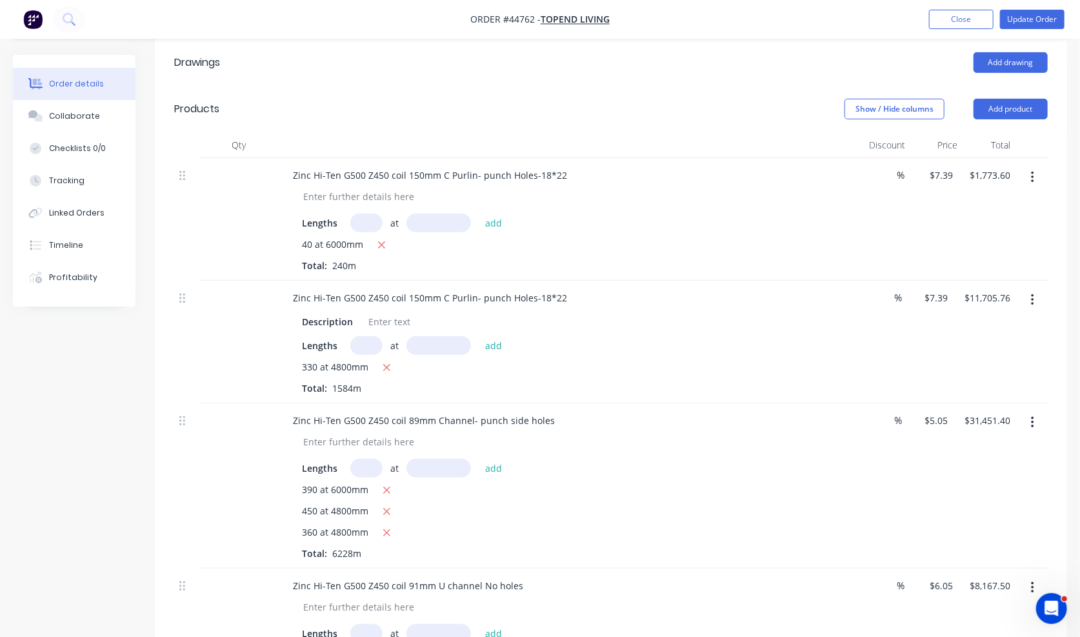
scroll to position [323, 0]
click at [383, 250] on icon "button" at bounding box center [382, 245] width 8 height 12
type input "$0.00"
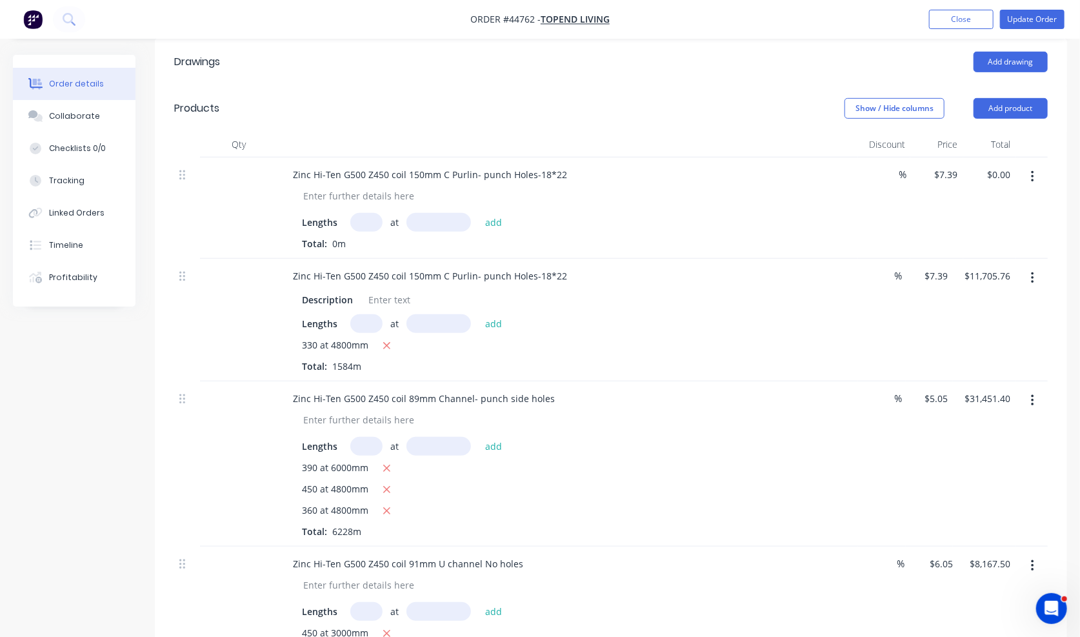
click at [353, 232] on input "text" at bounding box center [366, 222] width 32 height 19
type input "24"
type input "6000"
click at [479, 213] on button "add" at bounding box center [494, 221] width 30 height 17
type input "$1,064.16"
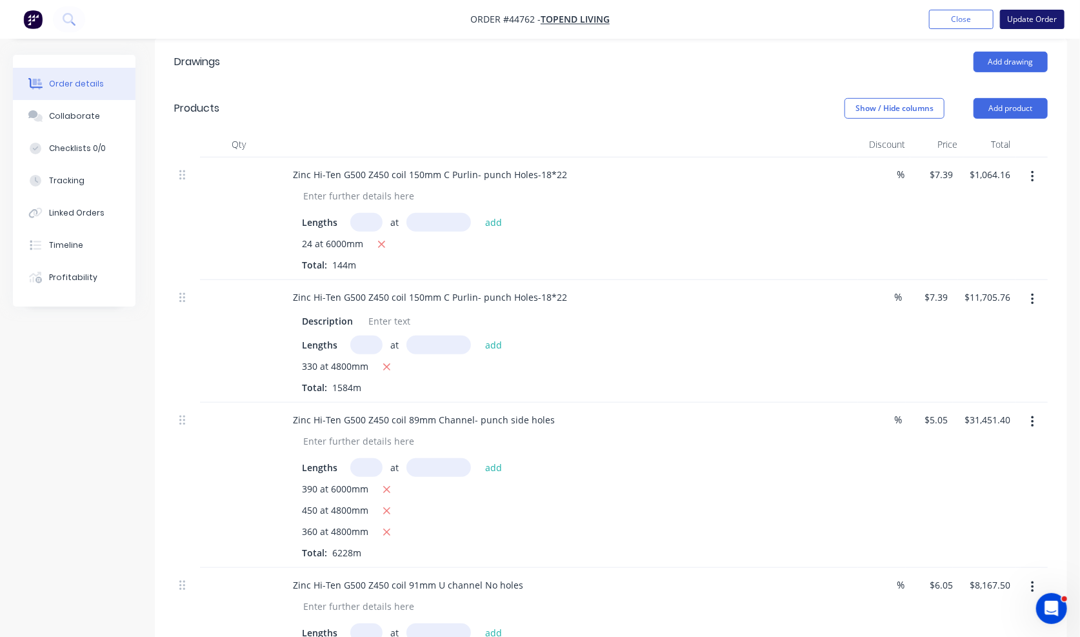
click at [1046, 28] on button "Update Order" at bounding box center [1032, 19] width 65 height 19
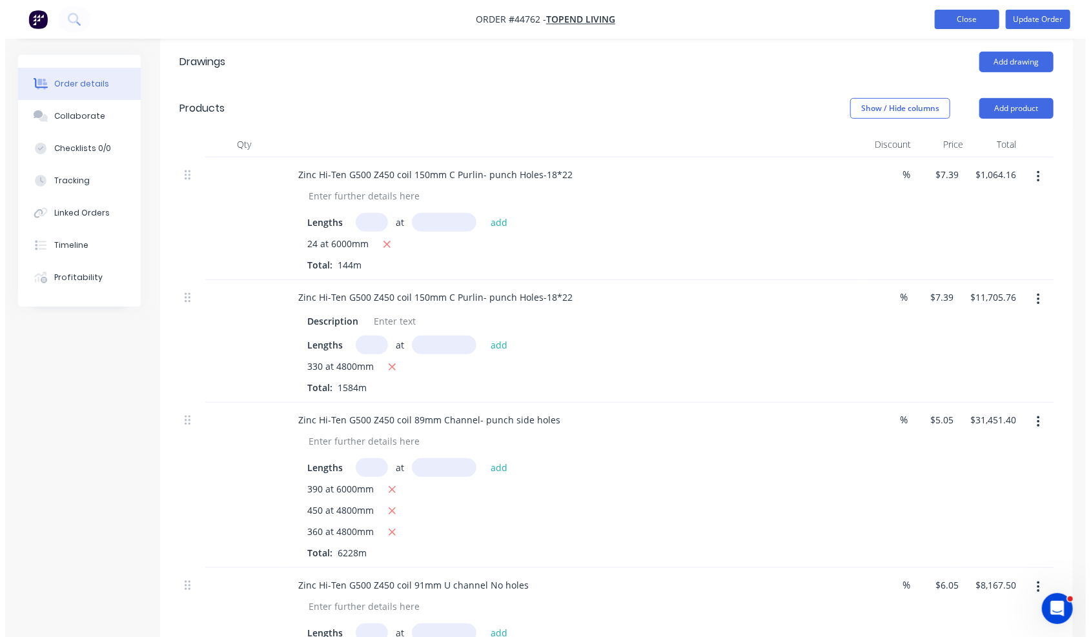
scroll to position [0, 0]
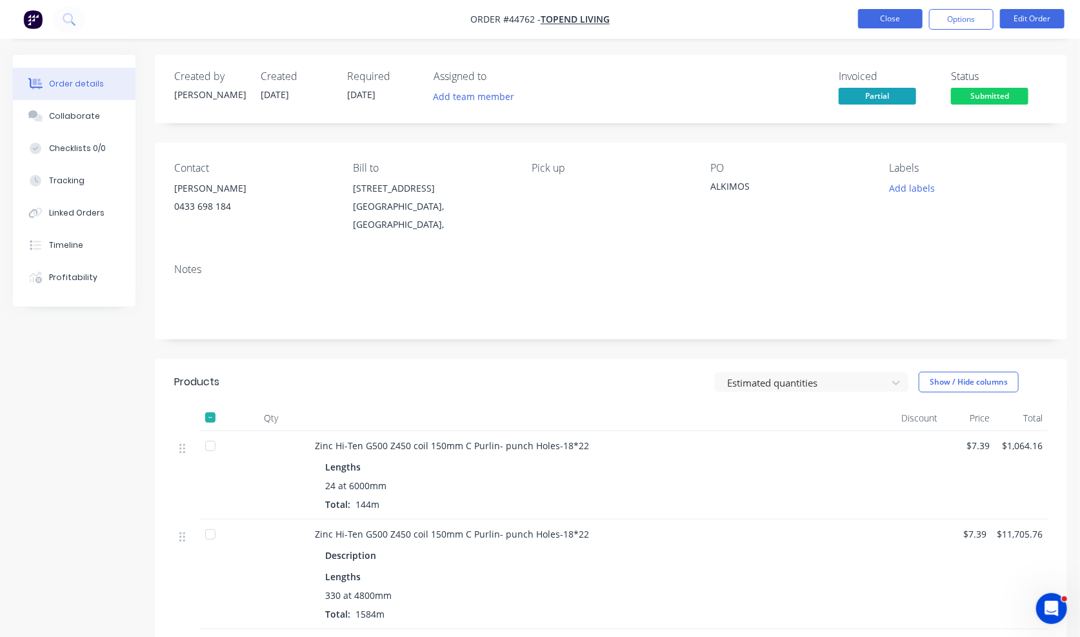
click at [876, 22] on button "Close" at bounding box center [890, 18] width 65 height 19
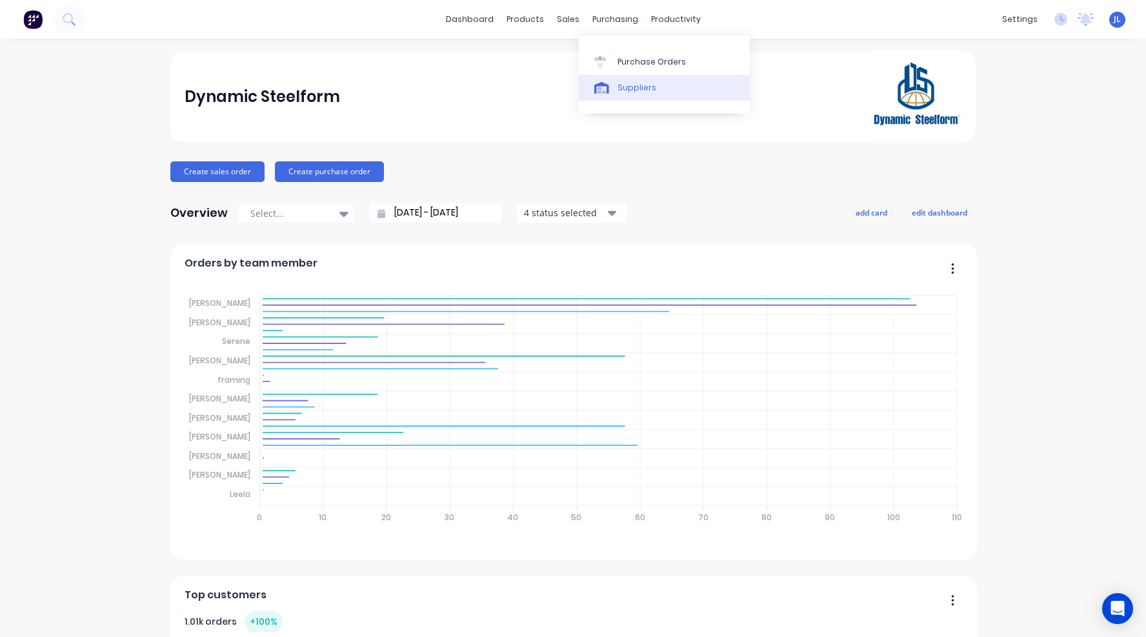
click at [636, 86] on div "Suppliers" at bounding box center [637, 88] width 39 height 12
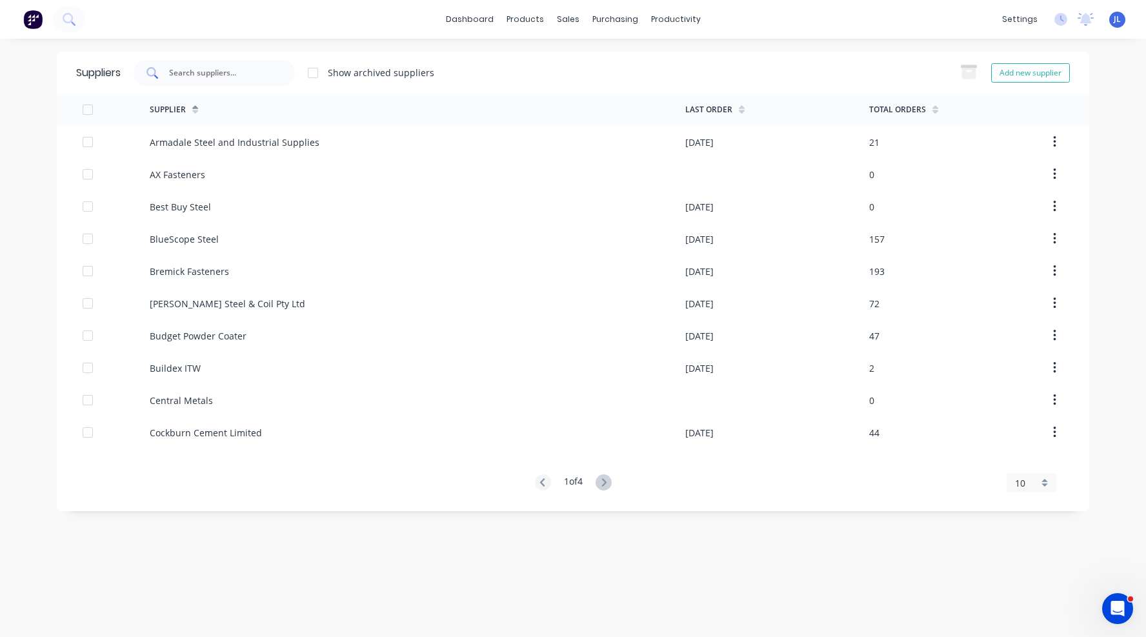
click at [261, 73] on input "text" at bounding box center [221, 72] width 107 height 13
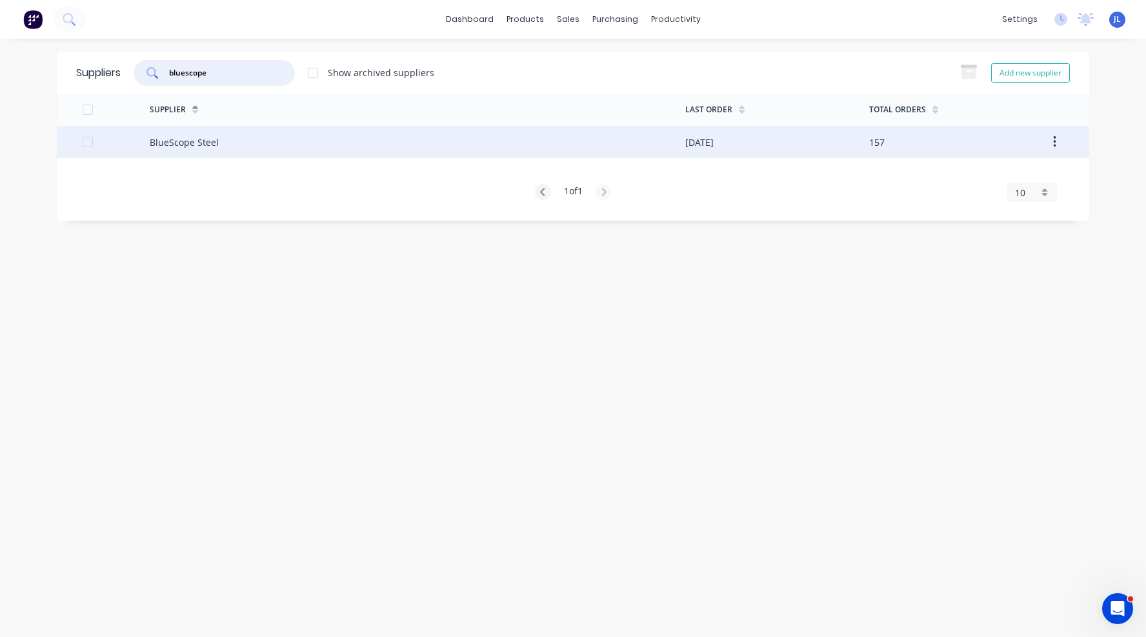
type input "bluescope"
click at [325, 136] on div "BlueScope Steel" at bounding box center [418, 142] width 536 height 32
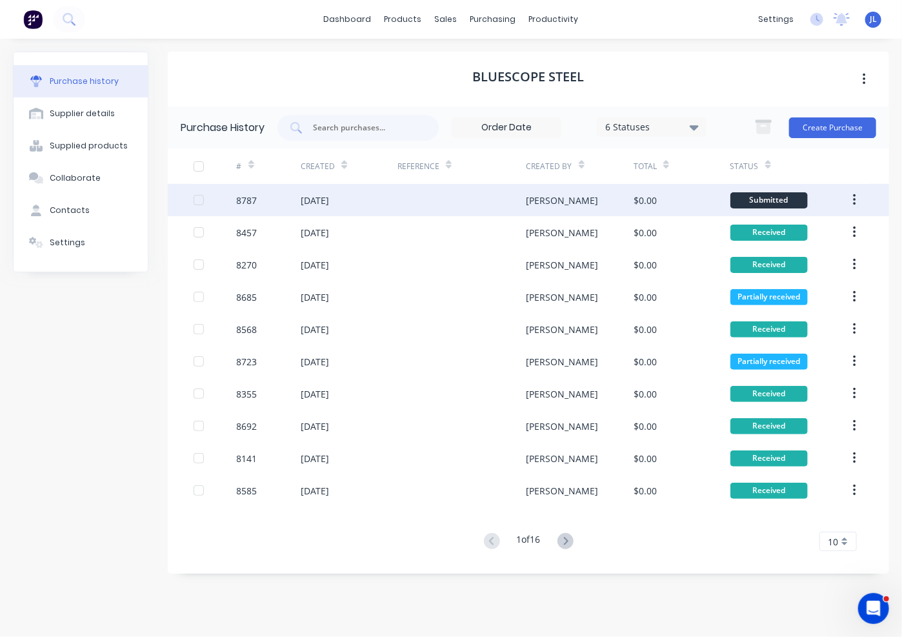
click at [408, 203] on div at bounding box center [462, 200] width 129 height 32
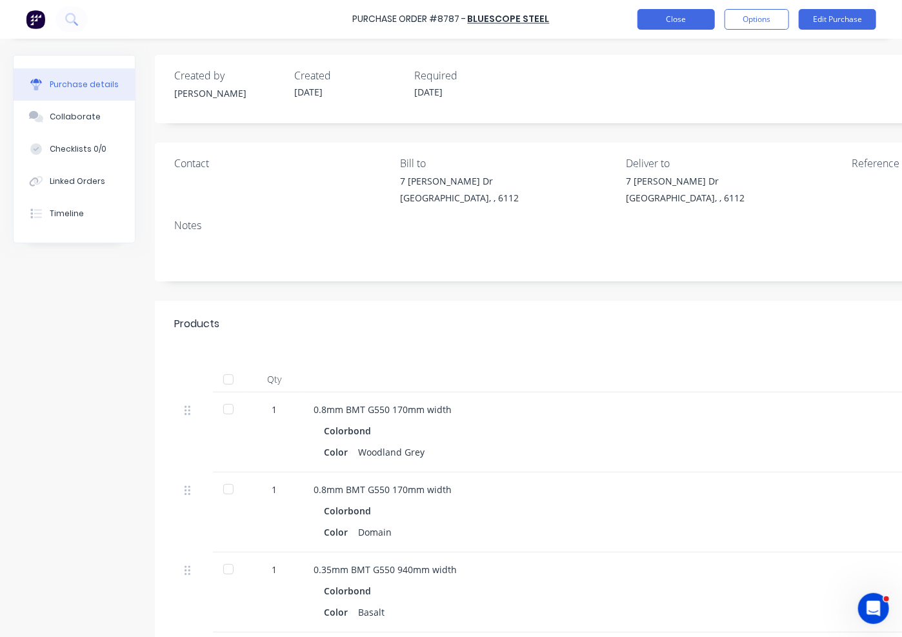
click at [700, 23] on button "Close" at bounding box center [676, 19] width 77 height 21
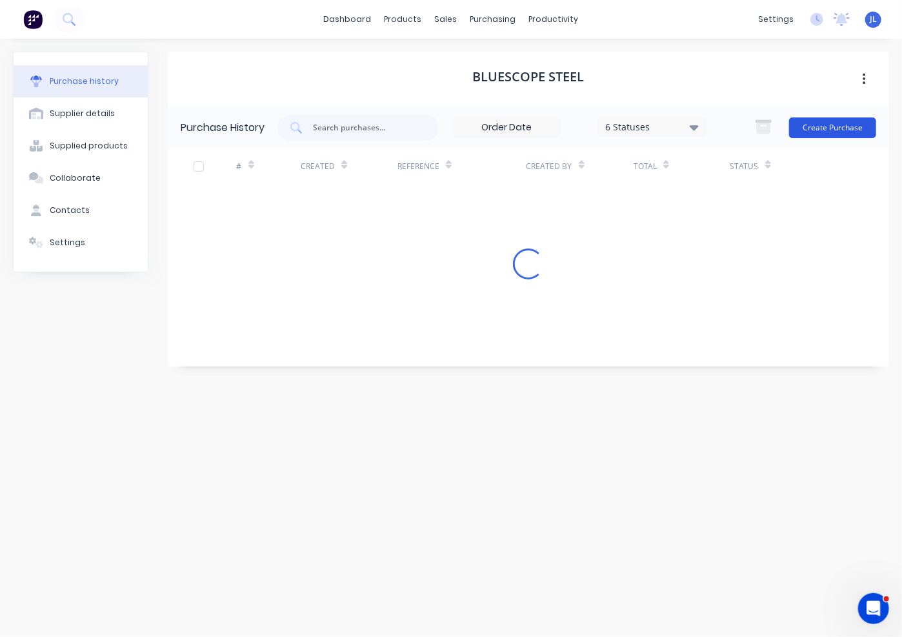
click at [831, 125] on button "Create Purchase" at bounding box center [832, 127] width 87 height 21
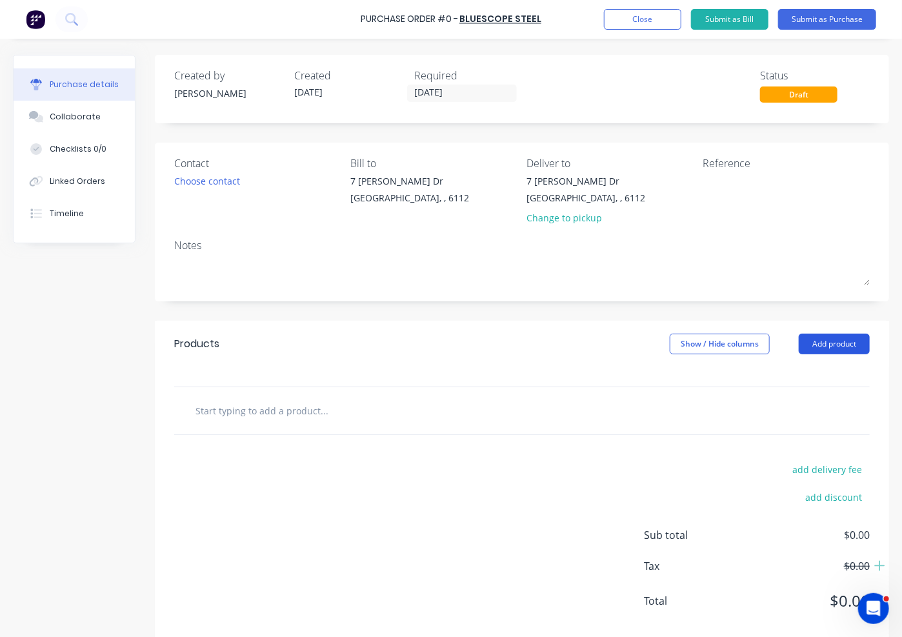
click at [826, 345] on button "Add product" at bounding box center [834, 344] width 71 height 21
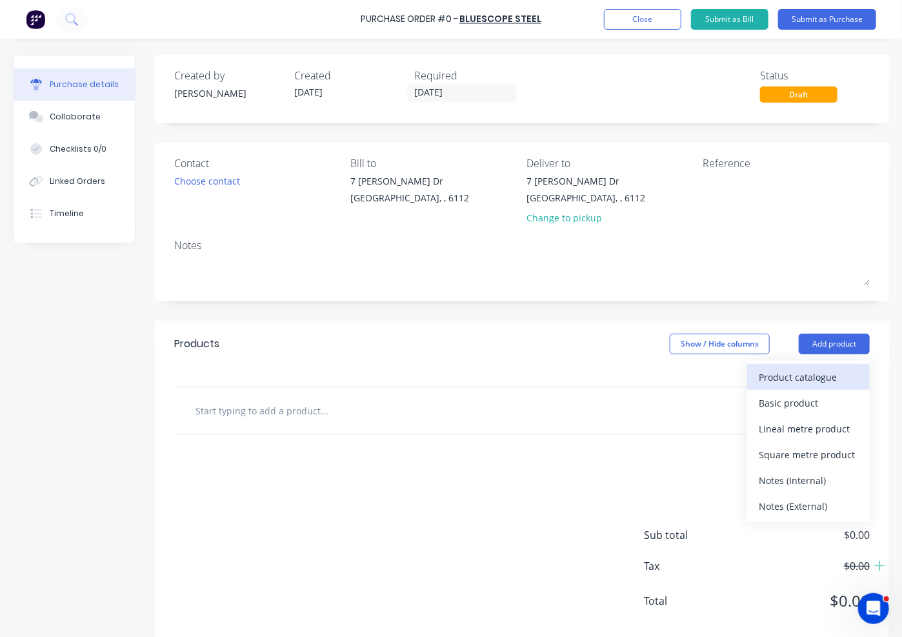
click at [822, 380] on div "Product catalogue" at bounding box center [808, 377] width 99 height 19
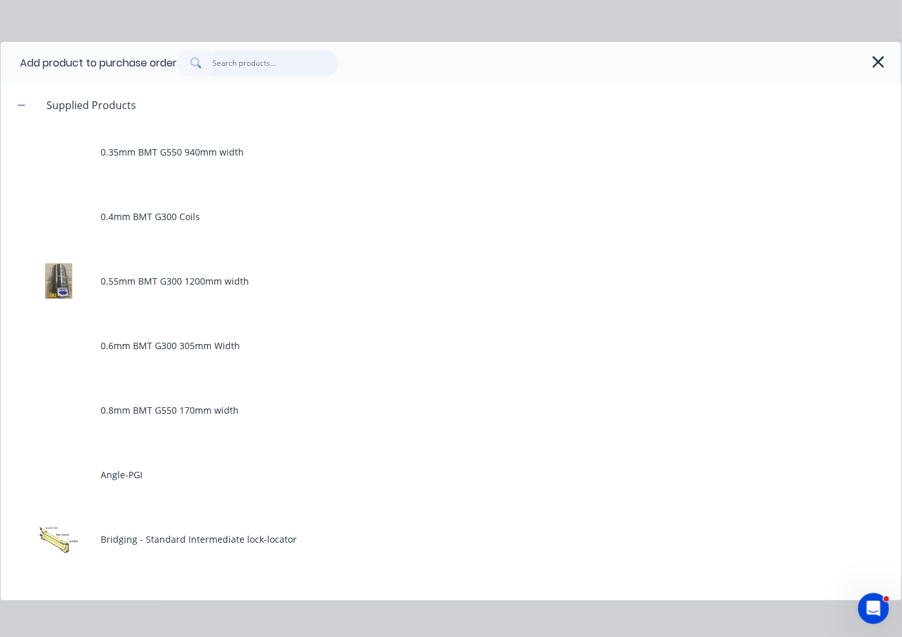
click at [299, 70] on input "text" at bounding box center [276, 63] width 126 height 26
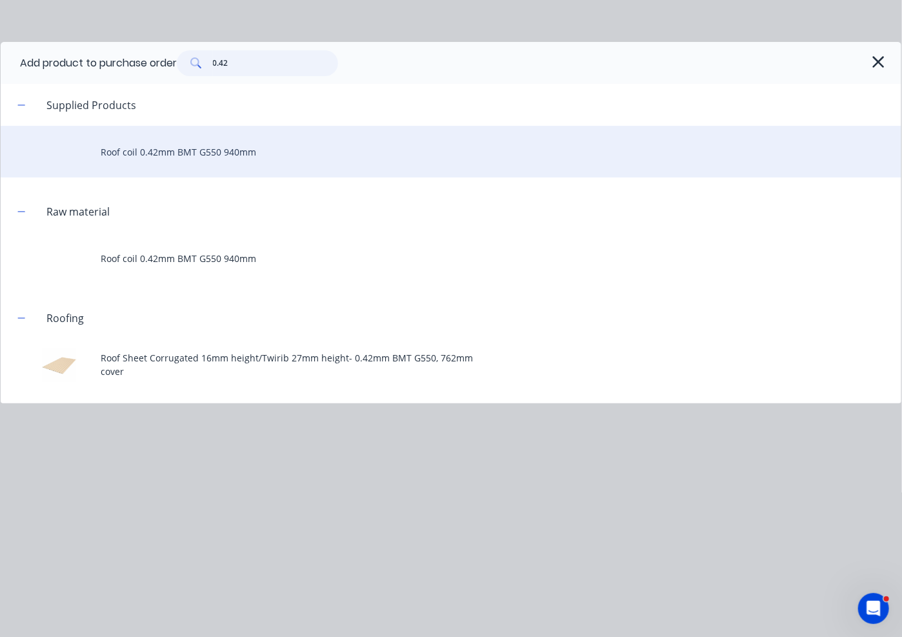
type input "0.42"
click at [224, 148] on div "Roof coil 0.42mm BMT G550 940mm" at bounding box center [451, 152] width 901 height 52
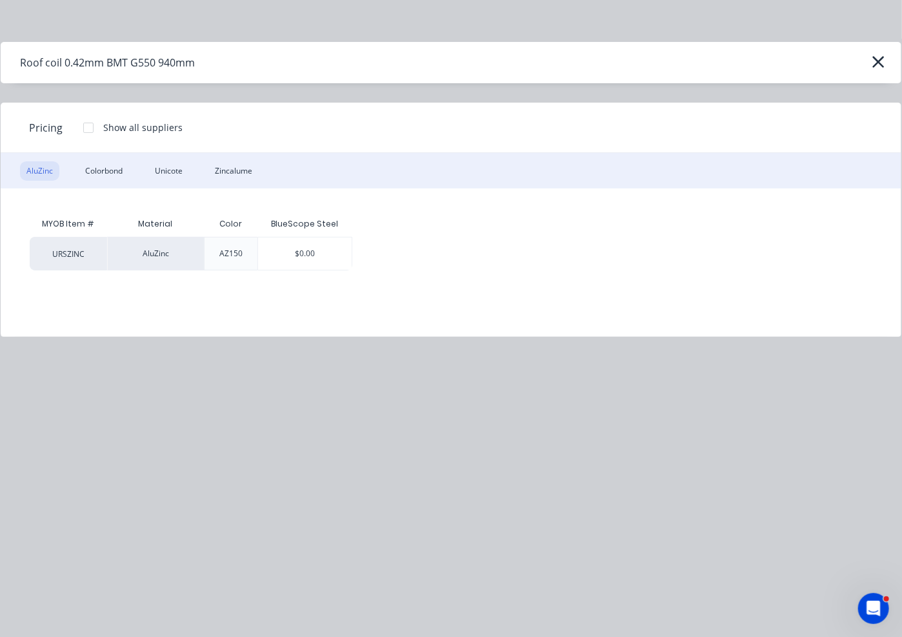
click at [134, 177] on div "AluZinc Colorbond Unicote Zincalume" at bounding box center [451, 170] width 901 height 35
click at [96, 165] on div "Colorbond" at bounding box center [104, 170] width 50 height 19
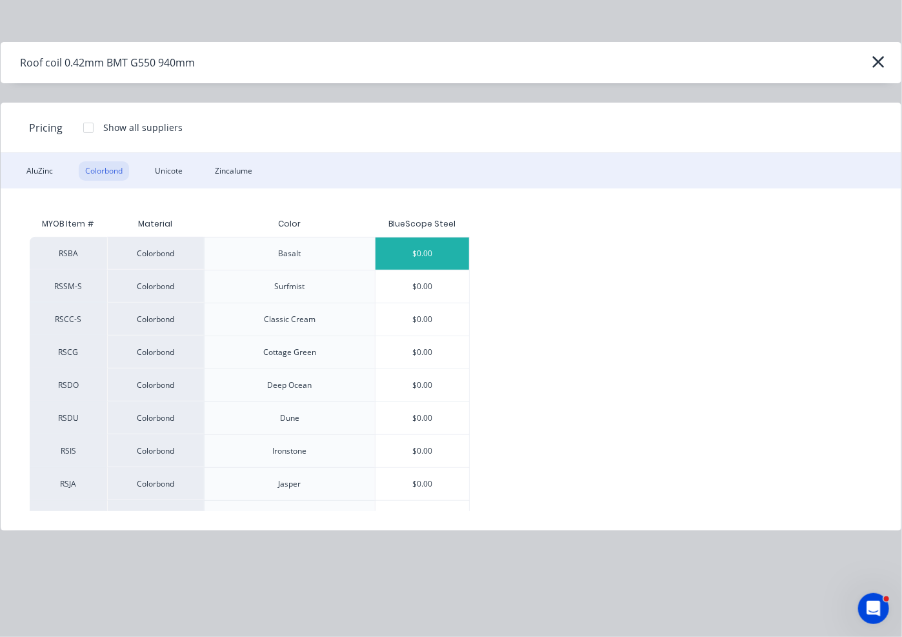
click at [387, 241] on div "$0.00" at bounding box center [423, 254] width 94 height 32
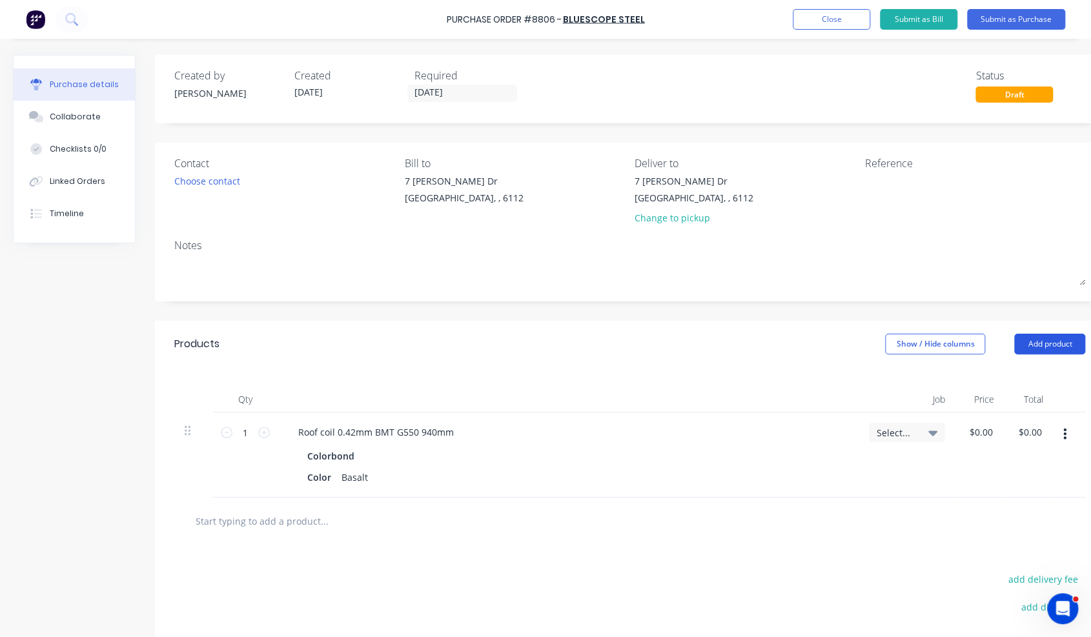
click at [1060, 340] on button "Add product" at bounding box center [1049, 344] width 71 height 21
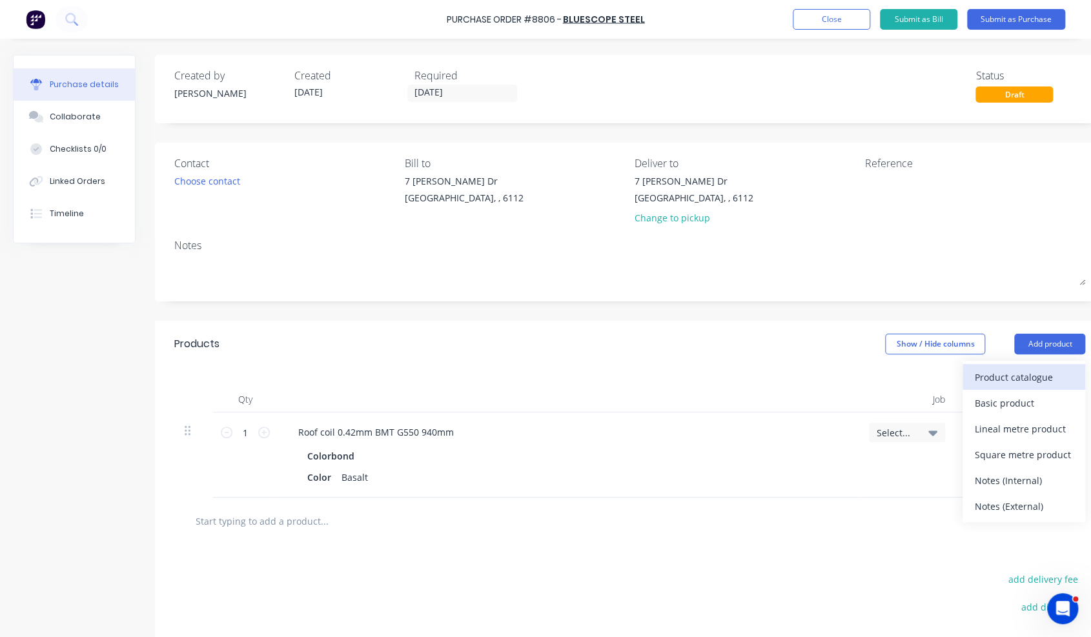
click at [1043, 370] on div "Product catalogue" at bounding box center [1023, 377] width 99 height 19
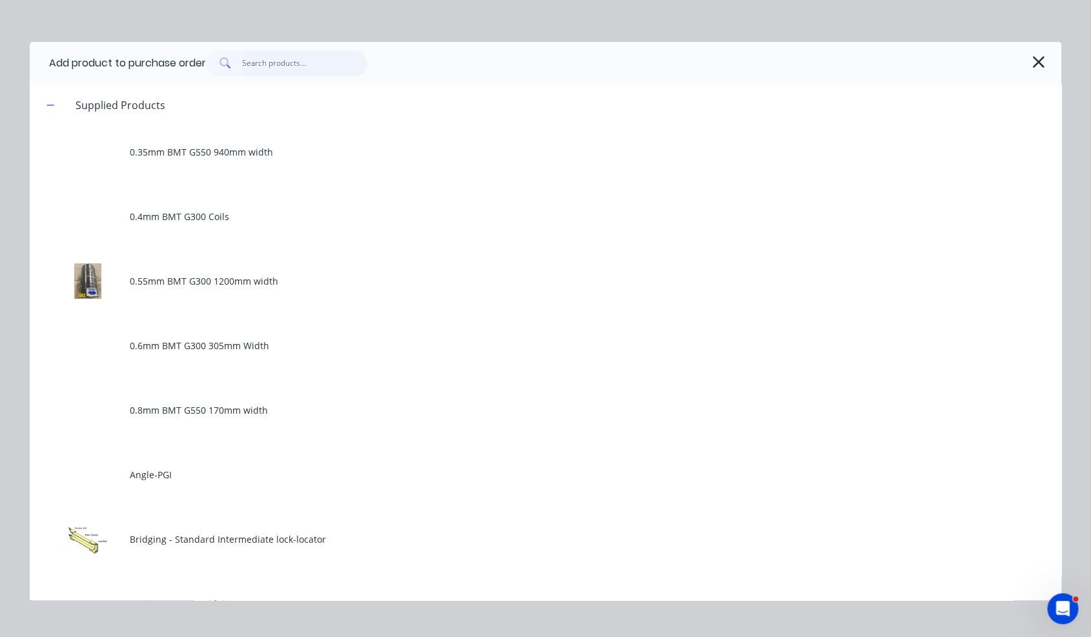
click at [306, 61] on input "text" at bounding box center [305, 63] width 126 height 26
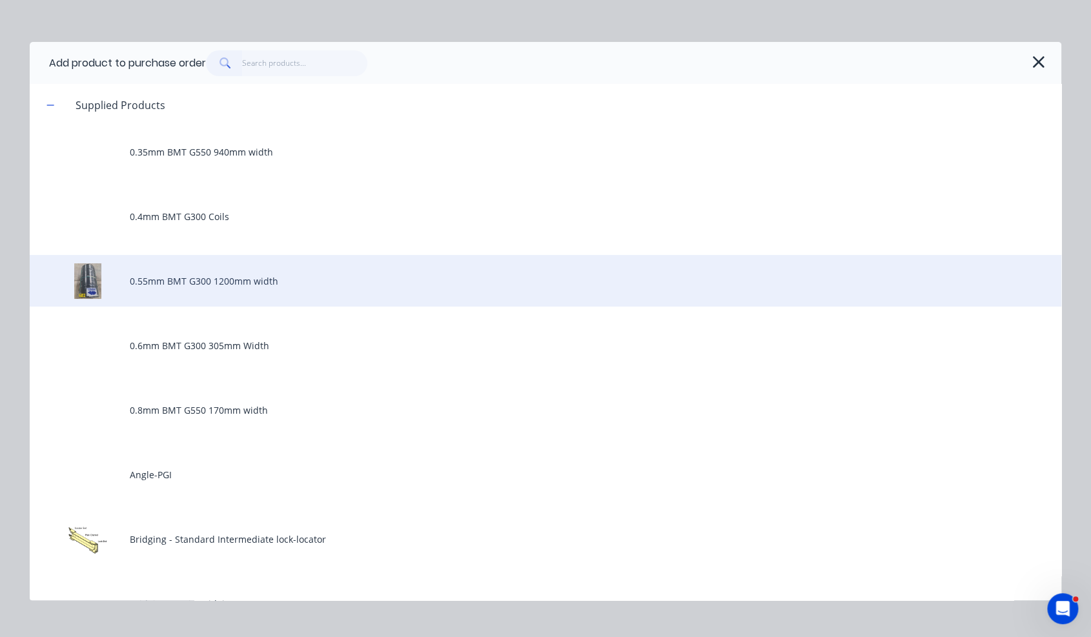
click at [261, 265] on div "0.55mm BMT G300 1200mm width" at bounding box center [545, 281] width 1031 height 52
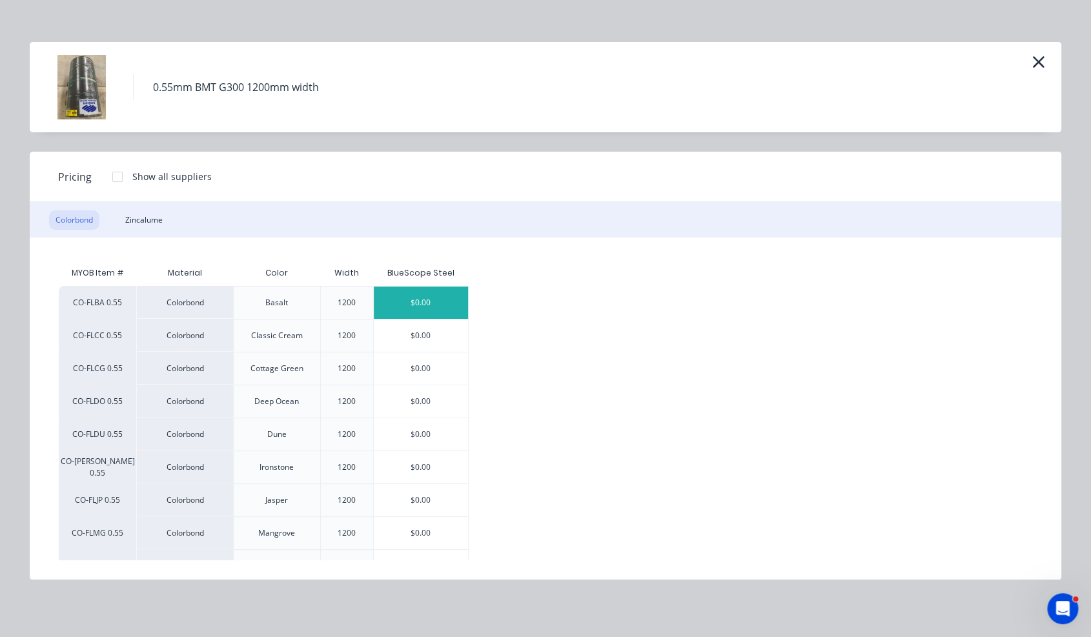
click at [447, 308] on div "$0.00" at bounding box center [421, 303] width 94 height 32
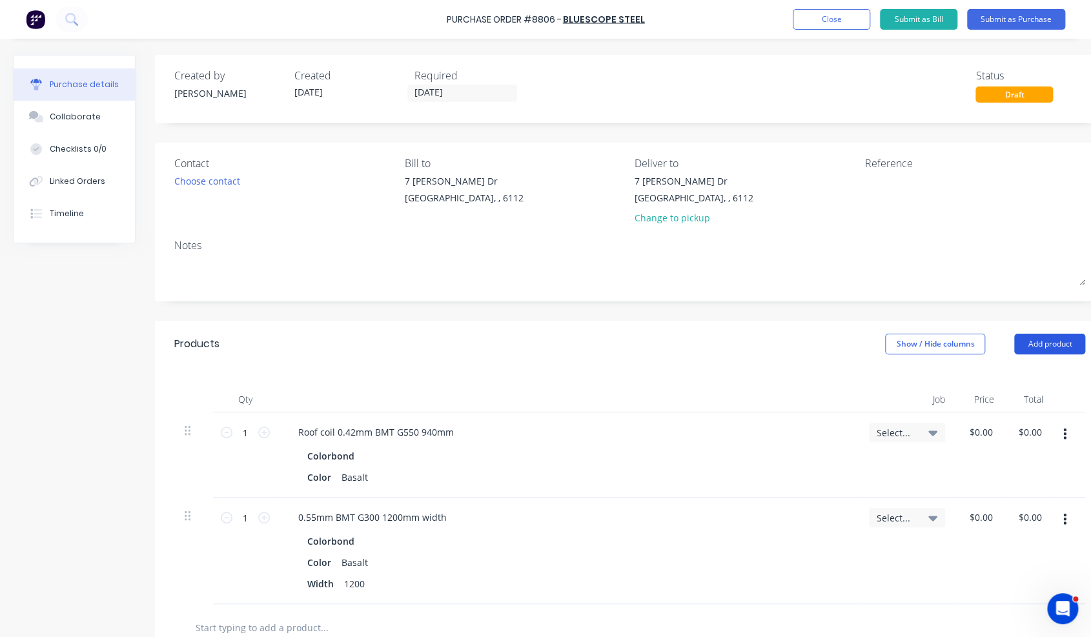
click at [1061, 345] on button "Add product" at bounding box center [1049, 344] width 71 height 21
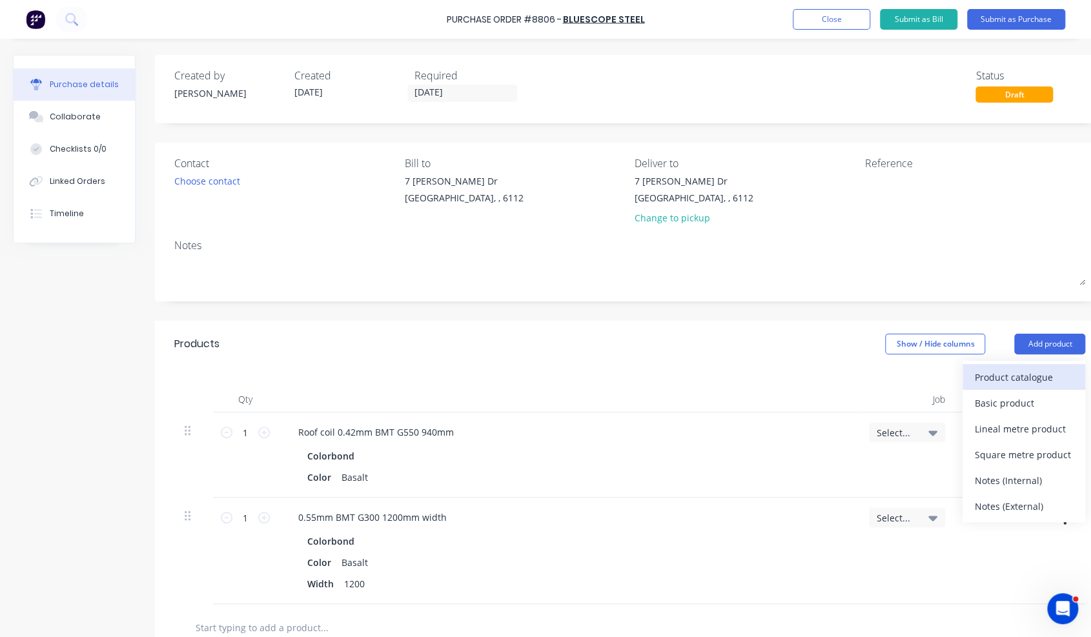
click at [1048, 369] on div "Product catalogue" at bounding box center [1023, 377] width 99 height 19
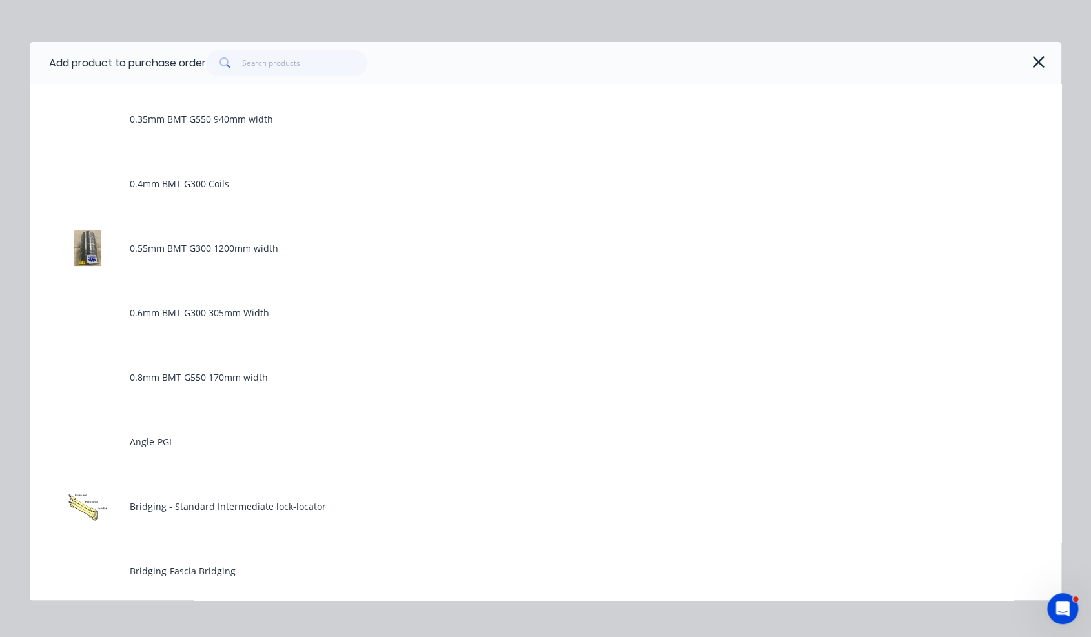
scroll to position [65, 0]
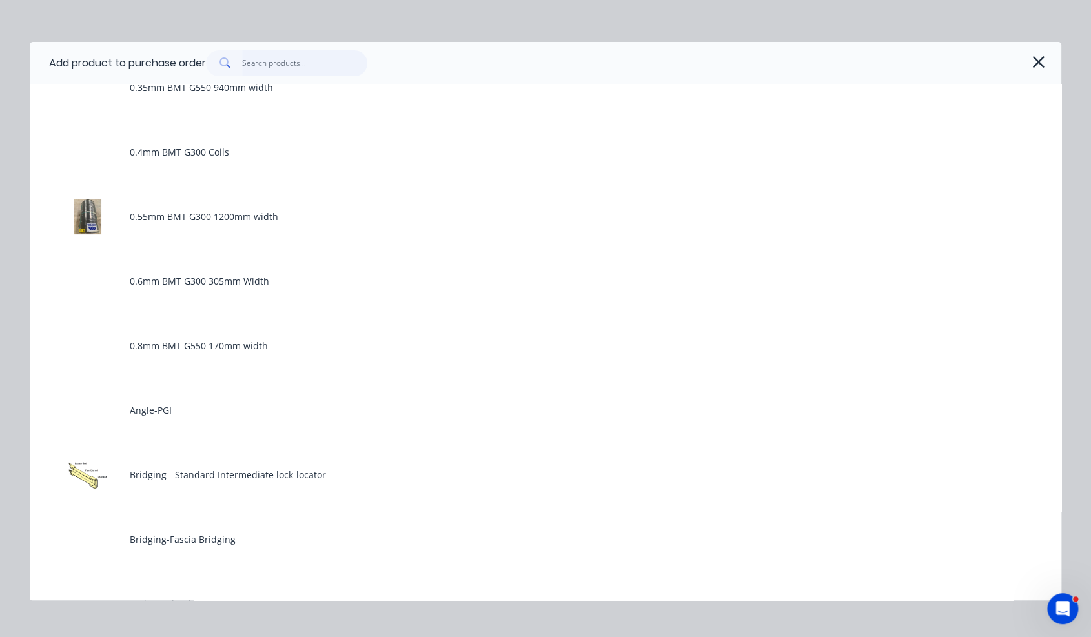
click at [314, 65] on input "text" at bounding box center [305, 63] width 126 height 26
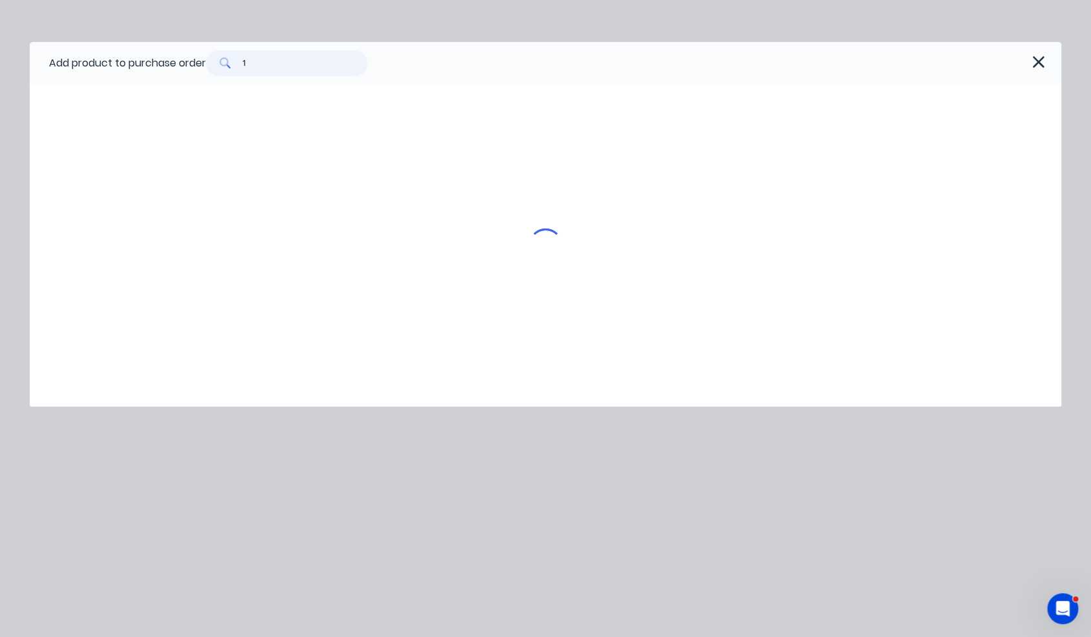
scroll to position [0, 0]
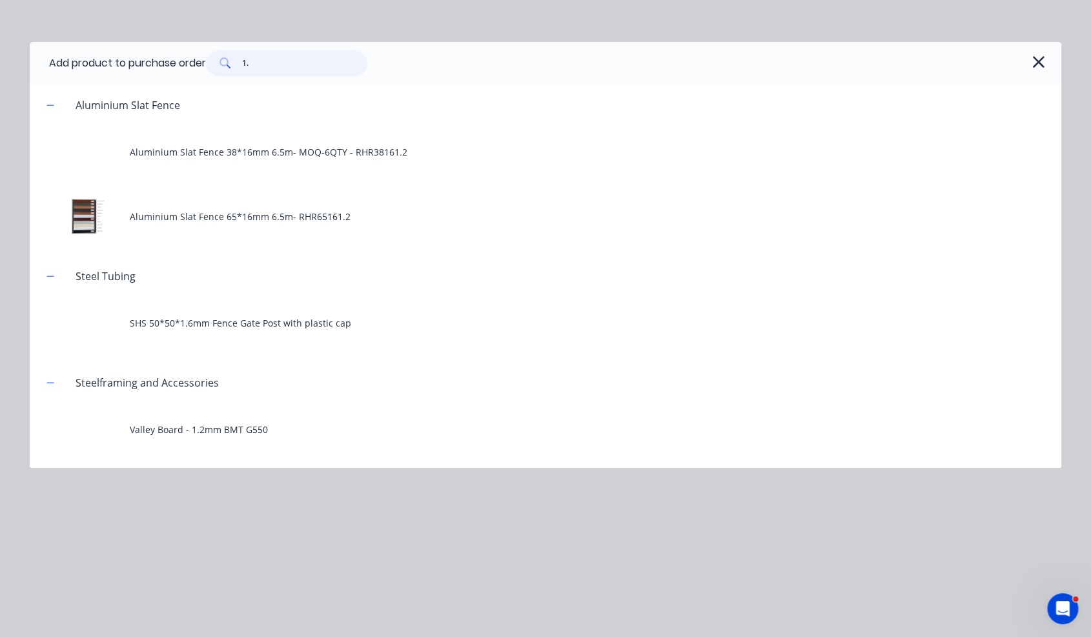
type input "1.0"
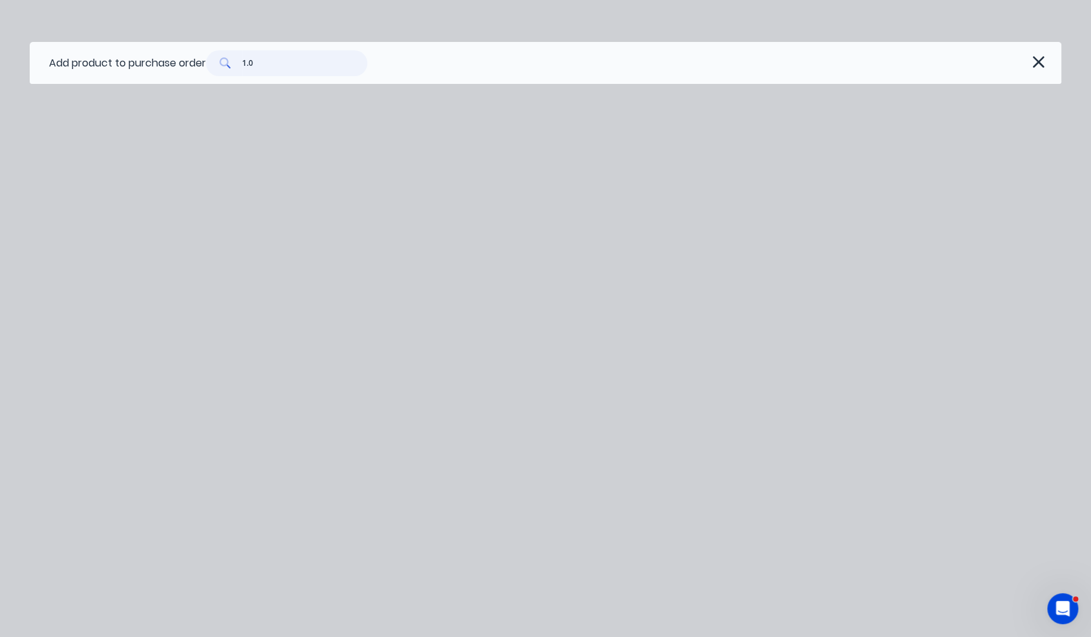
drag, startPoint x: 299, startPoint y: 63, endPoint x: 165, endPoint y: 64, distance: 134.2
click at [165, 64] on div "Add product to purchase order 1.0" at bounding box center [545, 63] width 1031 height 42
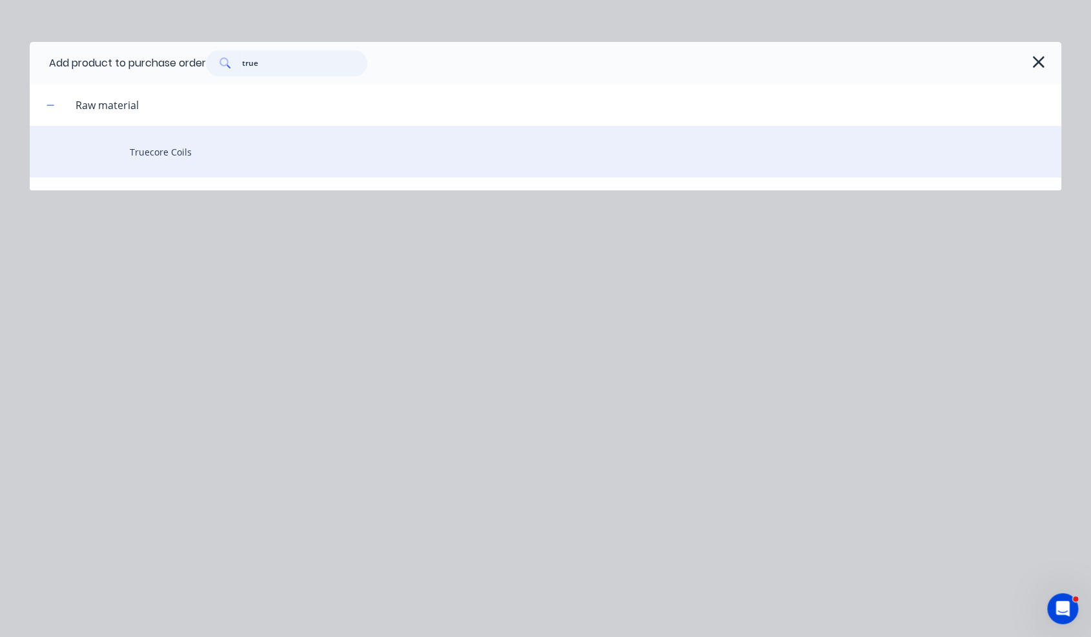
type input "true"
click at [216, 147] on div "Truecore Coils" at bounding box center [545, 152] width 1031 height 52
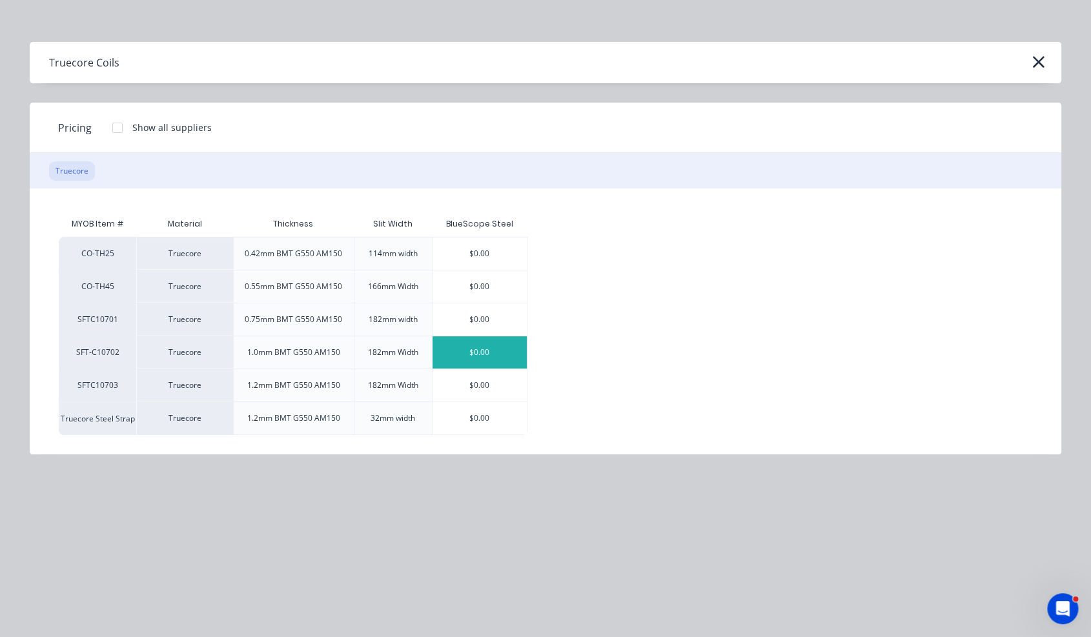
click at [487, 347] on div "$0.00" at bounding box center [479, 352] width 94 height 32
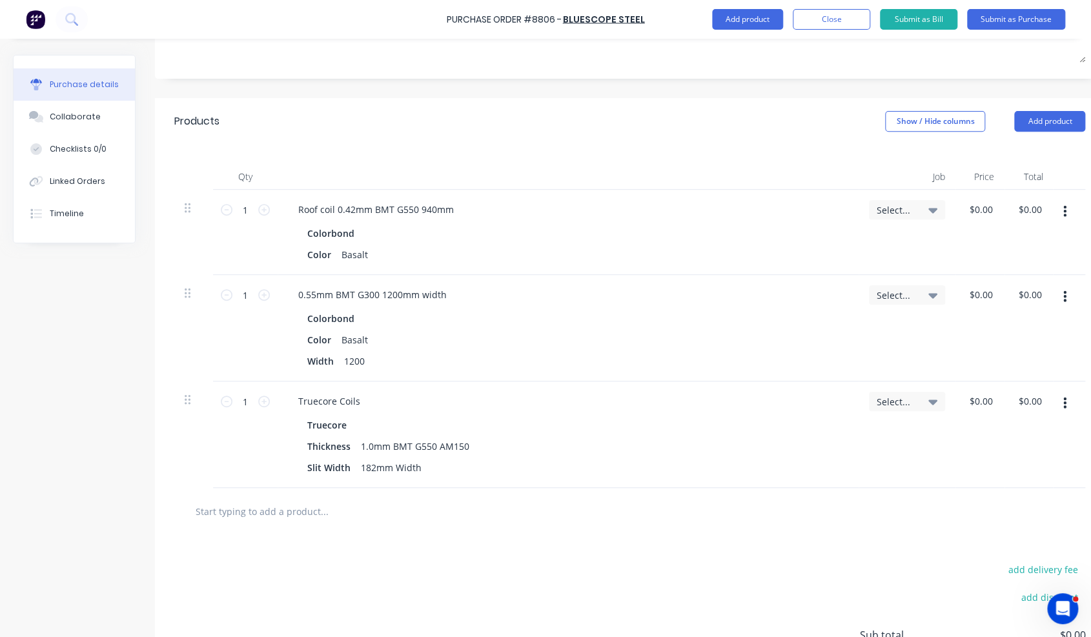
scroll to position [161, 0]
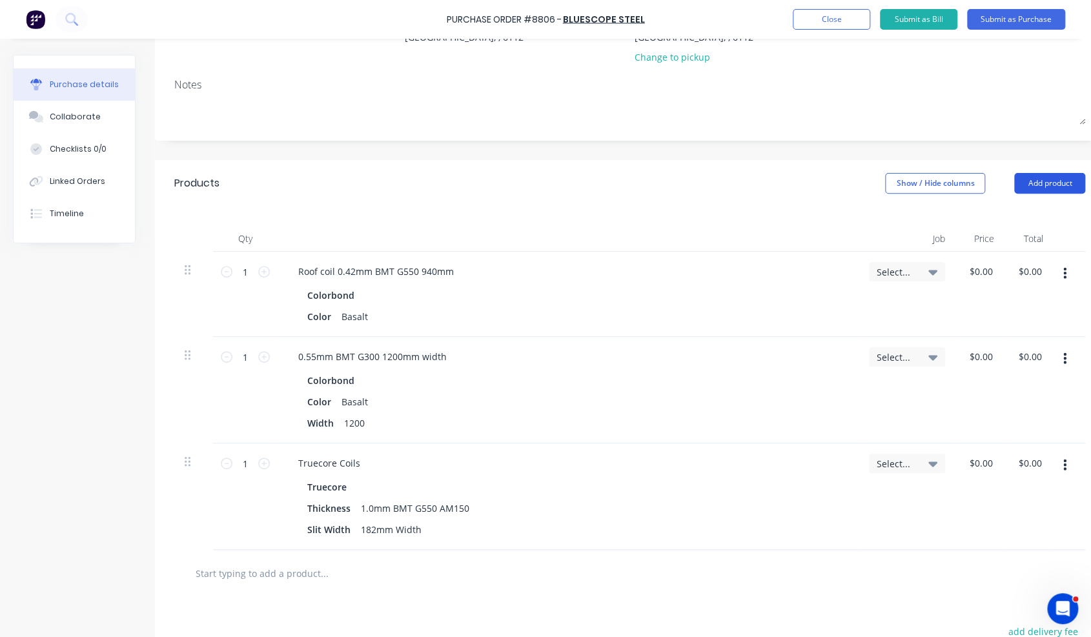
click at [1046, 185] on button "Add product" at bounding box center [1049, 183] width 71 height 21
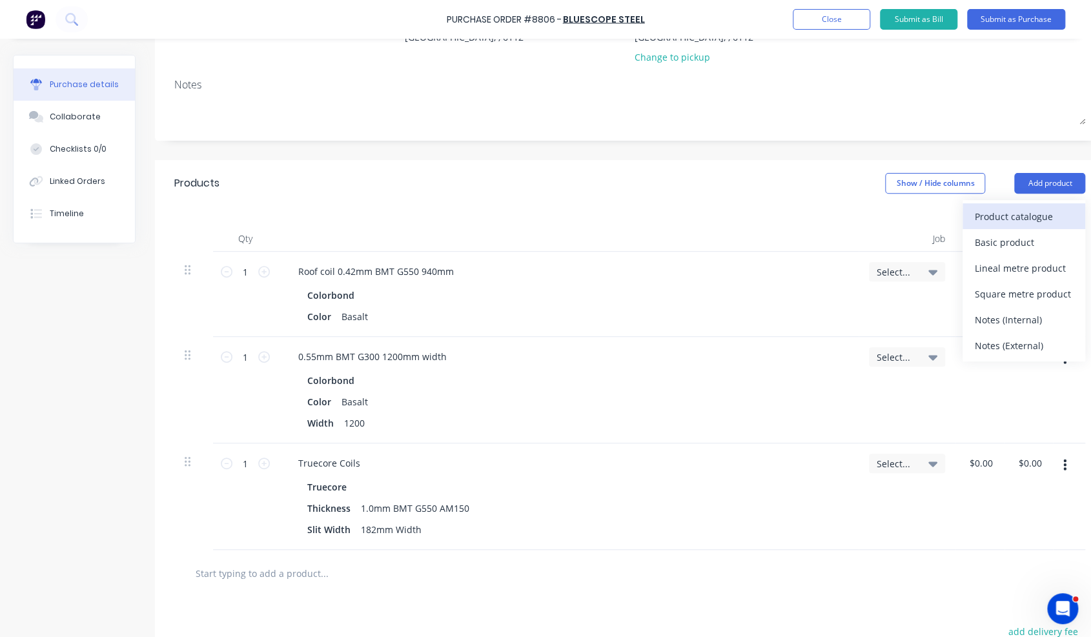
click at [1046, 211] on div "Product catalogue" at bounding box center [1023, 216] width 99 height 19
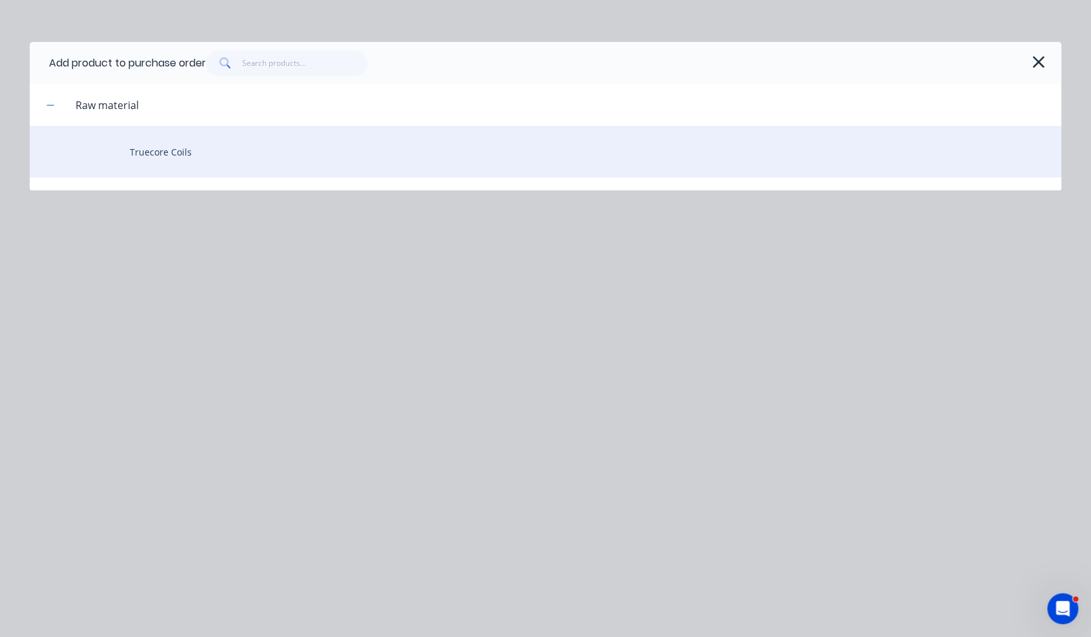
click at [174, 149] on div "Truecore Coils" at bounding box center [545, 152] width 1031 height 52
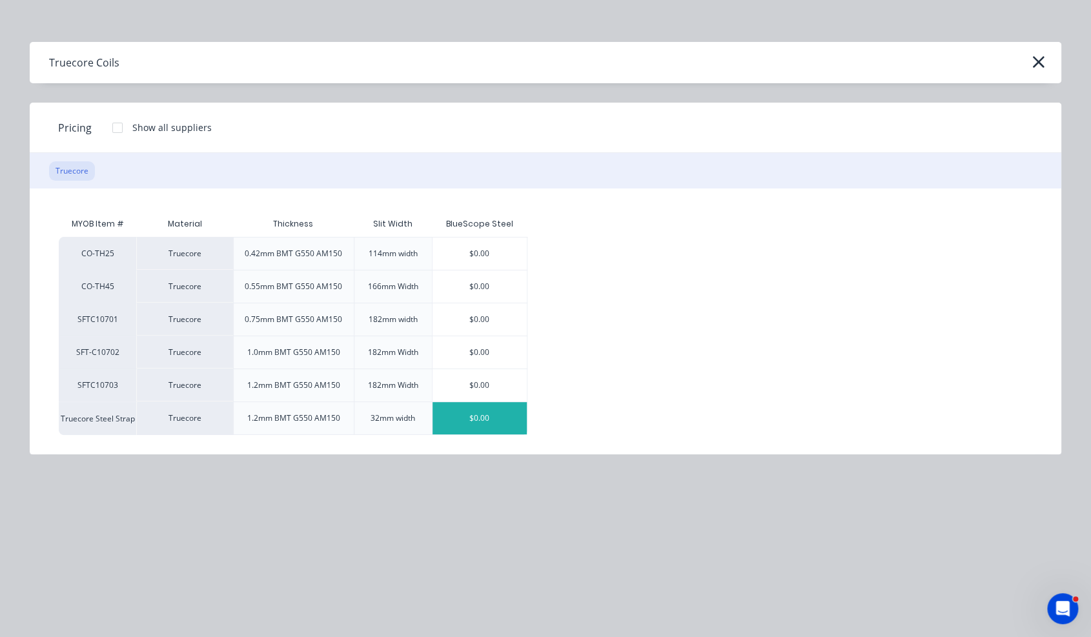
click at [483, 417] on div "$0.00" at bounding box center [479, 418] width 94 height 32
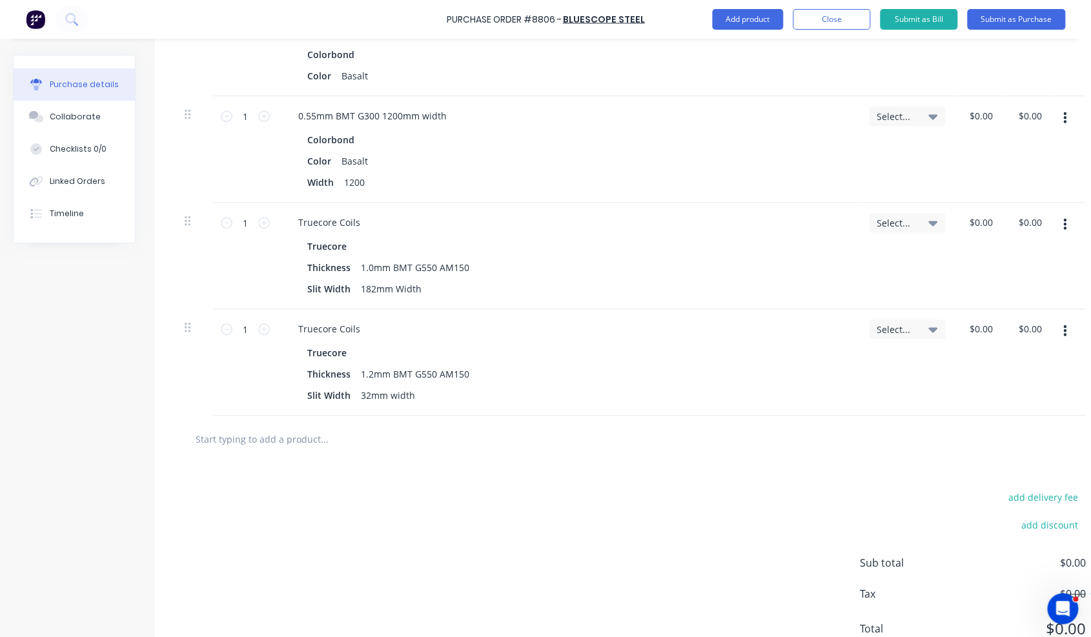
scroll to position [419, 0]
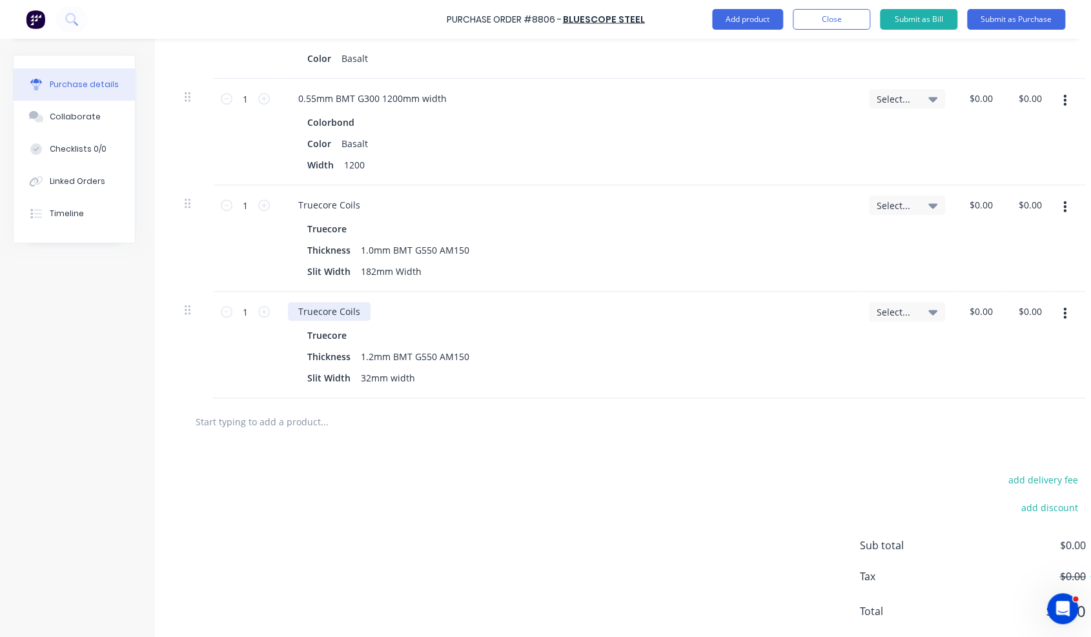
click at [363, 316] on div "Truecore Coils" at bounding box center [329, 311] width 83 height 19
click at [358, 309] on div "Truecore Coils 3 coils" at bounding box center [344, 311] width 112 height 19
click at [552, 430] on div at bounding box center [378, 422] width 387 height 26
click at [614, 434] on div at bounding box center [629, 421] width 911 height 47
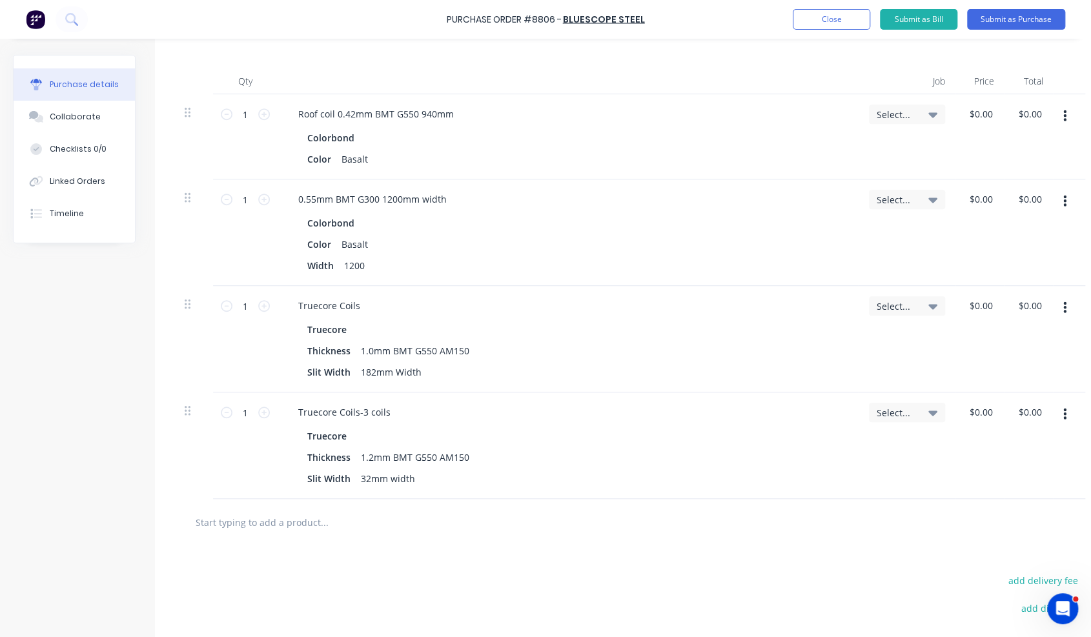
scroll to position [225, 0]
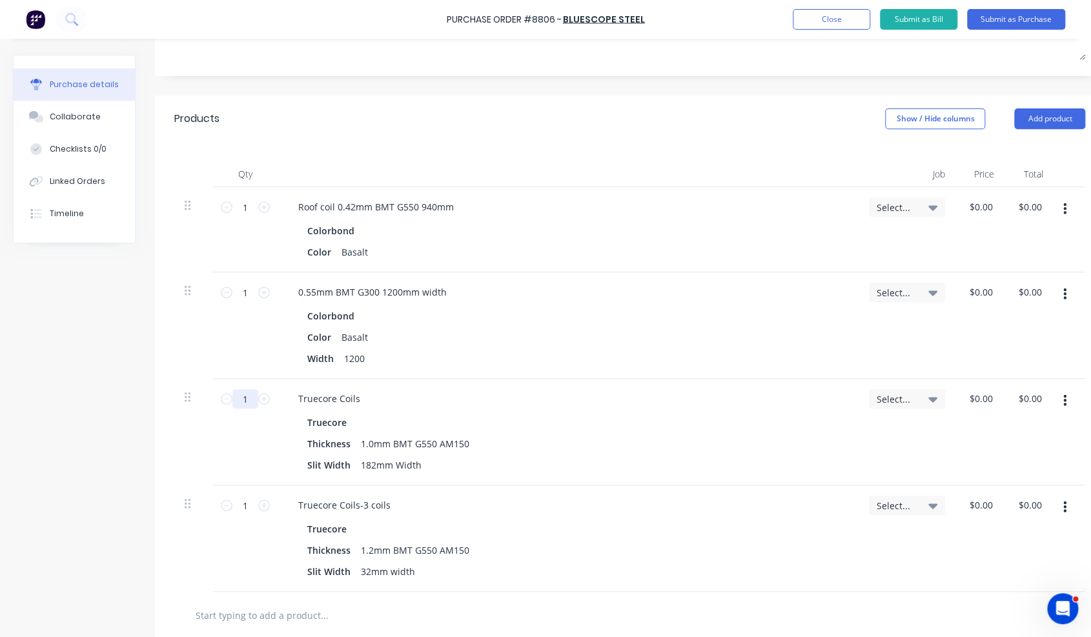
click at [253, 400] on input "1" at bounding box center [245, 398] width 26 height 19
type input "10"
click at [1020, 21] on button "Submit as Purchase" at bounding box center [1016, 19] width 98 height 21
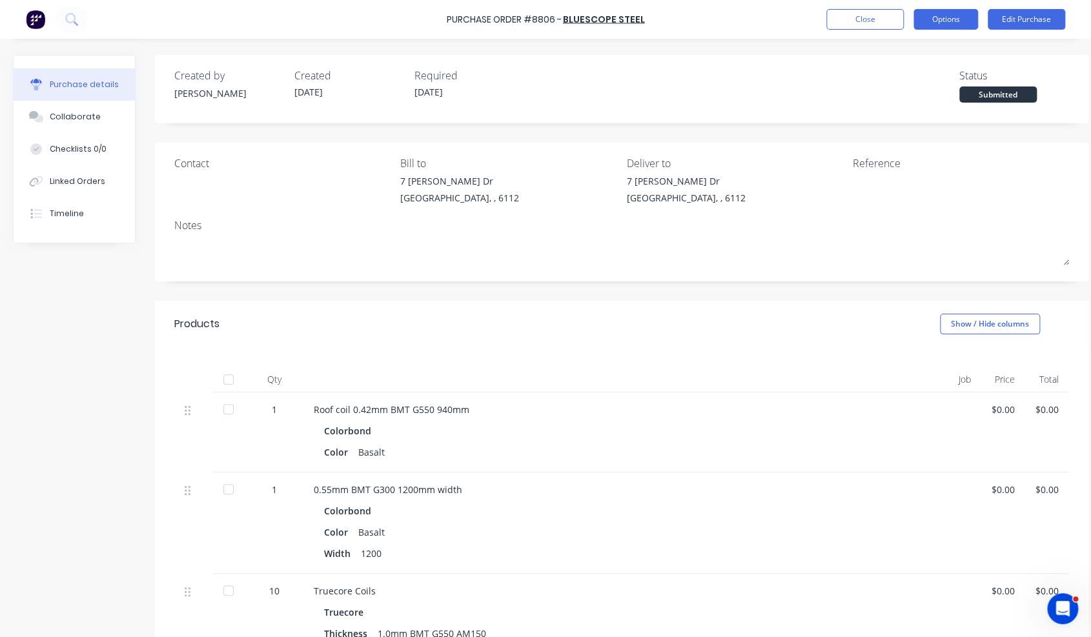
click at [954, 14] on button "Options" at bounding box center [945, 19] width 65 height 21
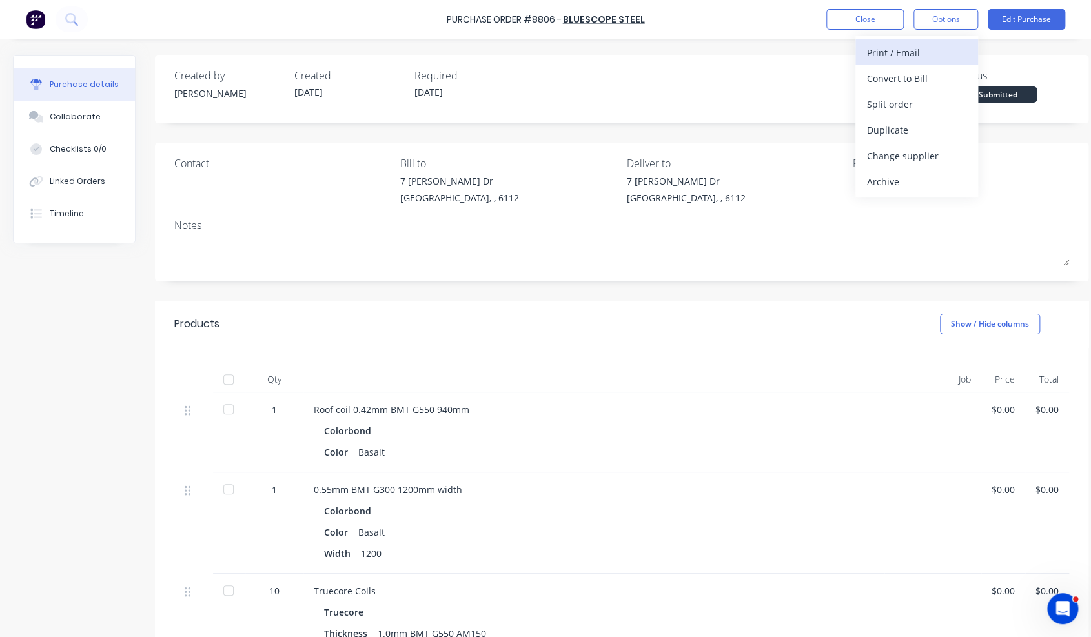
click at [909, 56] on div "Print / Email" at bounding box center [916, 52] width 99 height 19
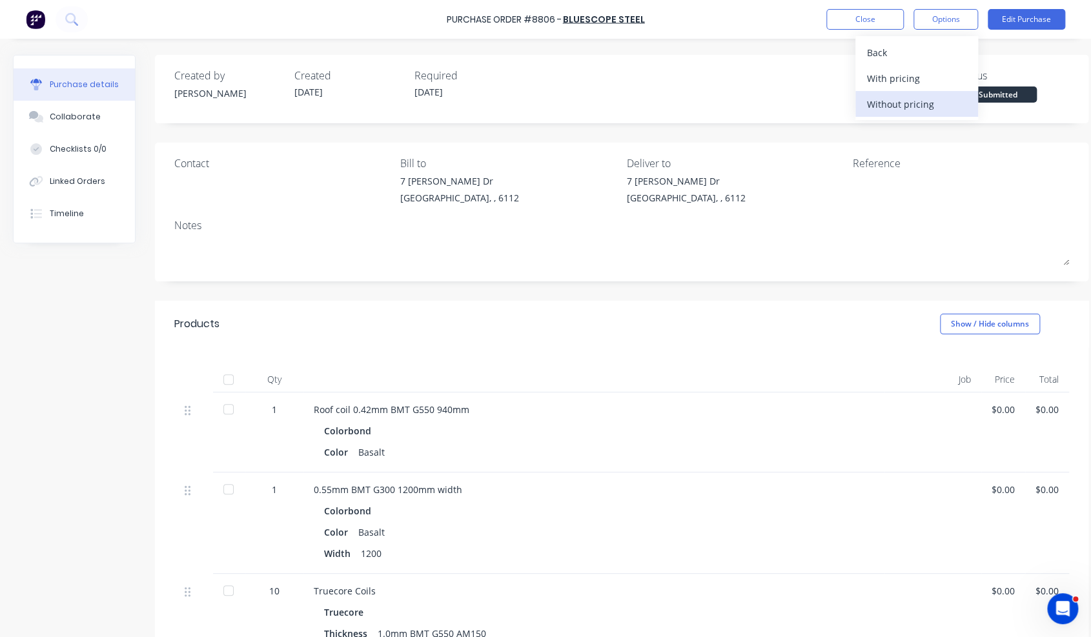
click at [901, 107] on div "Without pricing" at bounding box center [916, 104] width 99 height 19
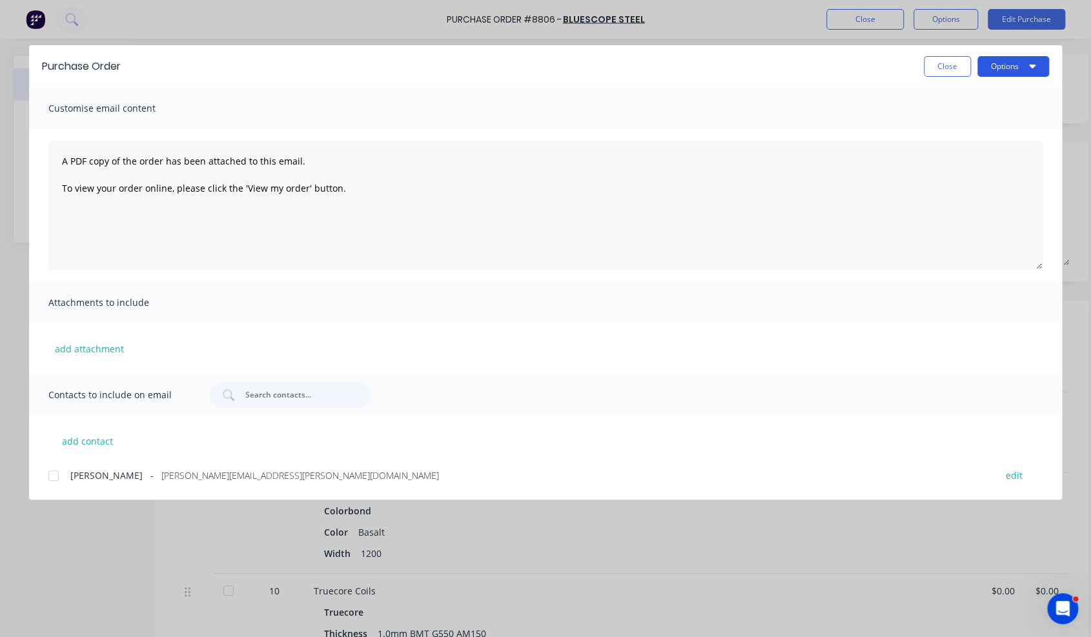
click at [1007, 67] on button "Options" at bounding box center [1013, 66] width 72 height 21
drag, startPoint x: 1008, startPoint y: 110, endPoint x: 1002, endPoint y: 129, distance: 19.8
click at [1002, 129] on div "Preview Print Email" at bounding box center [987, 125] width 123 height 84
click at [997, 126] on div "Print" at bounding box center [987, 125] width 99 height 19
click at [947, 61] on button "Close" at bounding box center [947, 66] width 47 height 21
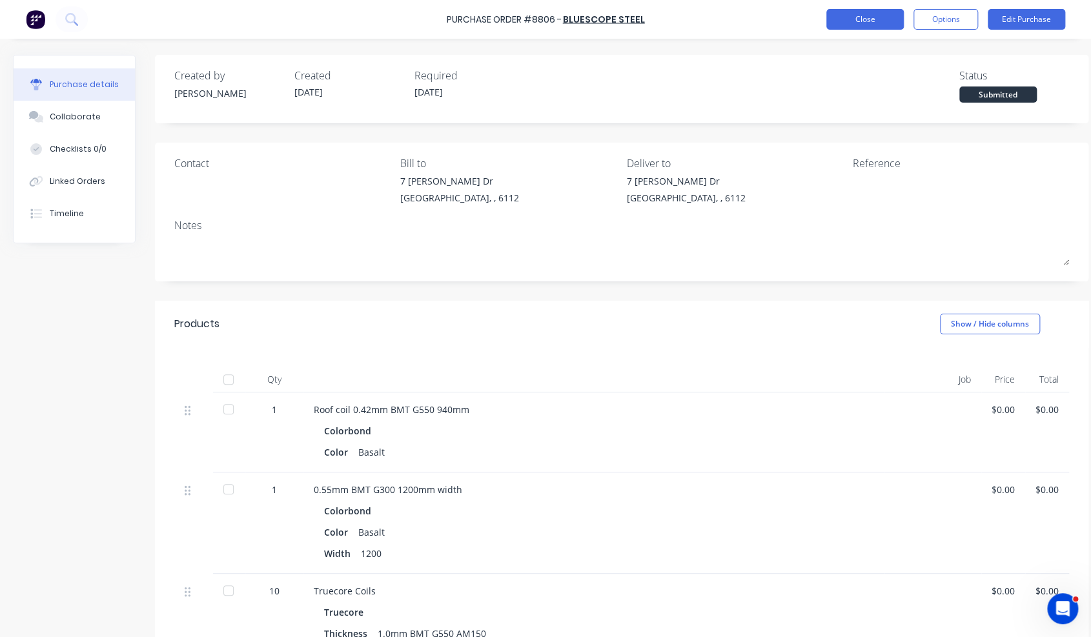
click at [874, 21] on button "Close" at bounding box center [864, 19] width 77 height 21
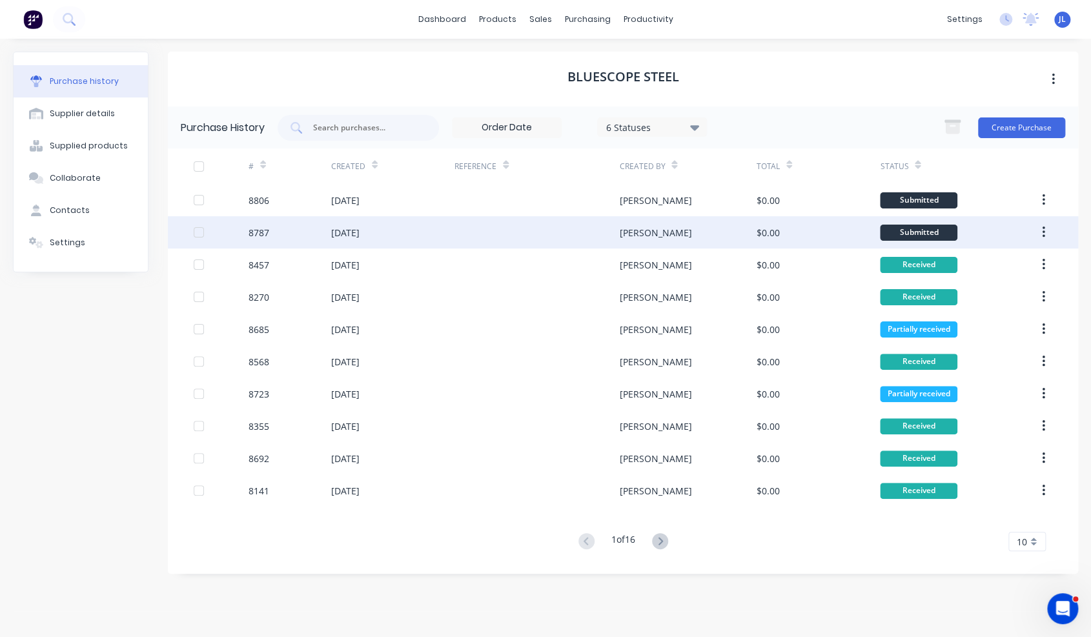
click at [457, 235] on div at bounding box center [536, 232] width 165 height 32
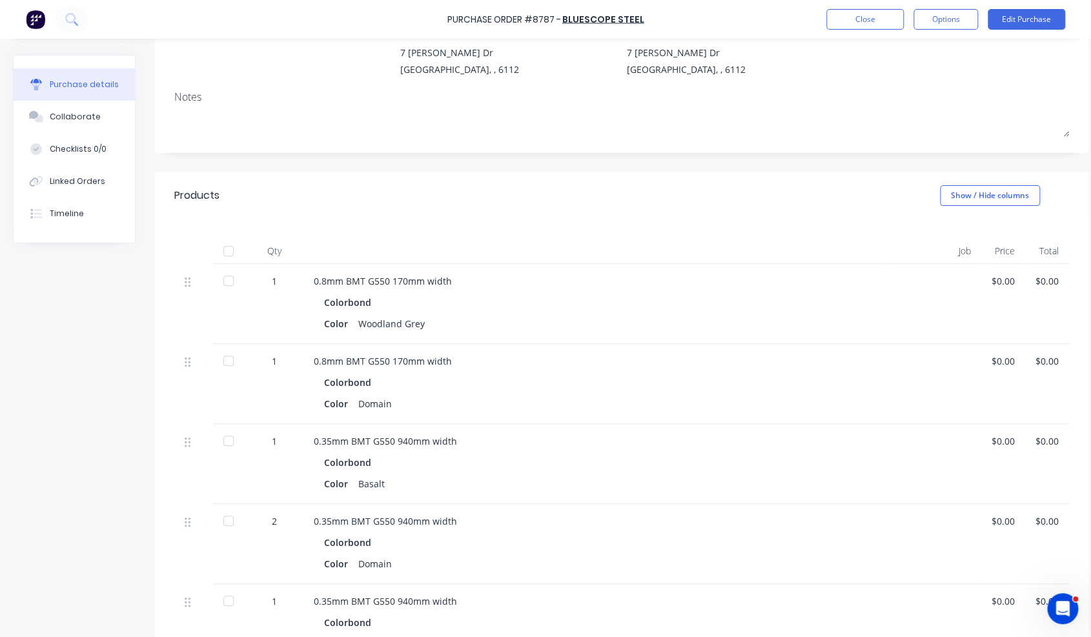
scroll to position [129, 0]
click at [901, 17] on button "Close" at bounding box center [864, 19] width 77 height 21
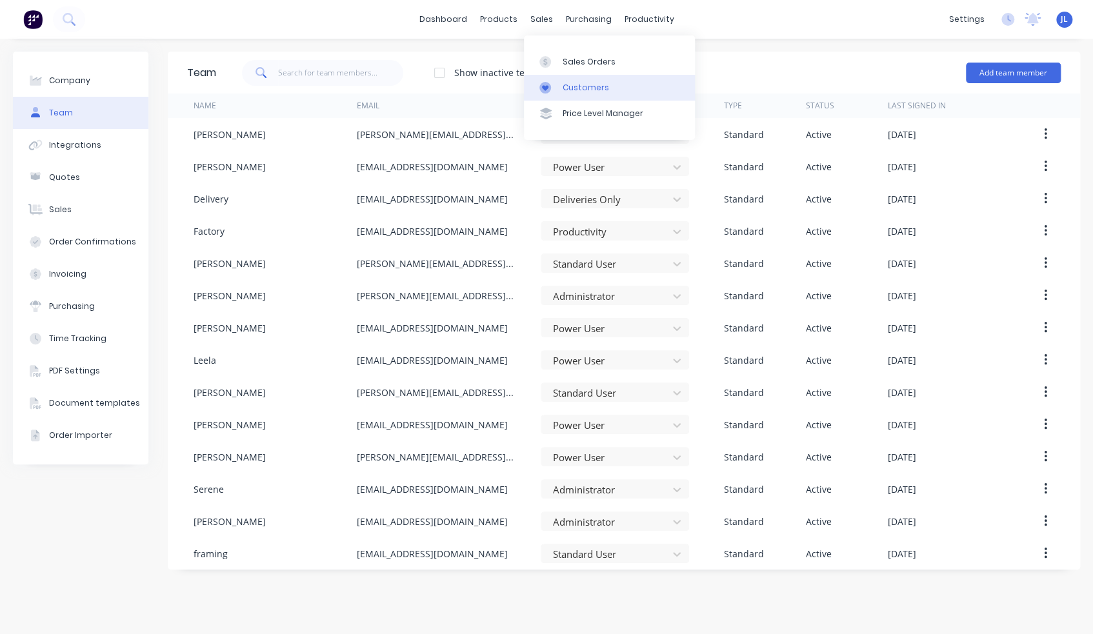
click at [582, 88] on div "Customers" at bounding box center [586, 88] width 46 height 12
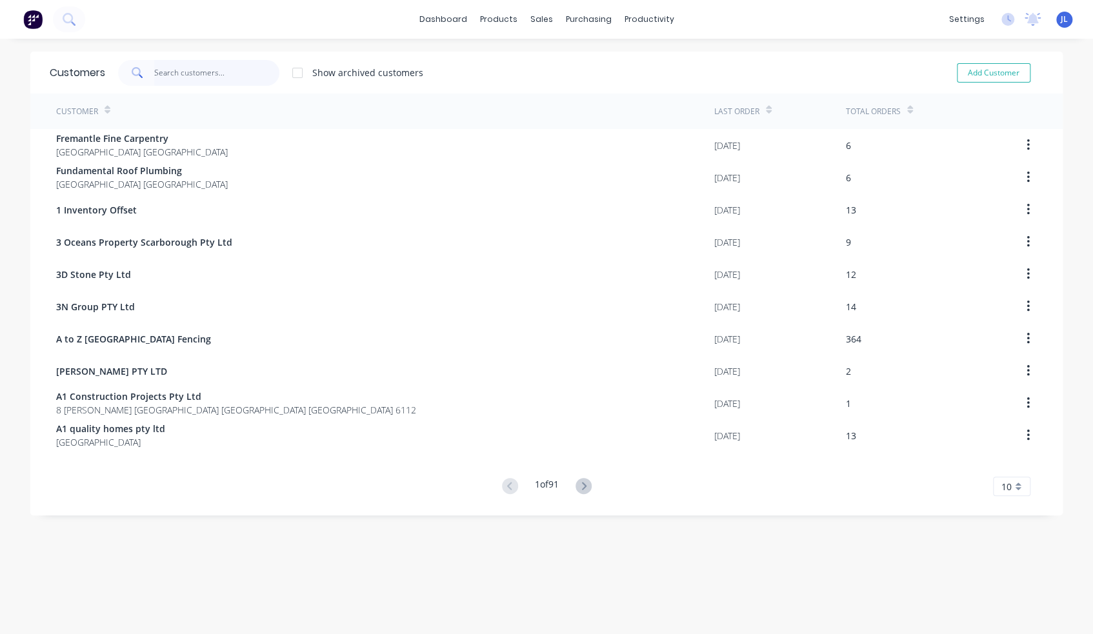
click at [222, 72] on input "text" at bounding box center [217, 73] width 126 height 26
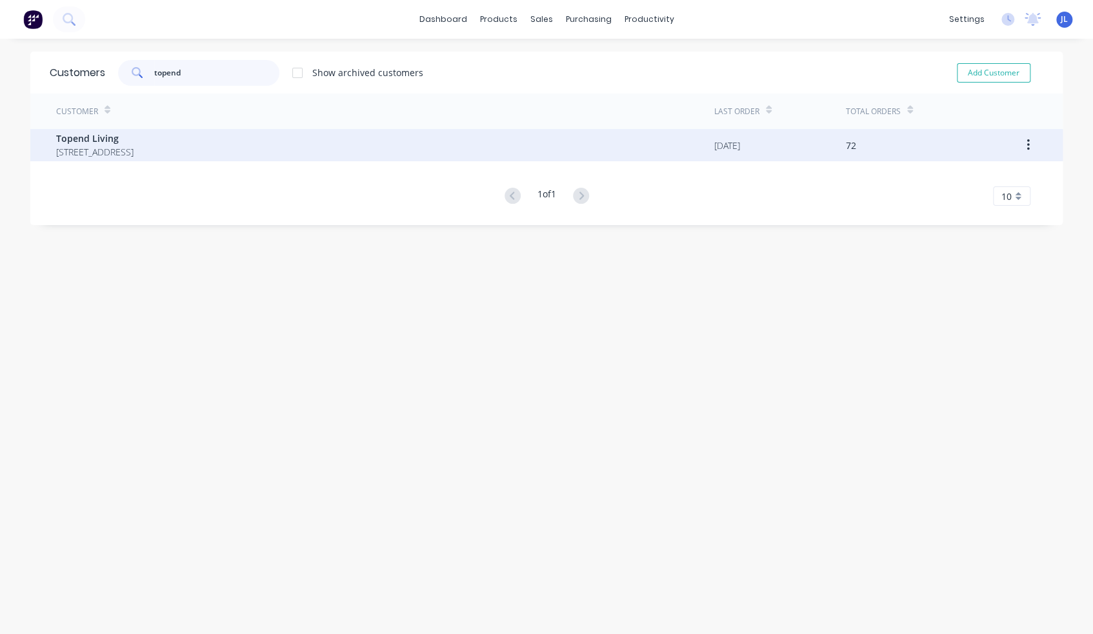
type input "topend"
click at [134, 136] on span "Topend Living" at bounding box center [94, 139] width 77 height 14
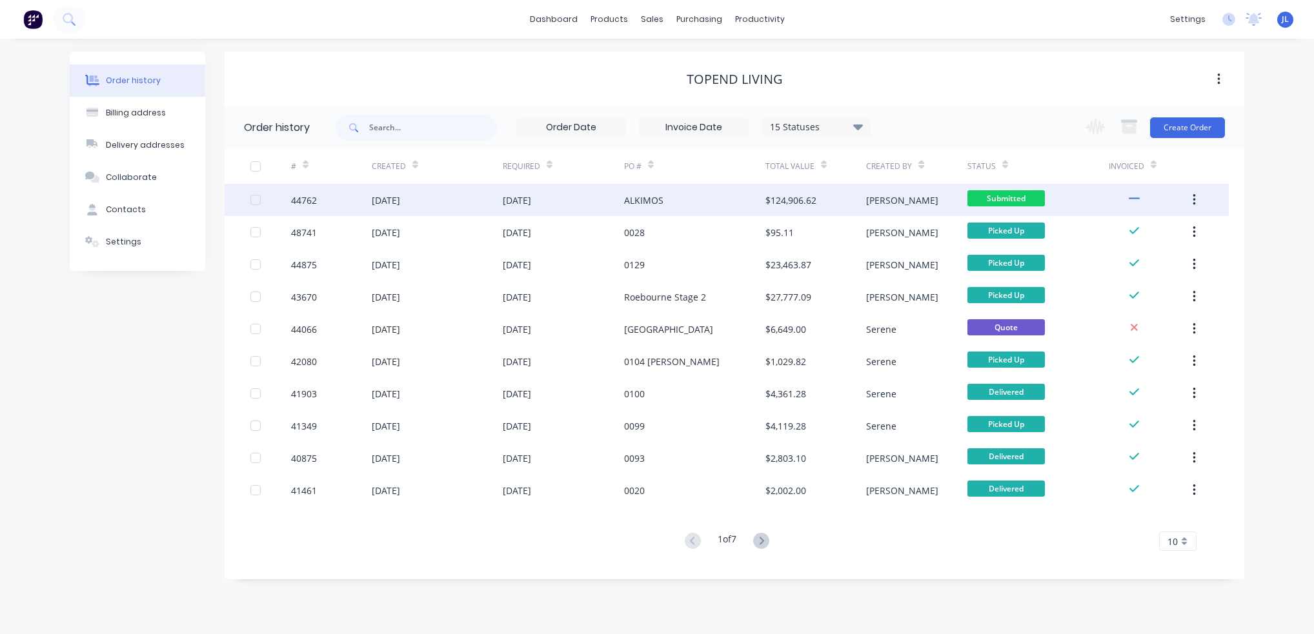
click at [844, 199] on div "$124,906.62" at bounding box center [815, 200] width 101 height 32
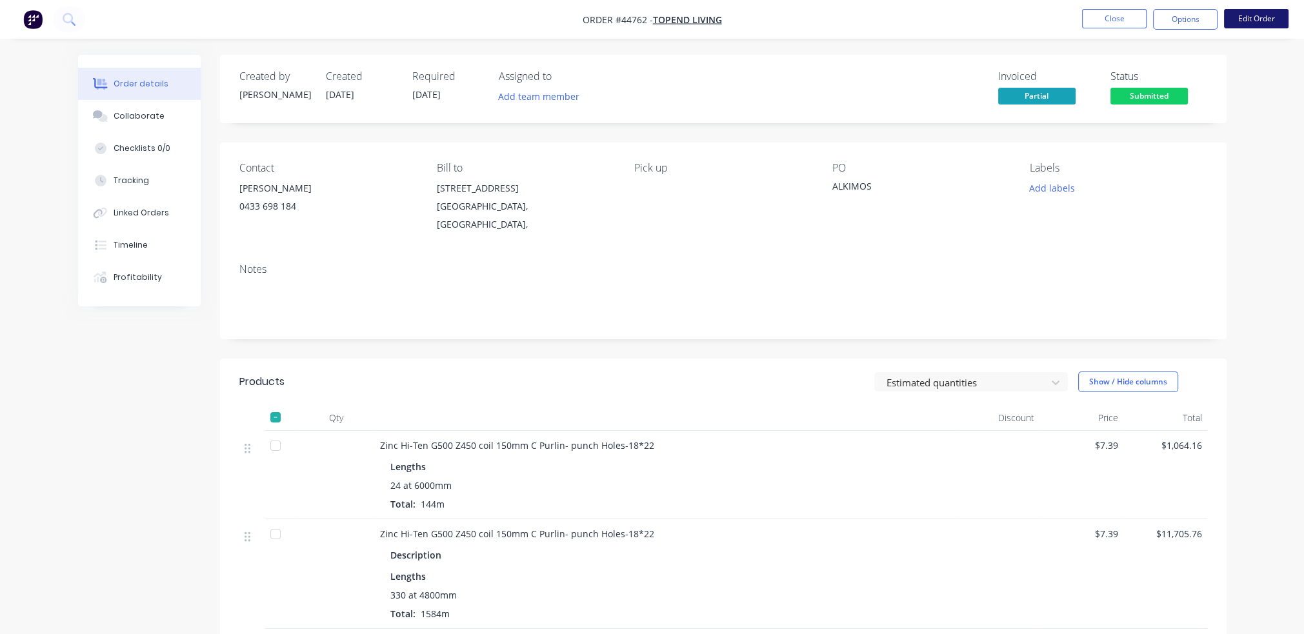
click at [1093, 19] on button "Edit Order" at bounding box center [1256, 18] width 65 height 19
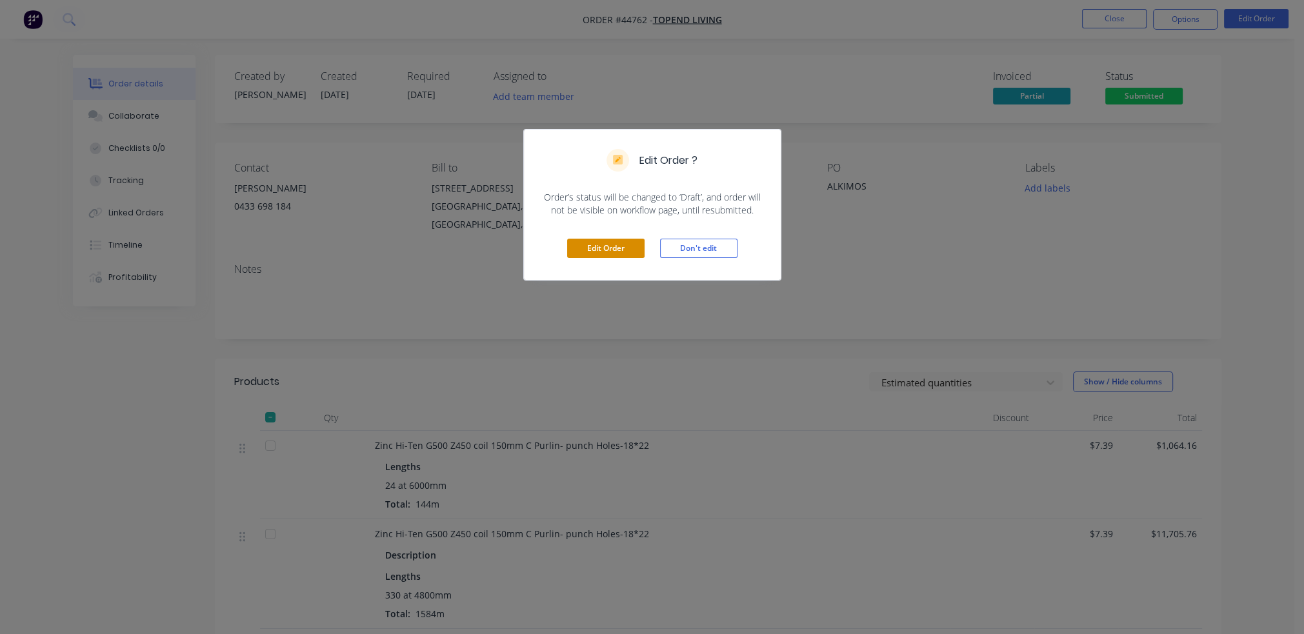
click at [632, 248] on button "Edit Order" at bounding box center [605, 248] width 77 height 19
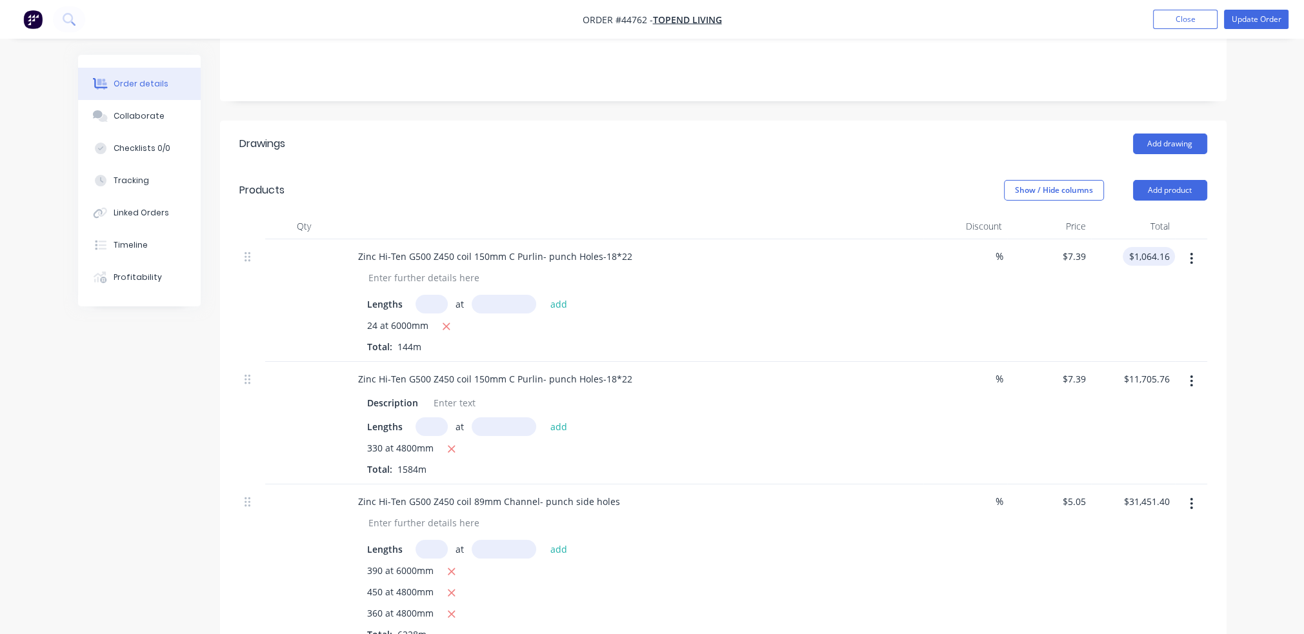
scroll to position [258, 0]
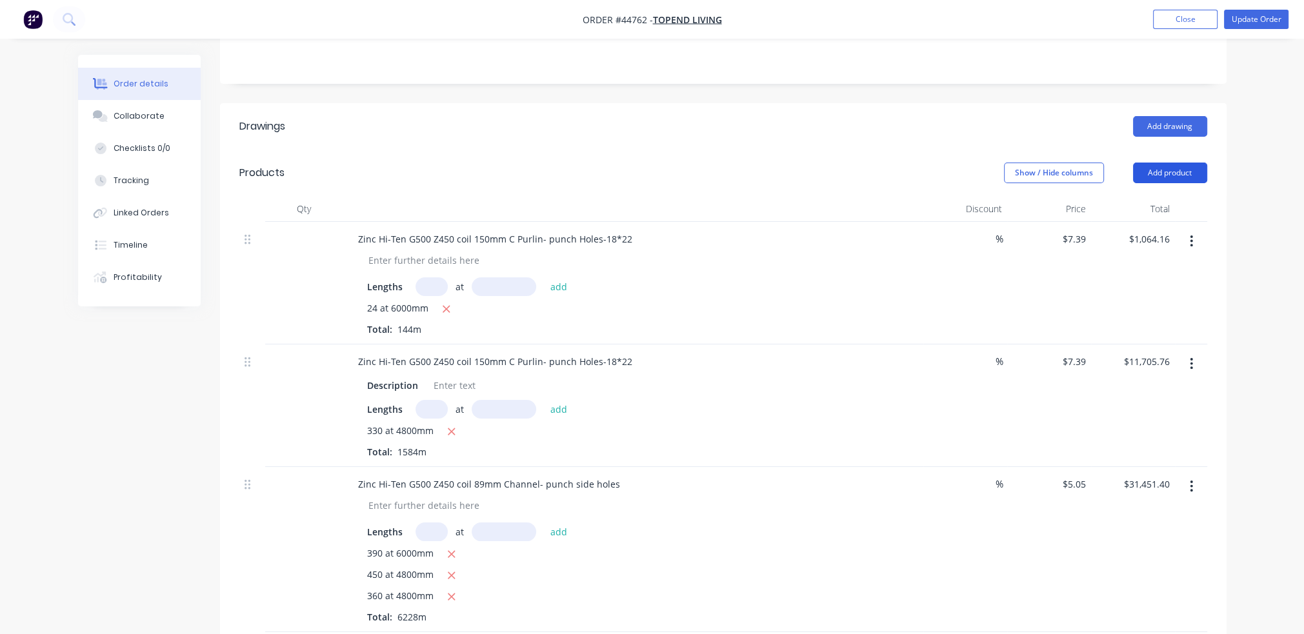
click at [1093, 183] on button "Add product" at bounding box center [1170, 173] width 74 height 21
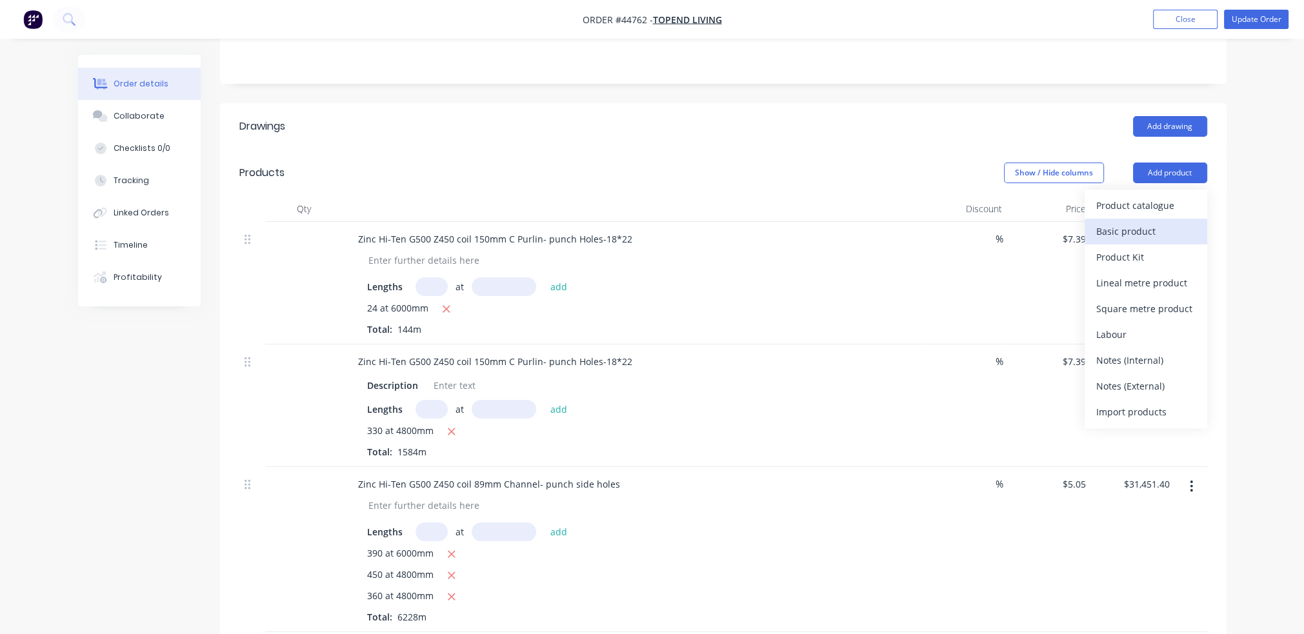
click at [1093, 241] on div "Basic product" at bounding box center [1146, 231] width 99 height 19
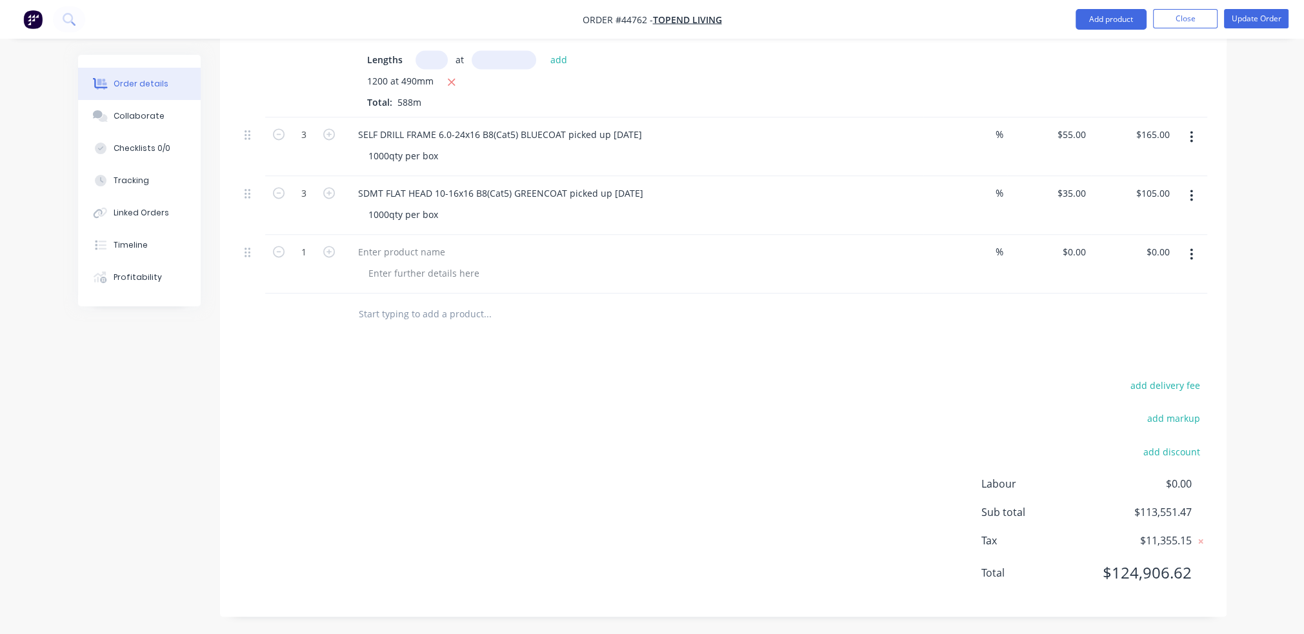
scroll to position [2591, 0]
click at [389, 245] on div at bounding box center [402, 250] width 108 height 19
click at [316, 250] on input "1" at bounding box center [304, 250] width 34 height 19
type input "397"
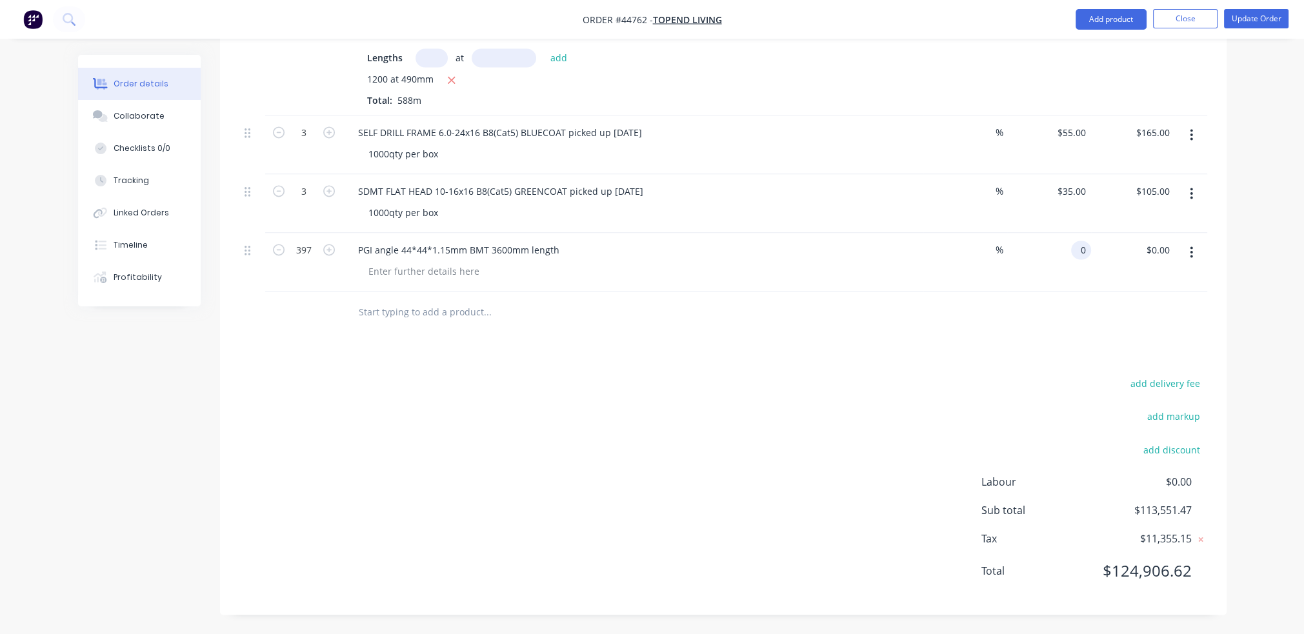
click at [1068, 247] on div "0 0" at bounding box center [1049, 262] width 84 height 59
type input "$9.00"
type input "$3,573.00"
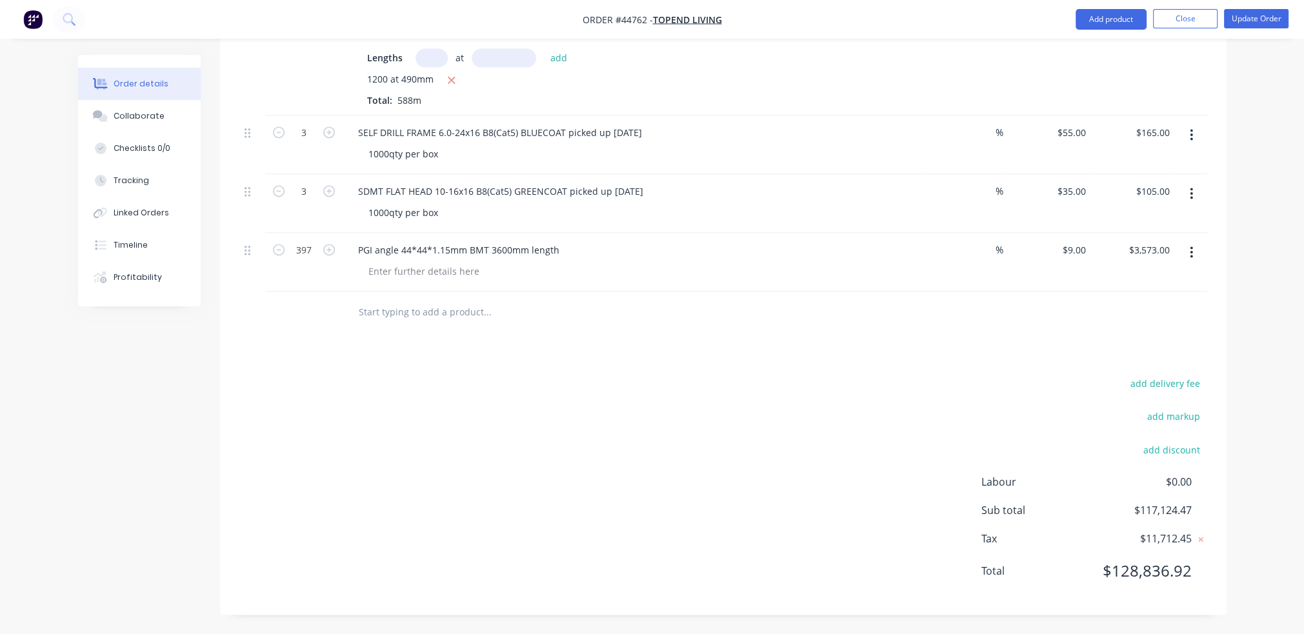
click at [1093, 15] on button "Update Order" at bounding box center [1256, 18] width 65 height 19
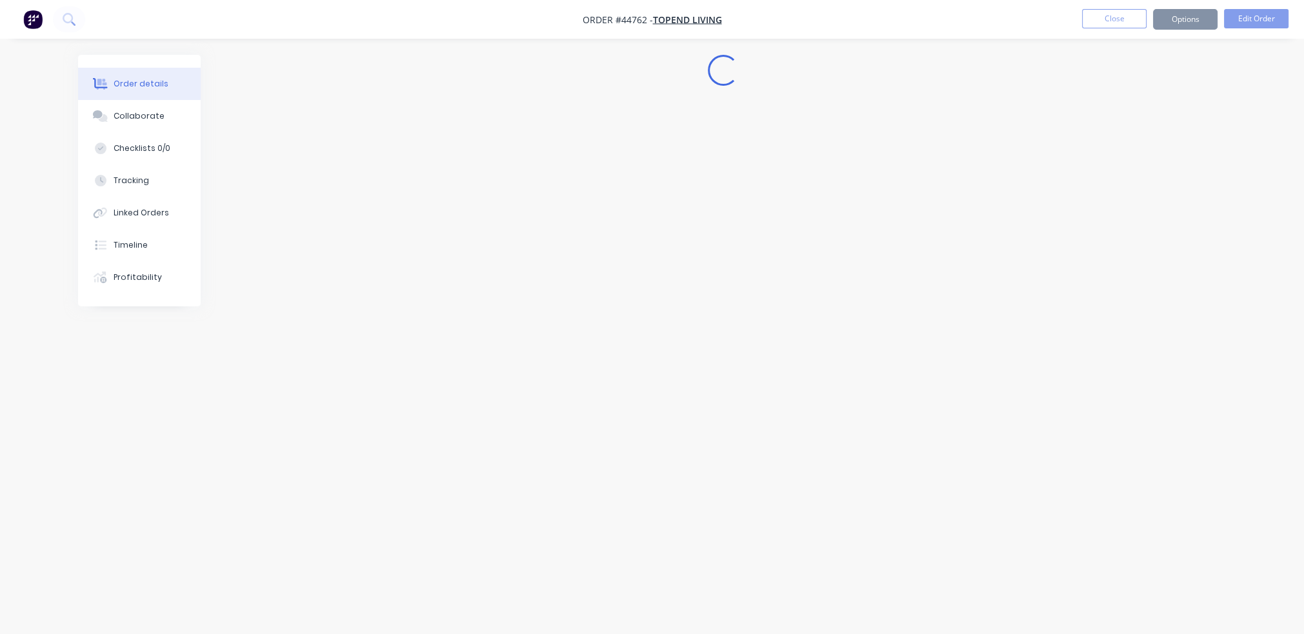
scroll to position [0, 0]
